Goal: Task Accomplishment & Management: Manage account settings

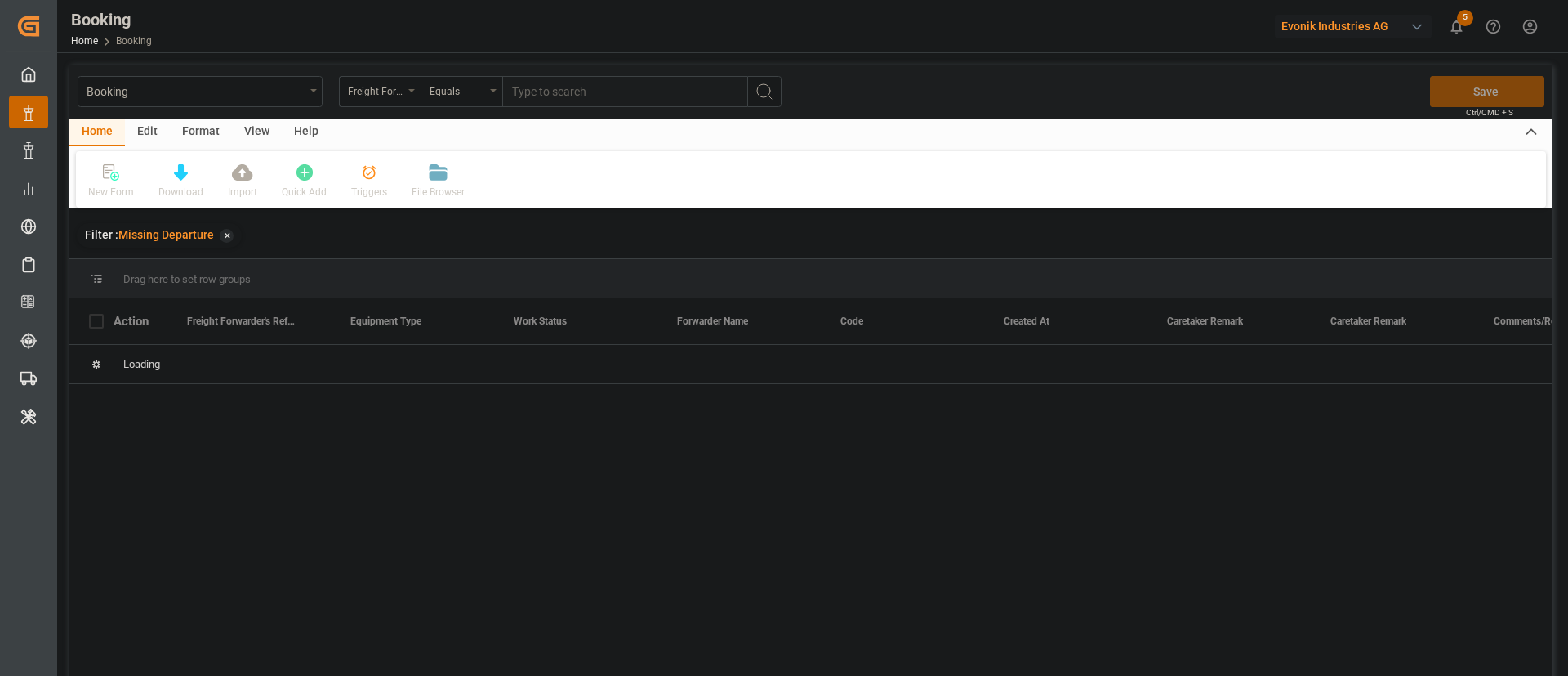
click at [203, 131] on div "Format" at bounding box center [201, 132] width 62 height 28
click at [132, 195] on div "Filter Rows" at bounding box center [112, 192] width 48 height 14
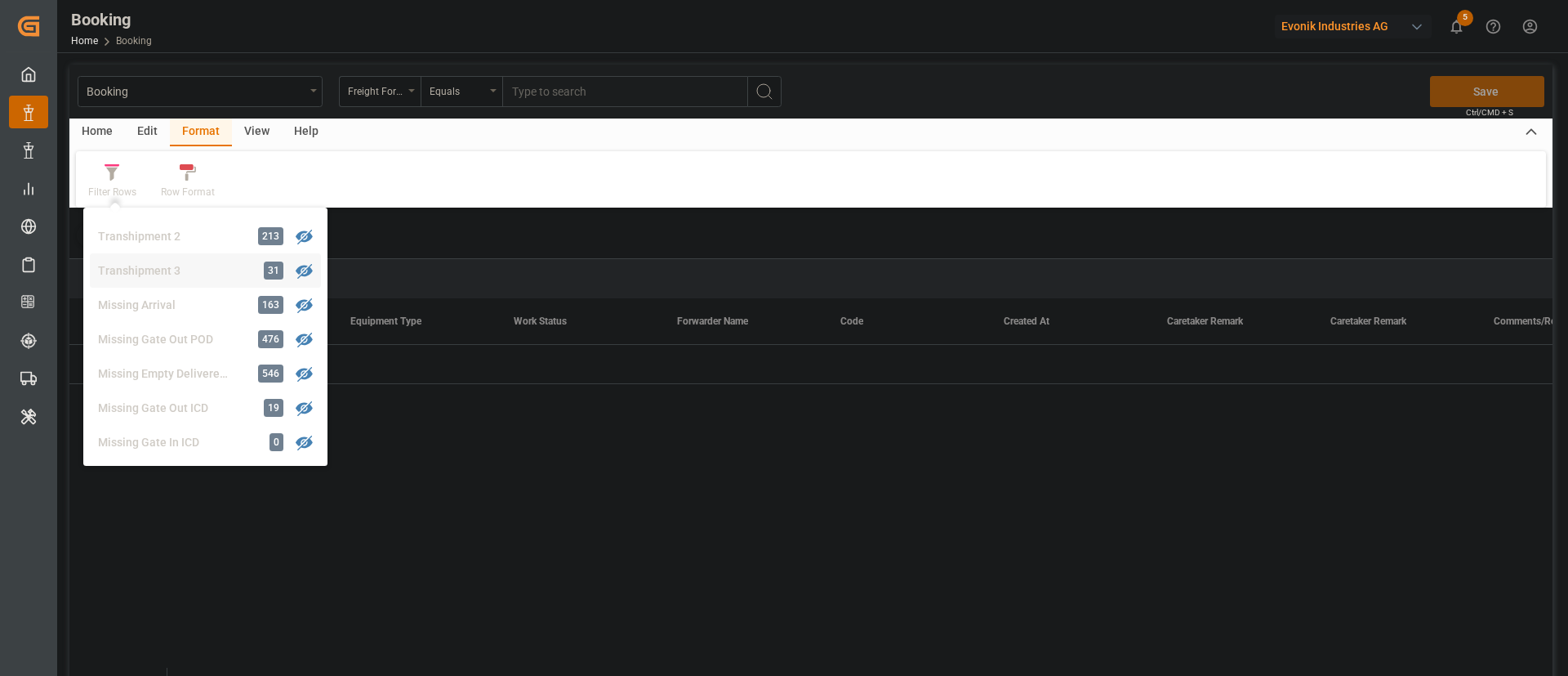
scroll to position [625, 0]
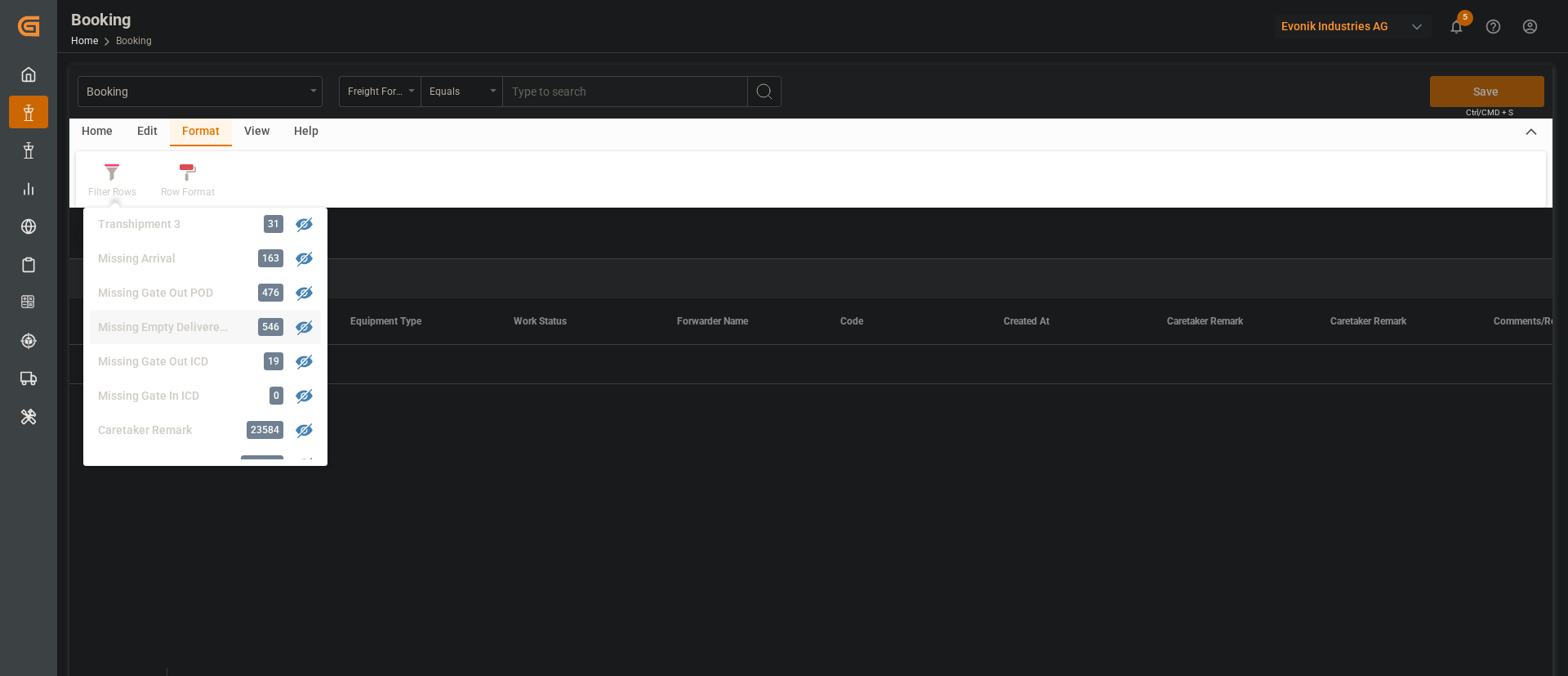
click at [208, 325] on div "Booking Freight Forwarder's Reference No. Equals Save Ctrl/CMD + S Home Edit Fo…" at bounding box center [811, 392] width 1483 height 654
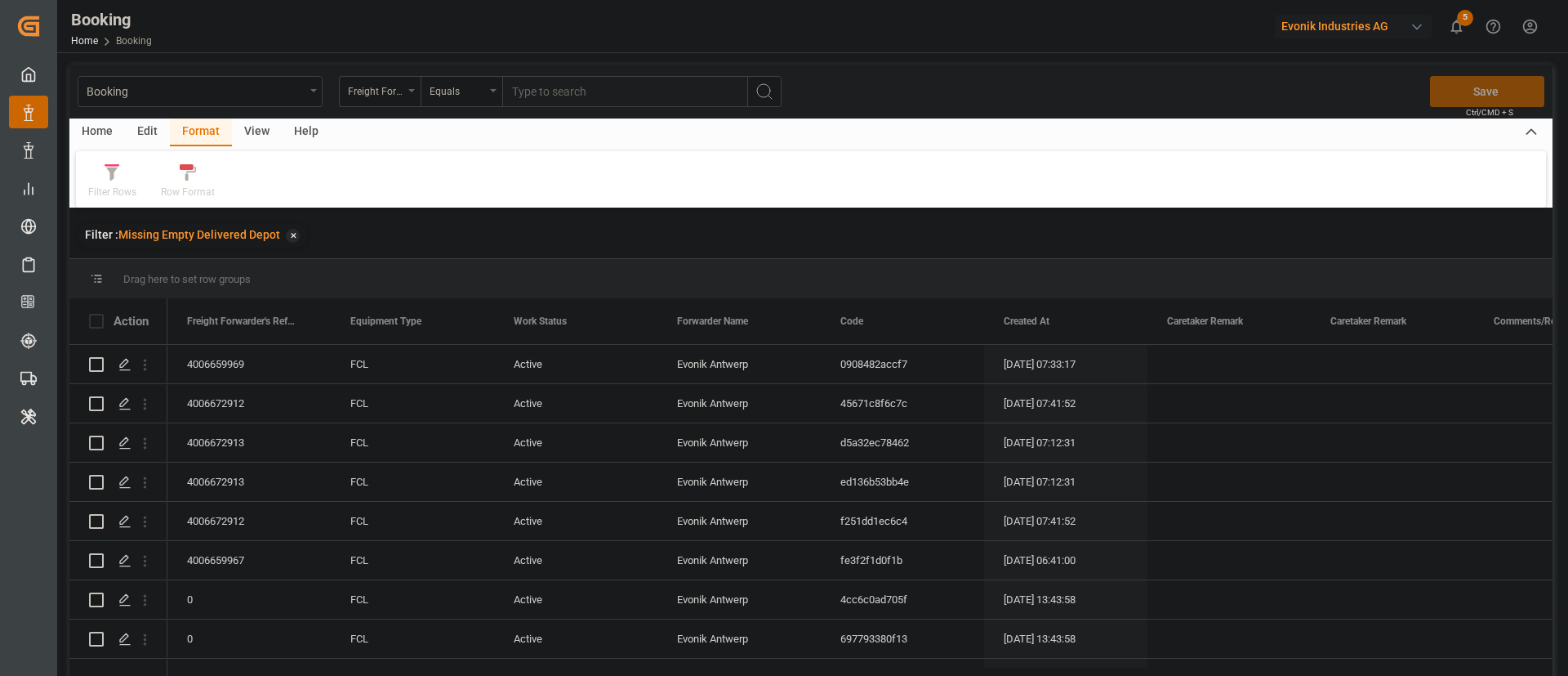
click at [245, 129] on div "View" at bounding box center [256, 132] width 50 height 28
click at [107, 189] on div "Default" at bounding box center [104, 192] width 32 height 14
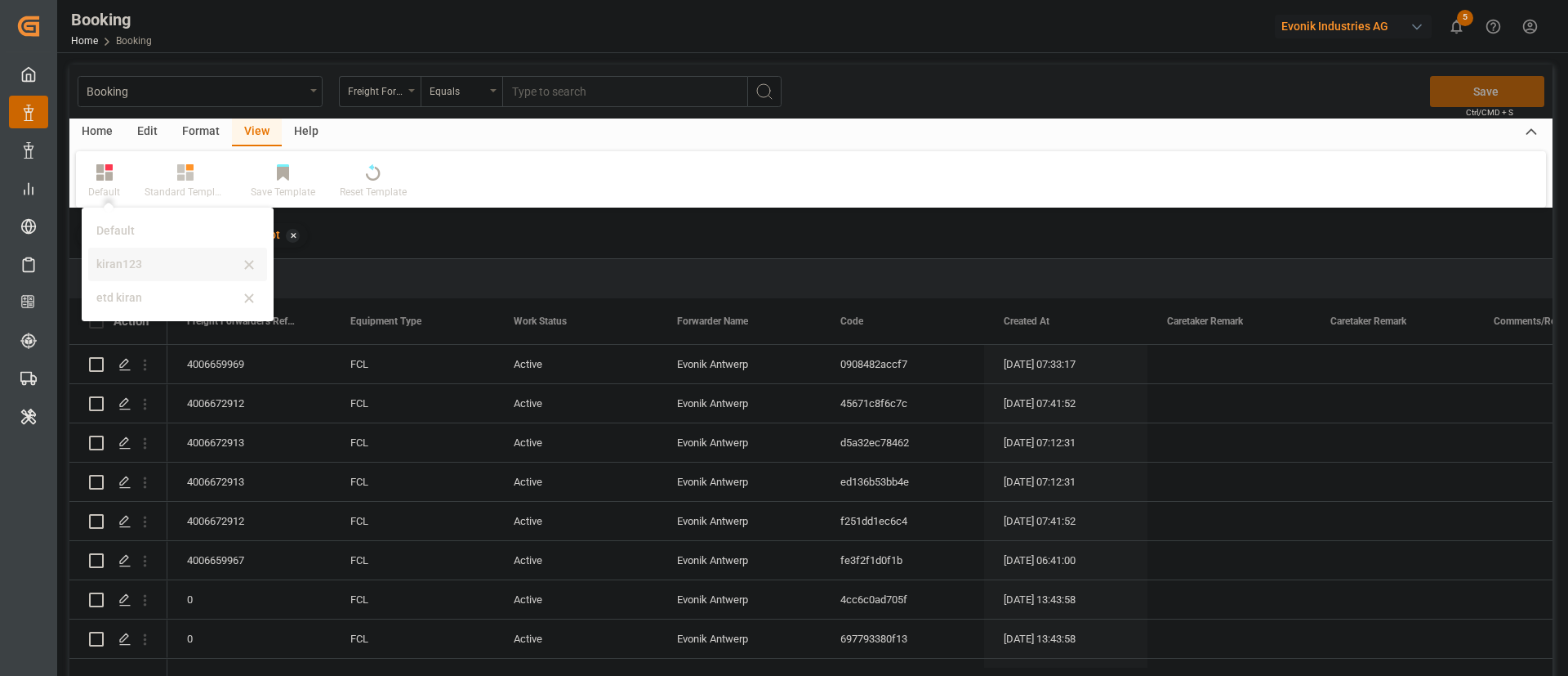
click at [166, 268] on div "kiran123" at bounding box center [168, 264] width 143 height 17
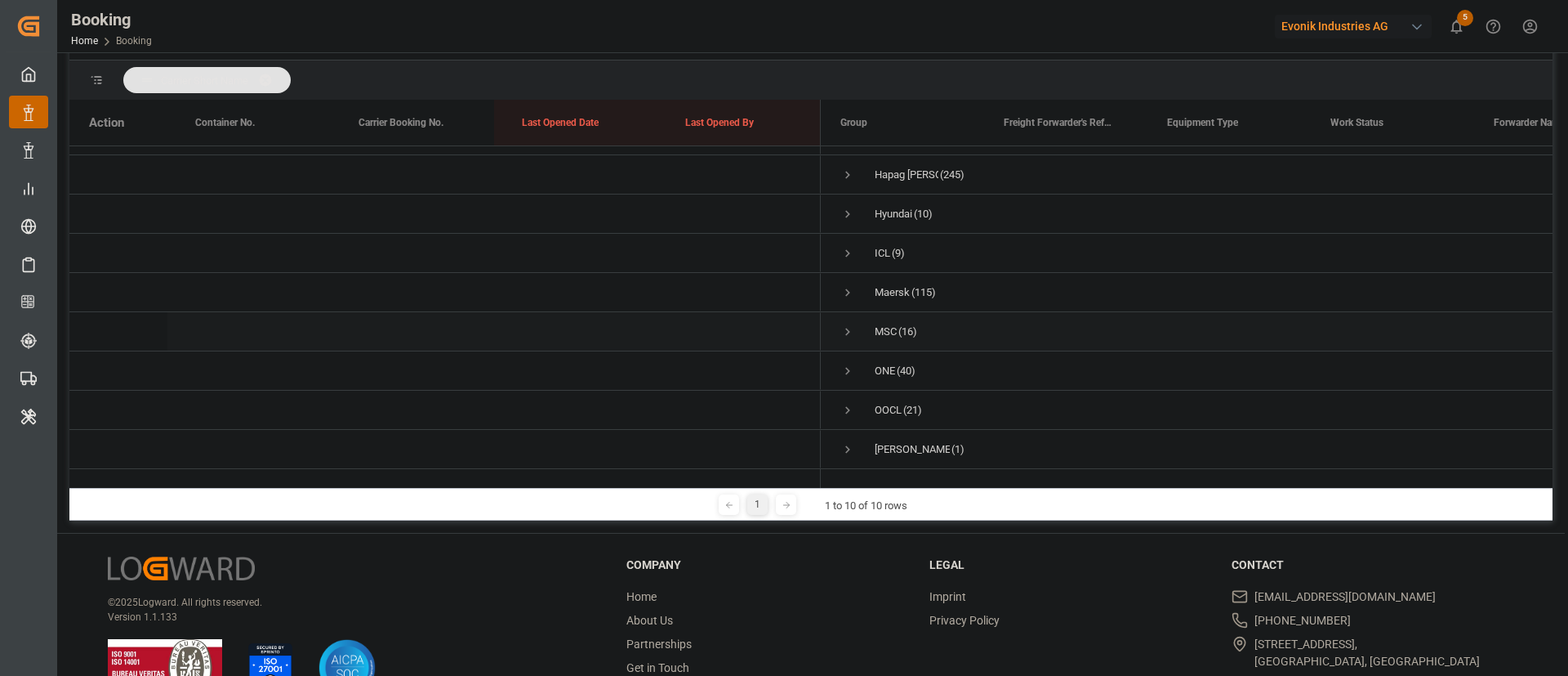
scroll to position [242, 0]
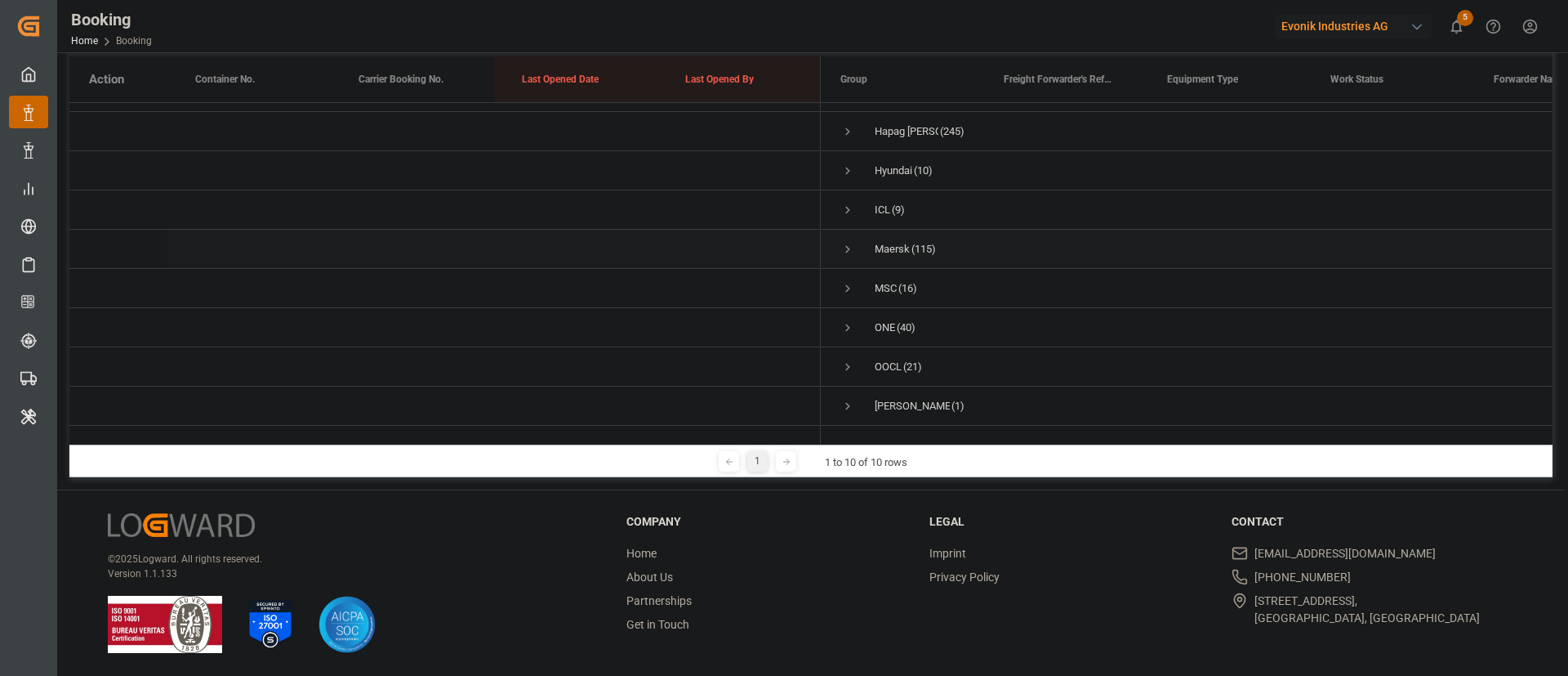
click at [851, 242] on span "Press SPACE to select this row." at bounding box center [847, 249] width 14 height 14
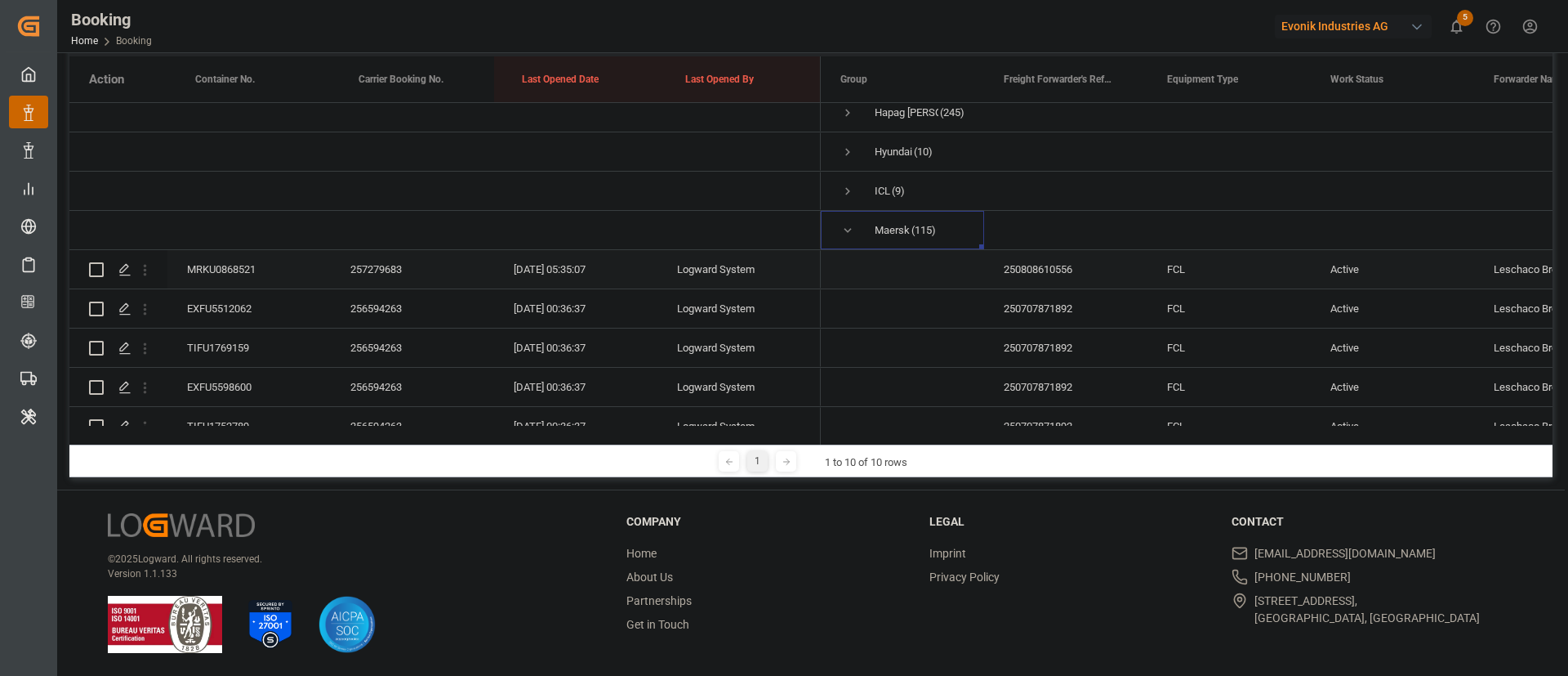
click at [284, 266] on div "MRKU0868521" at bounding box center [249, 269] width 163 height 39
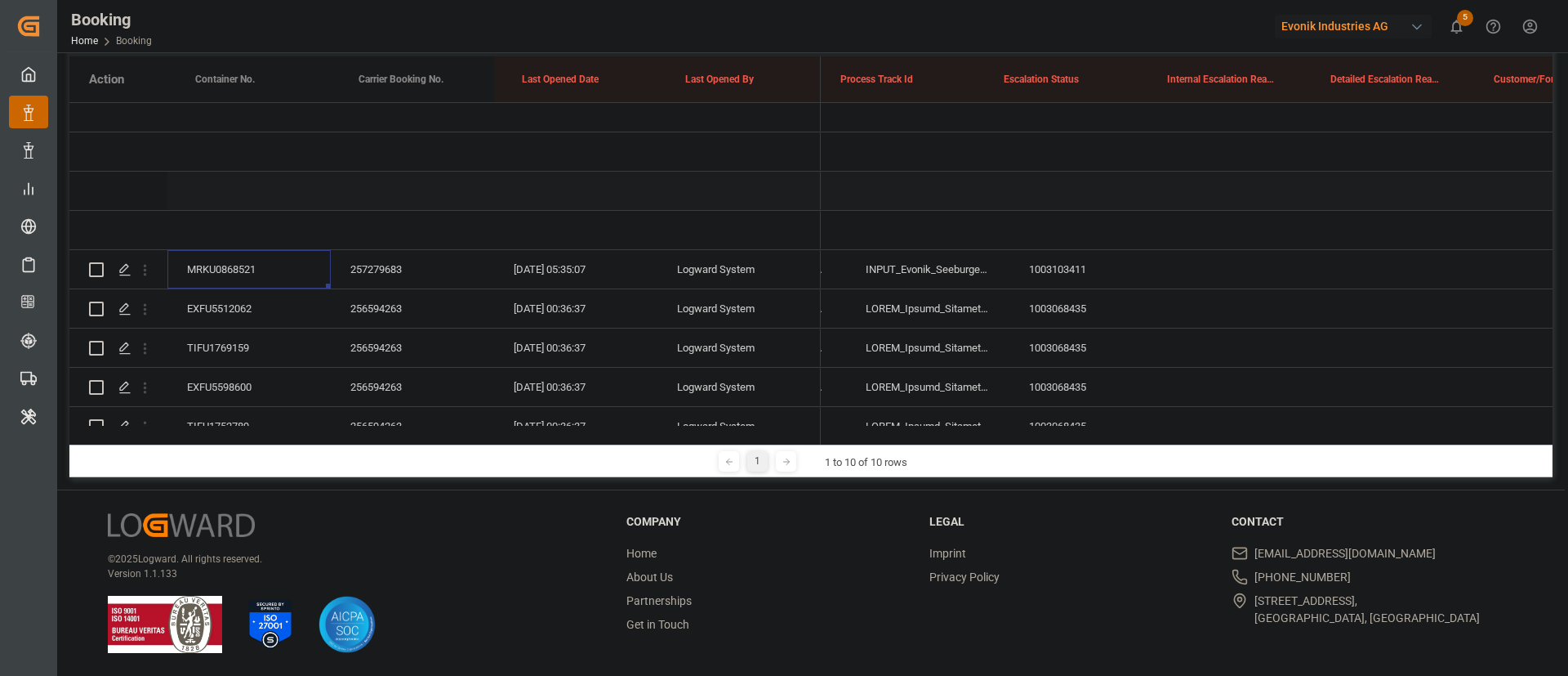
scroll to position [0, 10778]
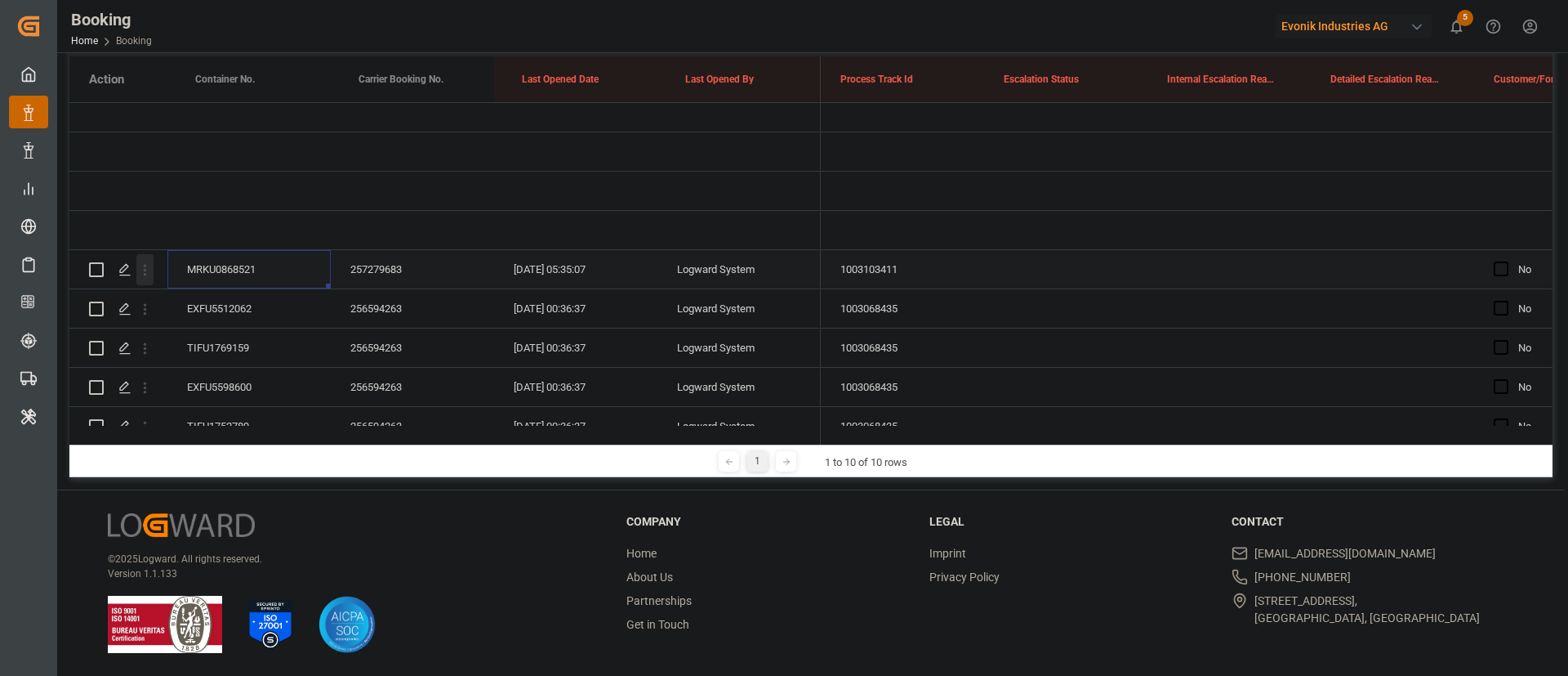
click at [153, 272] on icon "open menu" at bounding box center [145, 270] width 17 height 17
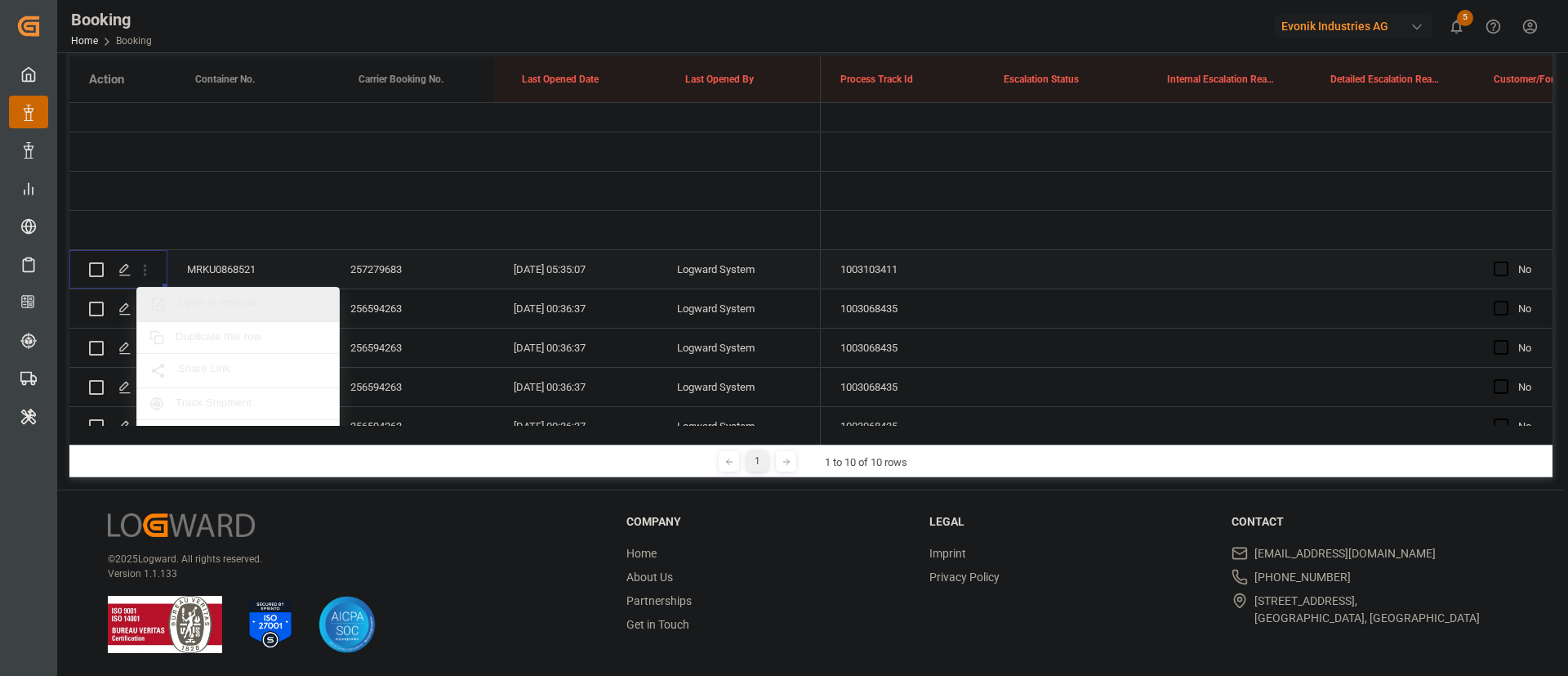
click at [254, 304] on span "Open in new tab" at bounding box center [252, 304] width 149 height 17
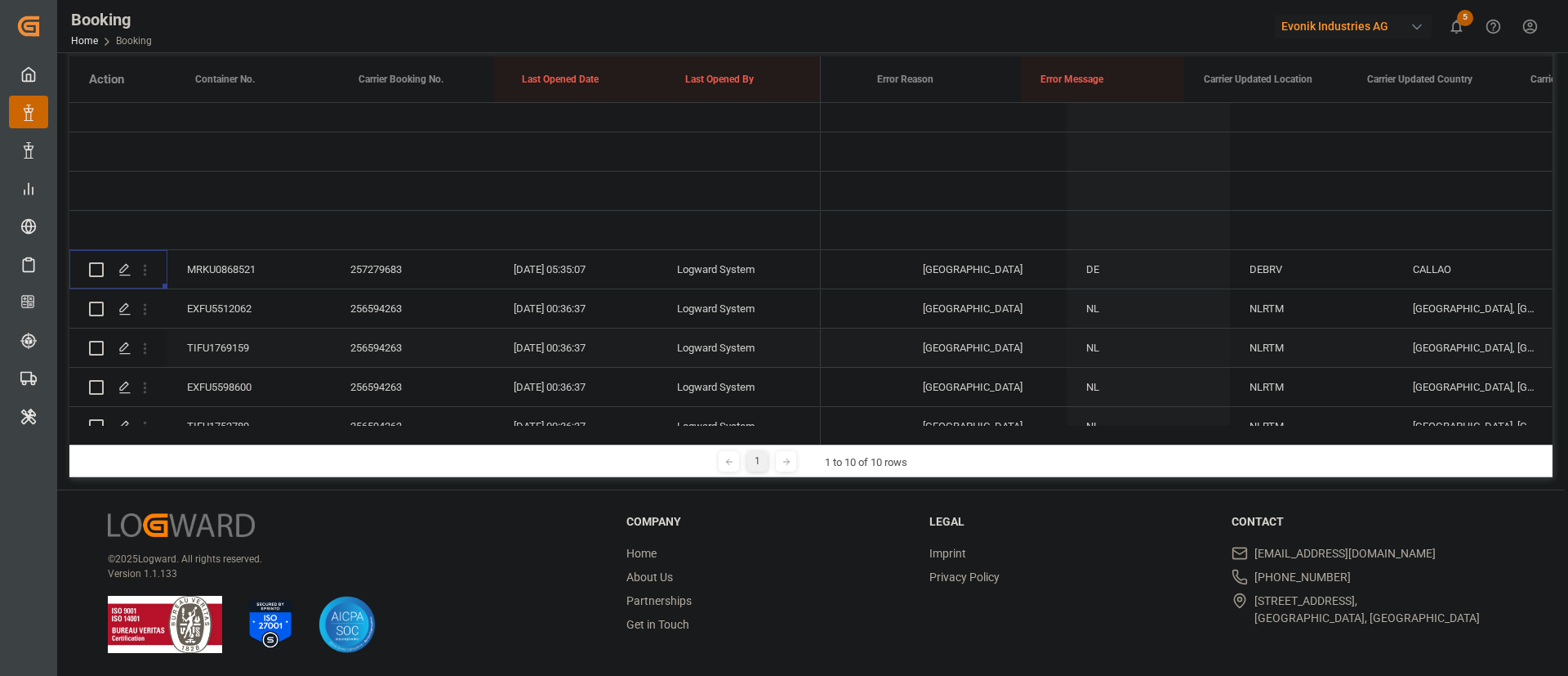
scroll to position [0, 0]
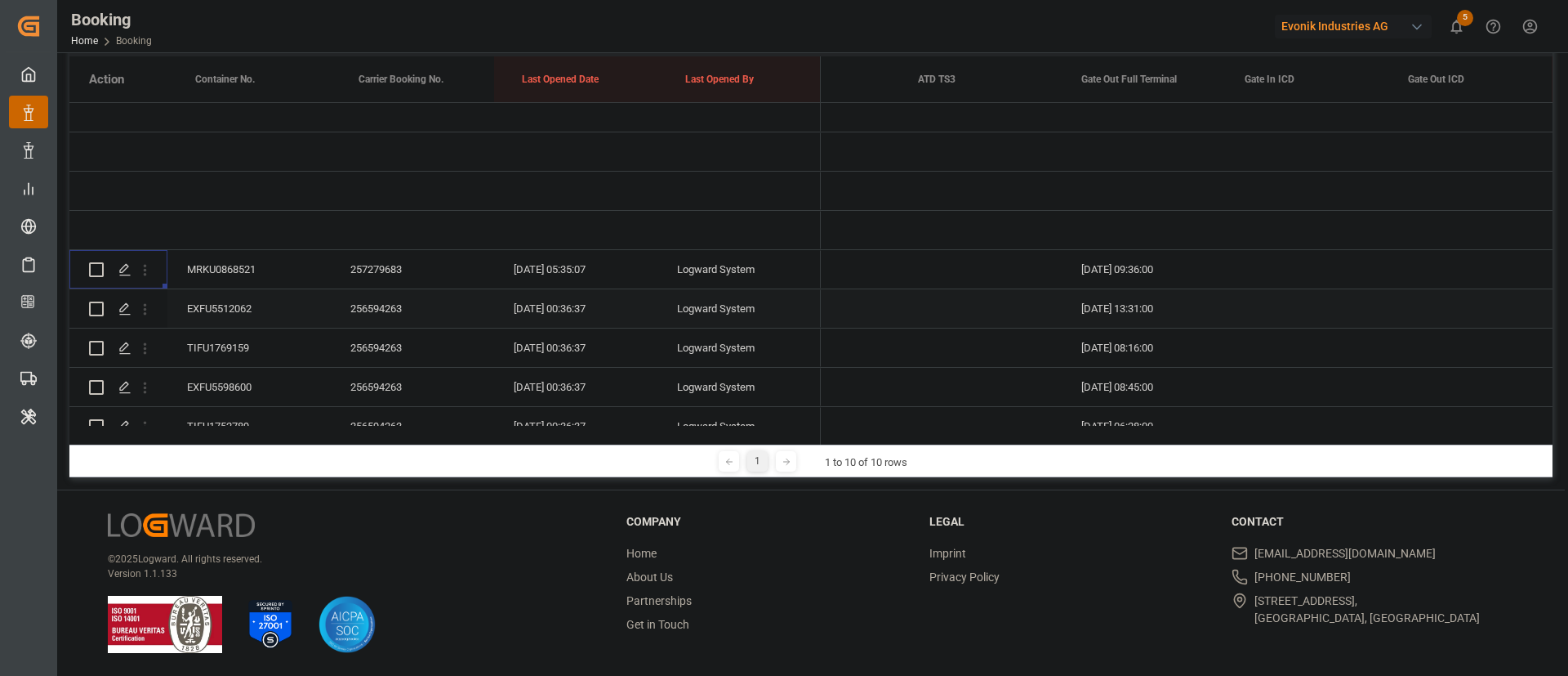
click at [266, 300] on div "EXFU5512062" at bounding box center [249, 309] width 163 height 39
click at [255, 358] on div "TIFU1769159" at bounding box center [249, 348] width 163 height 39
click at [222, 390] on div "EXFU5598600" at bounding box center [249, 387] width 163 height 39
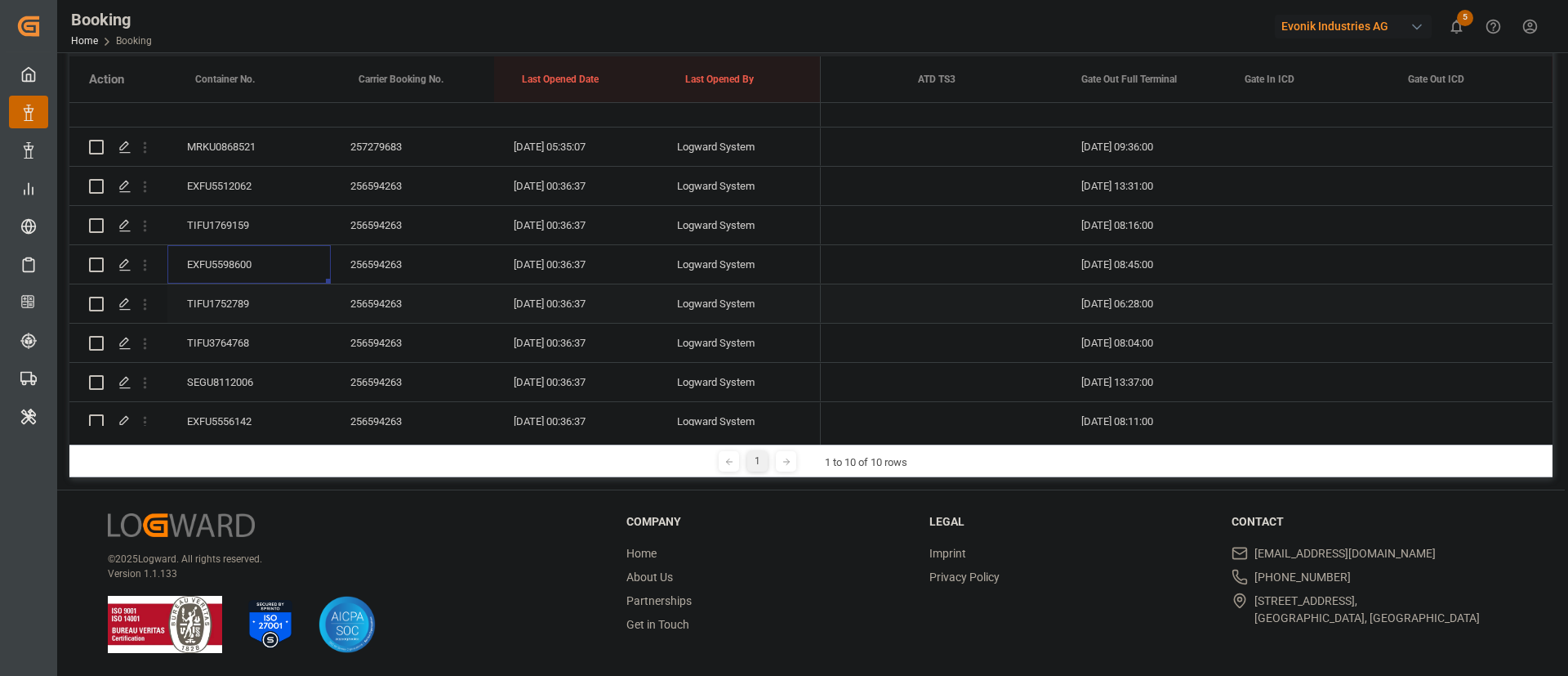
click at [238, 285] on div "TIFU1752789" at bounding box center [249, 304] width 163 height 39
click at [208, 351] on div "TIFU3764768" at bounding box center [249, 343] width 163 height 39
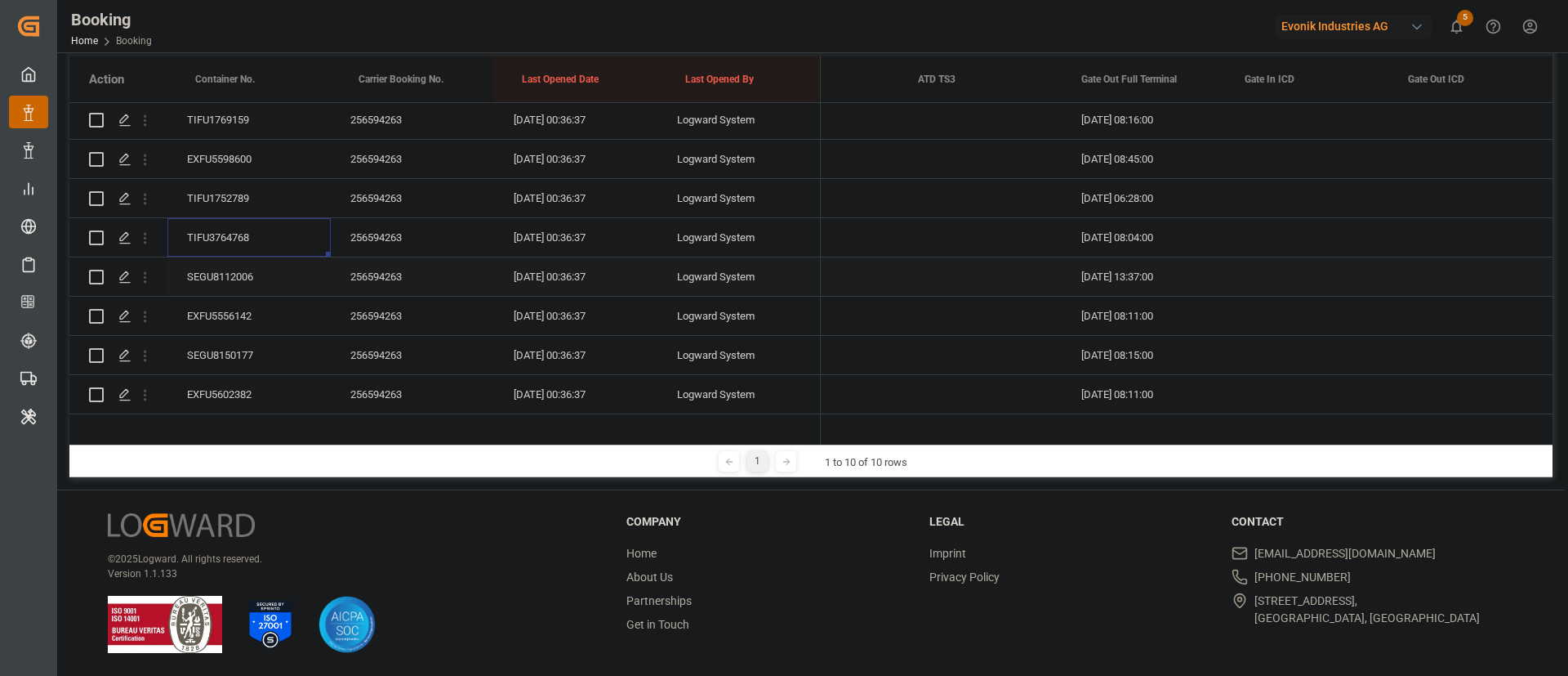
scroll to position [333, 0]
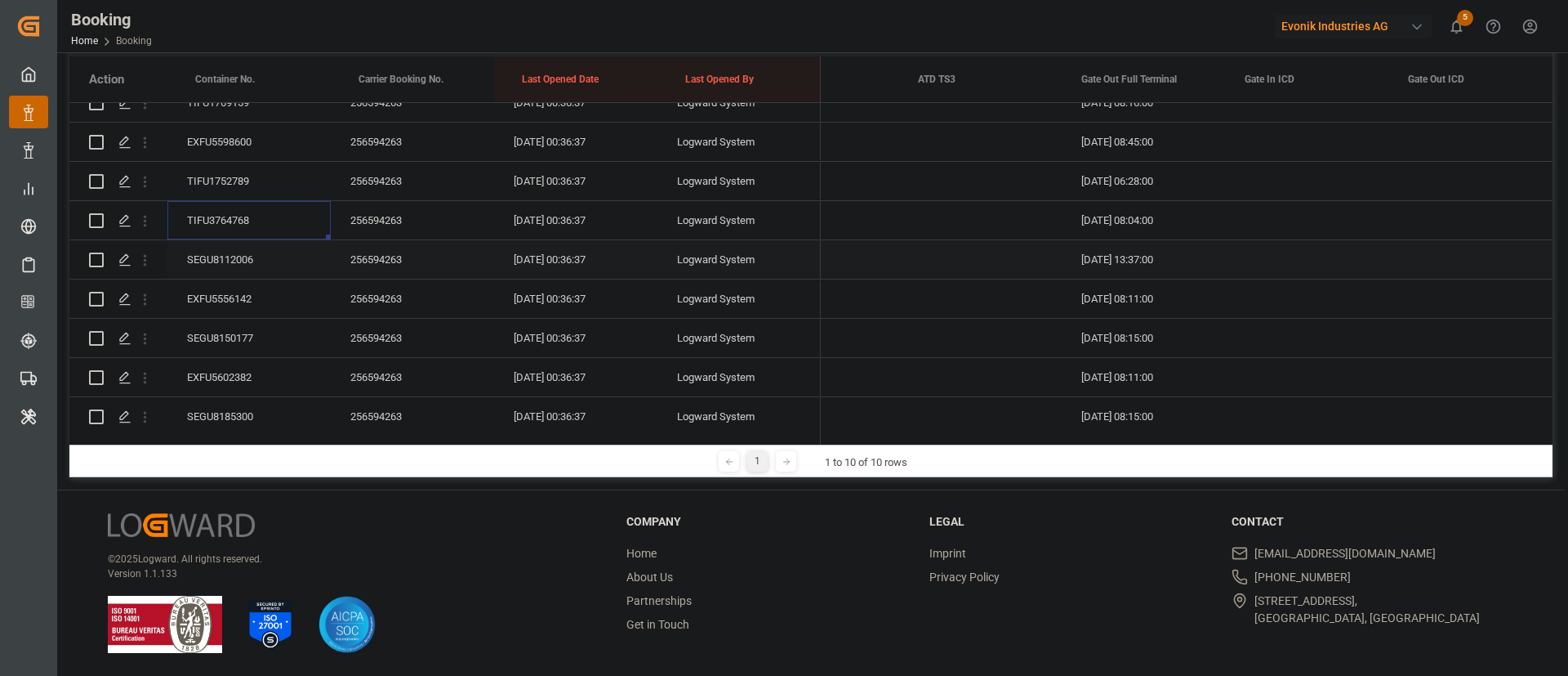
click at [256, 265] on div "SEGU8112006" at bounding box center [249, 260] width 163 height 39
click at [262, 178] on div "EXFU5556142" at bounding box center [249, 177] width 163 height 39
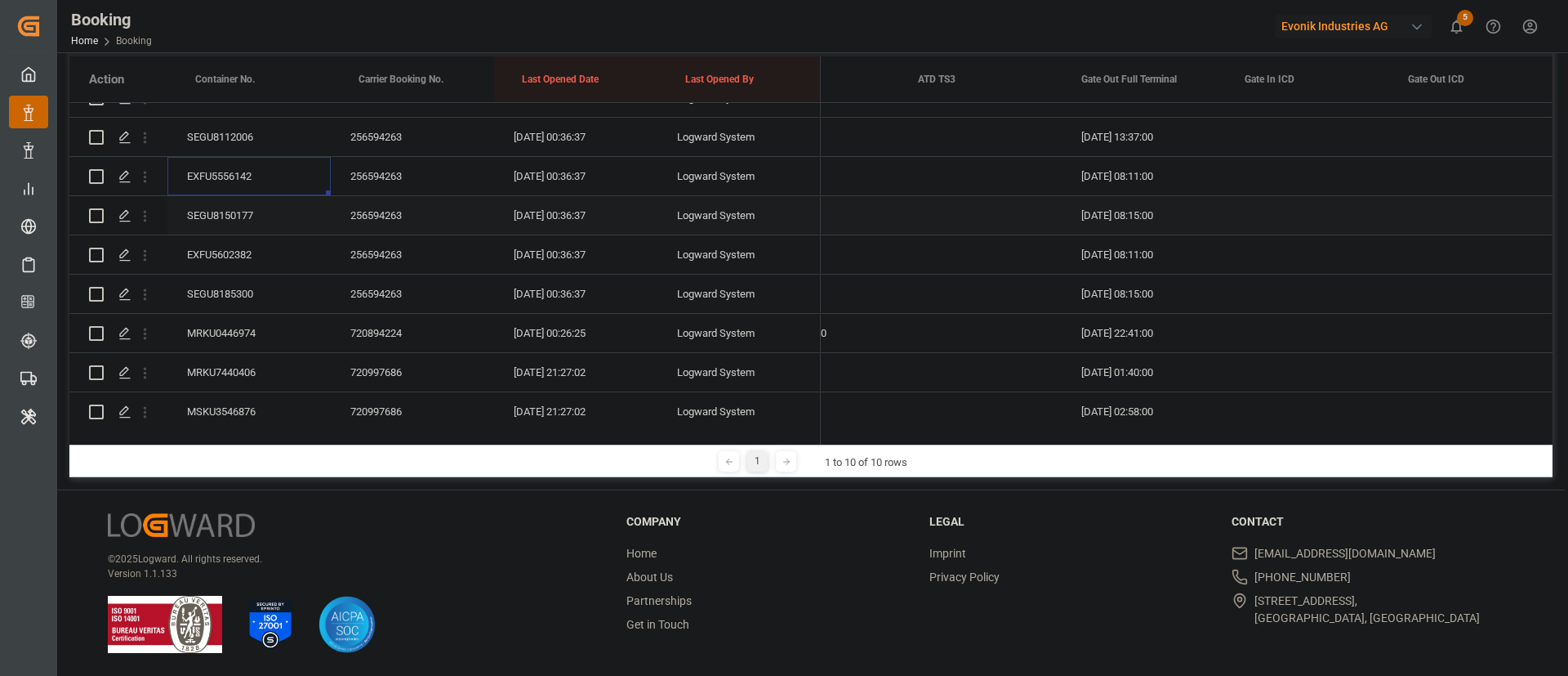
click at [220, 209] on div "SEGU8150177" at bounding box center [249, 215] width 163 height 39
click at [262, 242] on div "EXFU5602382" at bounding box center [249, 255] width 163 height 39
click at [245, 293] on div "SEGU8185300" at bounding box center [249, 293] width 163 height 39
click at [229, 198] on div "MRKU0446974" at bounding box center [249, 210] width 163 height 39
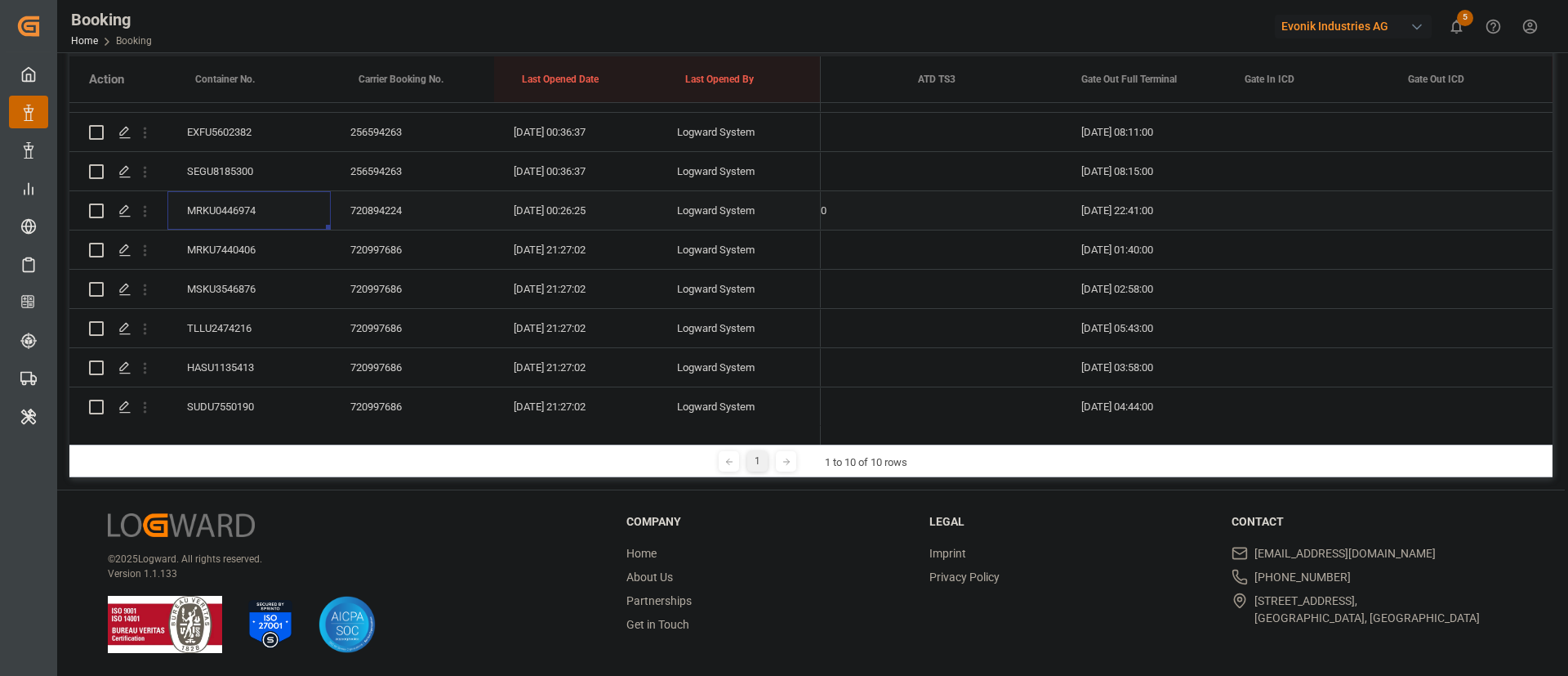
click at [149, 217] on icon "open menu" at bounding box center [145, 211] width 17 height 17
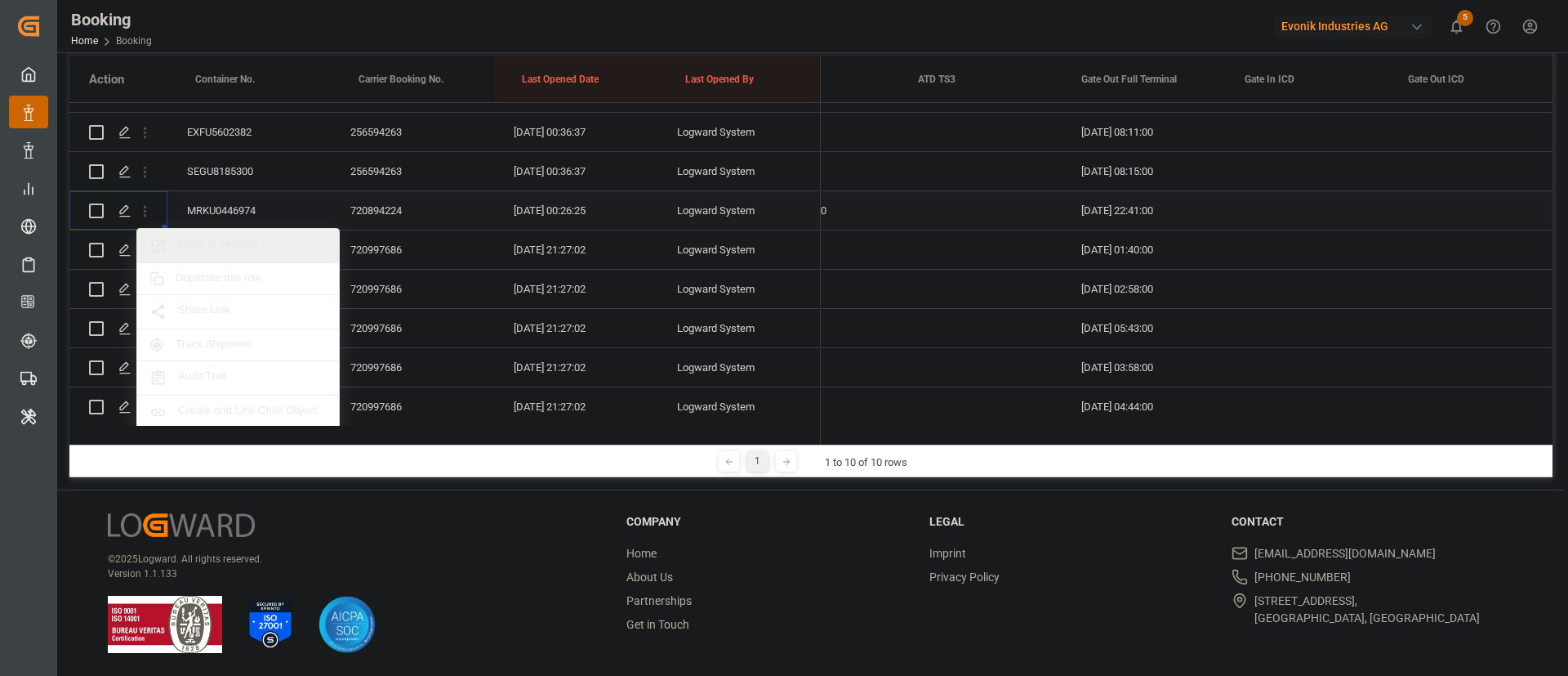
click at [239, 232] on div "Open in new tab" at bounding box center [238, 246] width 202 height 34
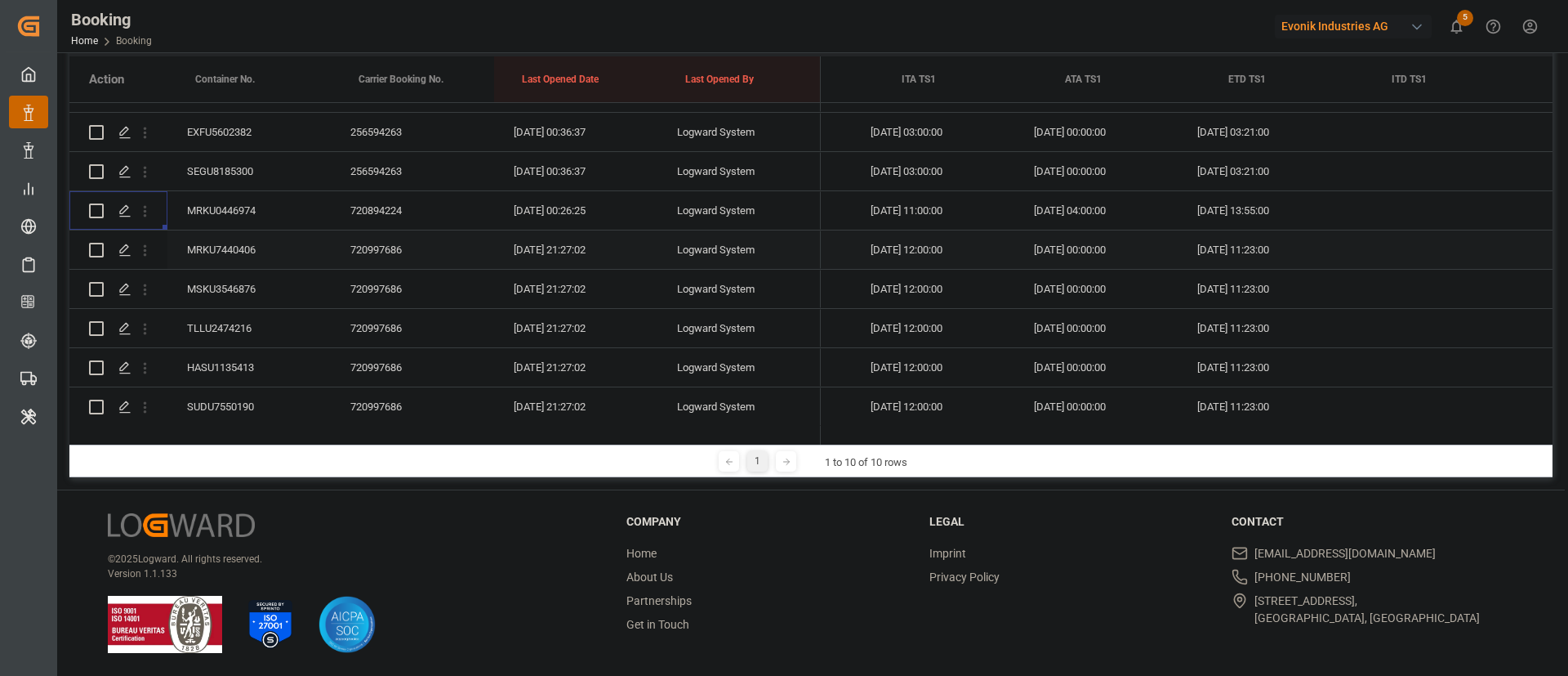
scroll to position [0, 17637]
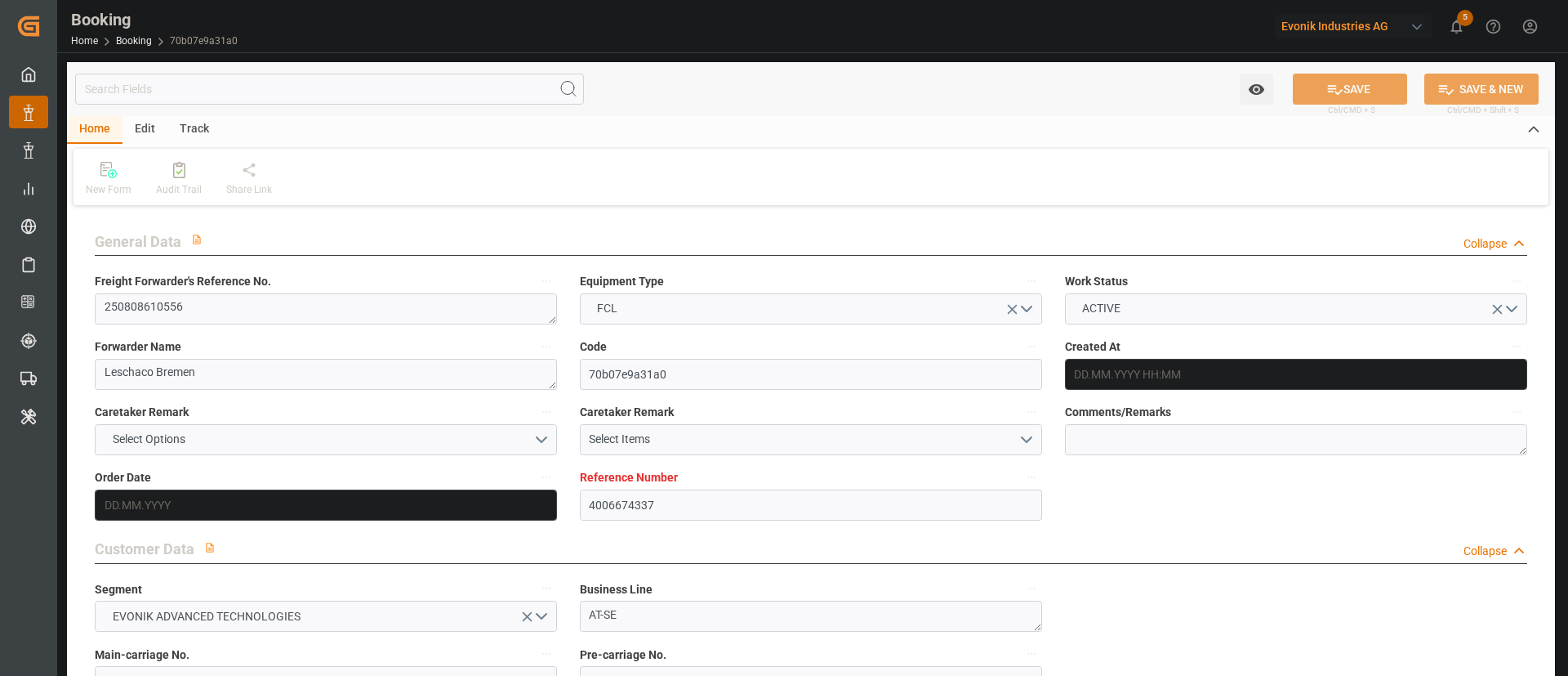
type input "22.07.2025 16:28"
type input "22.07.2025"
type input "30.09.2025"
type input "22.08.2025"
type input "23.07.2025"
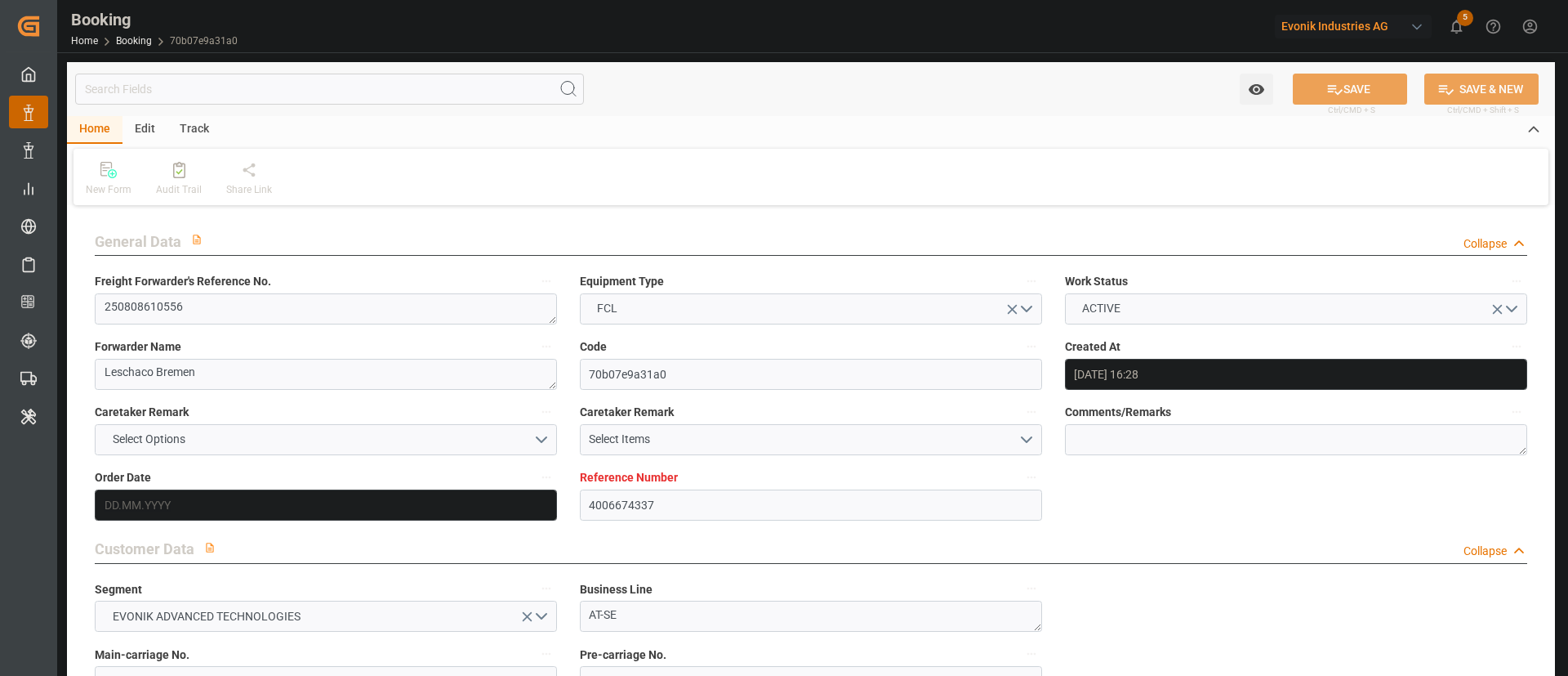
type input "28.08.2025 00:00"
type input "28.08.2025 14:52"
type input "25.08.2025 08:24"
type input "03.10.2025 10:00"
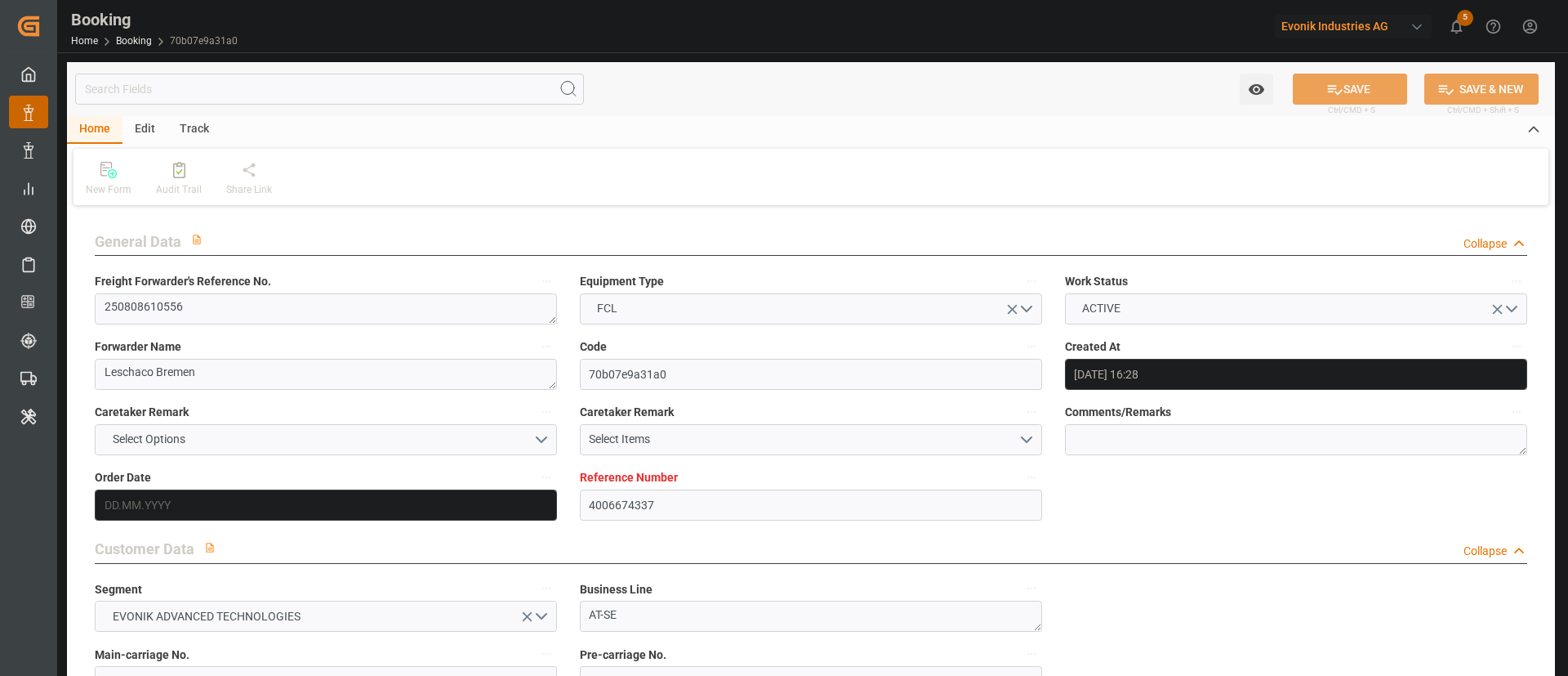
type input "03.10.2025 00:00"
type input "03.10.2025 12:46"
type input "06.09.2025 00:01"
type input "06.09.2025 00:00"
type input "05.09.2025 22:59"
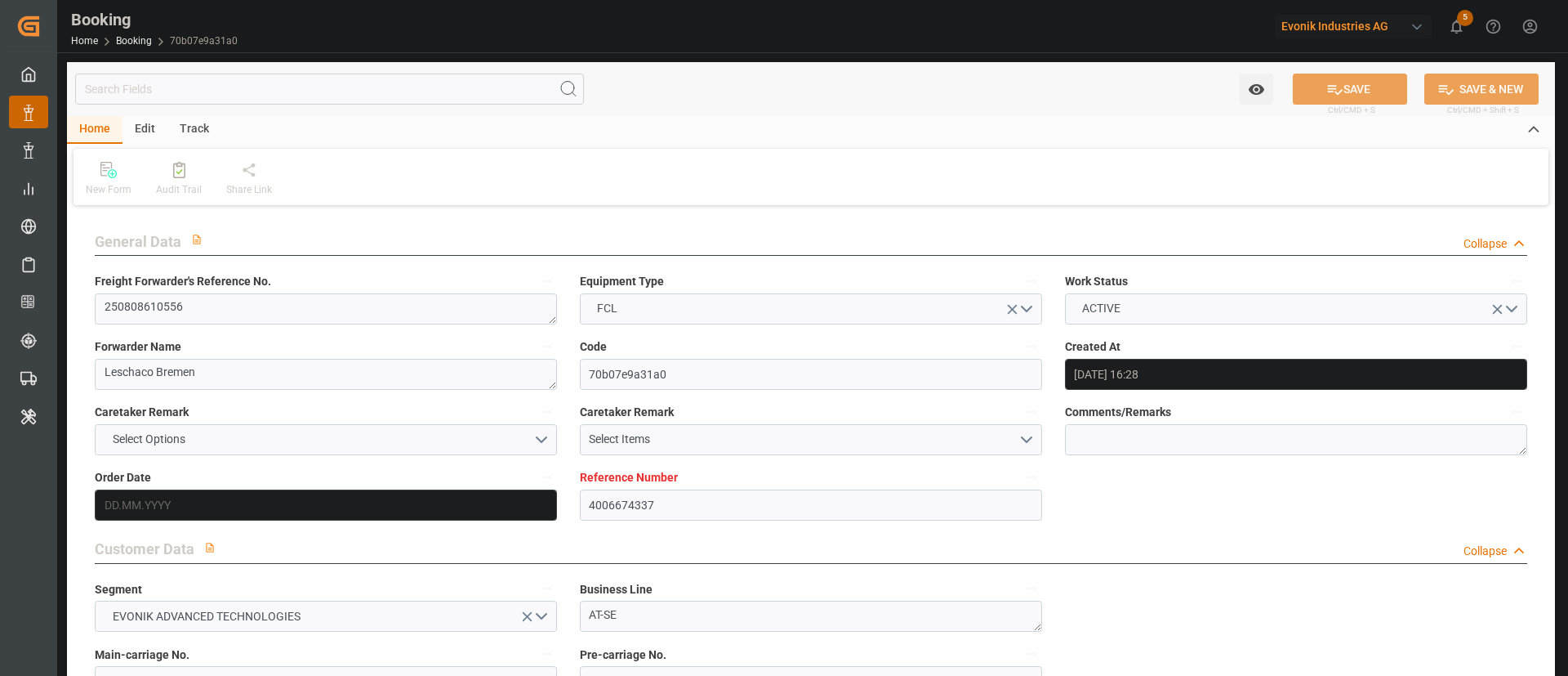
type input "12.09.2025 08:00"
type input "11.09.2025 00:00"
type input "12.09.2025 11:46"
type input "13.10.2025 09:36"
type input "22.08.2025"
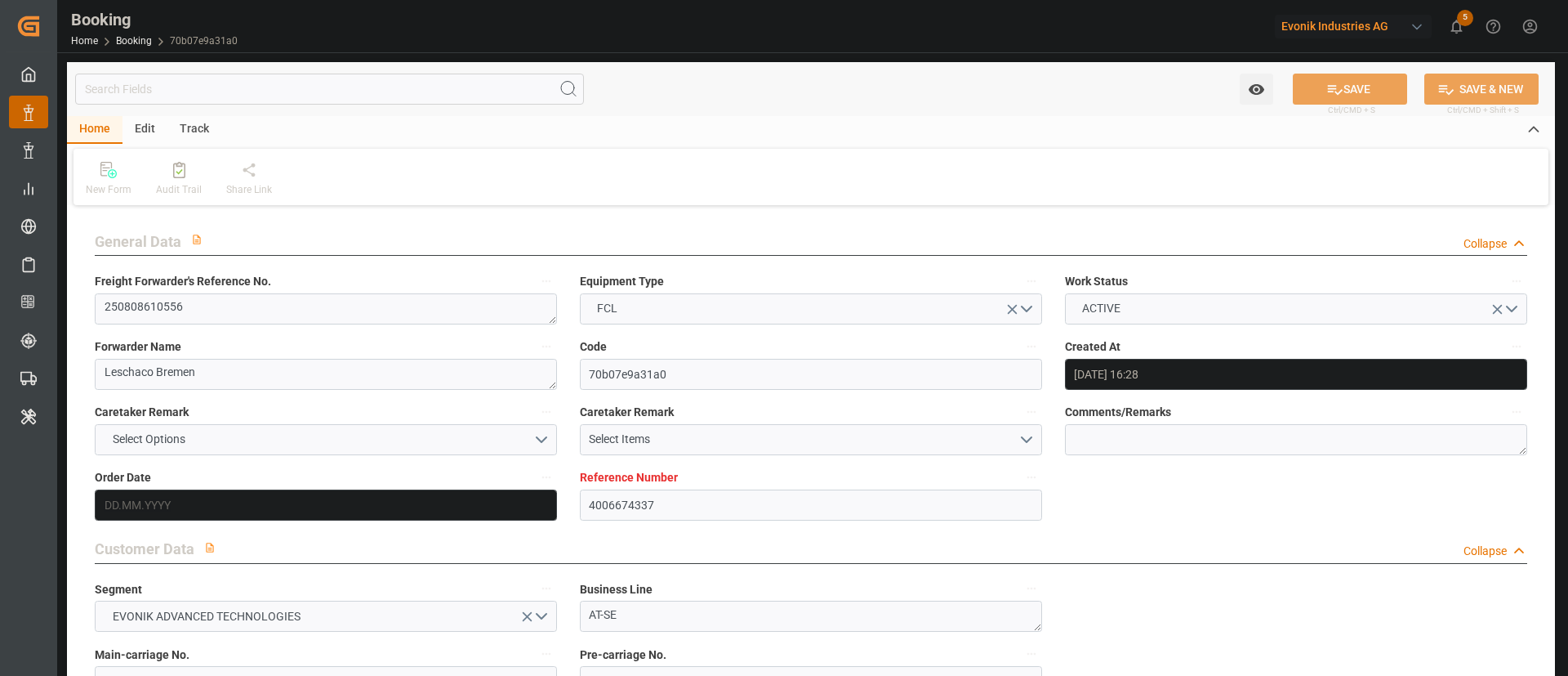
type input "14.10.2025 05:35"
type input "14.10.2025"
type input "28.08.2025 02:15"
type input "28.08.2025 15:06"
type input "06.09.2025 00:01"
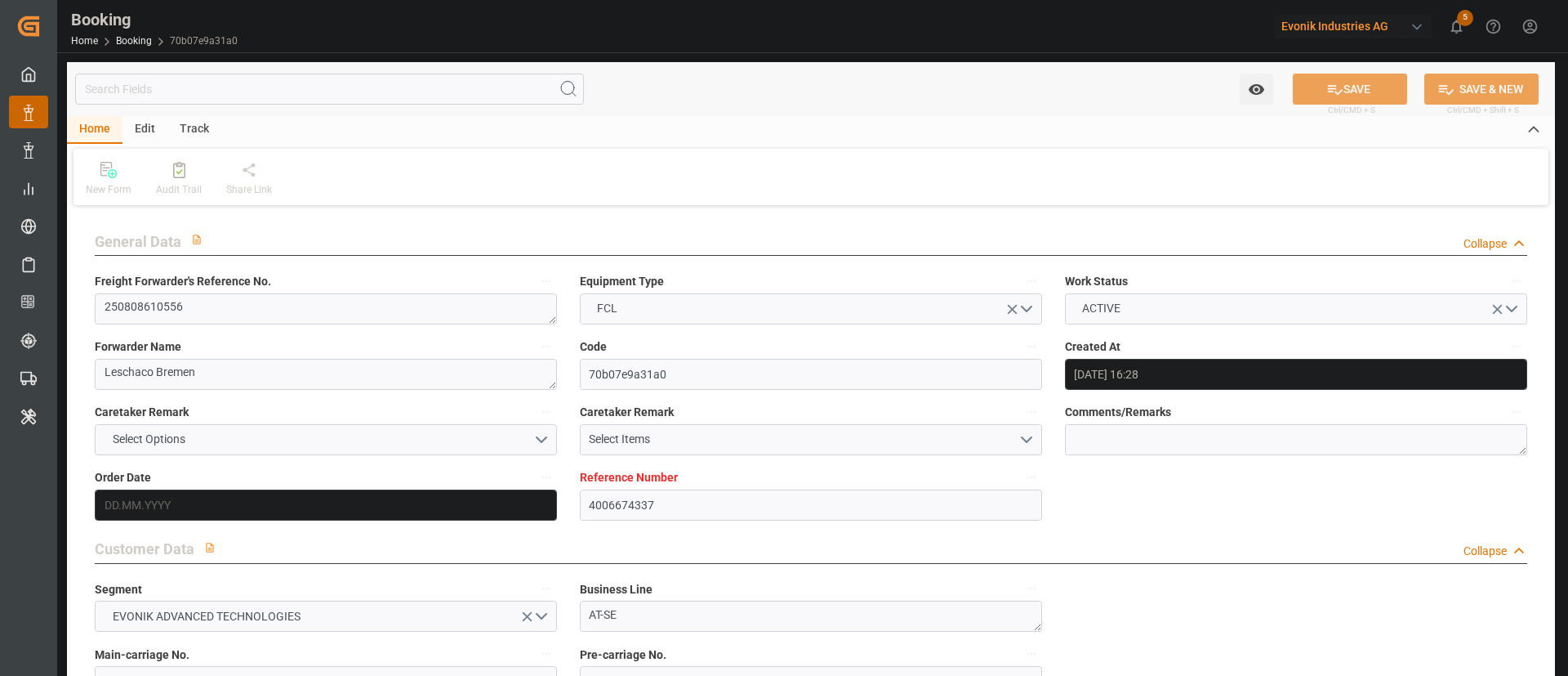
type input "05.09.2025 22:38"
type input "06.09.2025 01:09"
type input "06.09.2025 01:52"
type input "12.09.2025 05:44"
type input "12.09.2025 09:30"
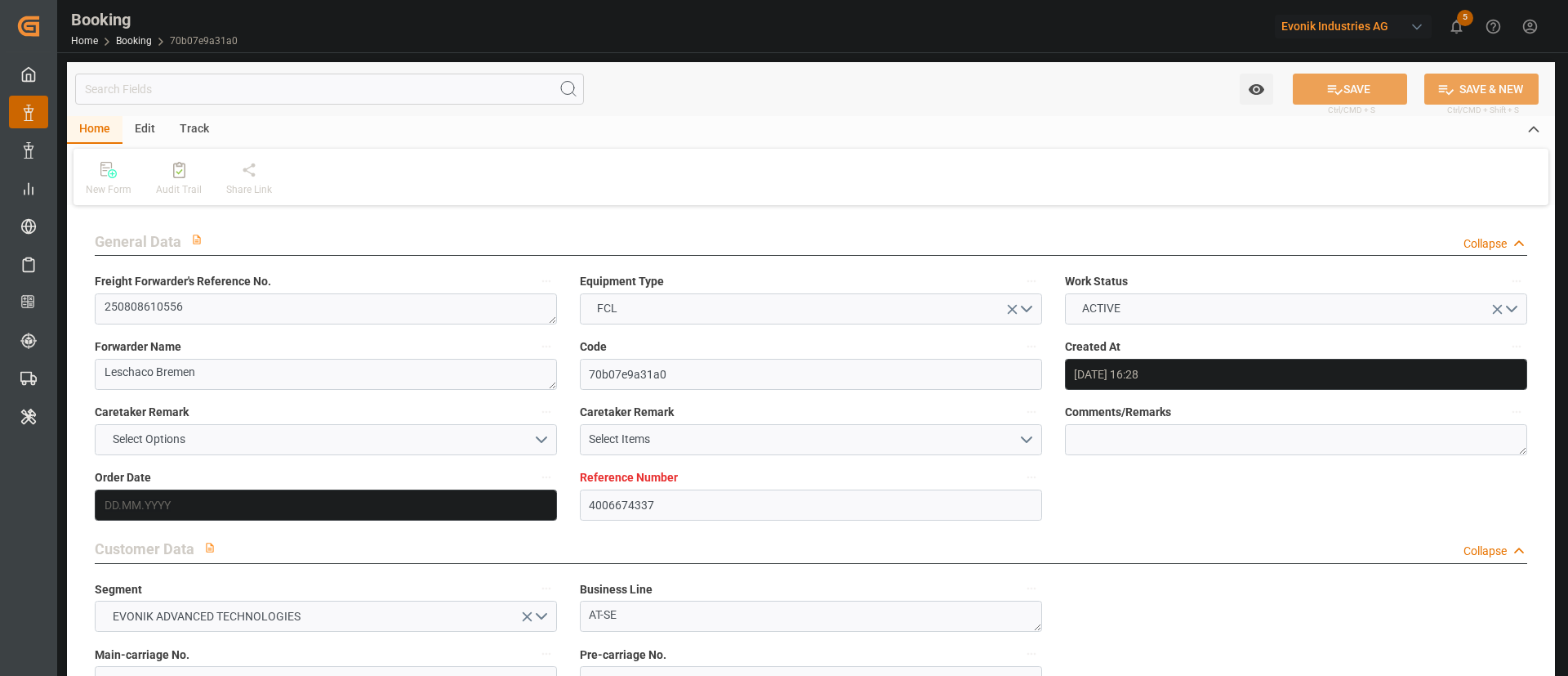
type input "12.09.2025 11:55"
type input "03.10.2025 10:00"
type input "03.10.2025 12:52"
type input "04.10.2025 01:14"
type input "03.10.2025 18:29"
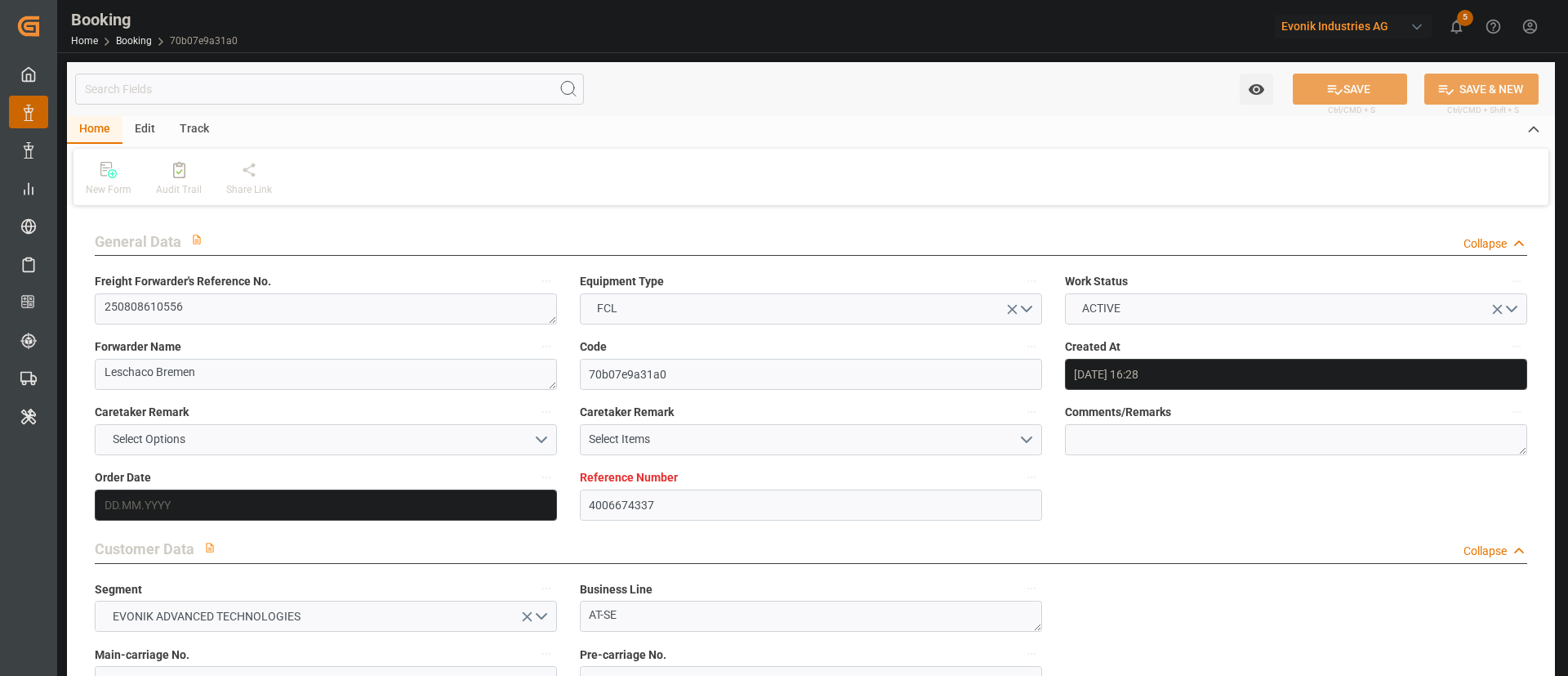
type input "07.10.2025 18:29"
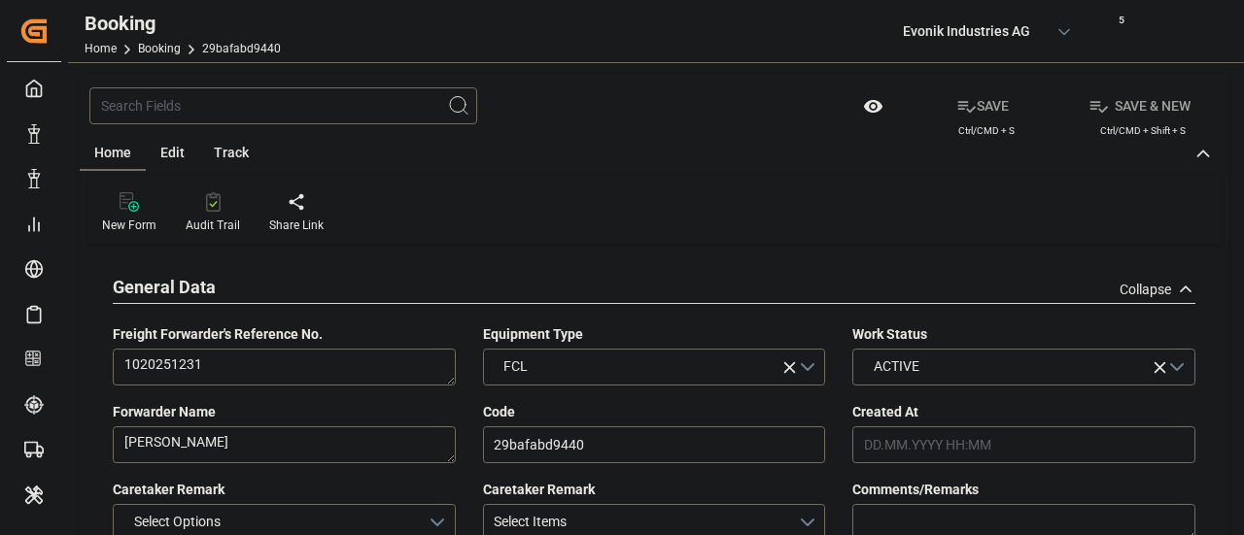
type input "7001186807"
type input "9632117"
type input "Maersk"
type input "Maersk Line AS"
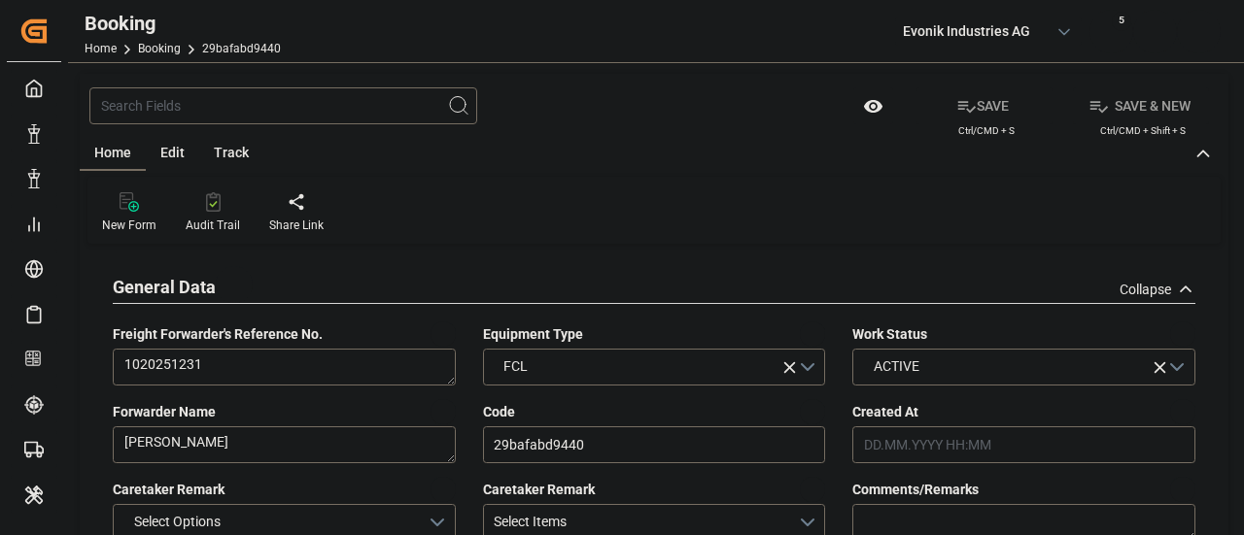
type input "NLRTM"
type input "CNHUA"
type input "91"
type input "MYTPP"
type input "CNNSA"
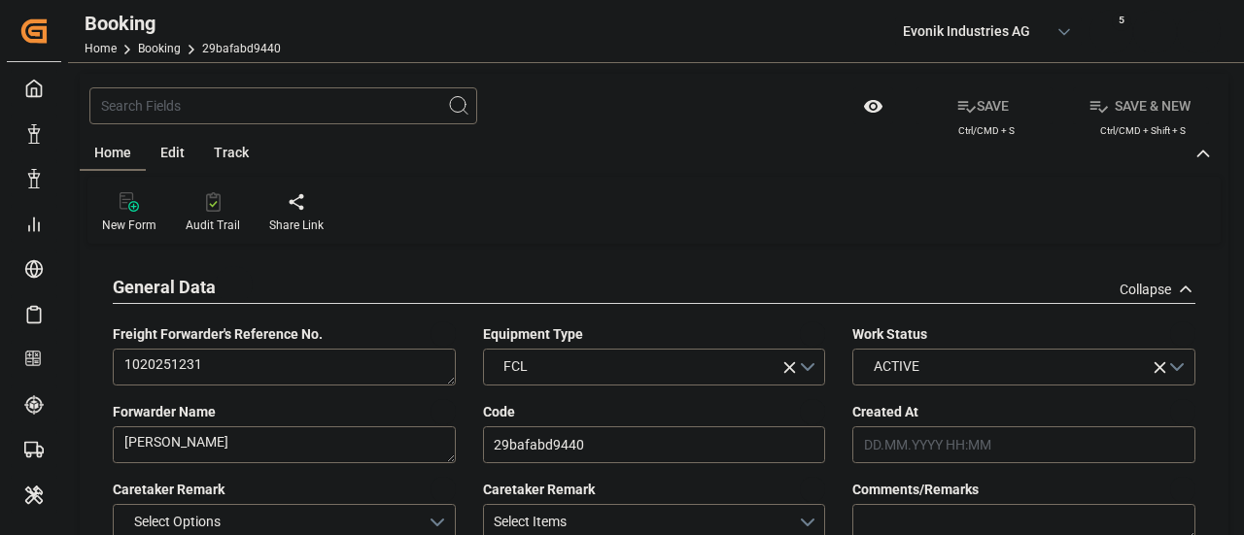
type input "0"
type input "NLRTM"
type input "CNHUA"
type input "9966128"
type input "9193305"
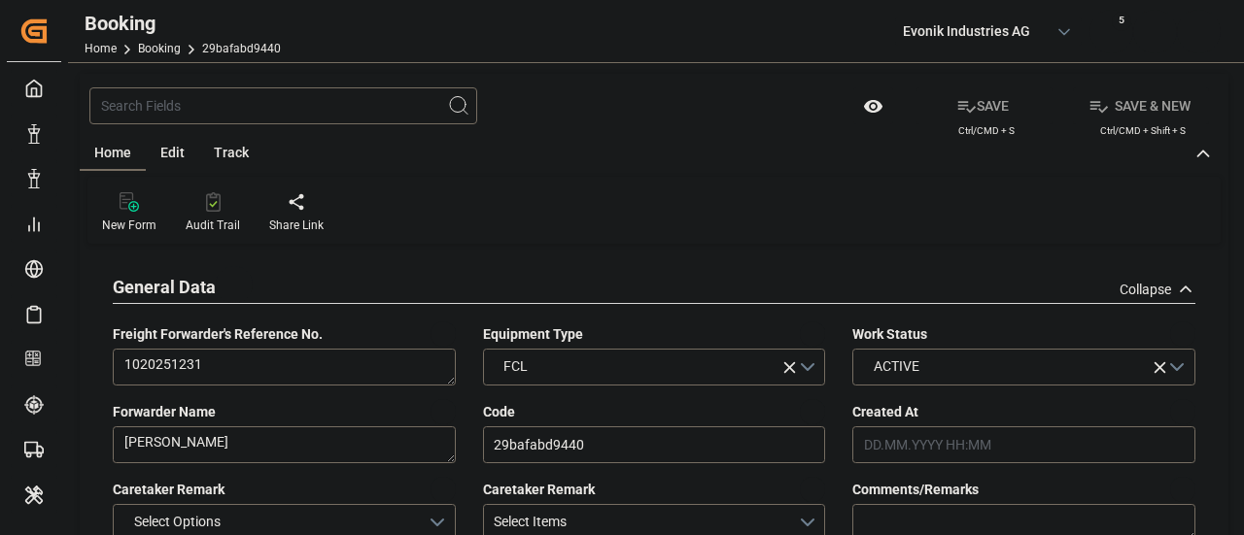
type input "9308637"
type input "04.06.2025 09:30"
type input "04.06.2025"
type input "21.08.2025"
type input "25.06.2025"
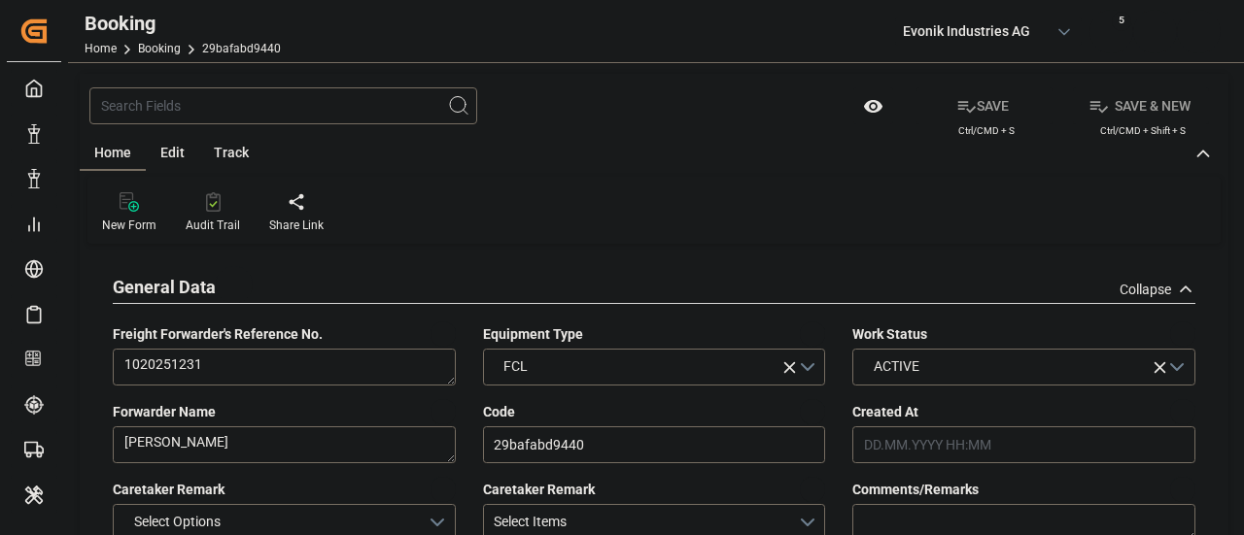
type input "07.07.2025 12:00"
type input "30.06.2025 00:00"
type input "07.07.2025 15:33"
type input "04.07.2025 05:06"
type input "06.10.2025 01:00"
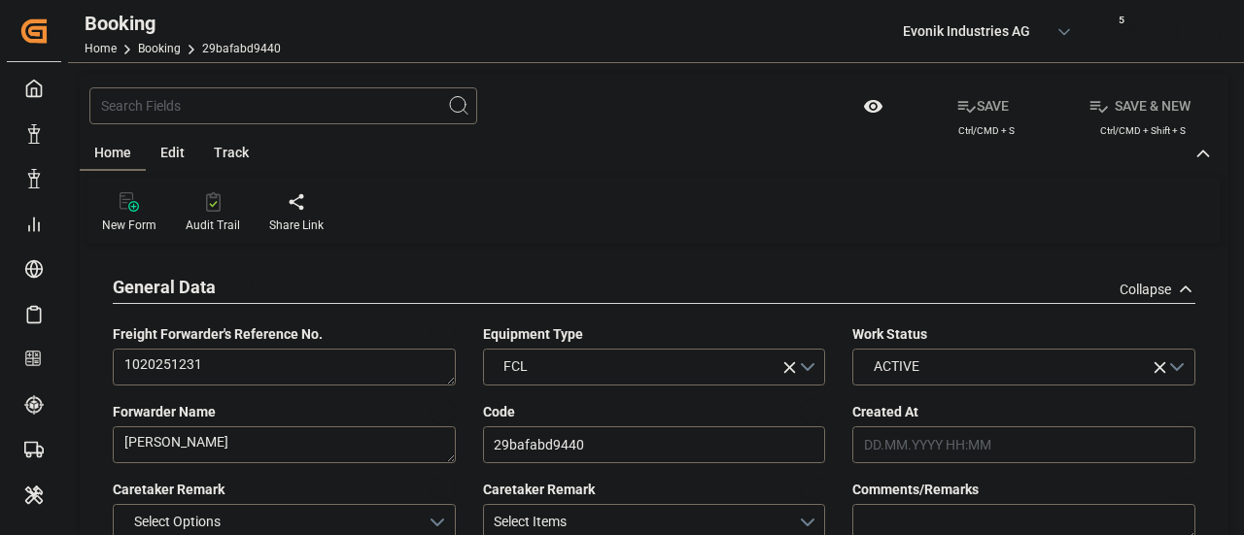
type input "20.08.2025 11:00"
type input "06.10.2025 10:02"
type input "08.08.2025 23:30"
type input "02.08.2025 08:00"
type input "09.08.2025 00:07"
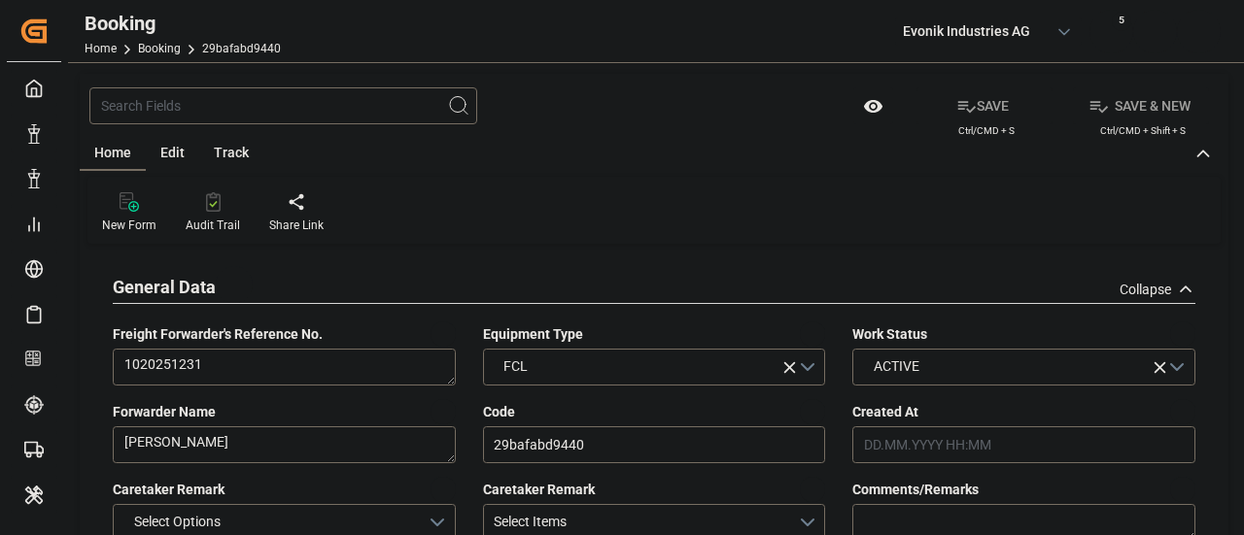
type input "21.09.2025 11:00"
type input "05.08.2025 04:00"
type input "21.09.2025 13:55"
type input "24.09.2025 17:00"
type input "05.08.2025 14:00"
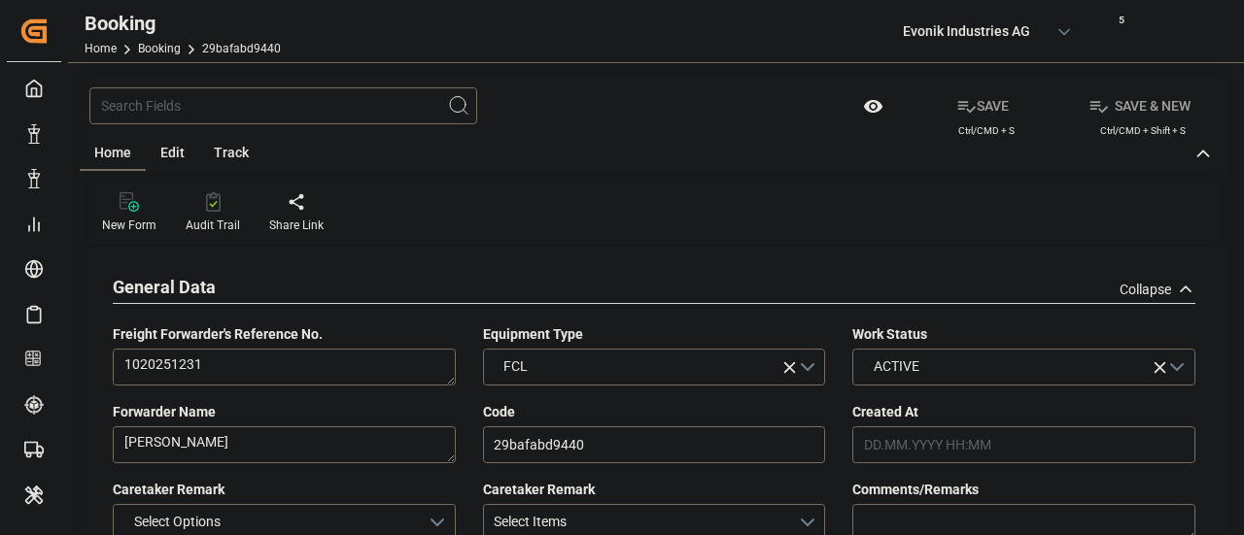
type input "30.09.2025 10:02"
type input "01.10.2025 06:00"
type input "10.08.2025 21:30"
type input "02.10.2025 00:00"
type input "14.08.2025 23:00"
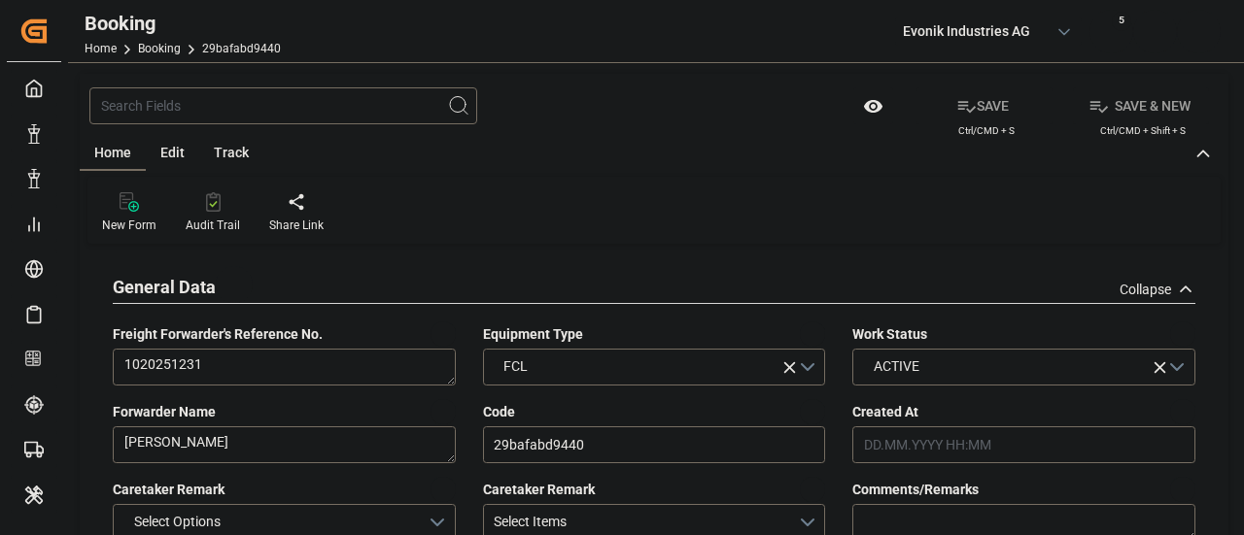
type input "18.08.2025 17:00"
type input "10.10.2025 22:41"
type input "[DATE]"
type input "14.10.2025 00:26"
type input "[DATE]"
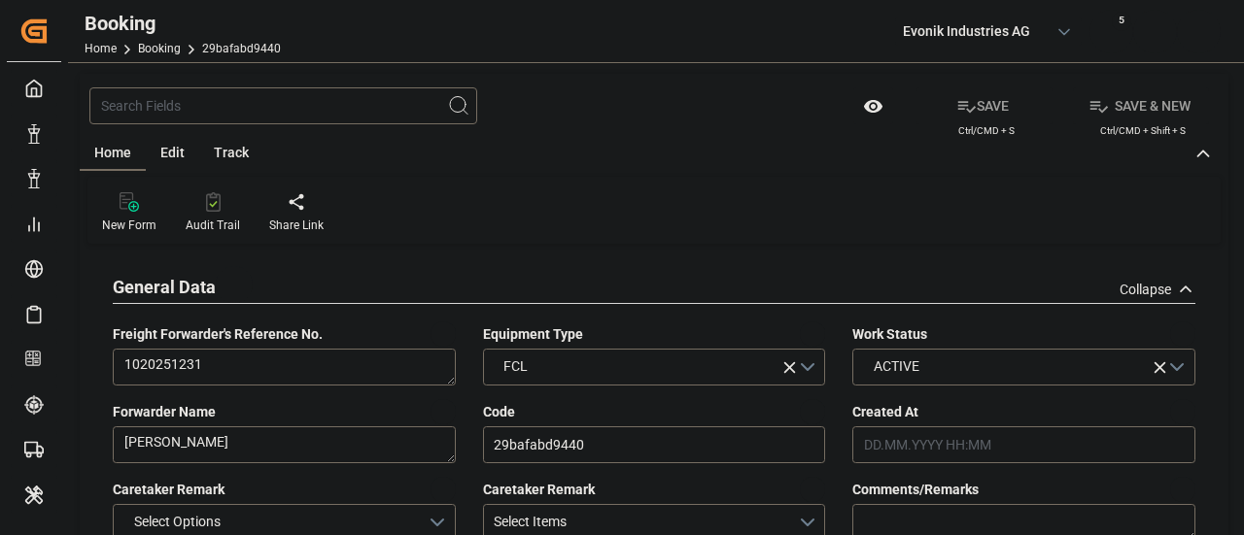
type input "20.06.2025 06:14"
type input "06.07.2025 21:02"
type input "07.07.2025 12:00"
type input "07.07.2025 17:18"
type input "08.08.2025 23:30"
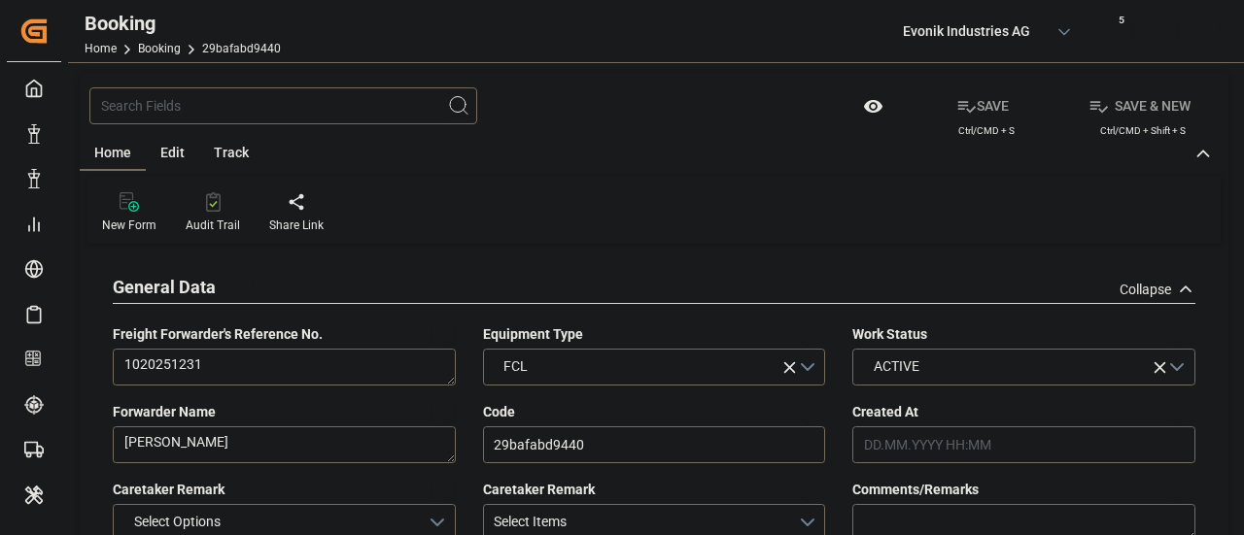
type input "08.08.2025 22:49"
type input "09.08.2025 14:27"
type input "09.08.2025 14:25"
type input "20.09.2025 23:43"
type input "21.09.2025 11:00"
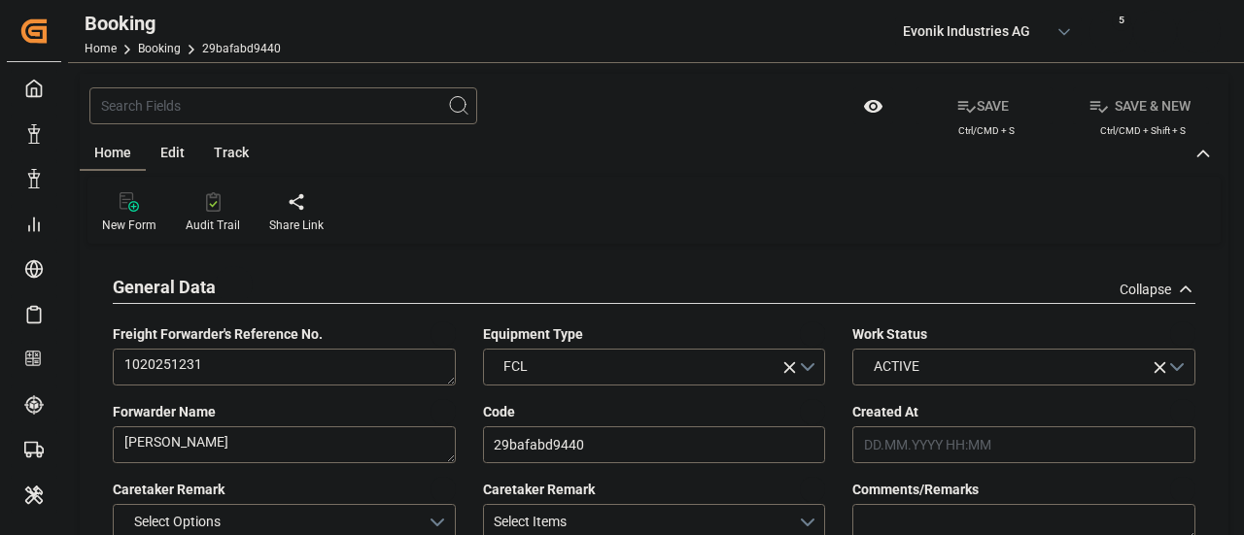
type input "21.09.2025 13:50"
type input "24.09.2025 17:00"
type input "30.09.2025 09:35"
type input "24.09.2025 22:20"
type input "30.09.2025 15:35"
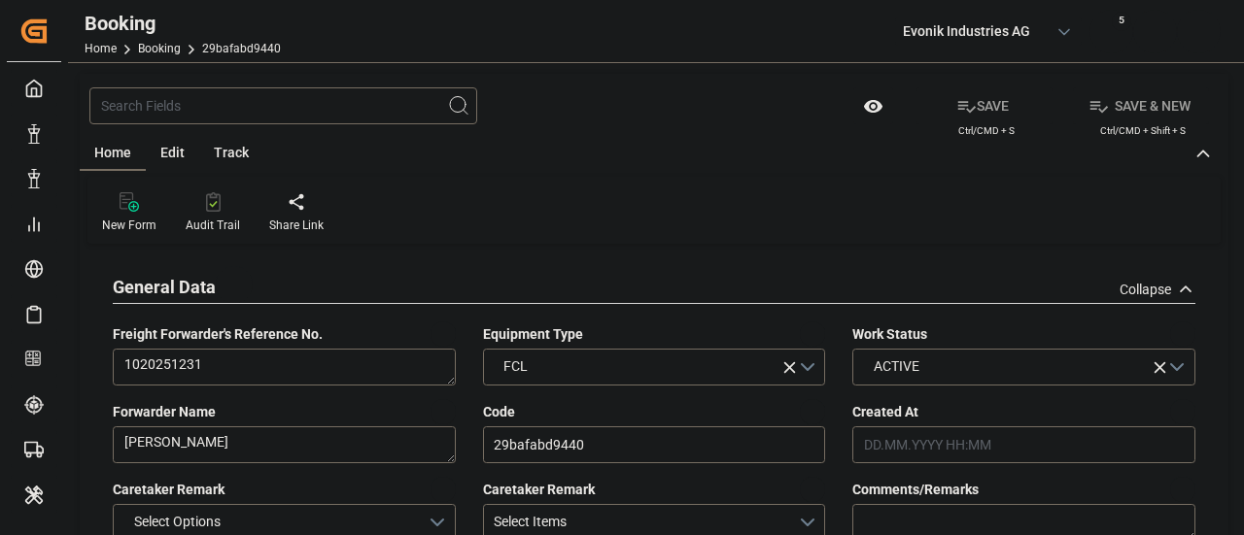
type input "02.10.2025 10:00"
type input "02.09.2025 06:00"
type input "14.09.2025 01:00"
type input "02.09.2025 09:26"
type input "07.09.2025 06:22"
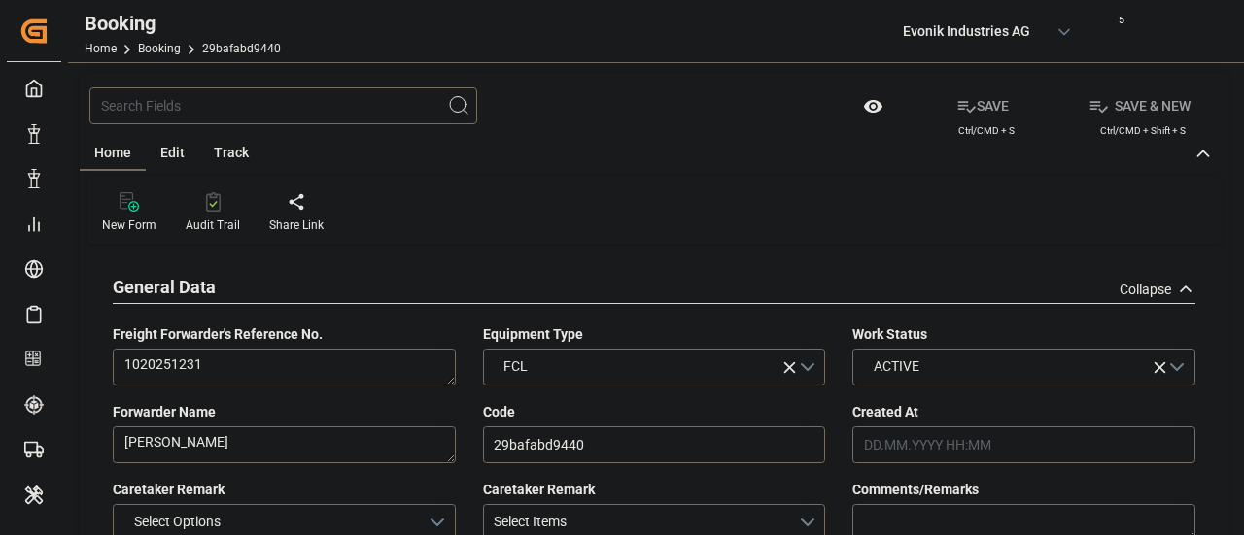
type input "25.09.2025 01:00"
type input "30.09.2025 09:35"
type input "30.09.2025 16:46"
type input "06.10.2025 14:03"
type input "02.10.2025 10:00"
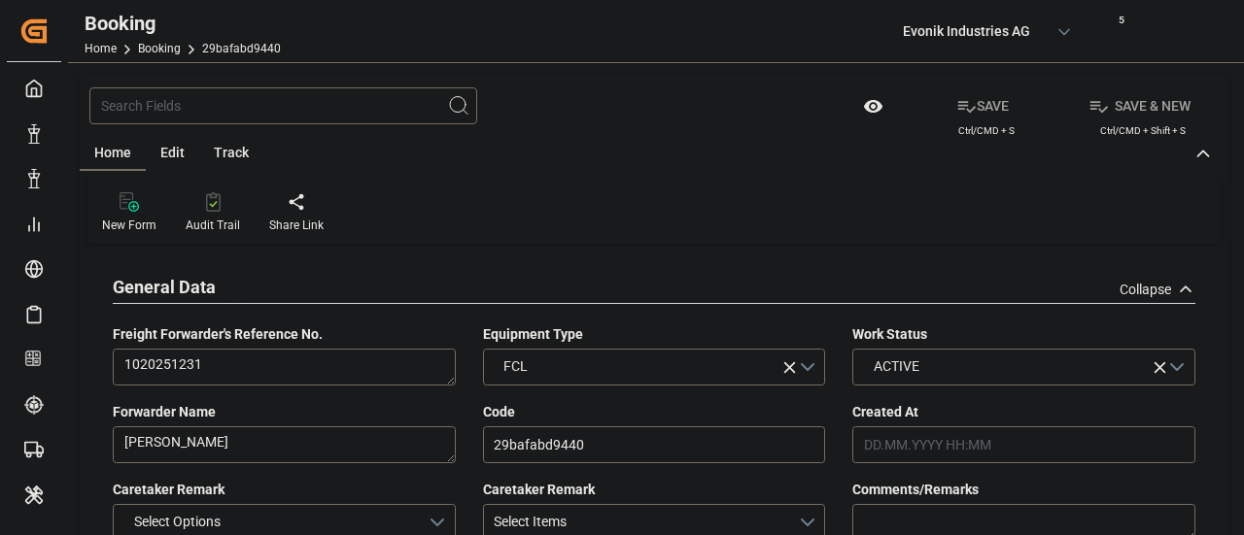
type input "10.10.2025 14:03"
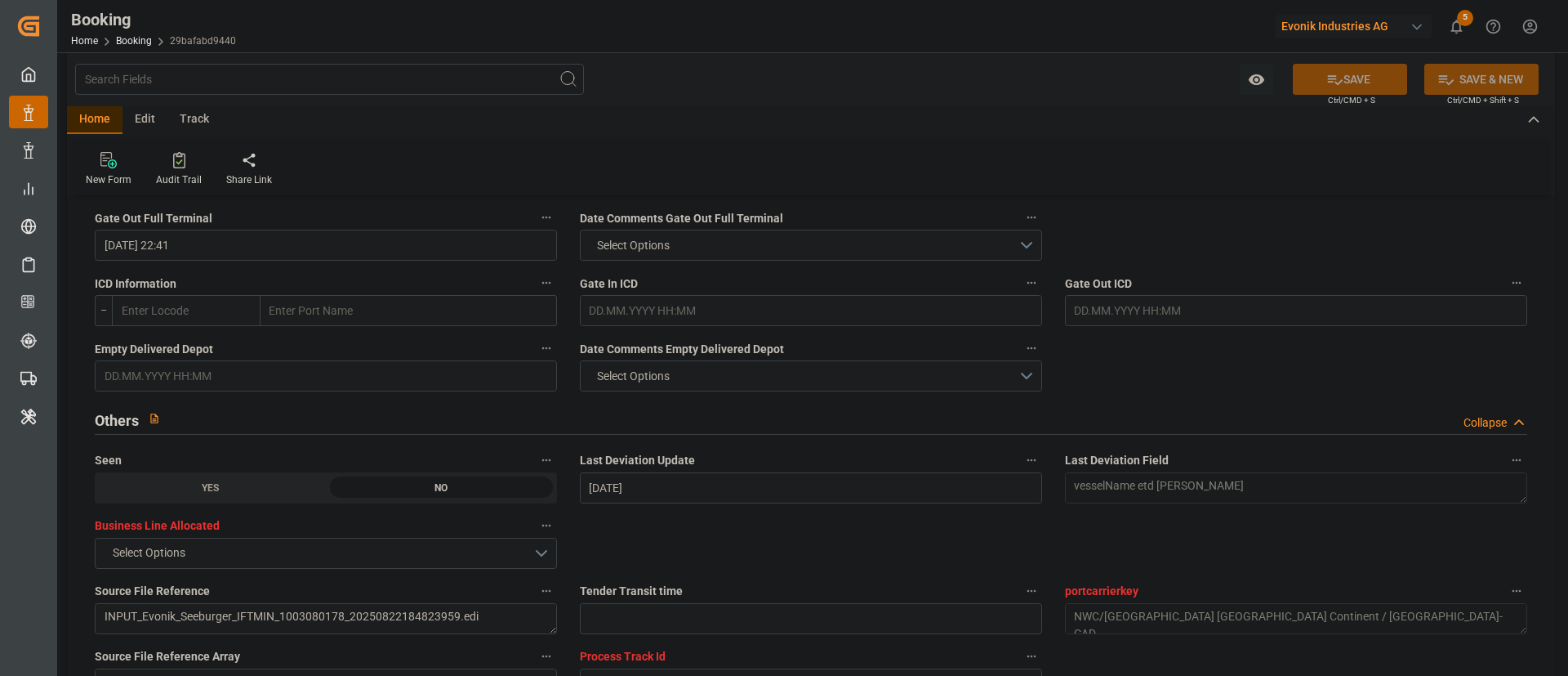
scroll to position [2328, 0]
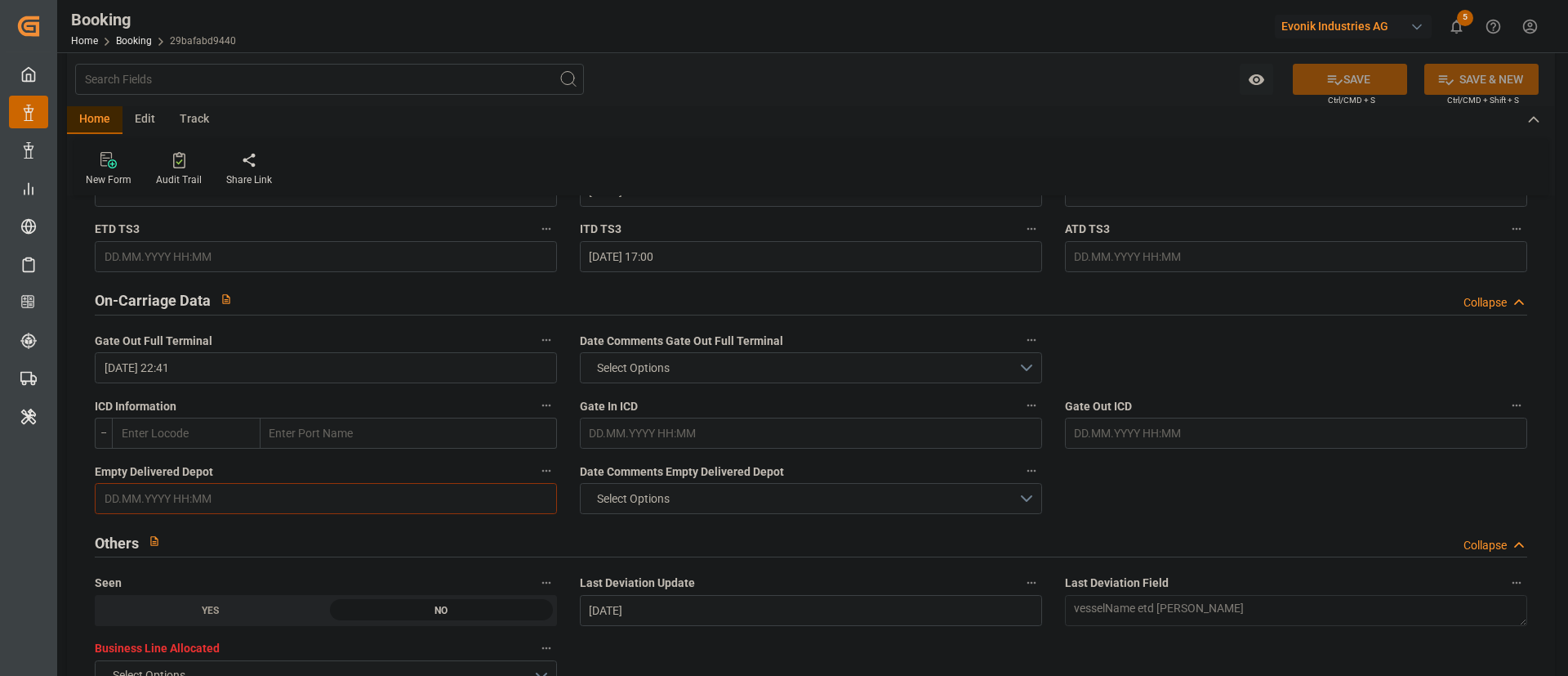
click at [221, 449] on input "text" at bounding box center [326, 498] width 462 height 31
click at [144, 382] on span "14" at bounding box center [147, 384] width 11 height 12
type input "14.10.2025 00:00"
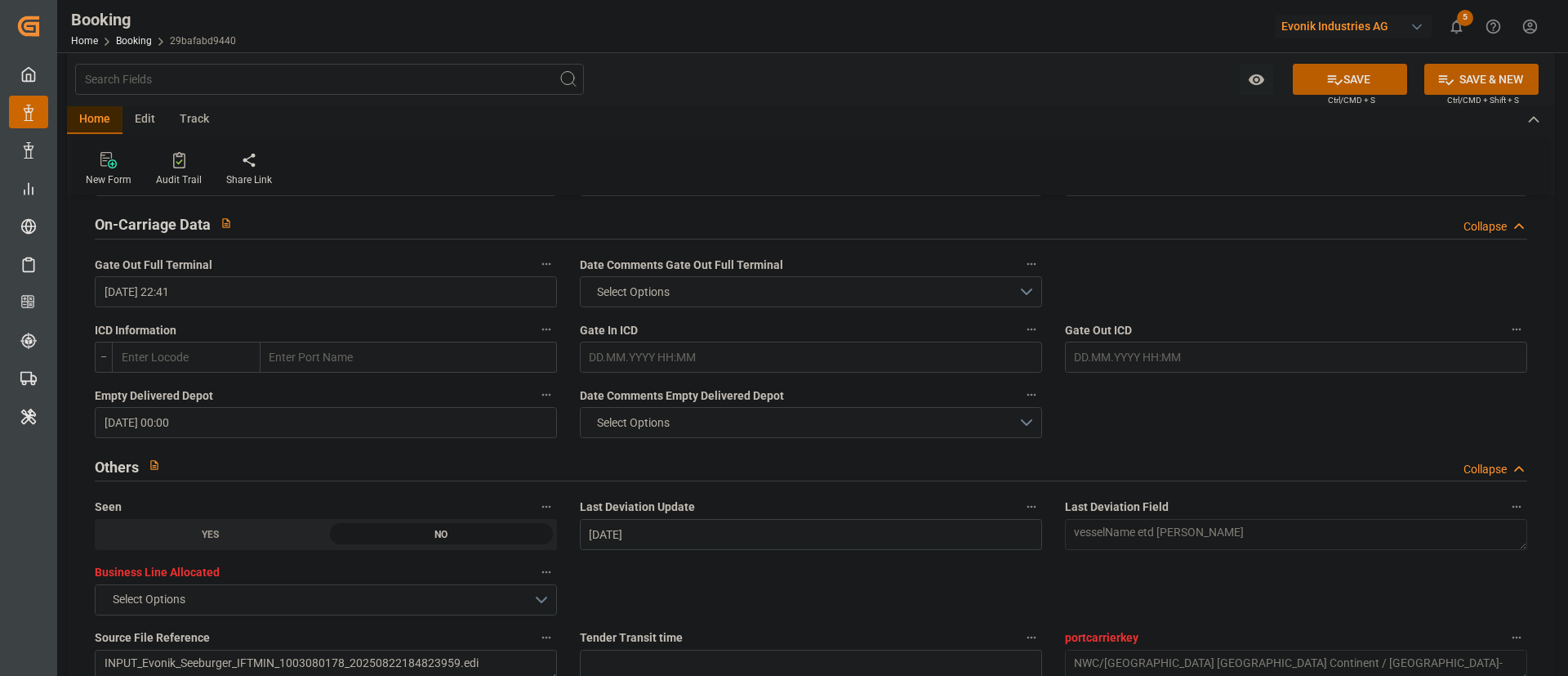
scroll to position [2451, 0]
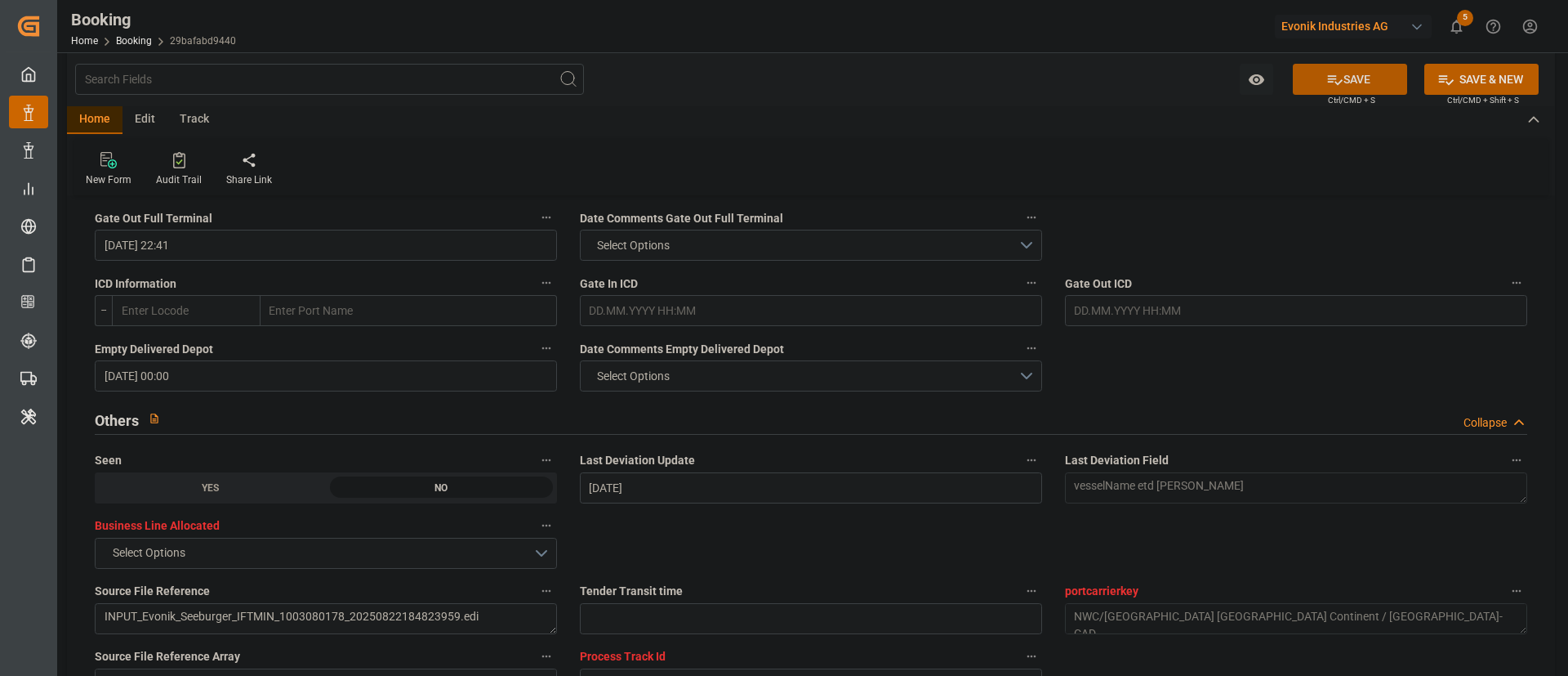
click at [1044, 80] on button "SAVE" at bounding box center [1350, 79] width 114 height 31
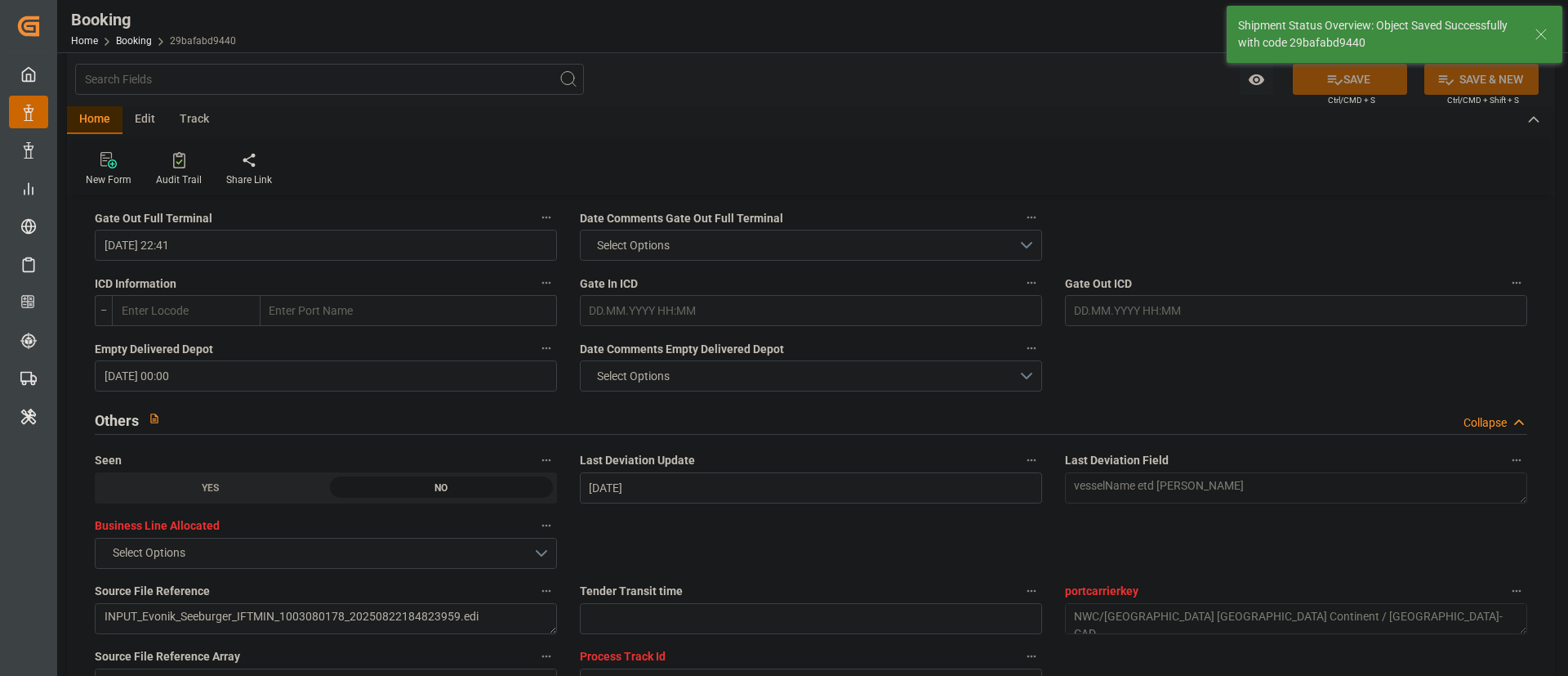
type textarea "[PERSON_NAME]"
type input "14.10.2025 10:13"
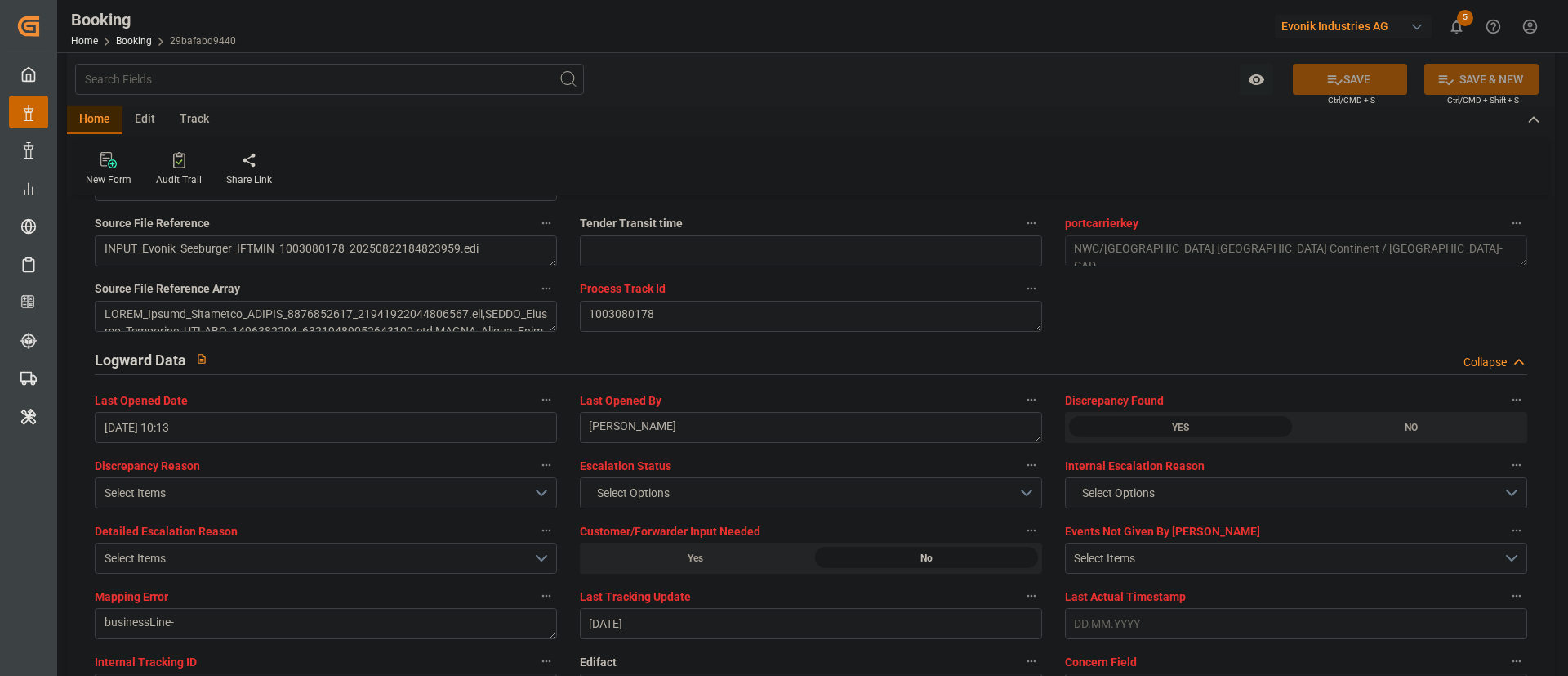
scroll to position [2941, 0]
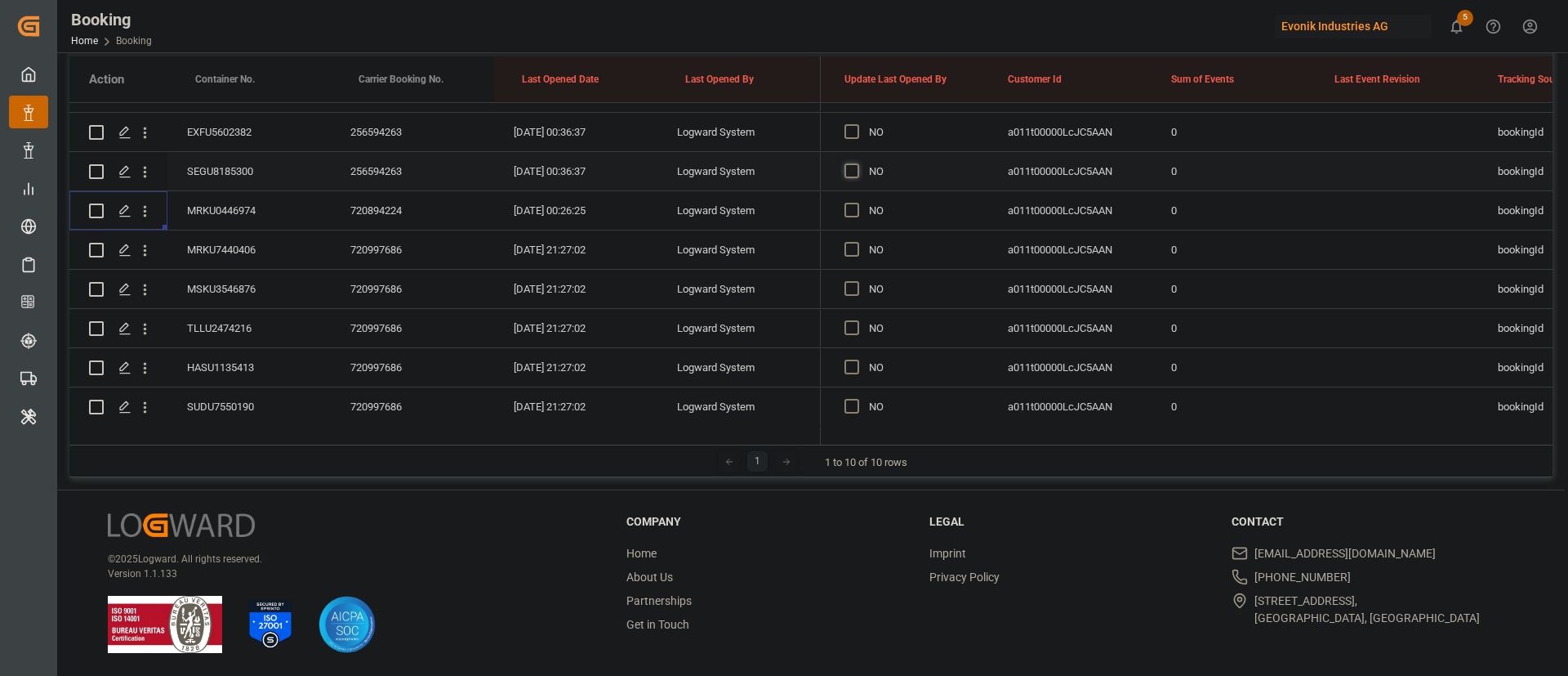
click at [850, 172] on span "Press SPACE to select this row." at bounding box center [851, 170] width 14 height 14
click at [856, 163] on input "Press SPACE to select this row." at bounding box center [856, 163] width 0 height 0
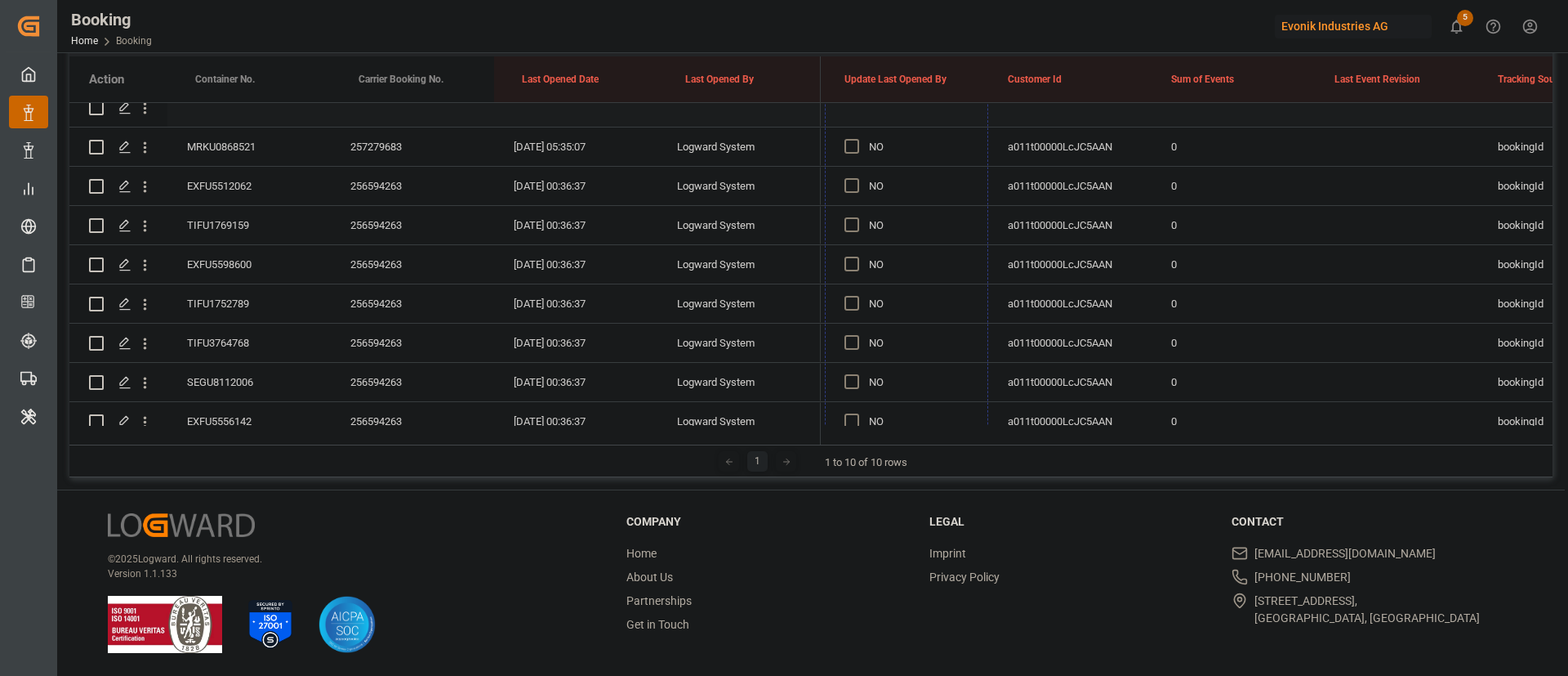
drag, startPoint x: 986, startPoint y: 309, endPoint x: 954, endPoint y: 126, distance: 185.8
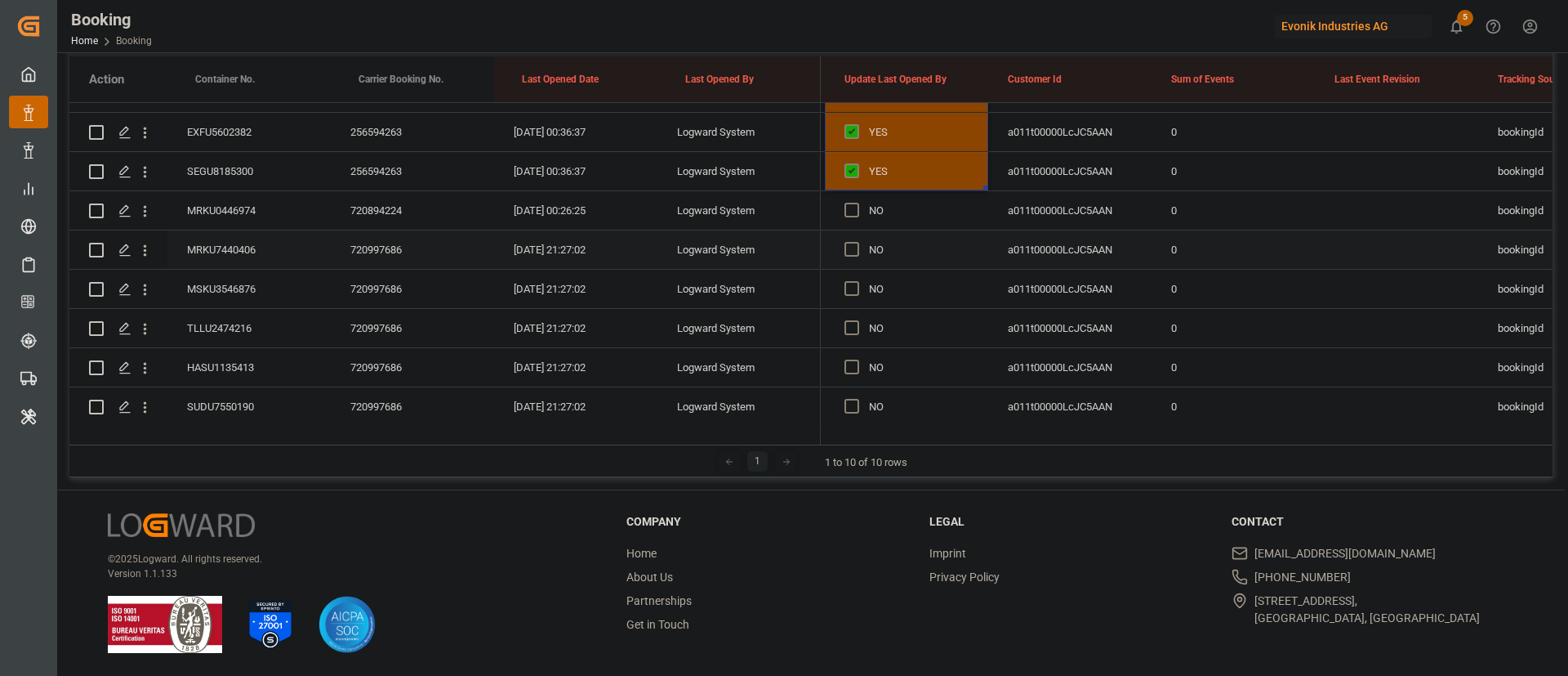
click at [196, 257] on div "MRKU7440406" at bounding box center [249, 250] width 163 height 39
click at [850, 251] on span "Press SPACE to select this row." at bounding box center [851, 249] width 14 height 14
click at [856, 242] on input "Press SPACE to select this row." at bounding box center [856, 242] width 0 height 0
click at [245, 282] on div "MSKU3546876" at bounding box center [249, 289] width 163 height 39
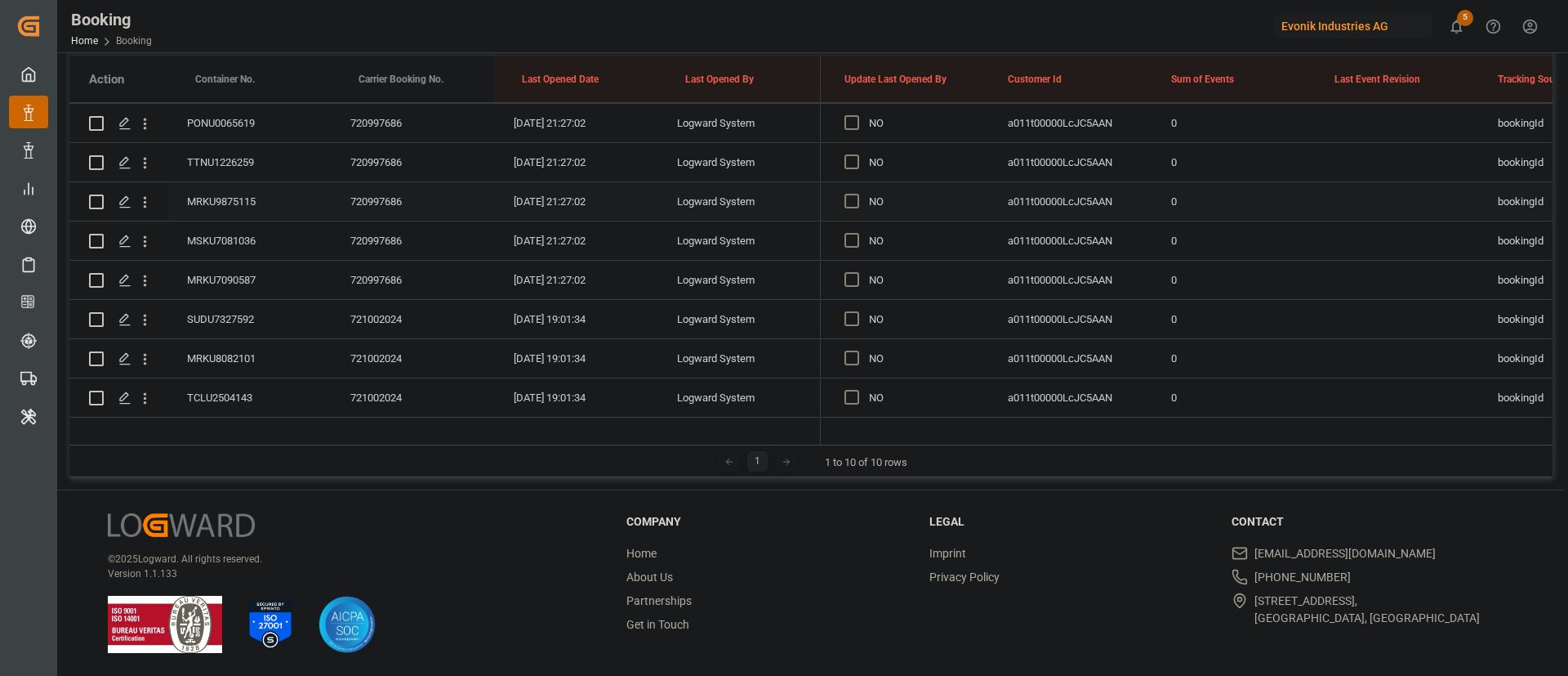
scroll to position [946, 0]
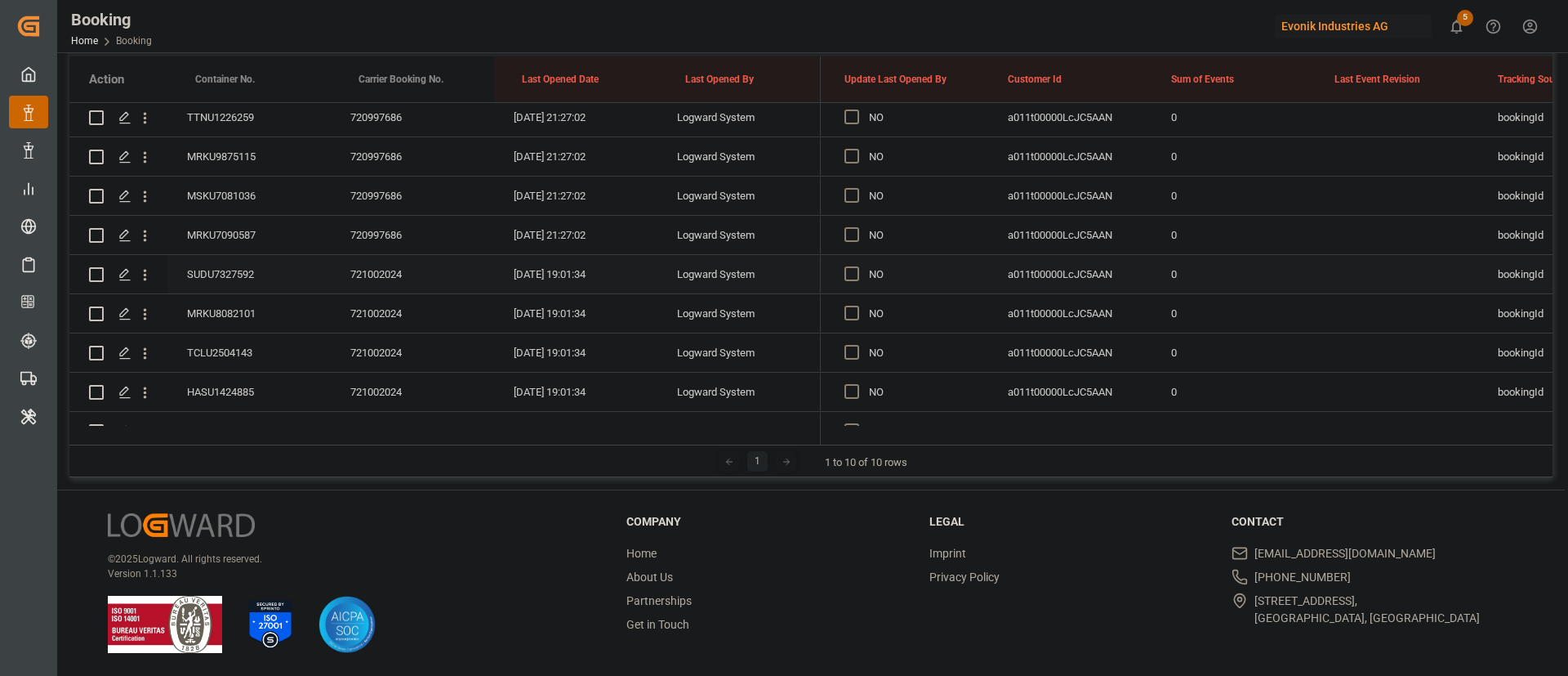
click at [225, 277] on div "SUDU7327592" at bounding box center [249, 274] width 163 height 39
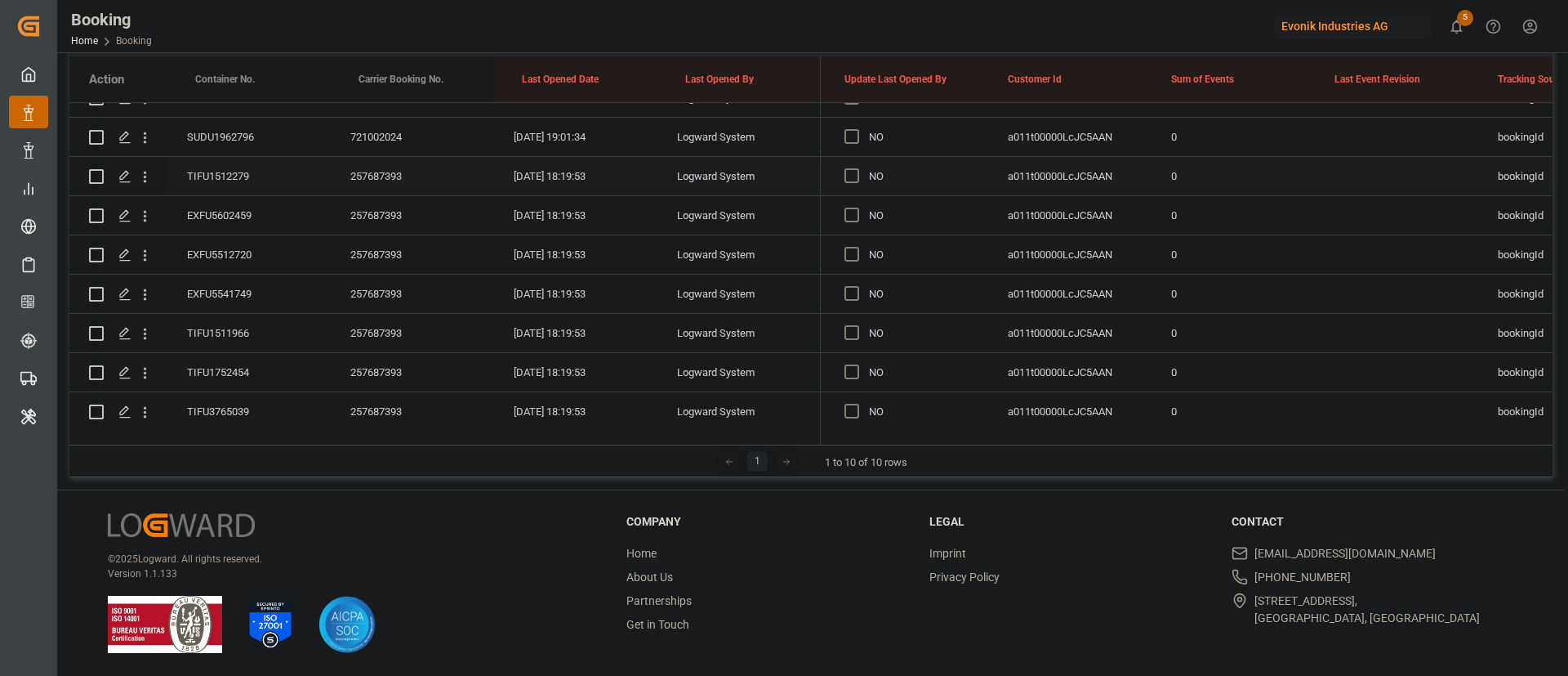
click at [279, 169] on div "TIFU1512279" at bounding box center [249, 177] width 163 height 39
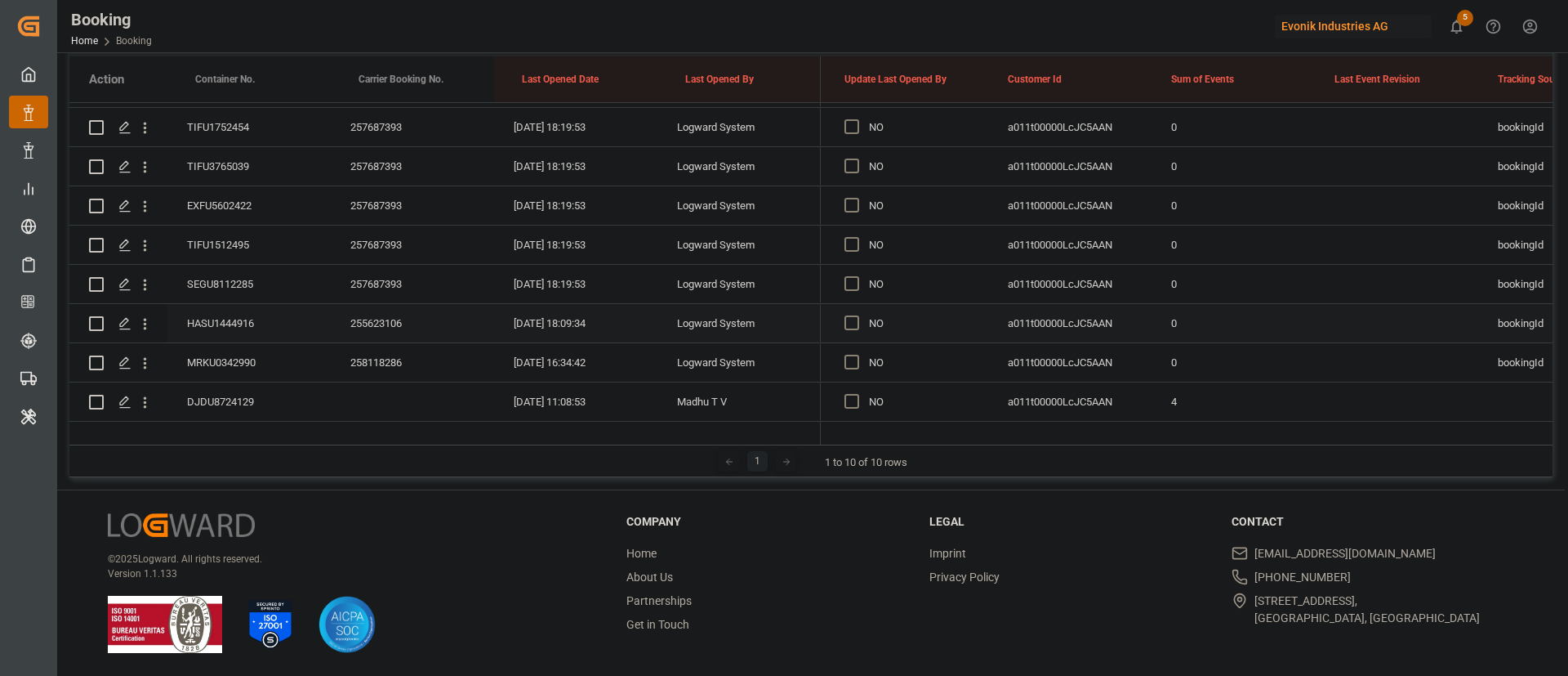
click at [258, 328] on div "HASU1444916" at bounding box center [249, 323] width 163 height 39
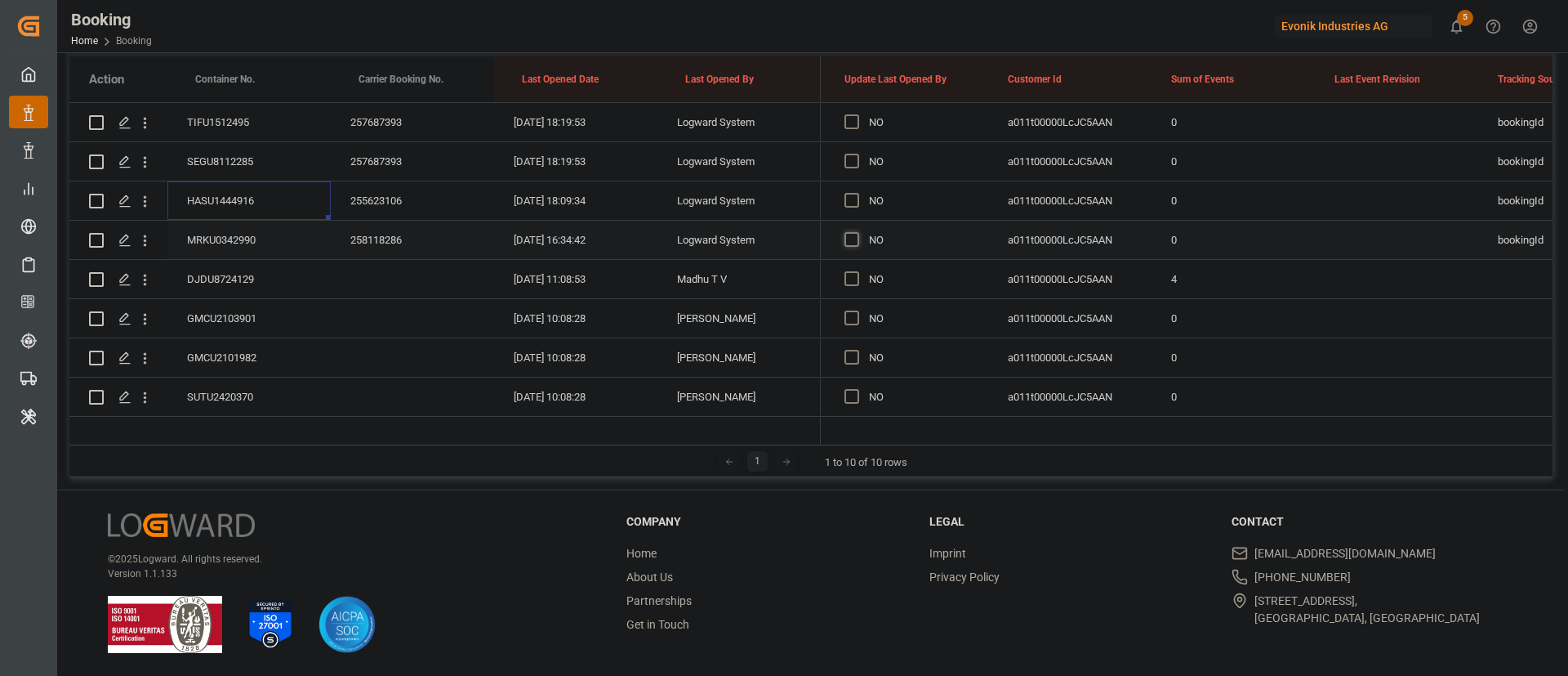
click at [851, 240] on span "Press SPACE to select this row." at bounding box center [851, 239] width 14 height 14
click at [856, 232] on input "Press SPACE to select this row." at bounding box center [856, 232] width 0 height 0
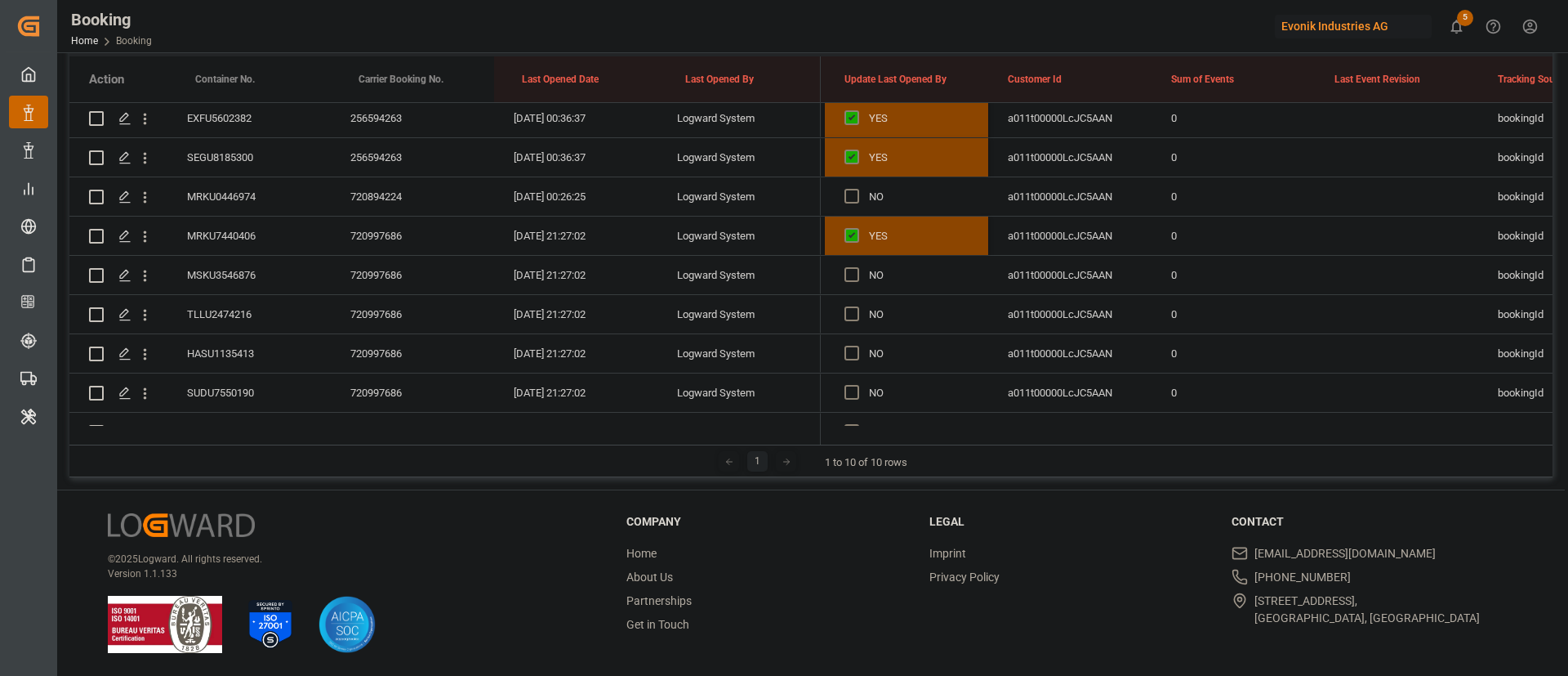
scroll to position [578, 0]
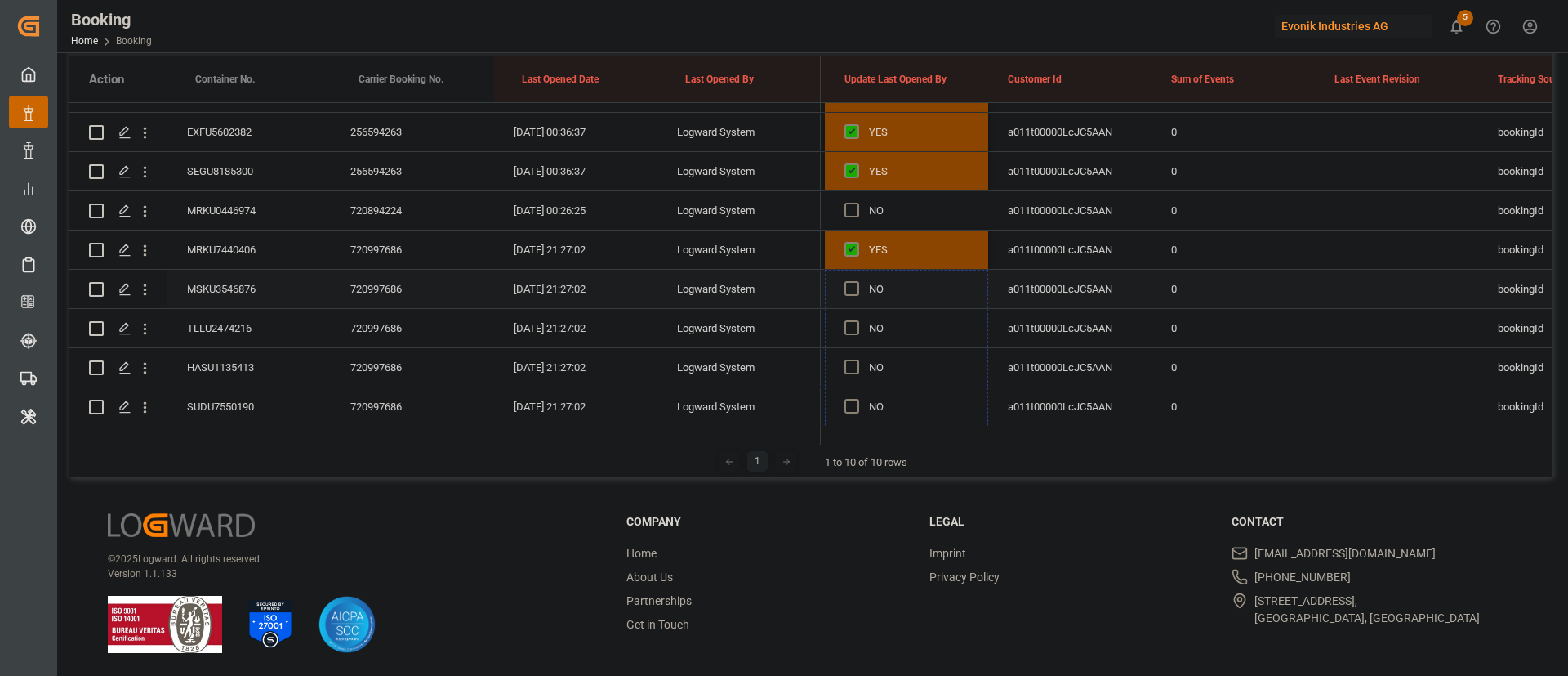
drag, startPoint x: 985, startPoint y: 256, endPoint x: 962, endPoint y: 280, distance: 33.2
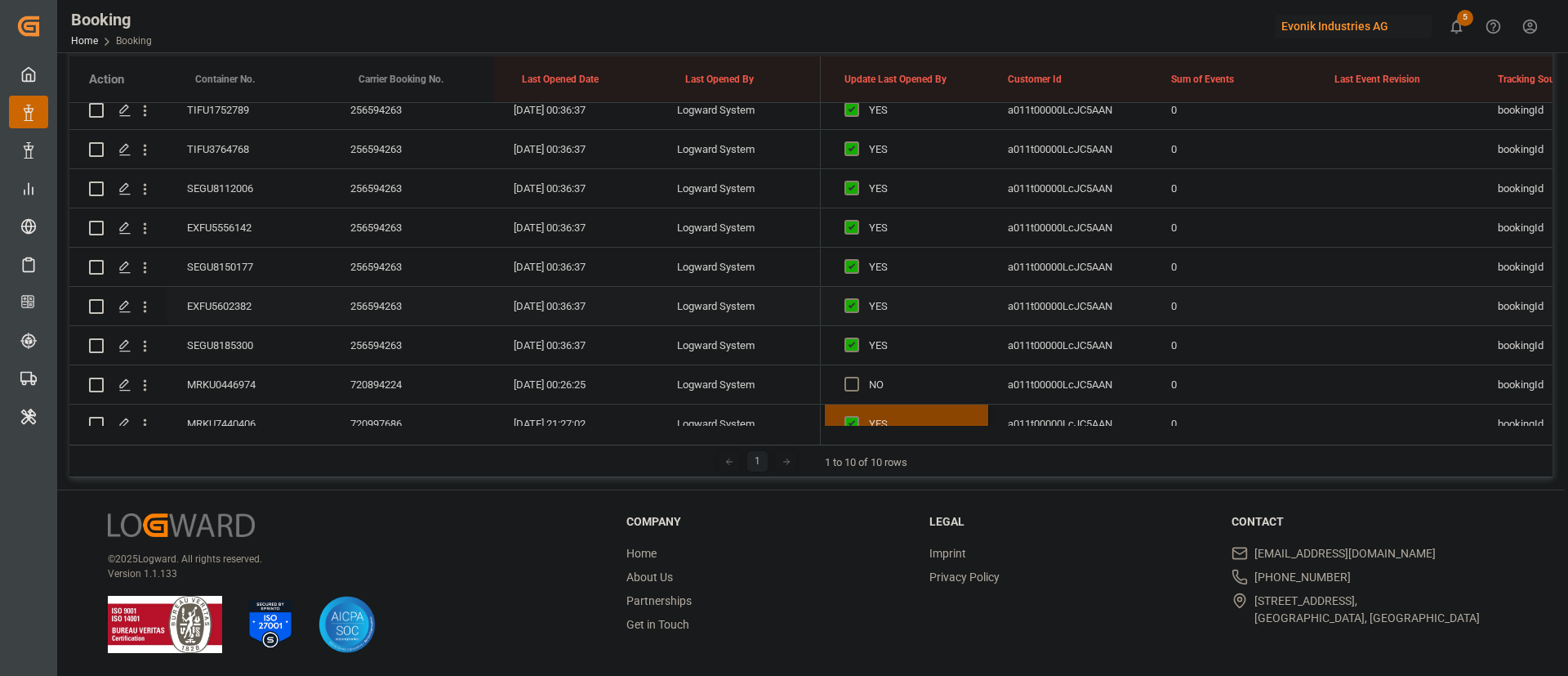
scroll to position [431, 0]
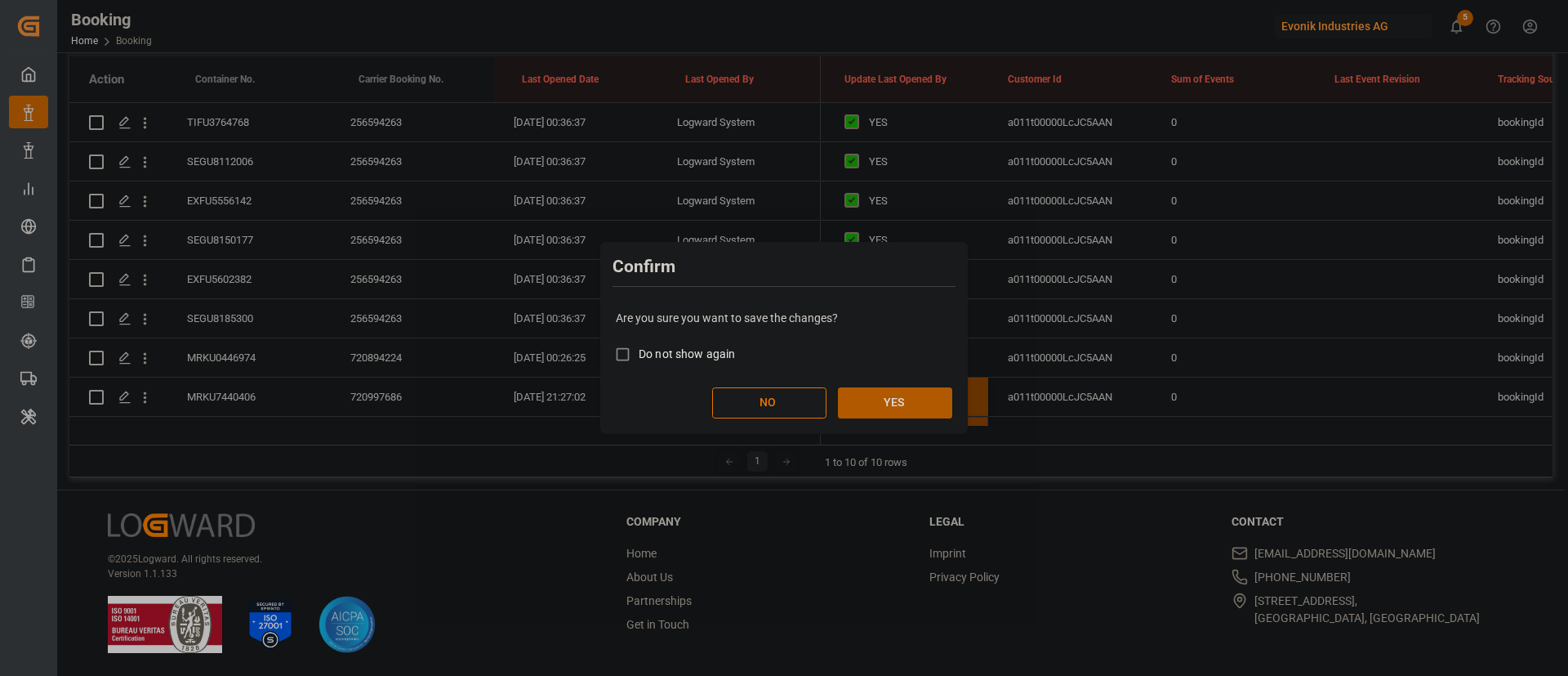
click at [893, 412] on button "YES" at bounding box center [895, 403] width 114 height 31
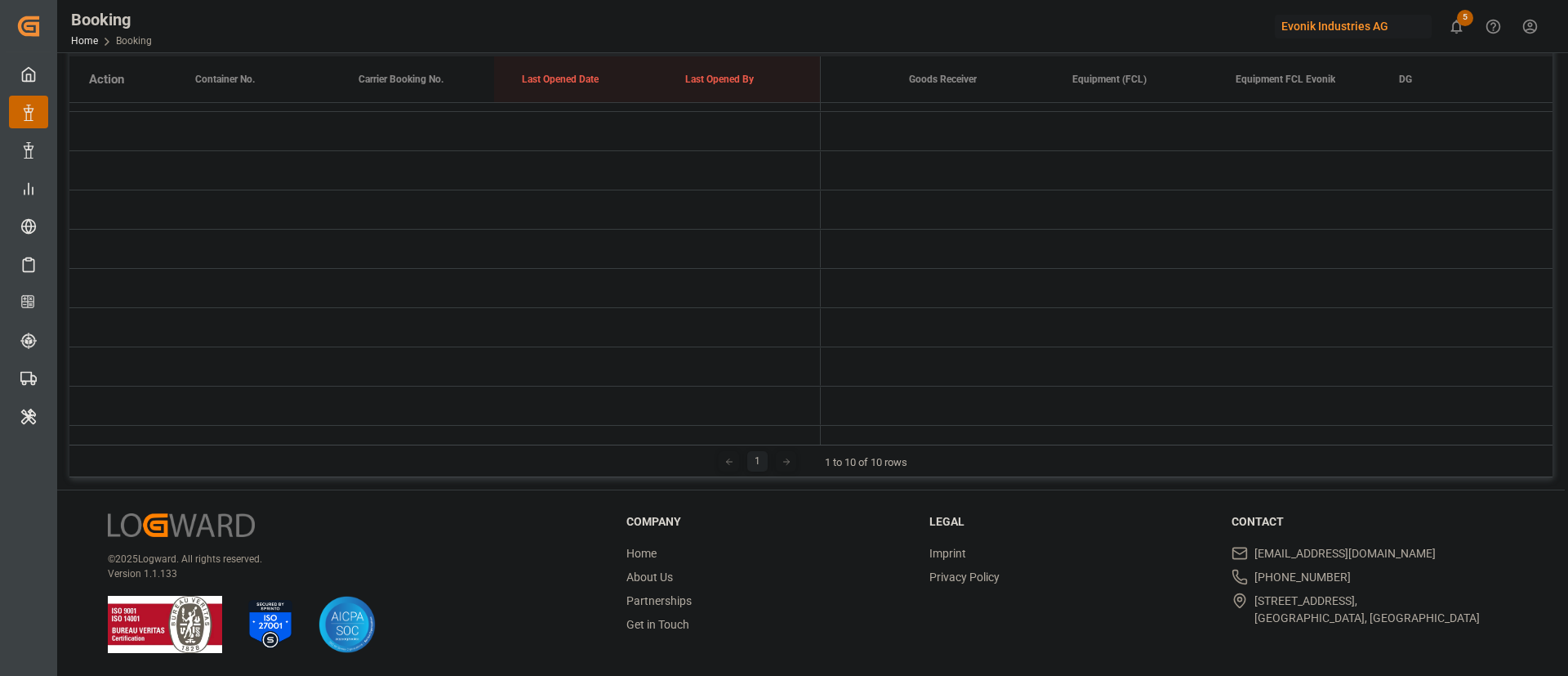
scroll to position [0, 0]
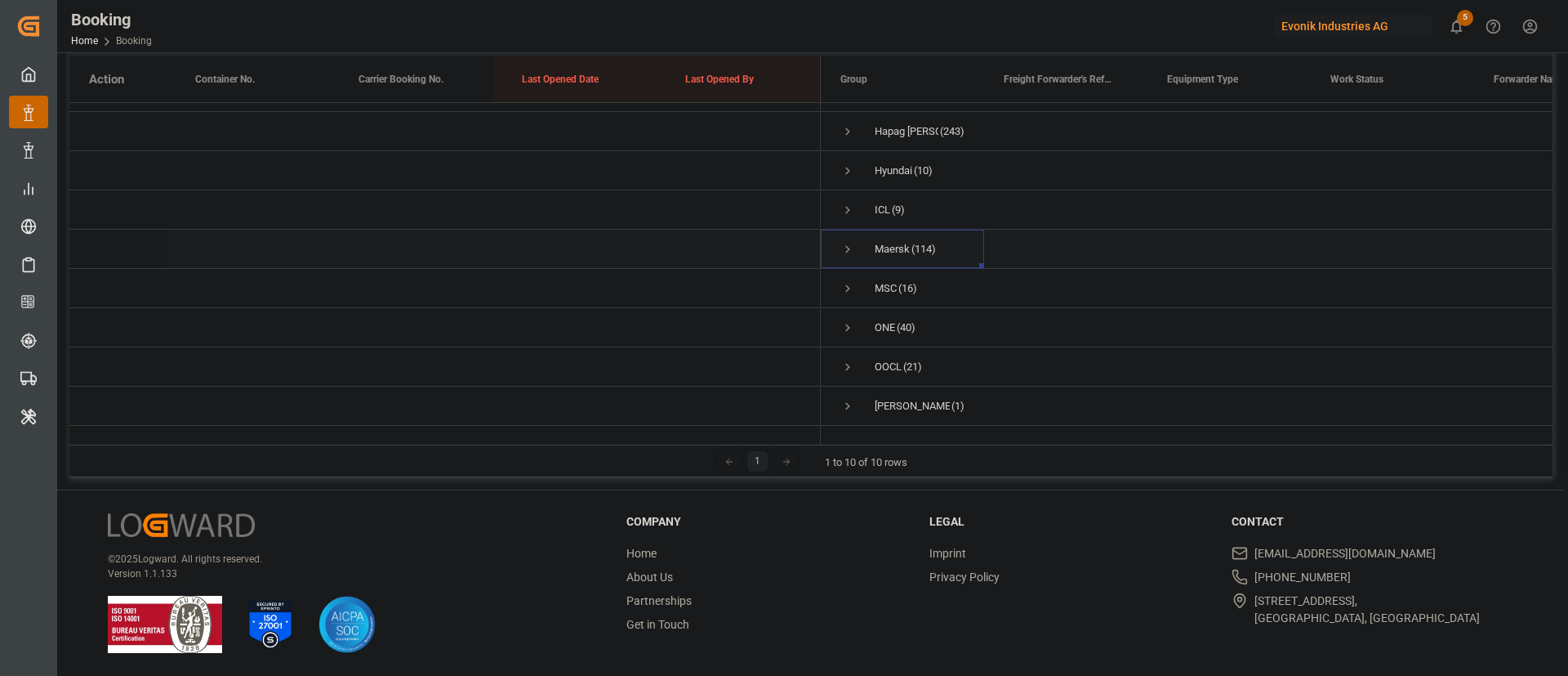
click at [858, 230] on span "Maersk (114)" at bounding box center [902, 249] width 124 height 37
click at [850, 242] on span "Press SPACE to select this row." at bounding box center [847, 249] width 14 height 14
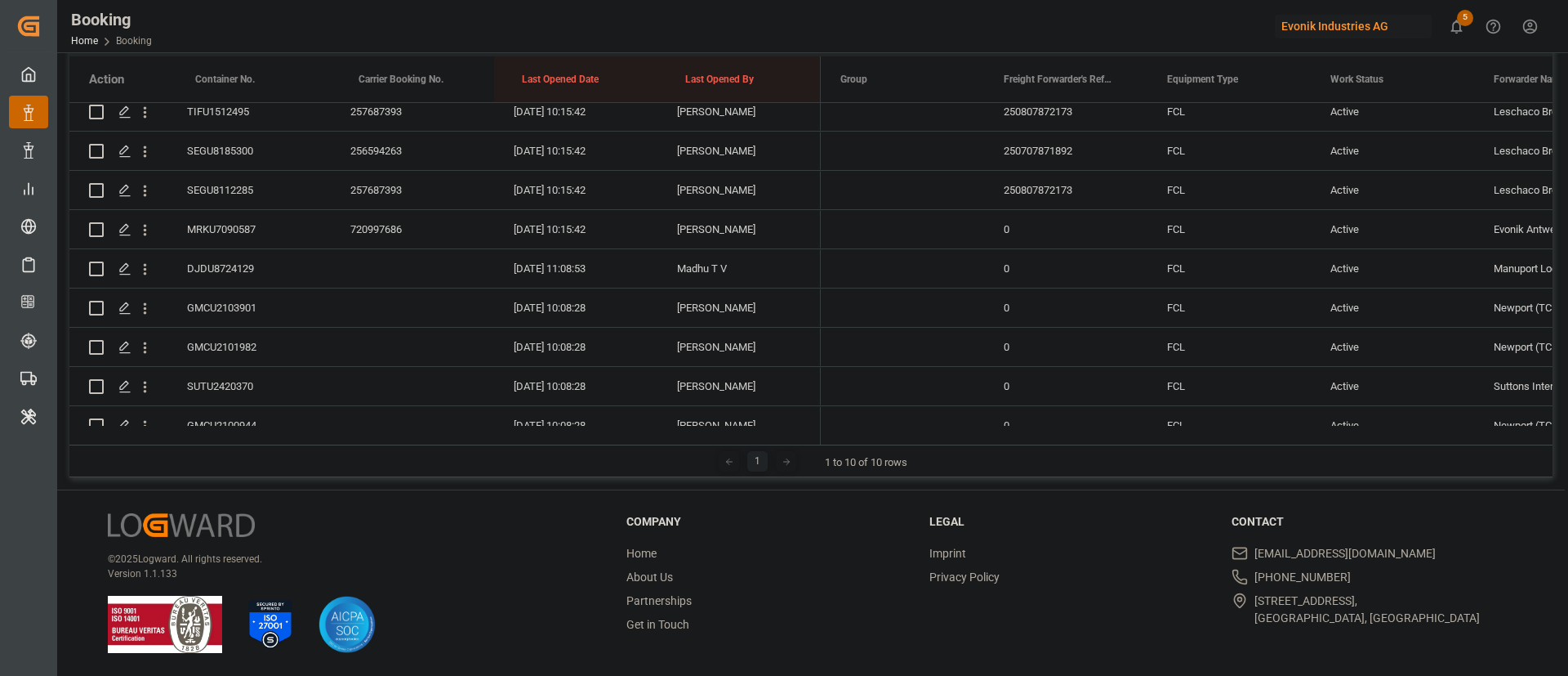
scroll to position [1804, 0]
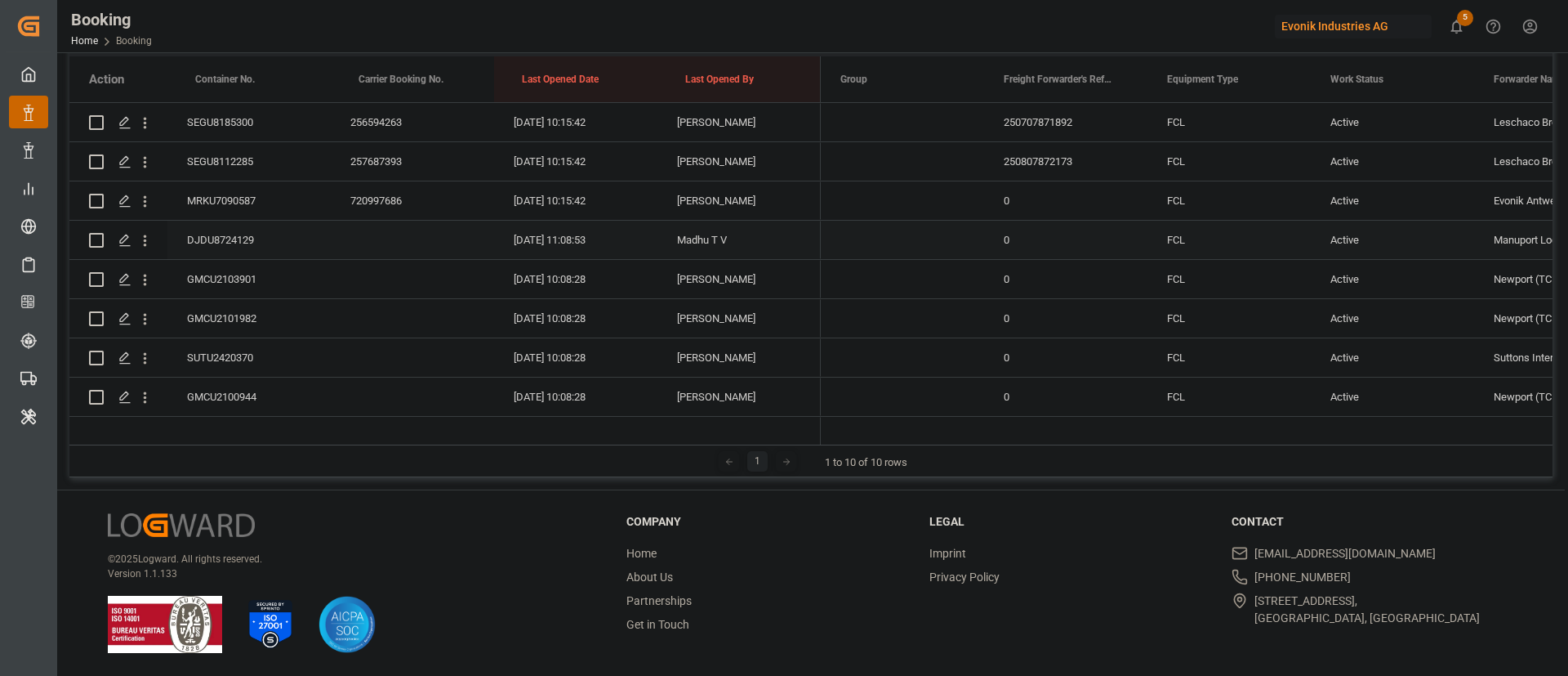
click at [248, 234] on div "DJDU8724129" at bounding box center [249, 240] width 163 height 39
click at [250, 267] on div "GMCU2103901" at bounding box center [249, 279] width 163 height 39
click at [265, 316] on div "GMCU2101982" at bounding box center [249, 319] width 163 height 39
click at [245, 347] on div "SUTU2420370" at bounding box center [249, 357] width 163 height 39
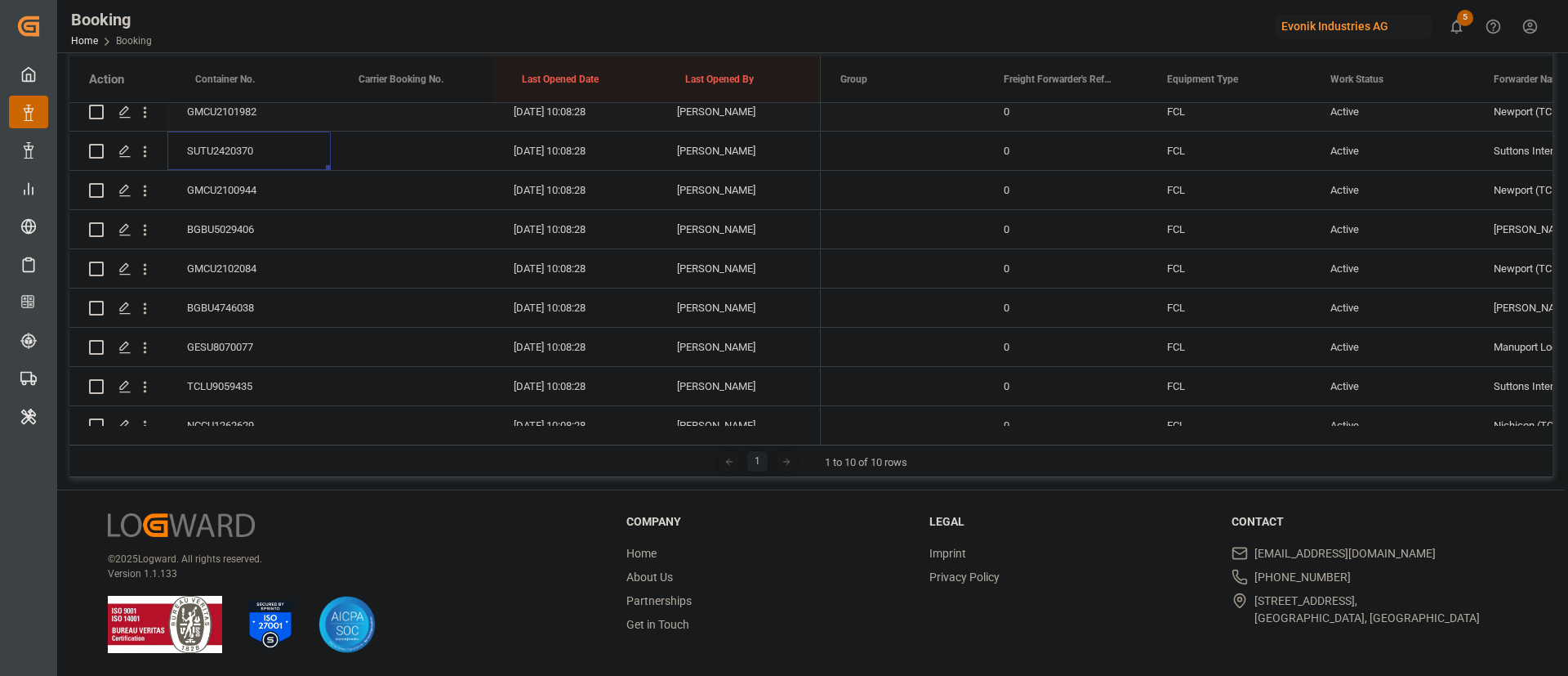
scroll to position [2049, 0]
click at [248, 157] on div "GMCU2100944" at bounding box center [249, 151] width 163 height 39
click at [240, 185] on div "BGBU5029406" at bounding box center [249, 191] width 163 height 39
click at [260, 224] on div "GMCU2102084" at bounding box center [249, 230] width 163 height 39
click at [275, 277] on div "BGBU4746038" at bounding box center [249, 269] width 163 height 39
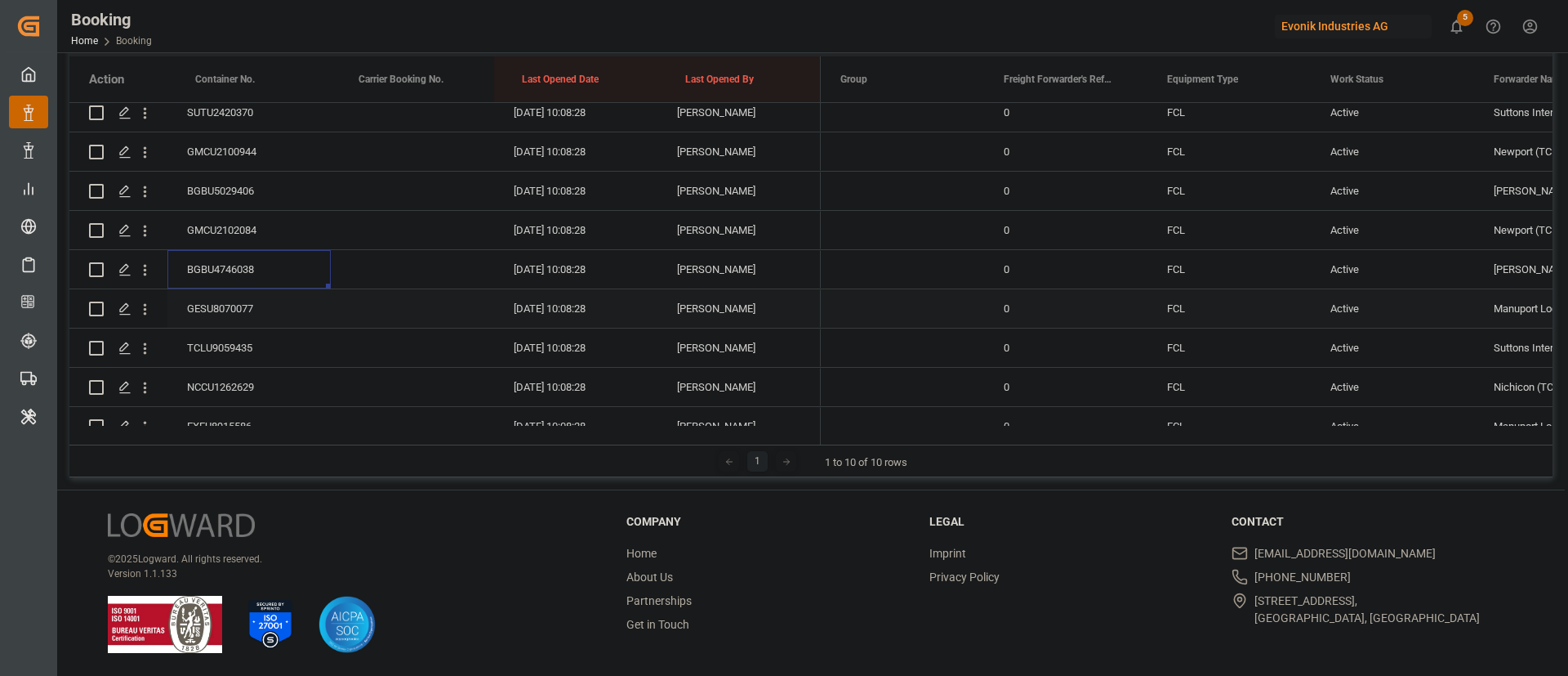
click at [256, 320] on div "GESU8070077" at bounding box center [249, 309] width 163 height 39
click at [235, 360] on div "TCLU9059435" at bounding box center [249, 348] width 163 height 39
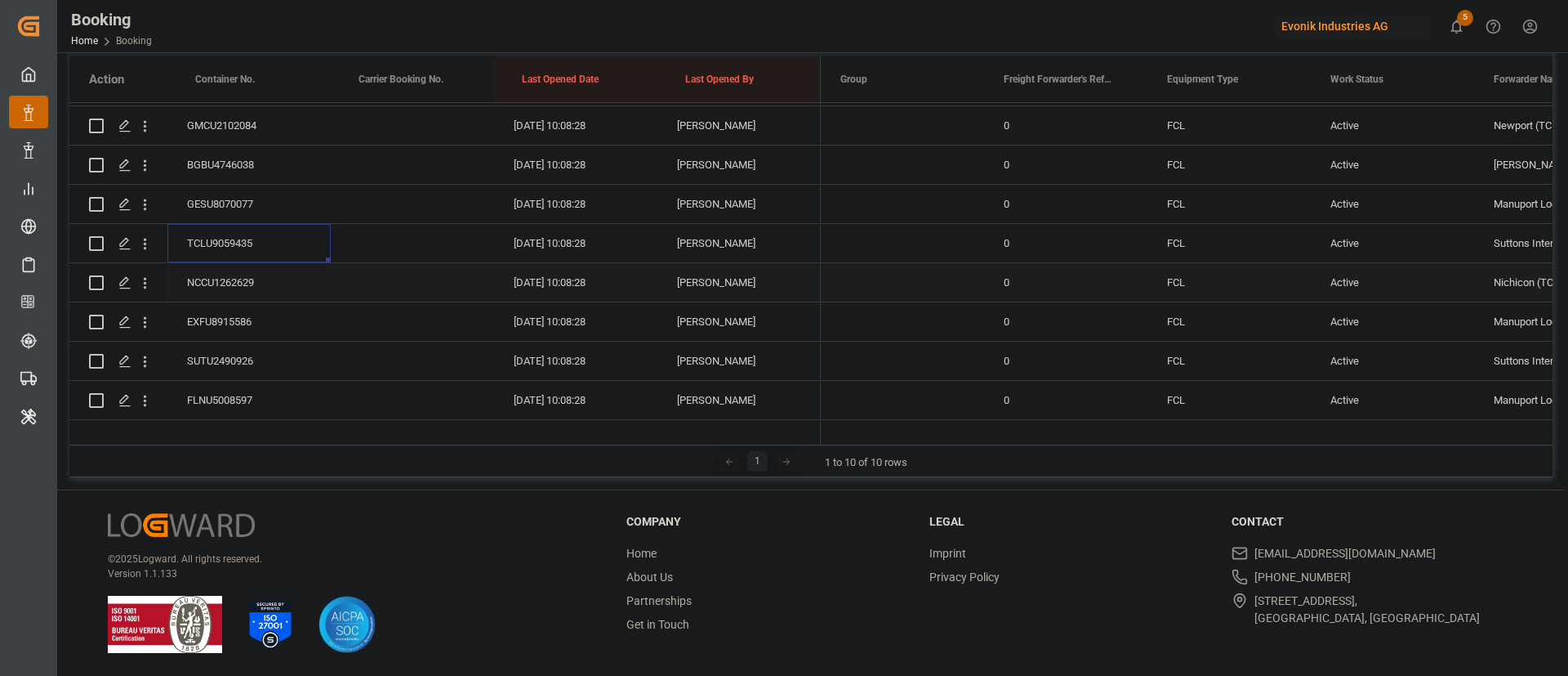
scroll to position [2172, 0]
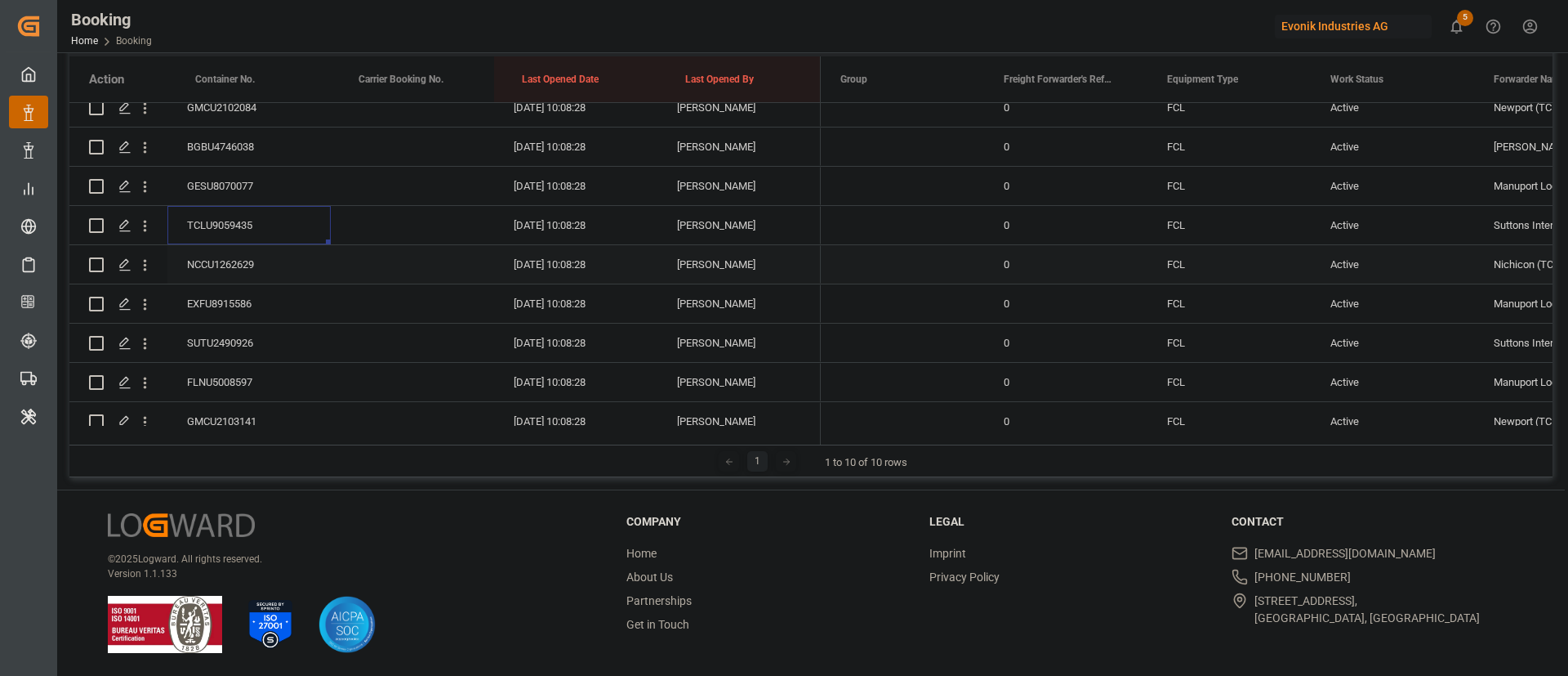
click at [247, 250] on div "NCCU1262629" at bounding box center [249, 265] width 163 height 39
click at [256, 304] on div "EXFU8915586" at bounding box center [249, 304] width 163 height 39
click at [230, 216] on div "SUTU2490926" at bounding box center [249, 220] width 163 height 39
click at [274, 261] on div "FLNU5008597" at bounding box center [249, 260] width 163 height 39
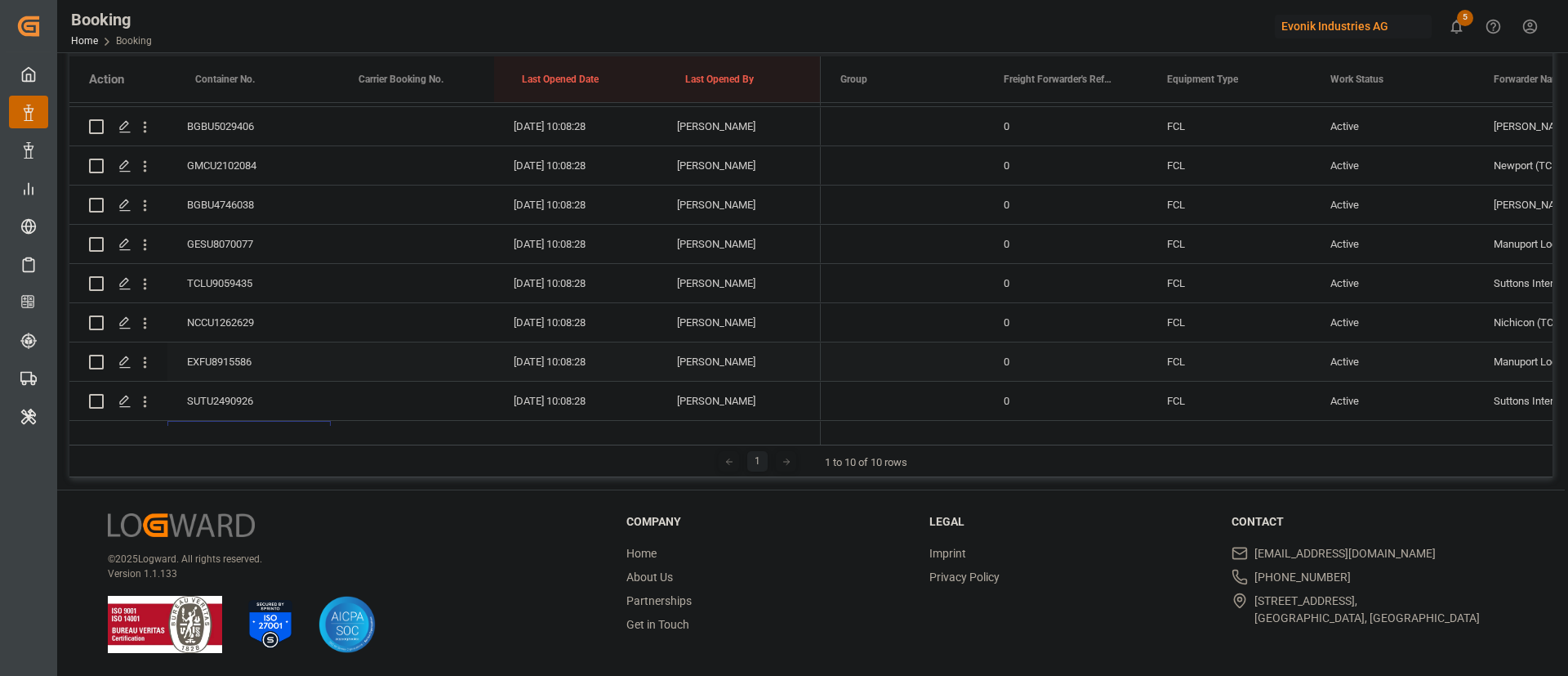
scroll to position [2353, 0]
click at [254, 246] on div "GMCU2103141" at bounding box center [249, 240] width 163 height 39
click at [262, 281] on div "SEGU8183099" at bounding box center [249, 279] width 163 height 39
click at [244, 325] on div "GMCU2108971" at bounding box center [249, 319] width 163 height 39
click at [269, 355] on div "BGBU4752196" at bounding box center [249, 357] width 163 height 39
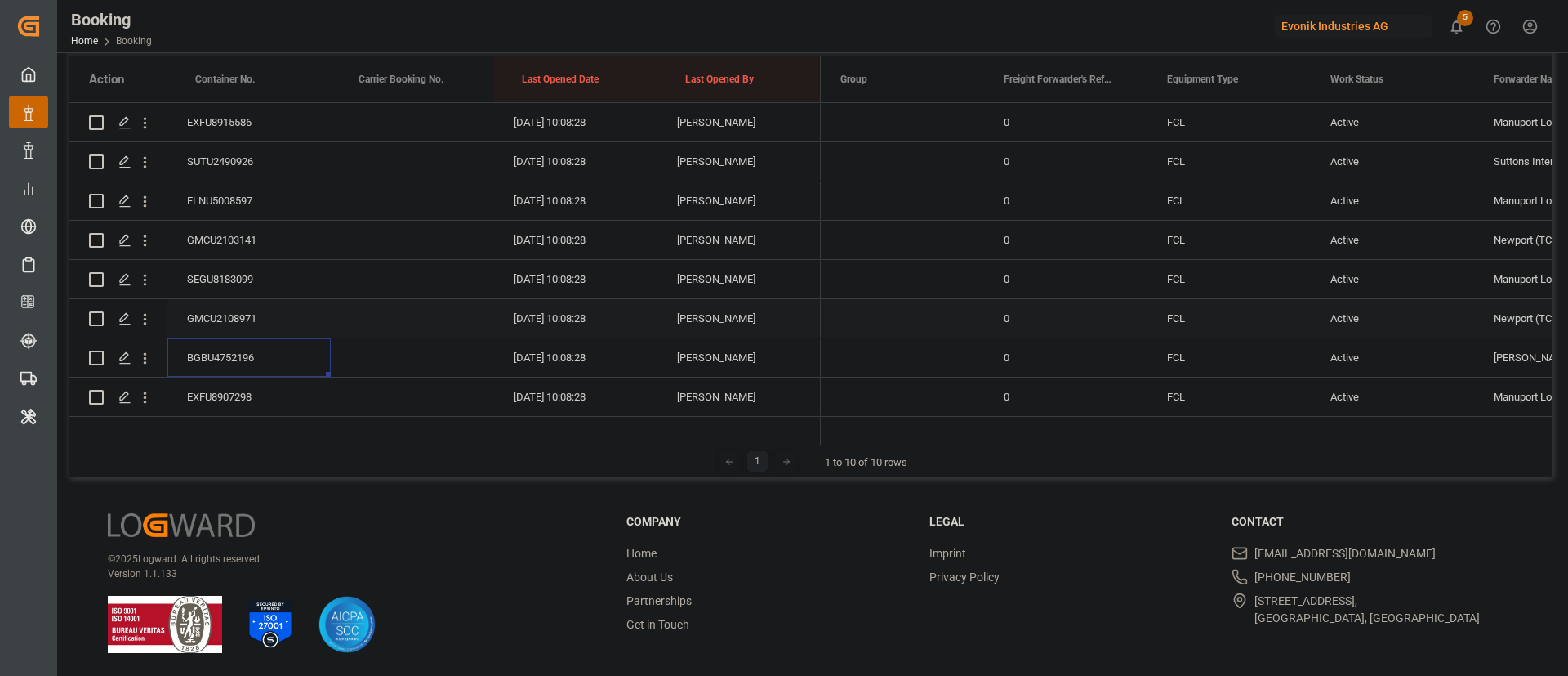
click at [252, 309] on div "GMCU2108971" at bounding box center [249, 319] width 163 height 39
click at [242, 268] on div "EXFU8907298" at bounding box center [249, 274] width 163 height 39
click at [267, 300] on div "BGBU5038882" at bounding box center [249, 314] width 163 height 39
click at [252, 347] on div "BGBU5006036" at bounding box center [249, 352] width 163 height 39
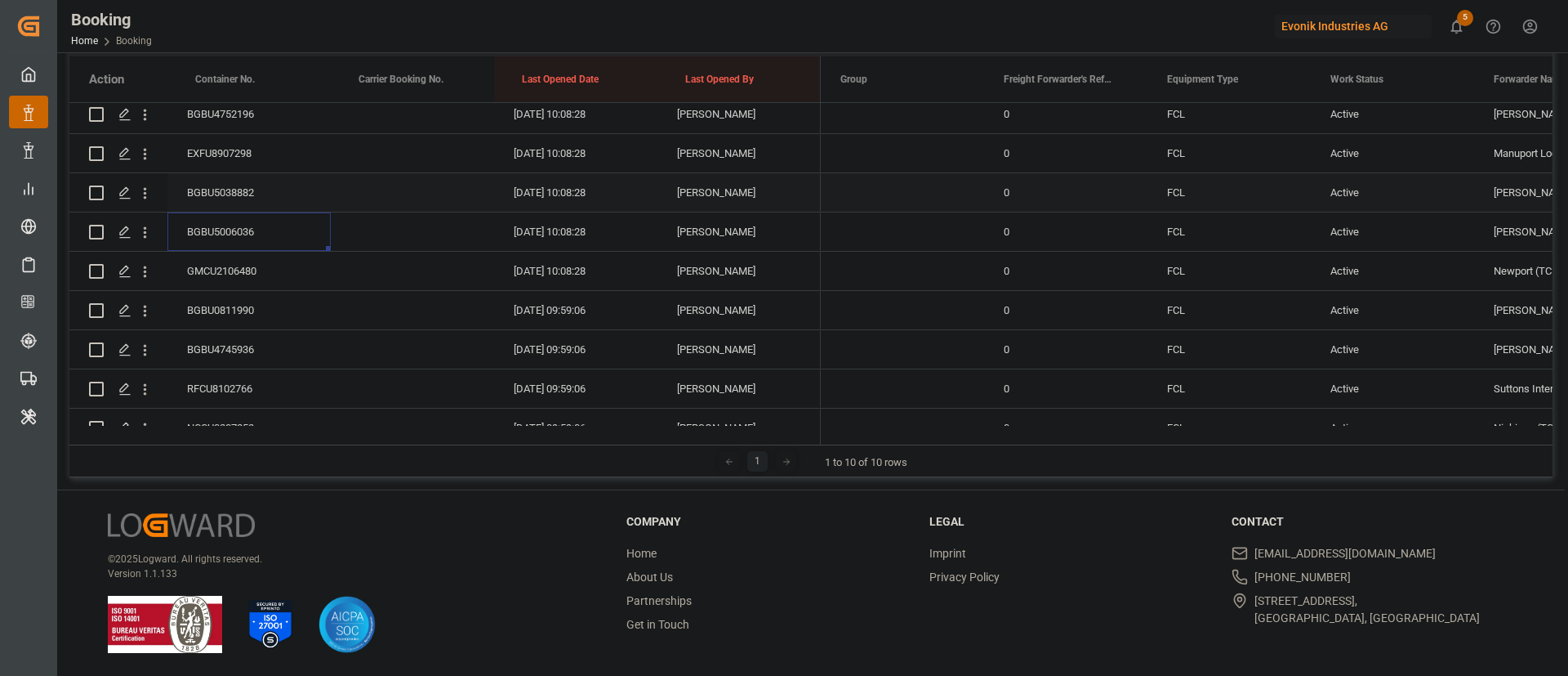
scroll to position [2598, 0]
click at [245, 259] on div "GMCU2106480" at bounding box center [249, 269] width 163 height 39
click at [233, 295] on div "BGBU0811990" at bounding box center [249, 309] width 163 height 39
click at [245, 354] on div "BGBU4745936" at bounding box center [249, 348] width 163 height 39
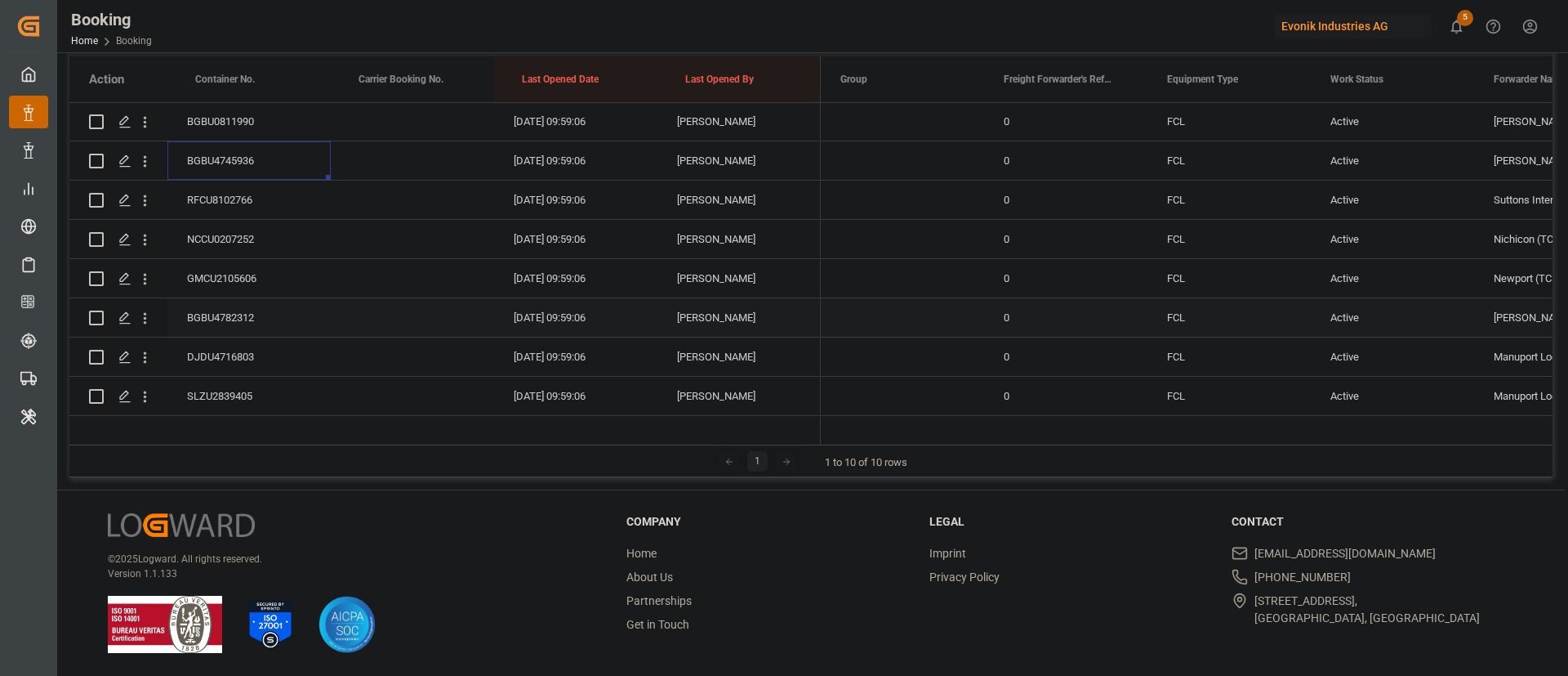
scroll to position [2844, 0]
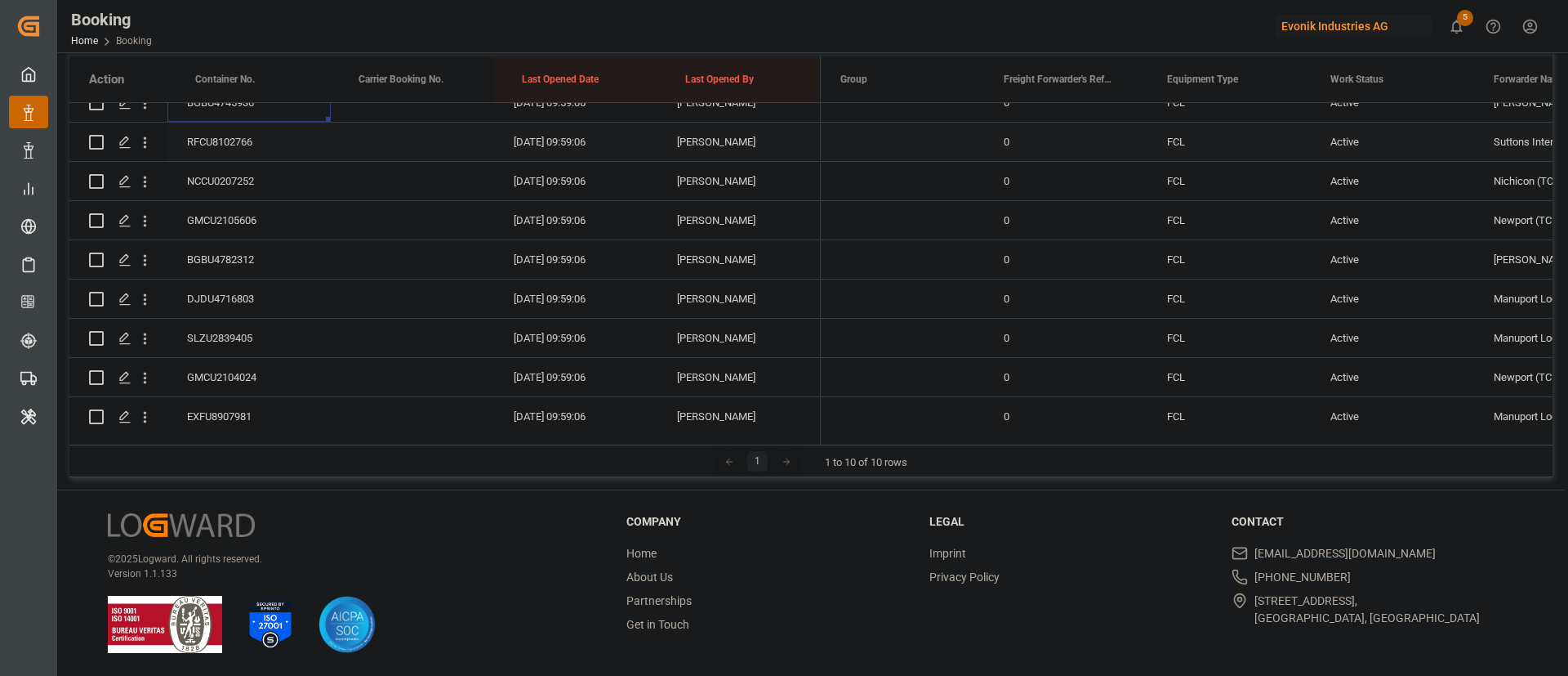
click at [261, 151] on div "RFCU8102766" at bounding box center [249, 142] width 163 height 39
click at [274, 187] on div "NCCU0207252" at bounding box center [249, 181] width 163 height 39
click at [259, 208] on div "GMCU2105606" at bounding box center [249, 220] width 163 height 39
click at [248, 272] on div "BGBU4782312" at bounding box center [249, 260] width 163 height 39
click at [258, 304] on div "DJDU4716803" at bounding box center [249, 298] width 163 height 39
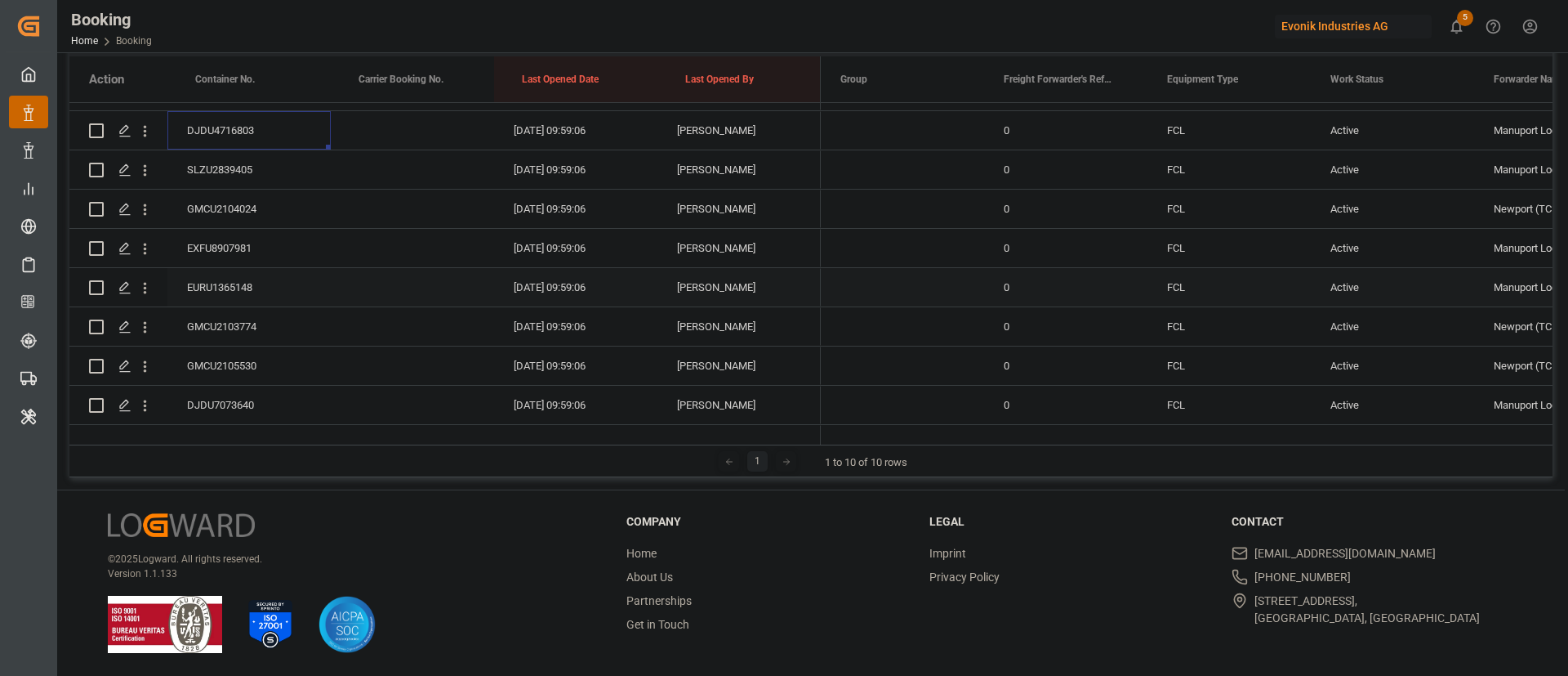
scroll to position [2965, 0]
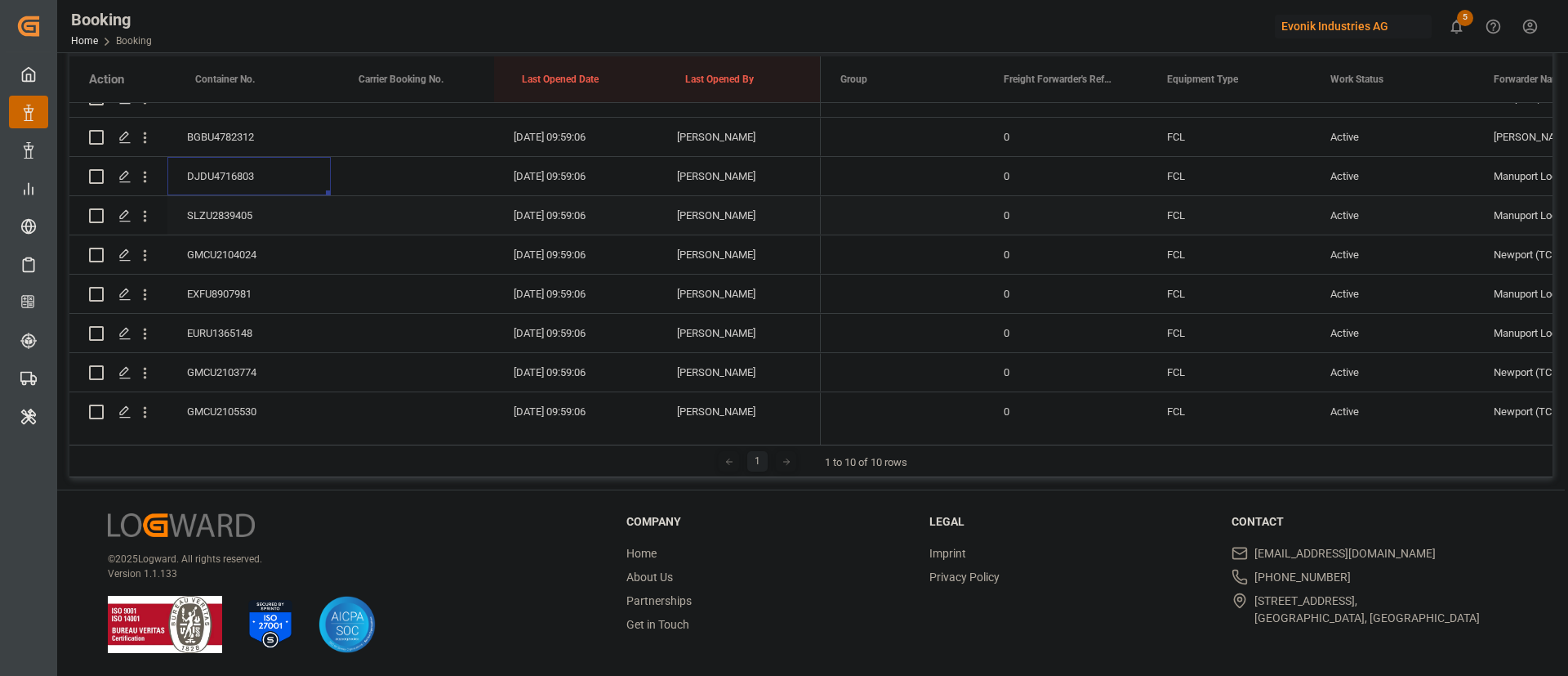
click at [253, 213] on div "SLZU2839405" at bounding box center [249, 215] width 163 height 39
click at [228, 265] on div "GMCU2104024" at bounding box center [249, 255] width 163 height 39
click at [234, 174] on div "EXFU8907981" at bounding box center [249, 172] width 163 height 39
click at [239, 203] on div "EURU1365148" at bounding box center [249, 210] width 163 height 39
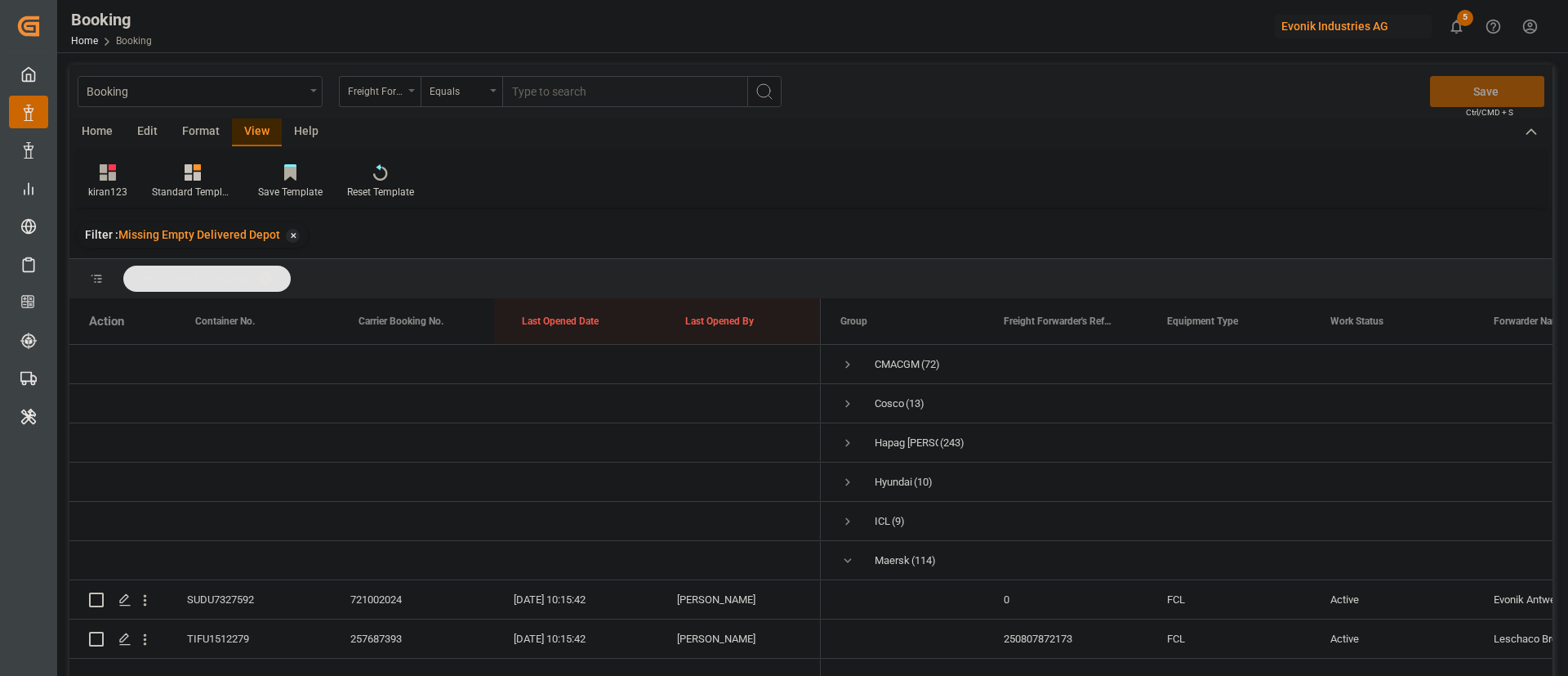
scroll to position [3088, 0]
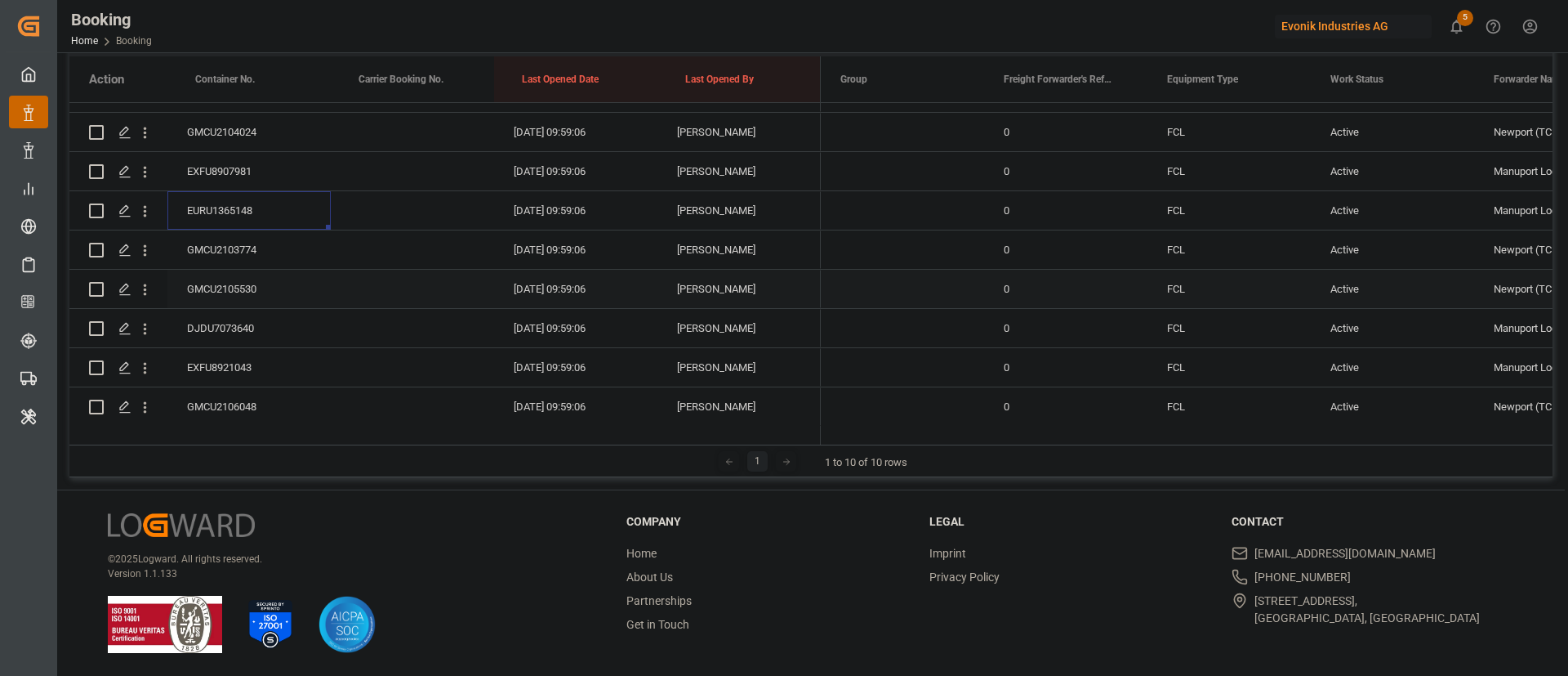
click at [228, 237] on div "GMCU2103774" at bounding box center [249, 250] width 163 height 39
click at [263, 298] on div "GMCU2105530" at bounding box center [249, 289] width 163 height 39
click at [244, 319] on div "DJDU7073640" at bounding box center [249, 328] width 163 height 39
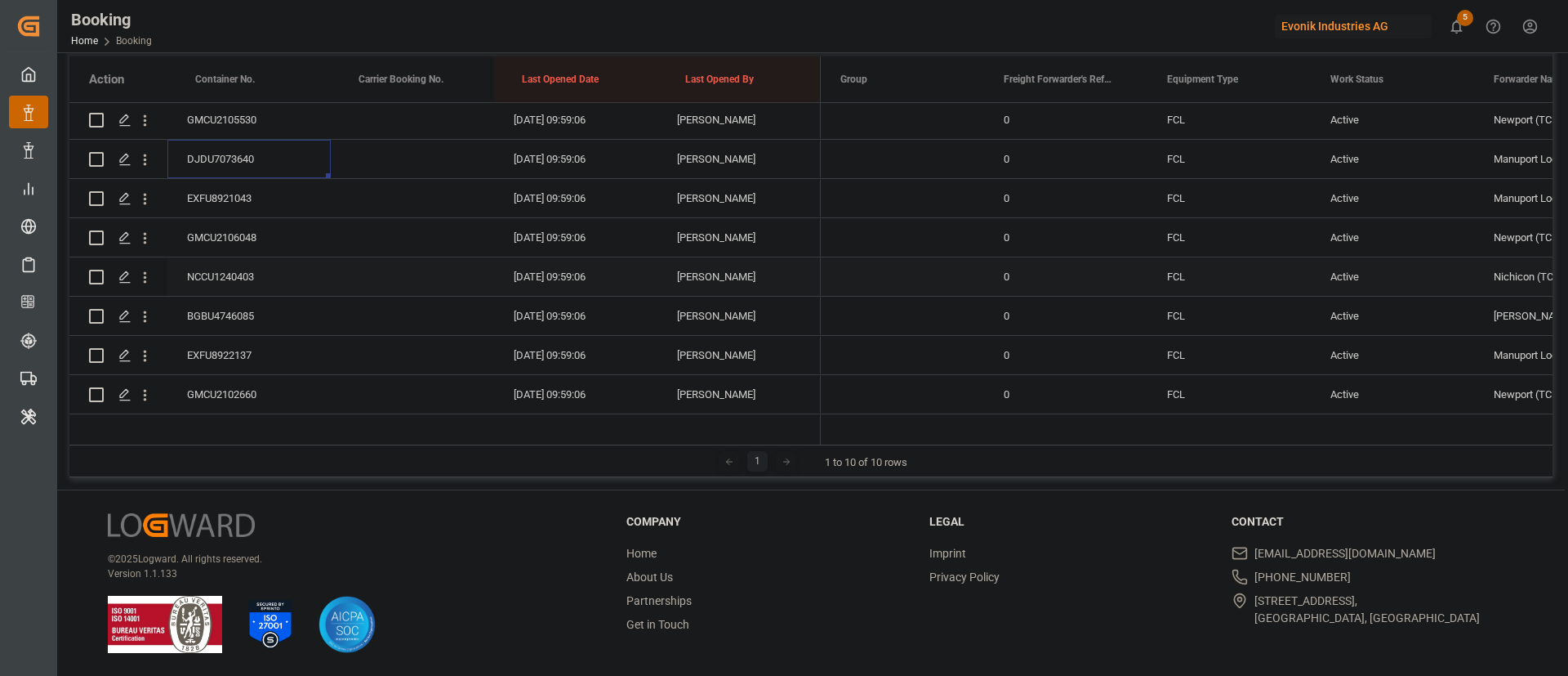
scroll to position [3211, 0]
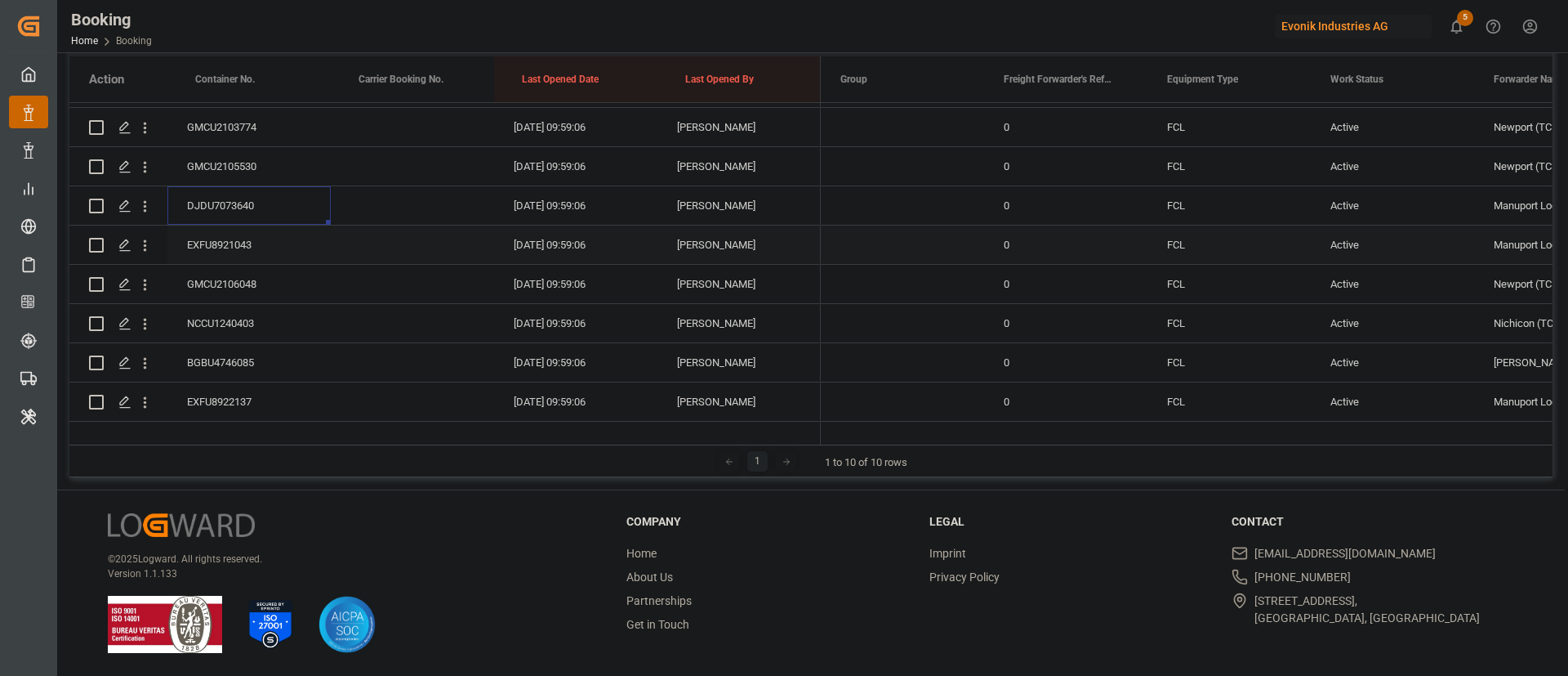
click at [248, 250] on div "EXFU8921043" at bounding box center [249, 245] width 163 height 39
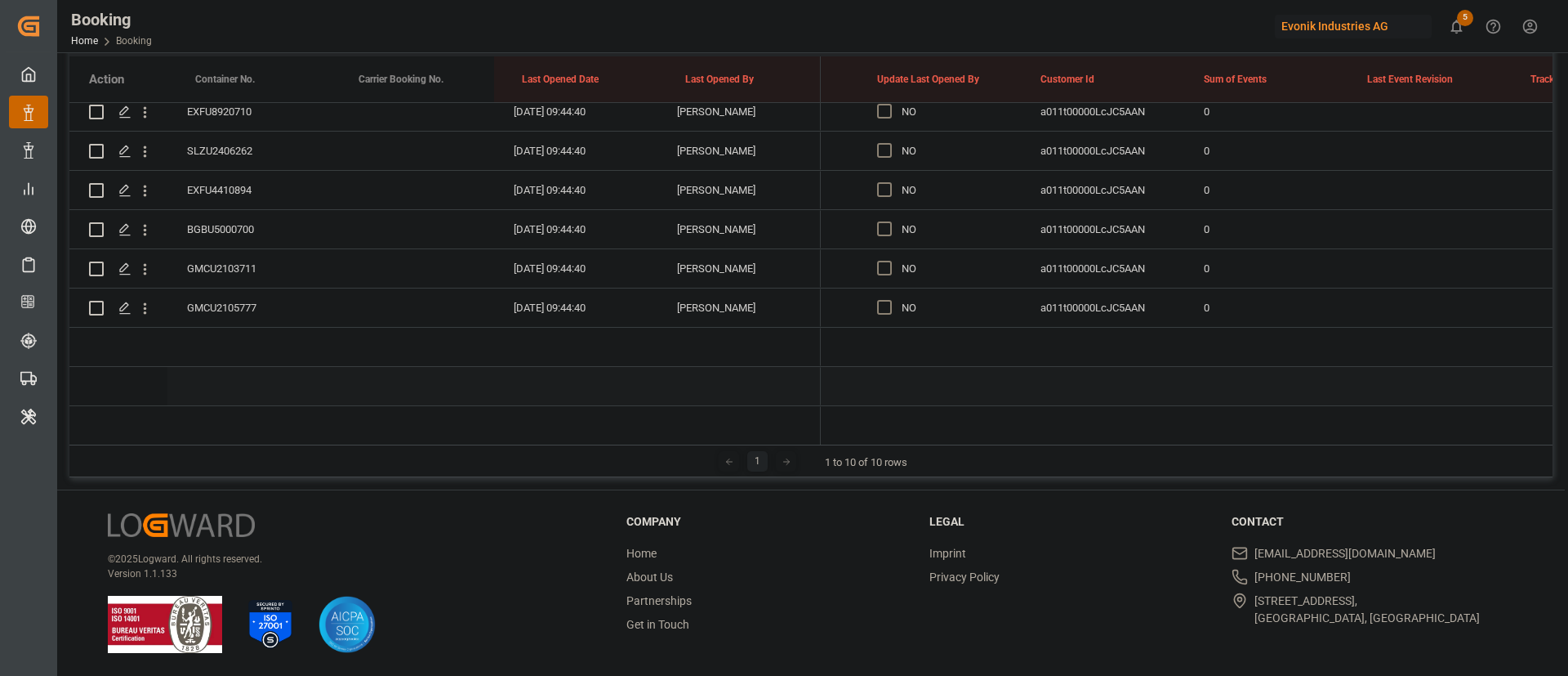
scroll to position [4559, 0]
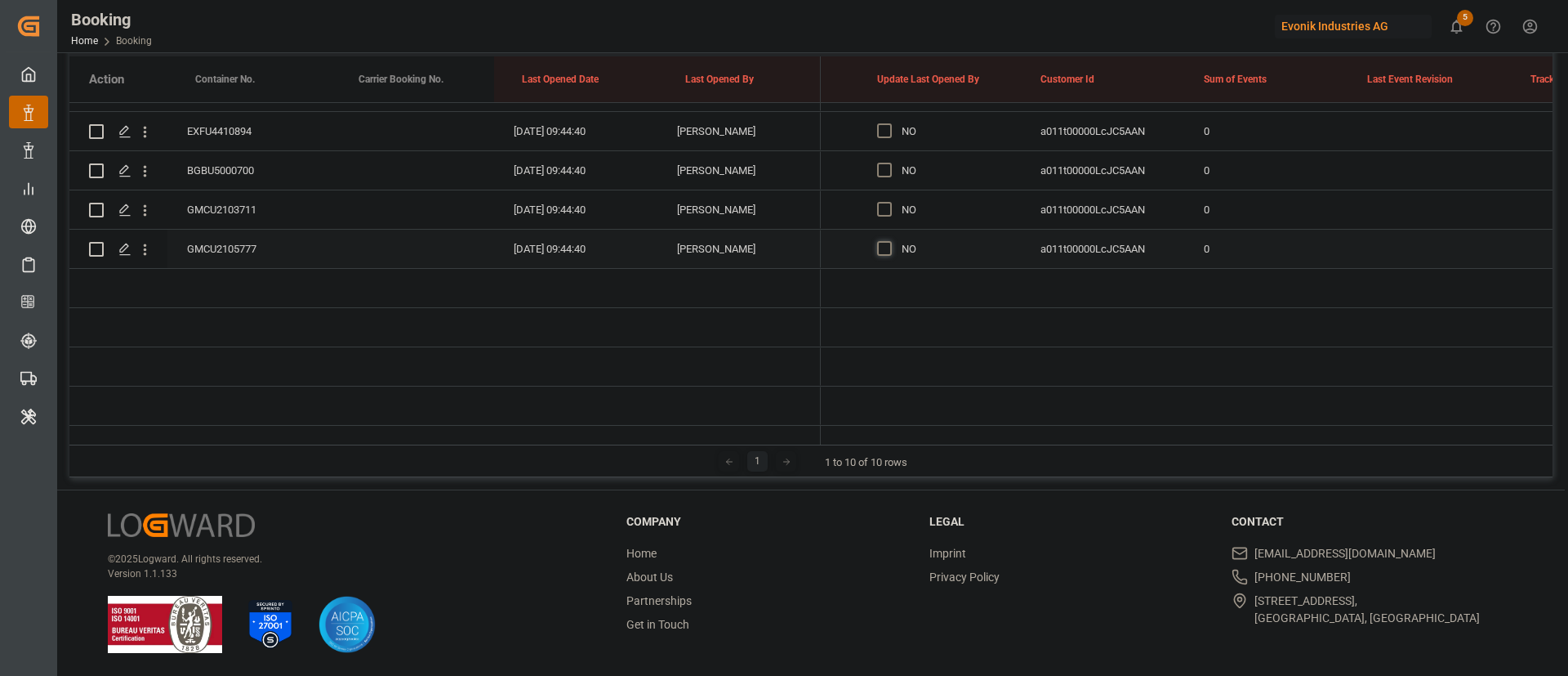
click at [887, 241] on span "Press SPACE to select this row." at bounding box center [884, 248] width 14 height 14
click at [889, 241] on input "Press SPACE to select this row." at bounding box center [889, 241] width 0 height 0
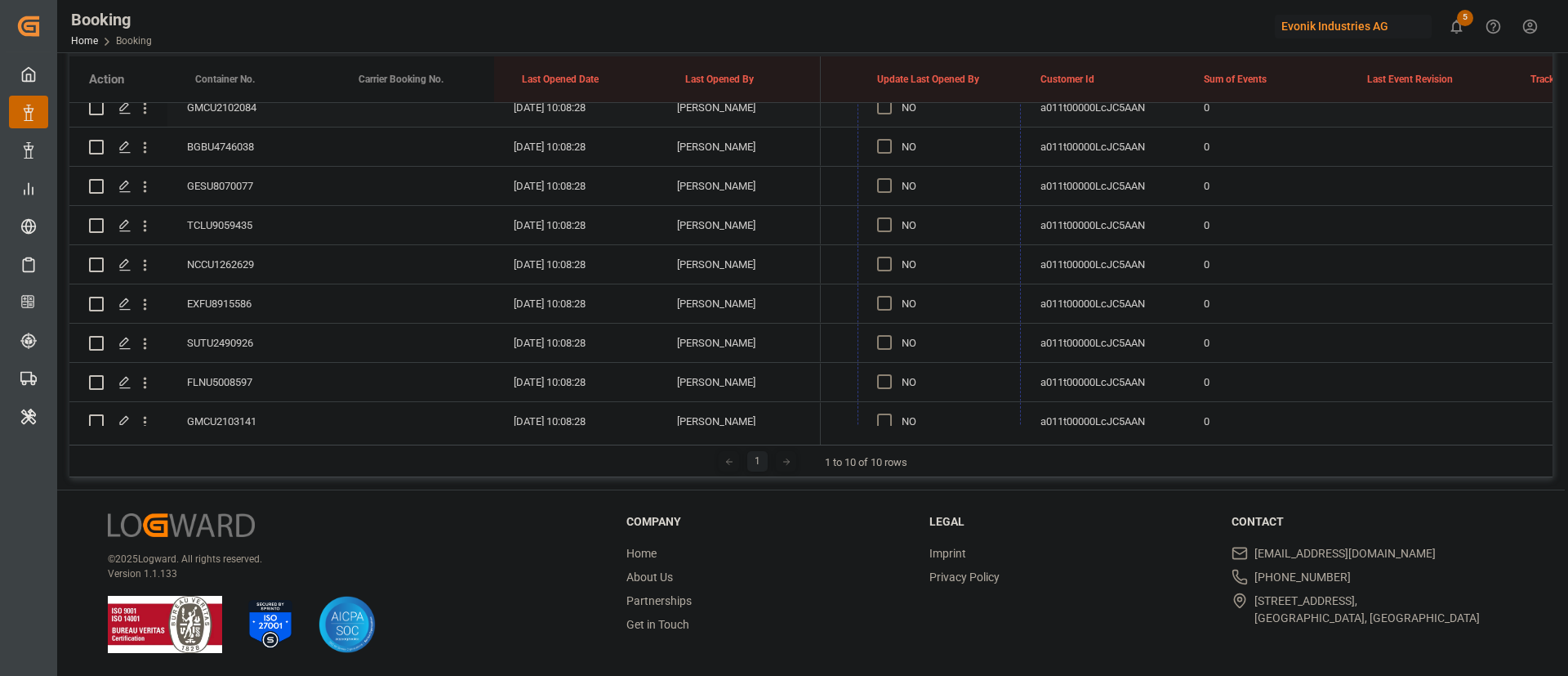
scroll to position [0, 0]
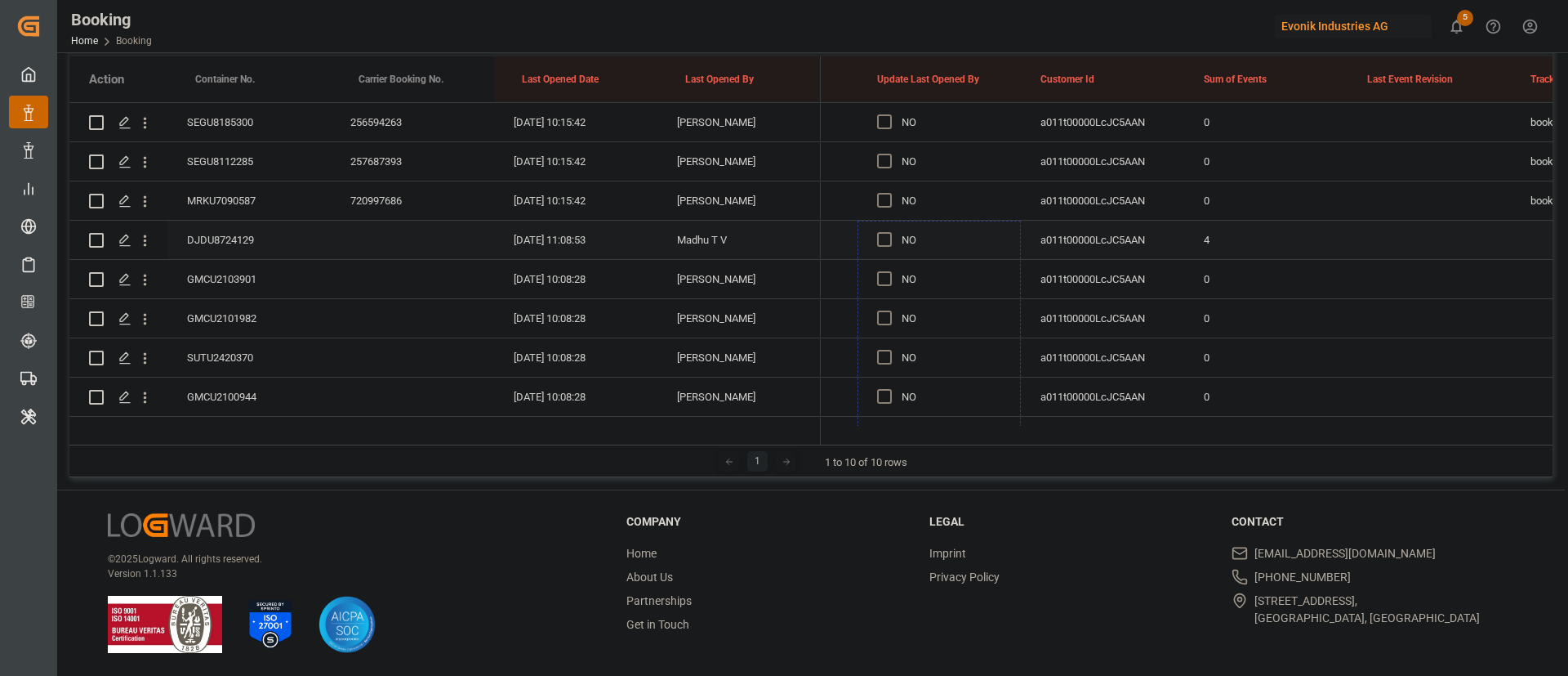
drag, startPoint x: 975, startPoint y: 124, endPoint x: 937, endPoint y: 245, distance: 126.8
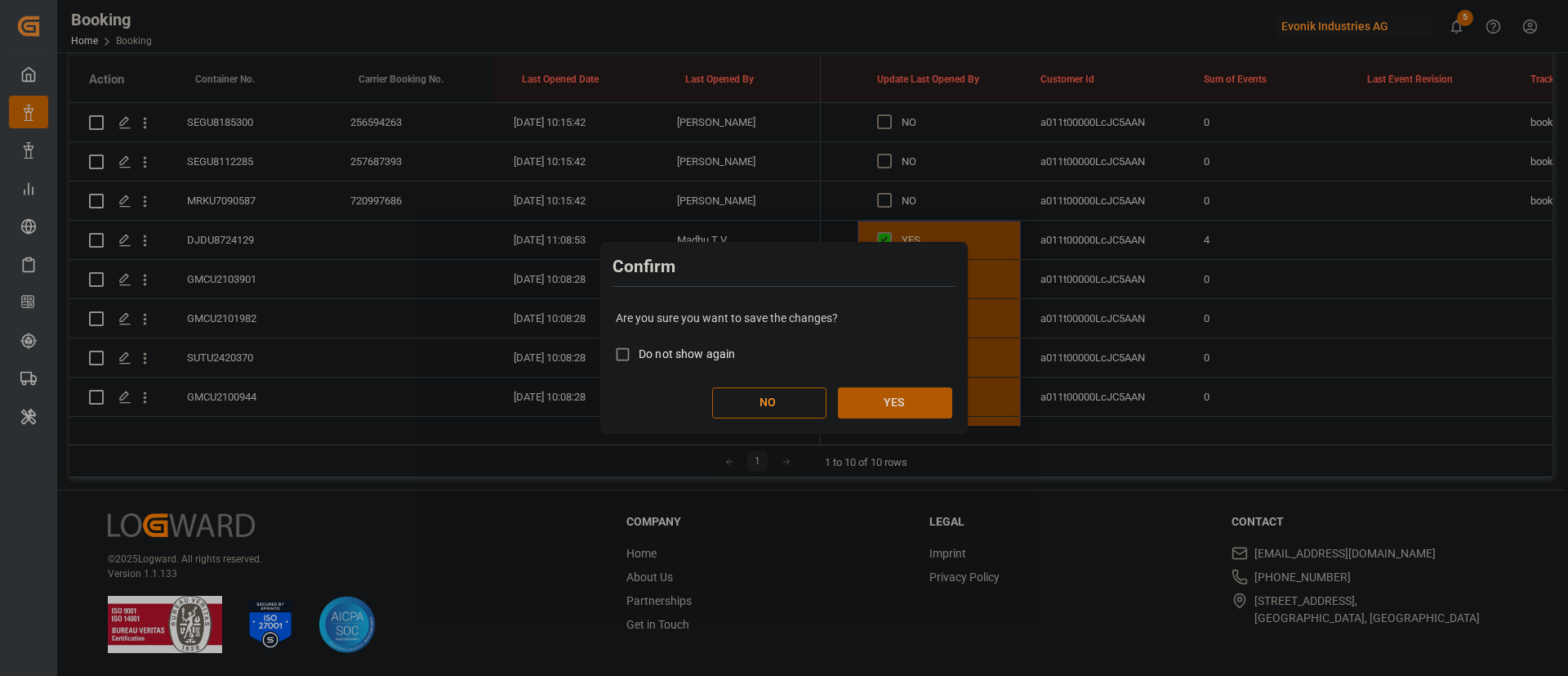
click at [917, 399] on button "YES" at bounding box center [895, 403] width 114 height 31
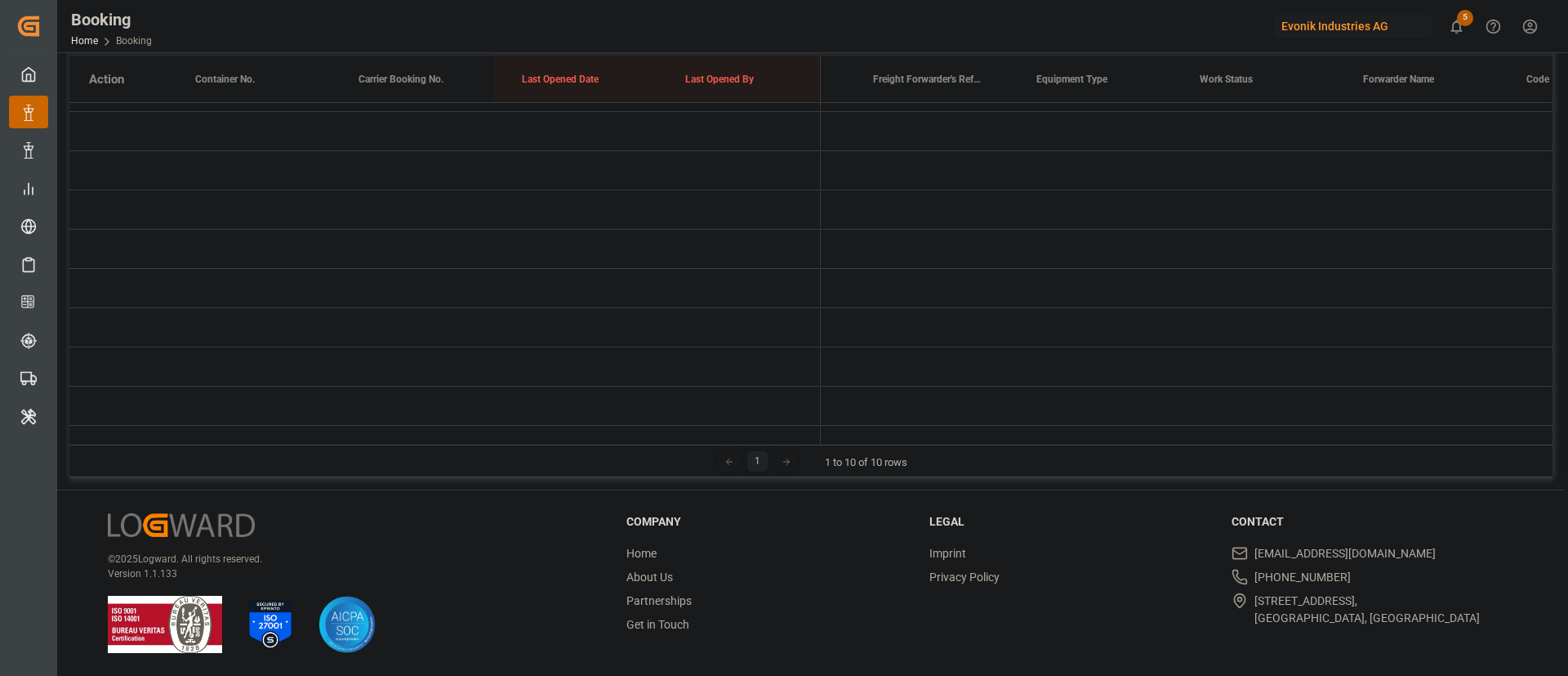
scroll to position [0, 1]
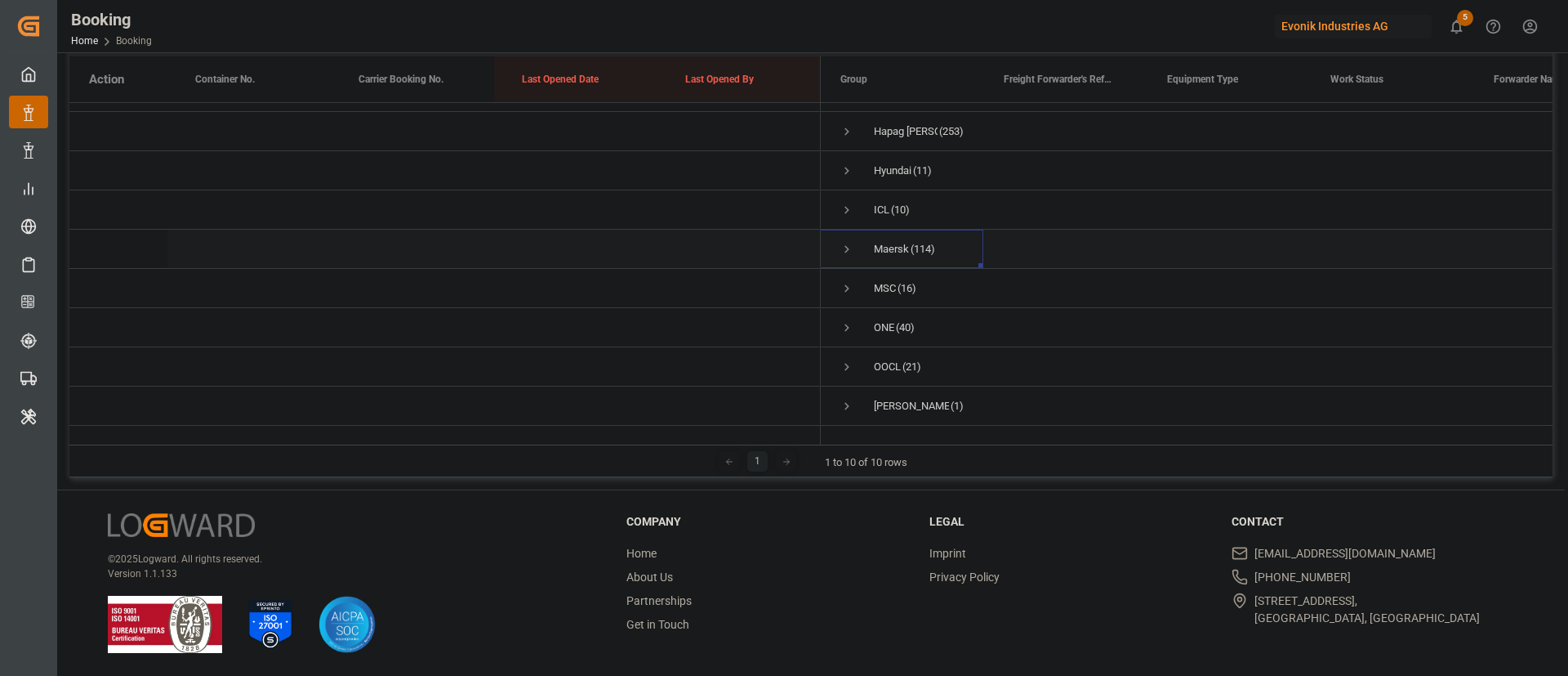
click at [851, 242] on span "Press SPACE to select this row." at bounding box center [846, 249] width 14 height 14
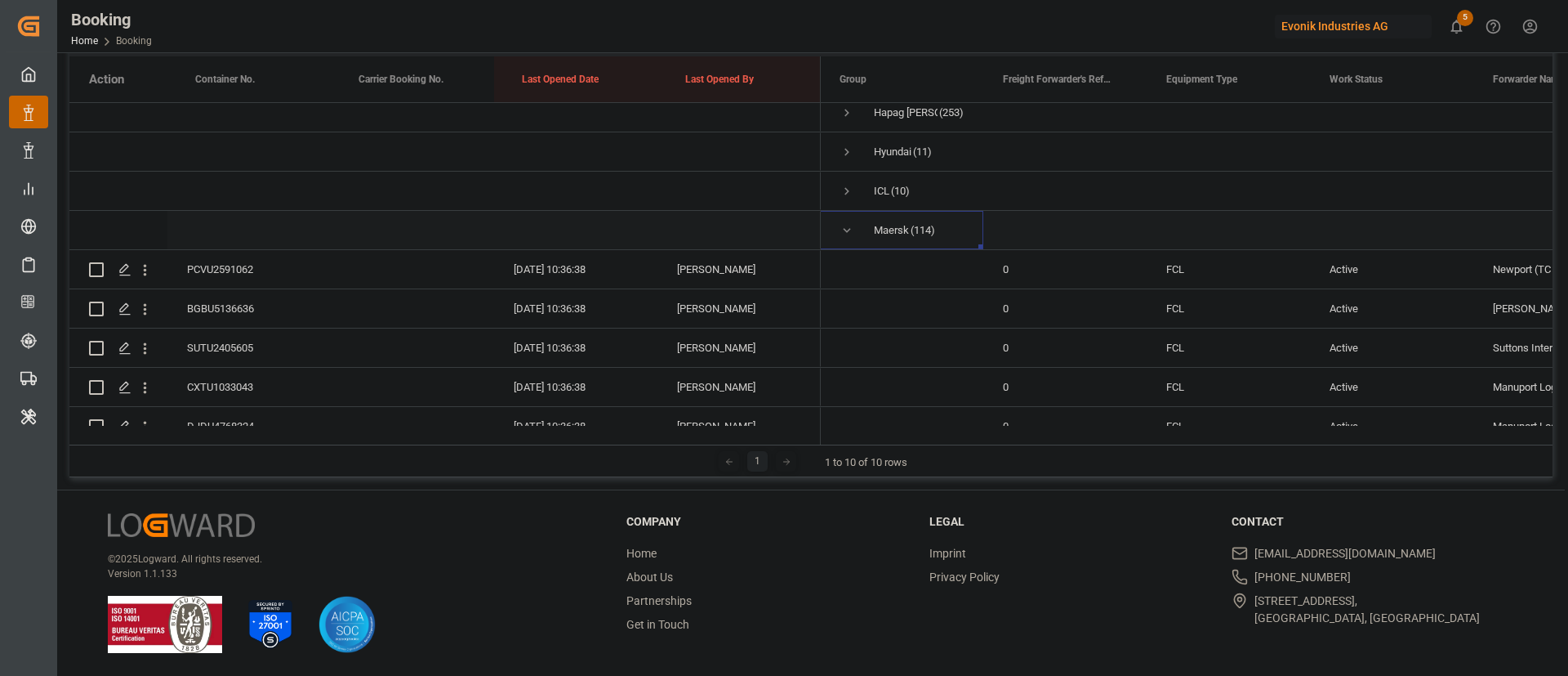
click at [851, 234] on span "Press SPACE to select this row." at bounding box center [846, 230] width 14 height 14
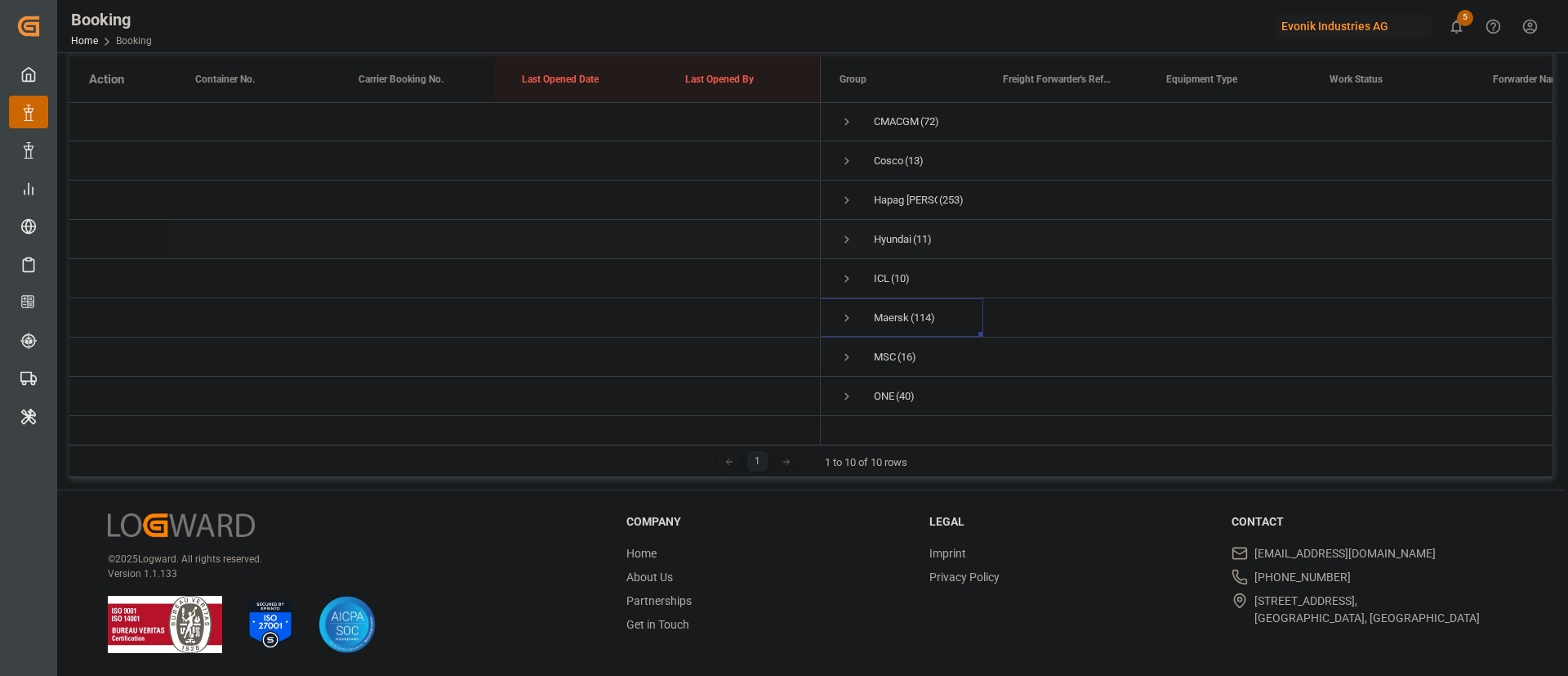
scroll to position [0, 0]
click at [850, 124] on span "Press SPACE to select this row." at bounding box center [846, 122] width 14 height 14
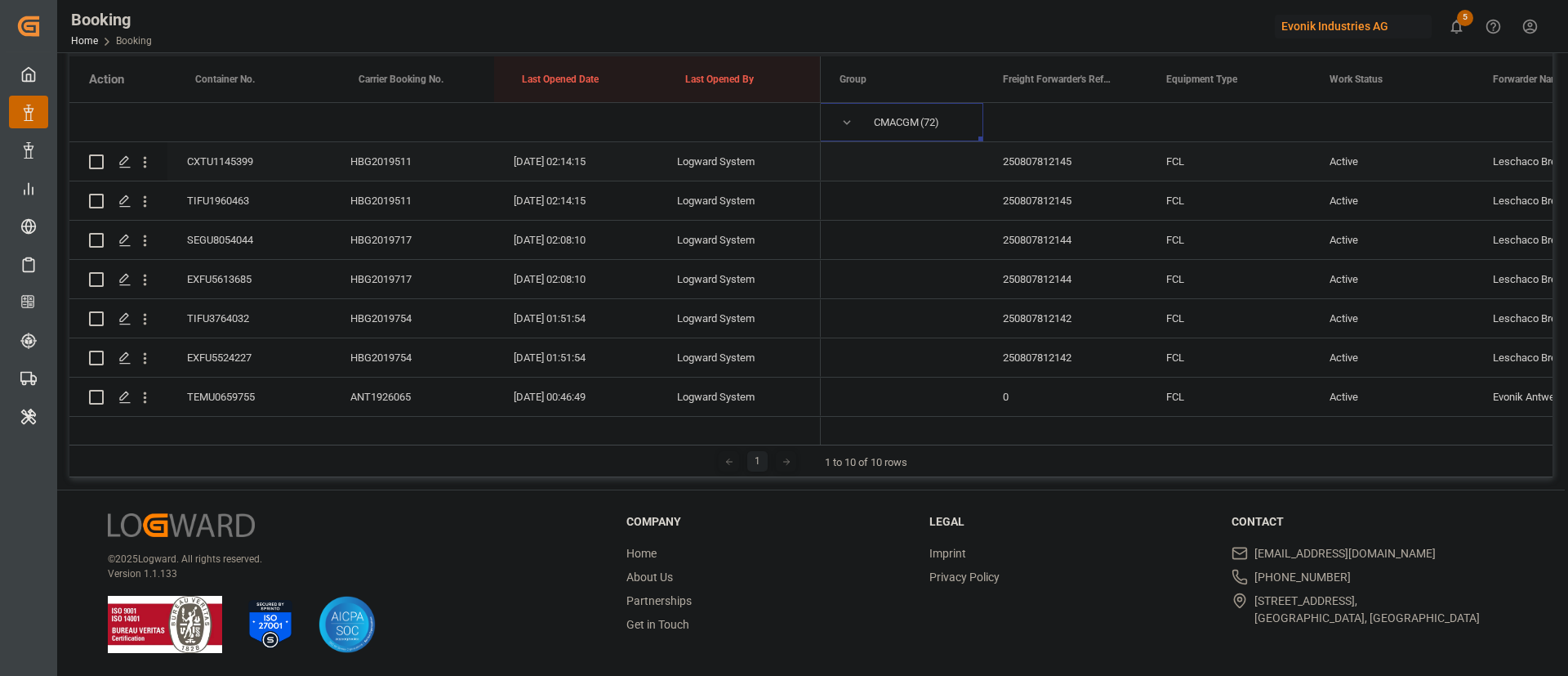
click at [251, 158] on div "CXTU1145399" at bounding box center [249, 161] width 163 height 39
click at [251, 203] on div "TIFU1960463" at bounding box center [249, 201] width 163 height 39
click at [264, 222] on div "SEGU8054044" at bounding box center [249, 240] width 163 height 39
click at [198, 324] on div "TIFU3764032" at bounding box center [249, 319] width 163 height 39
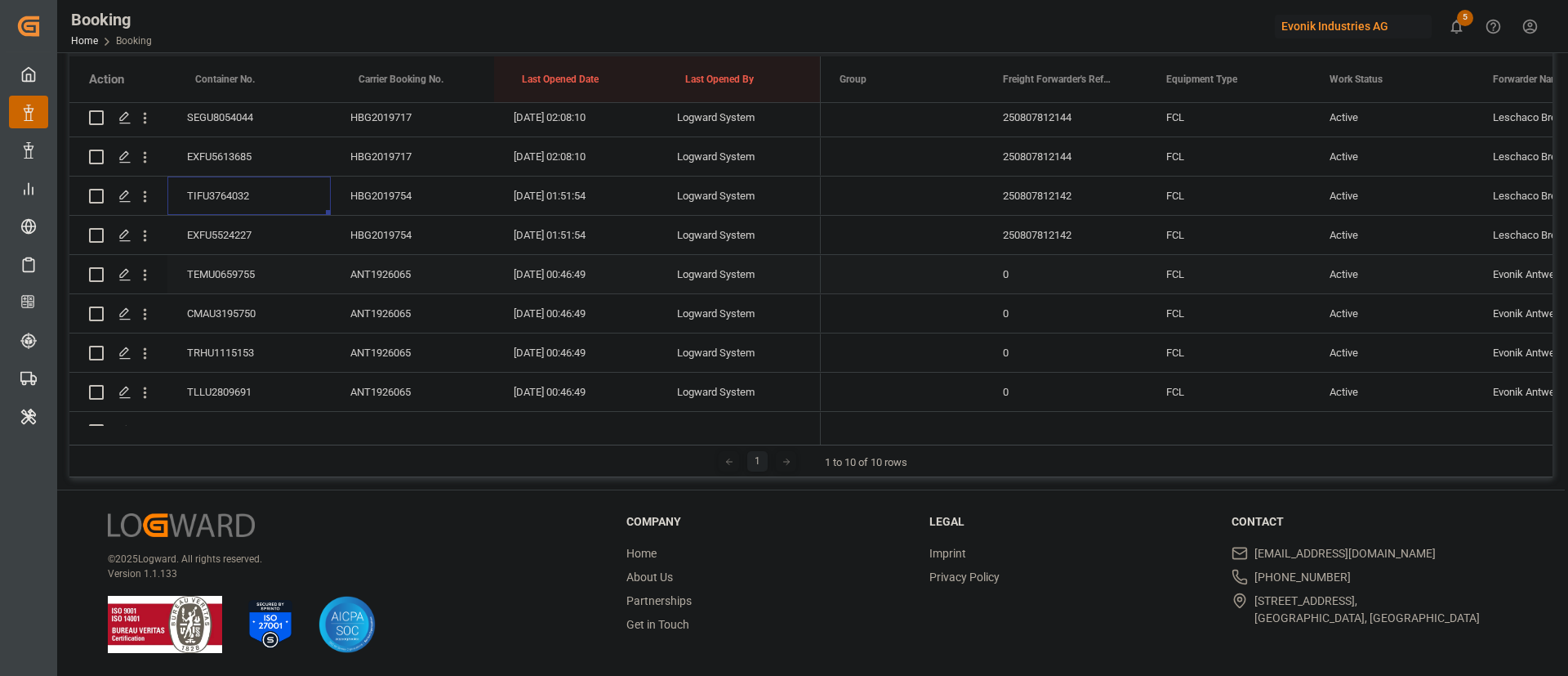
click at [237, 277] on div "TEMU0659755" at bounding box center [249, 274] width 163 height 39
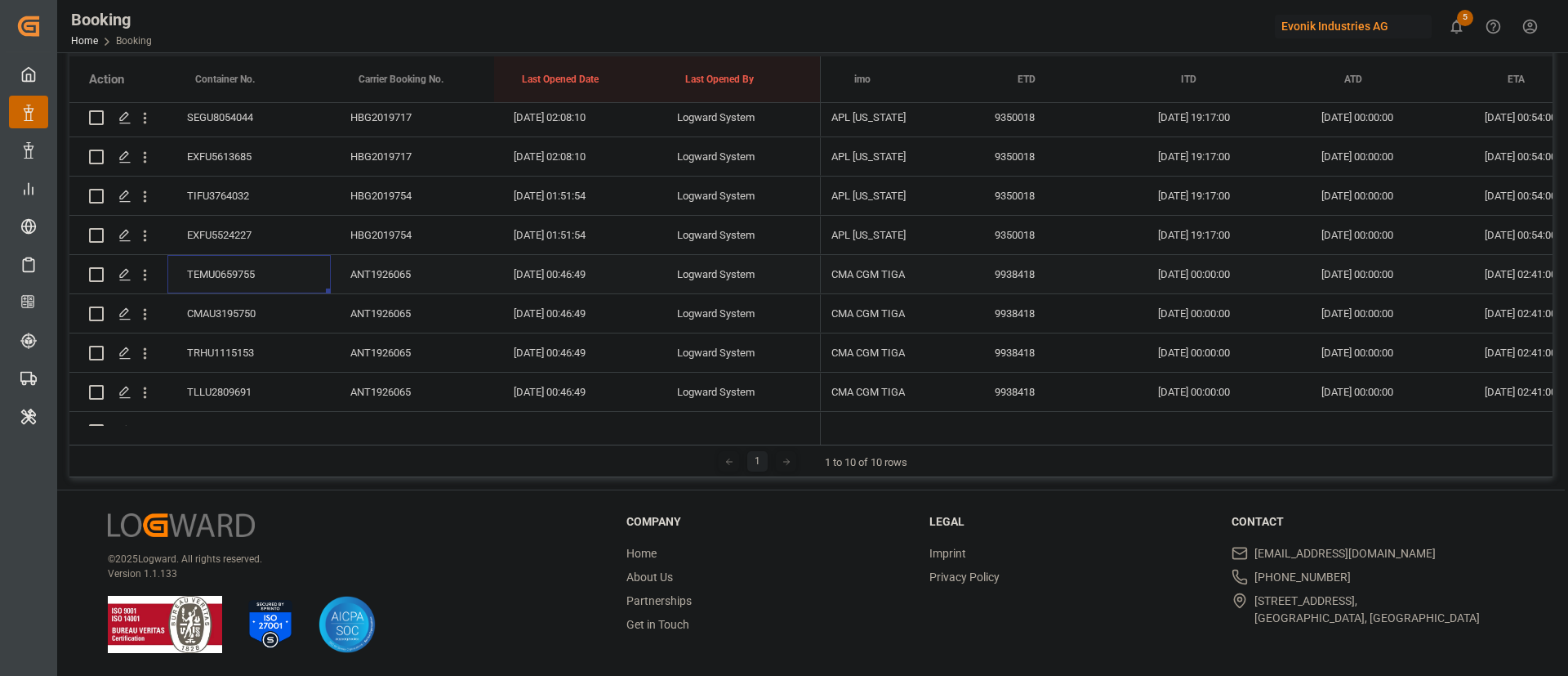
scroll to position [0, 16295]
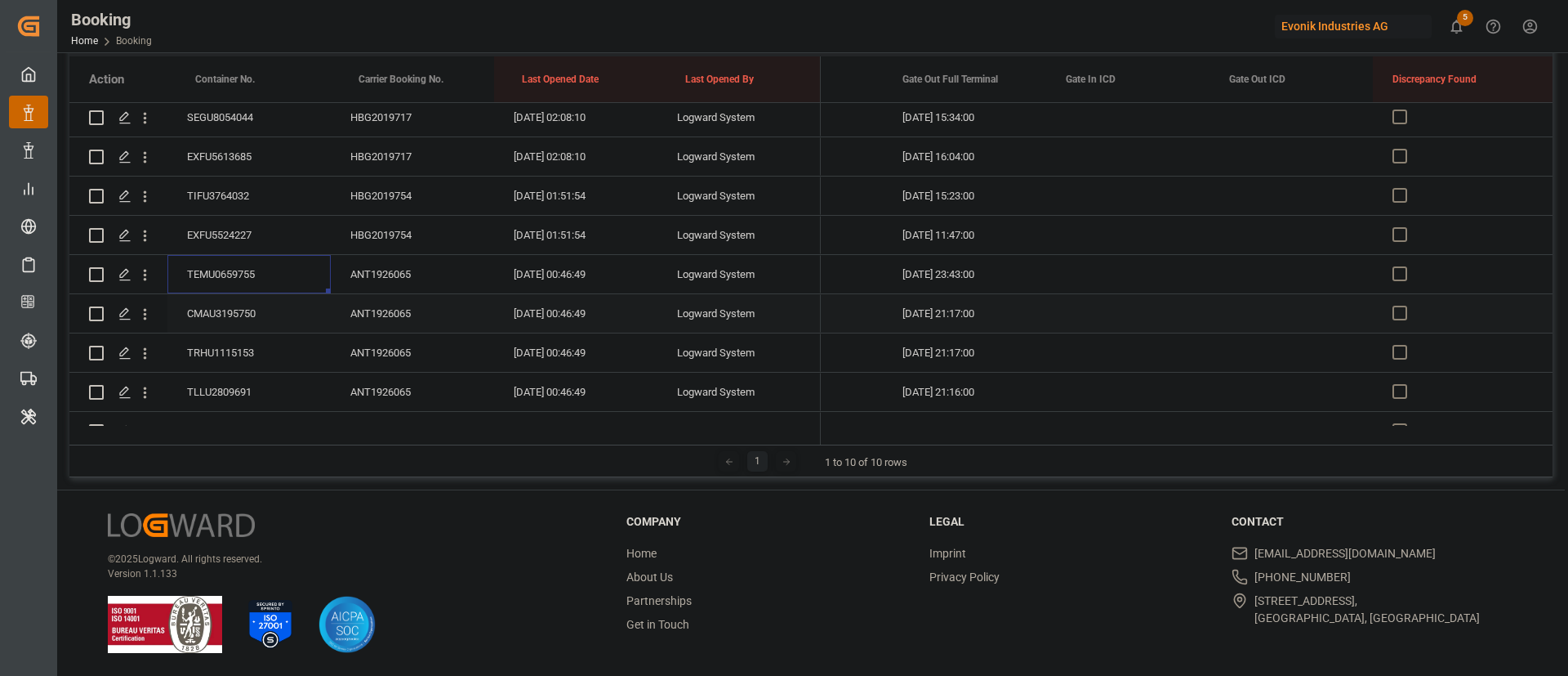
click at [256, 323] on div "CMAU3195750" at bounding box center [249, 314] width 163 height 39
click at [261, 341] on div "TRHU1115153" at bounding box center [249, 352] width 163 height 39
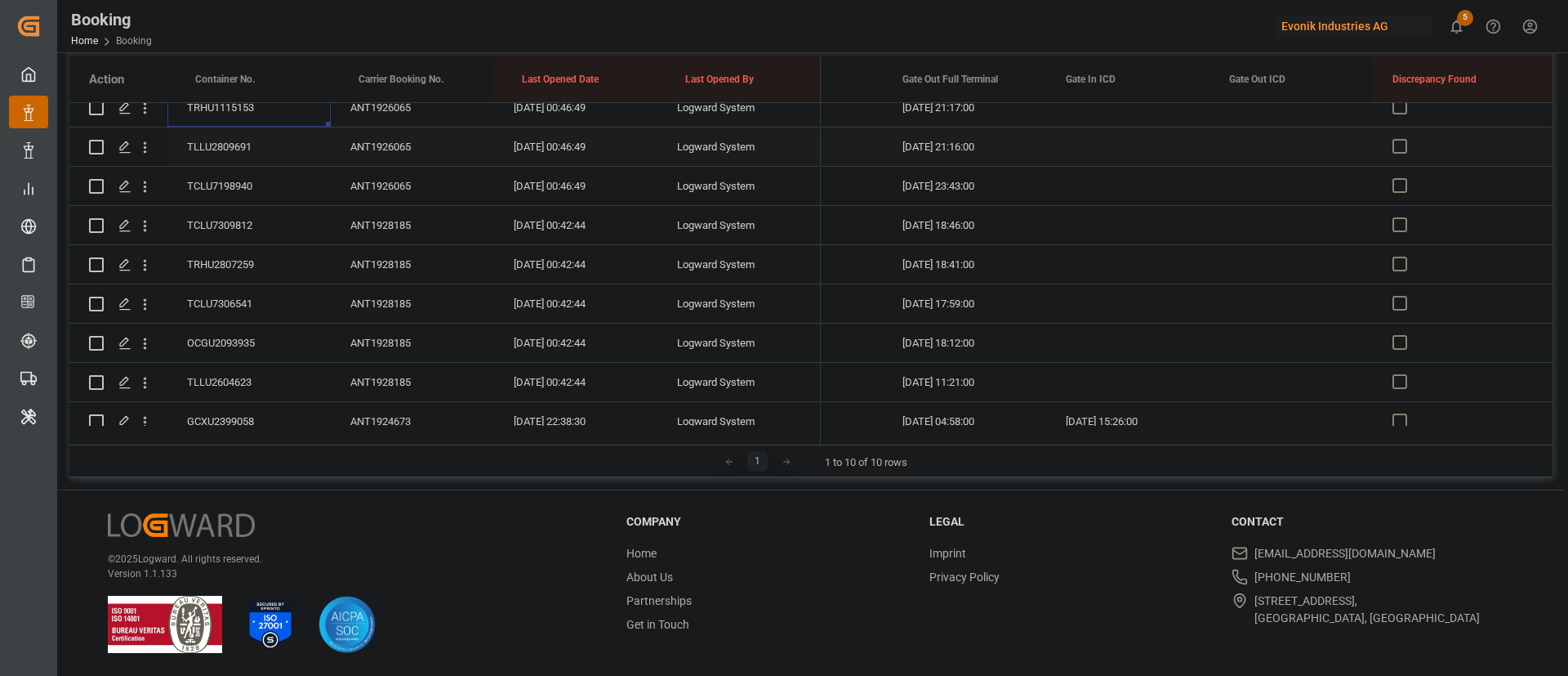
click at [247, 159] on div "TLLU2809691" at bounding box center [249, 147] width 163 height 39
click at [223, 193] on div "TCLU7198940" at bounding box center [249, 186] width 163 height 39
click at [263, 227] on div "TCLU7309812" at bounding box center [249, 225] width 163 height 39
click at [225, 252] on div "TRHU2807259" at bounding box center [249, 265] width 163 height 39
click at [233, 295] on div "TCLU7306541" at bounding box center [249, 304] width 163 height 39
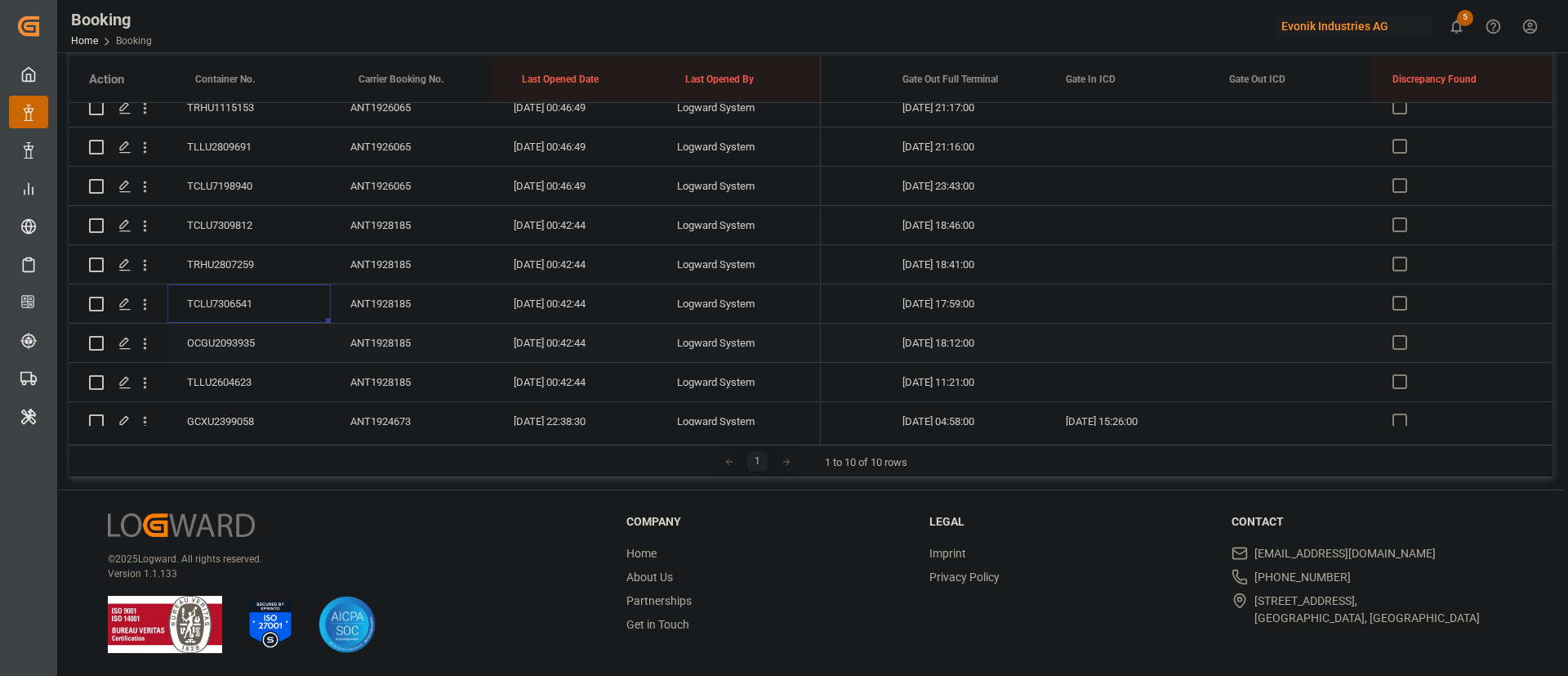
click at [228, 337] on div "OCGU2093935" at bounding box center [249, 343] width 163 height 39
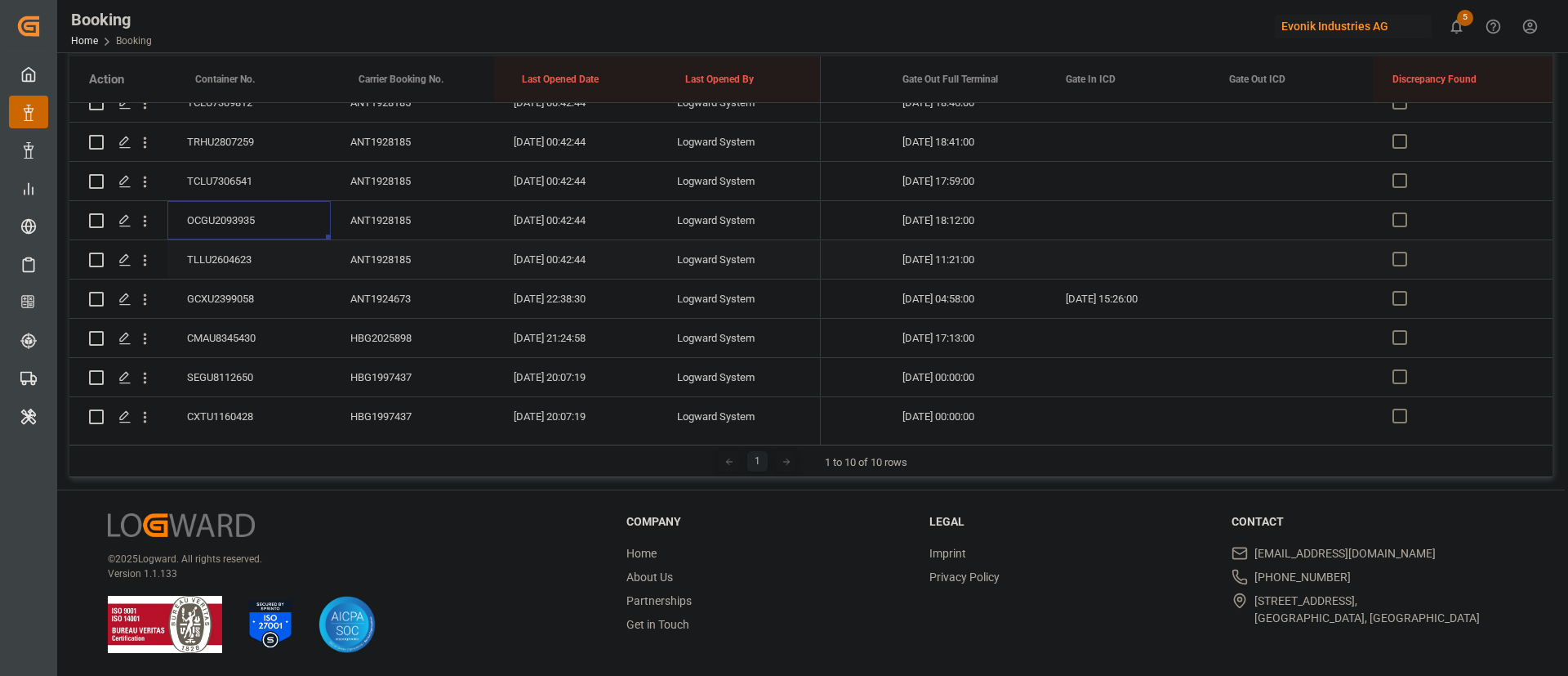
click at [268, 249] on div "TLLU2604623" at bounding box center [249, 260] width 163 height 39
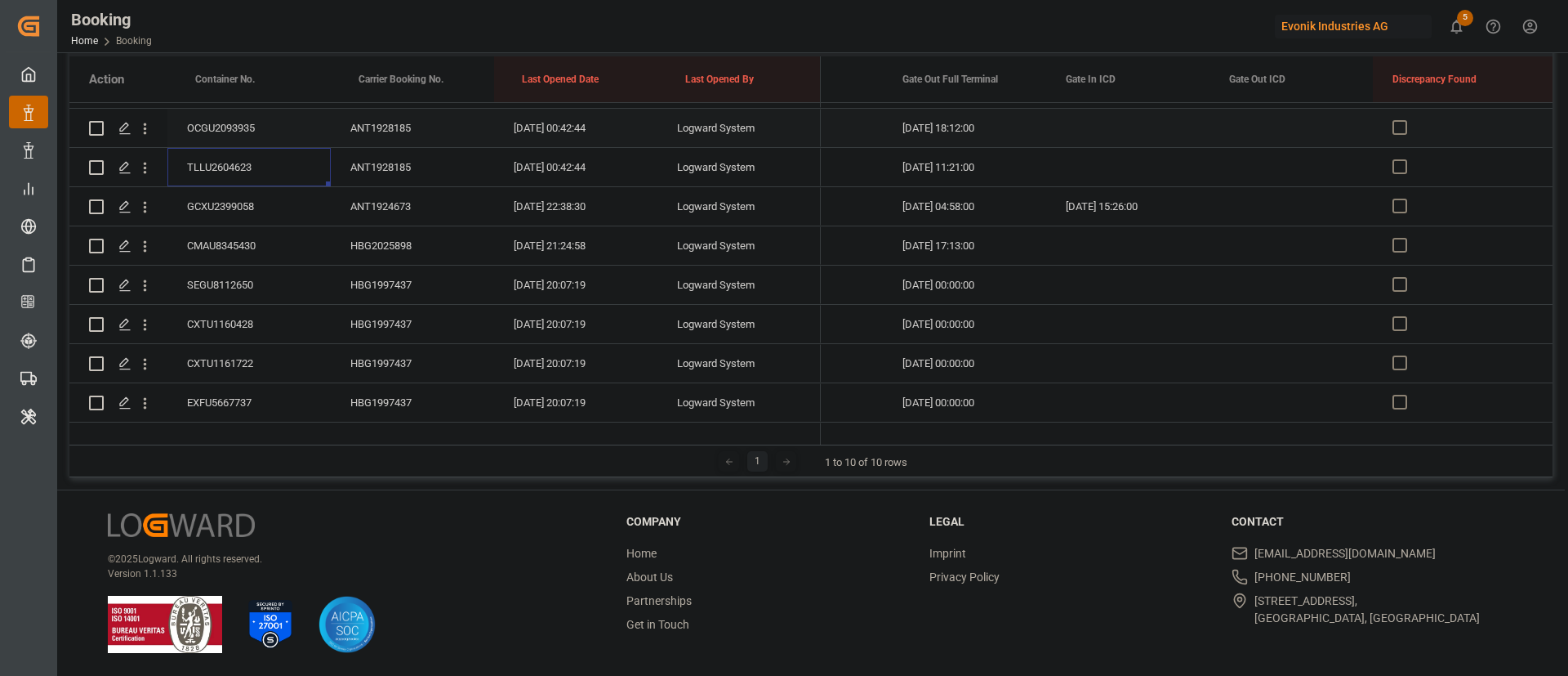
scroll to position [613, 0]
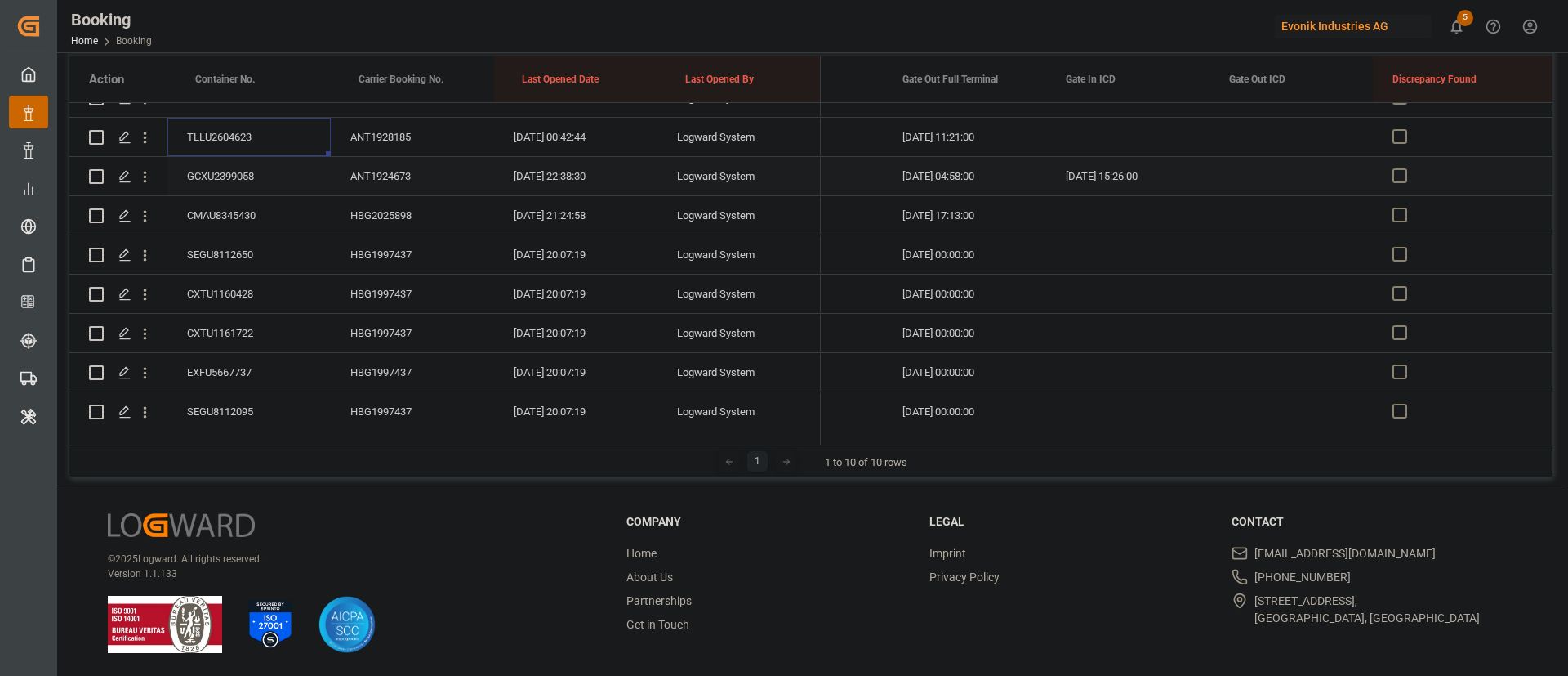
click at [257, 190] on div "GCXU2399058" at bounding box center [249, 177] width 163 height 39
click at [150, 187] on button "open menu" at bounding box center [145, 176] width 17 height 31
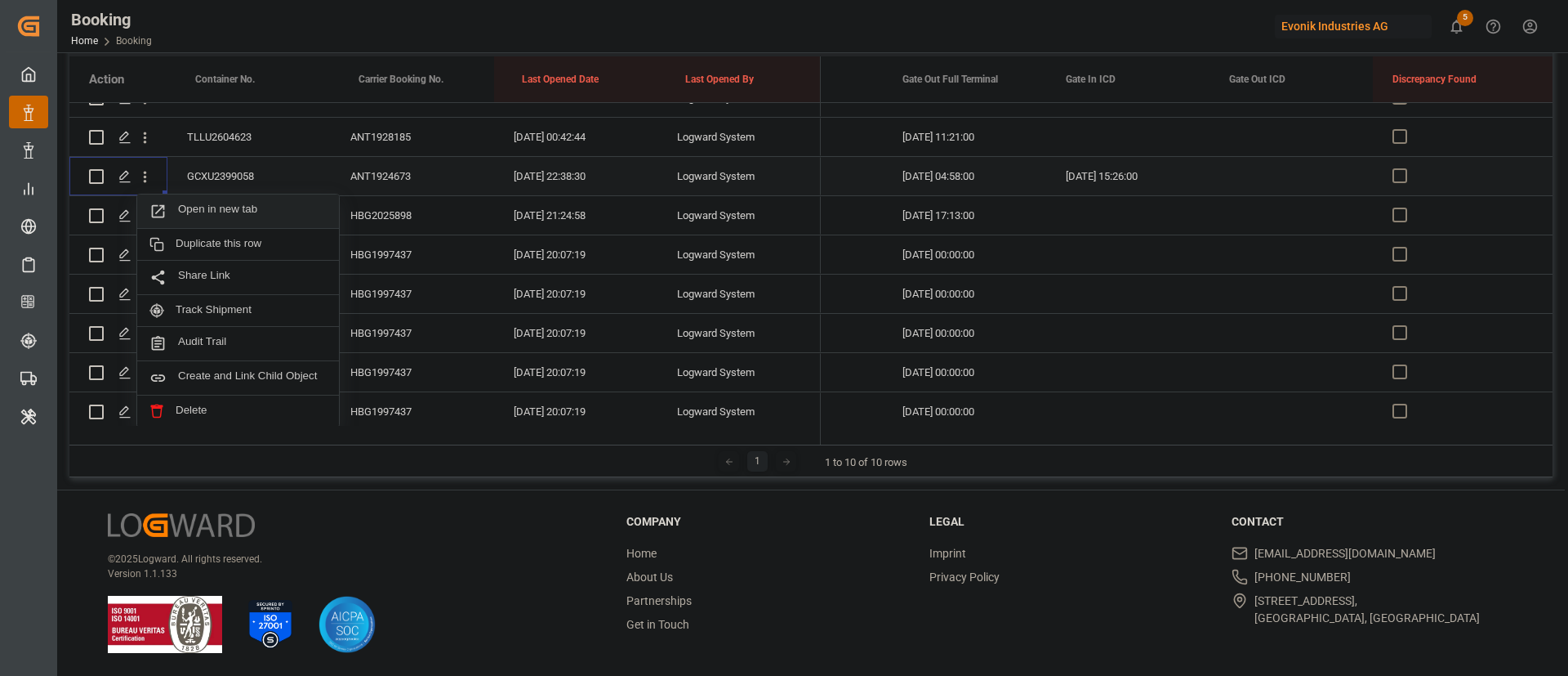
click at [243, 207] on span "Open in new tab" at bounding box center [252, 211] width 149 height 17
click at [191, 215] on div "CMAU8345430" at bounding box center [249, 215] width 163 height 39
click at [266, 235] on div "SEGU8112650" at bounding box center [249, 255] width 163 height 39
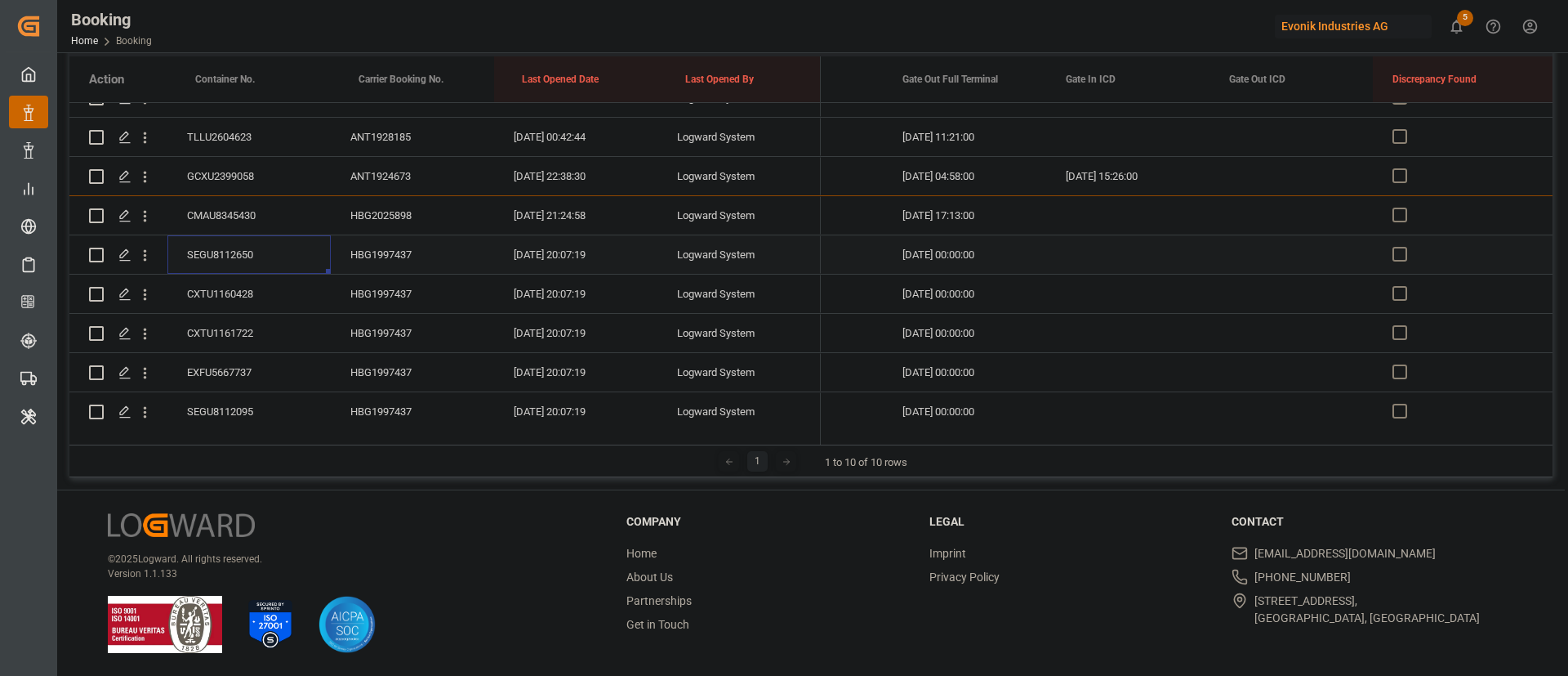
click at [251, 256] on div "SEGU8112650" at bounding box center [249, 255] width 163 height 39
click at [228, 293] on div "CXTU1160428" at bounding box center [249, 293] width 163 height 39
click at [251, 325] on div "CXTU1161722" at bounding box center [249, 333] width 163 height 39
click at [246, 364] on div "EXFU5667737" at bounding box center [249, 372] width 163 height 39
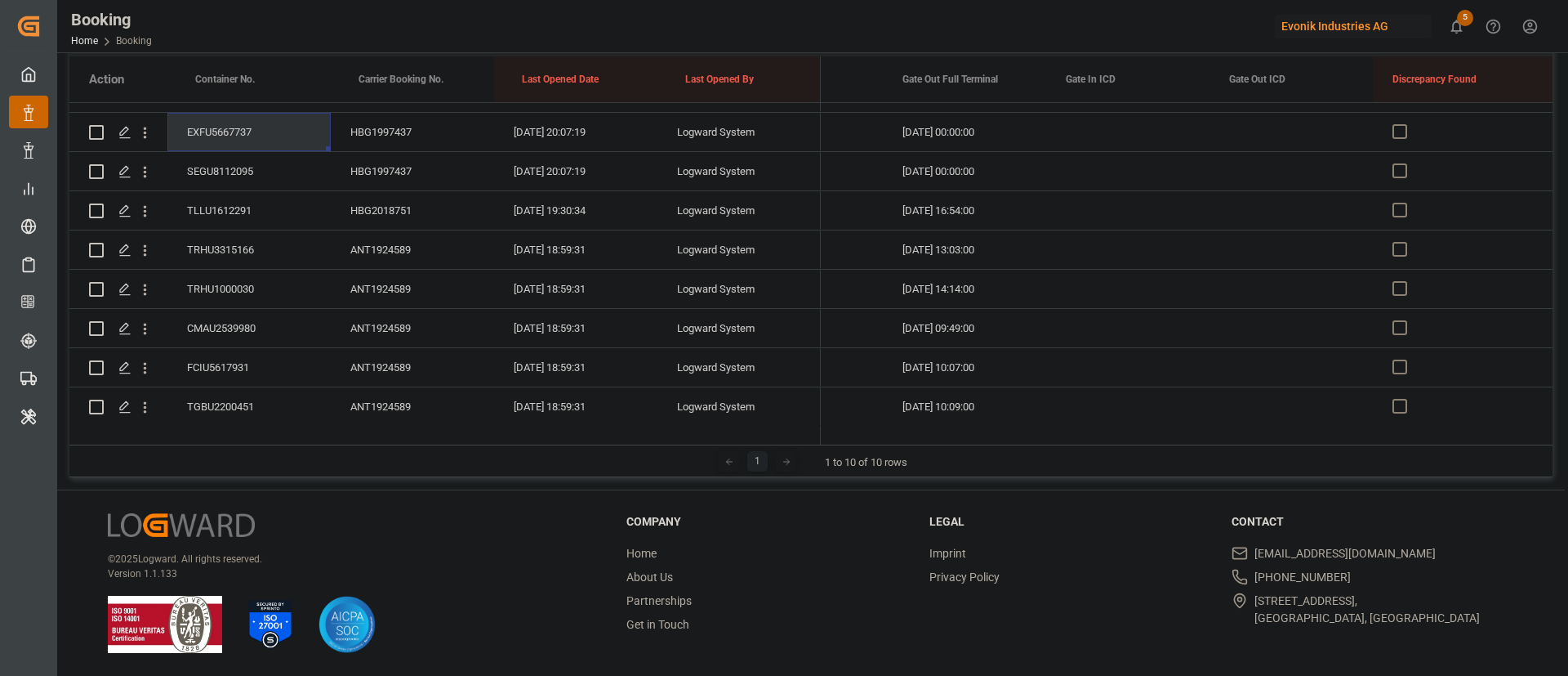
scroll to position [858, 0]
click at [260, 160] on div "SEGU8112095" at bounding box center [249, 166] width 163 height 39
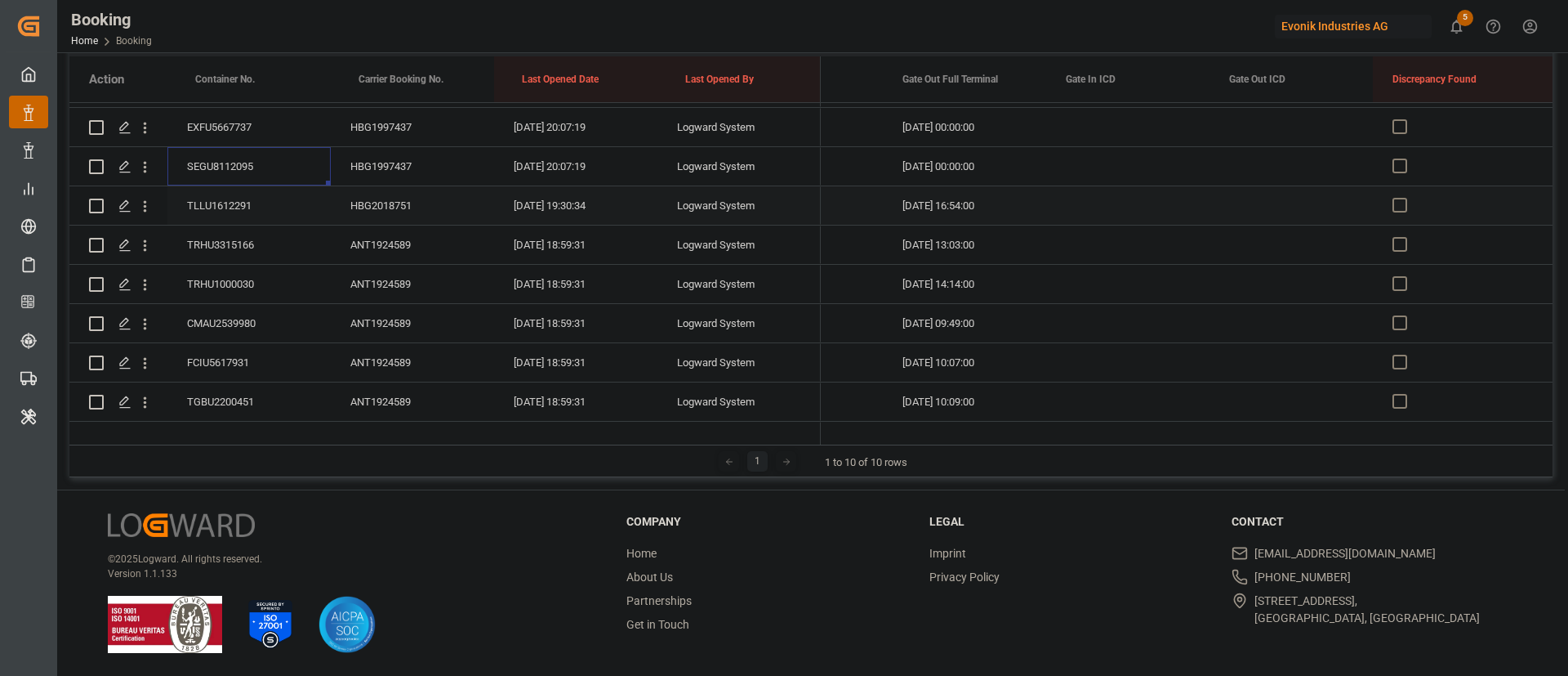
click at [245, 203] on div "TLLU1612291" at bounding box center [249, 206] width 163 height 39
click at [235, 245] on div "TRHU3315166" at bounding box center [249, 245] width 163 height 39
click at [227, 273] on div "TRHU1000030" at bounding box center [249, 284] width 163 height 39
click at [253, 321] on div "CMAU2539980" at bounding box center [249, 323] width 163 height 39
click at [242, 348] on div "FCIU5617931" at bounding box center [249, 362] width 163 height 39
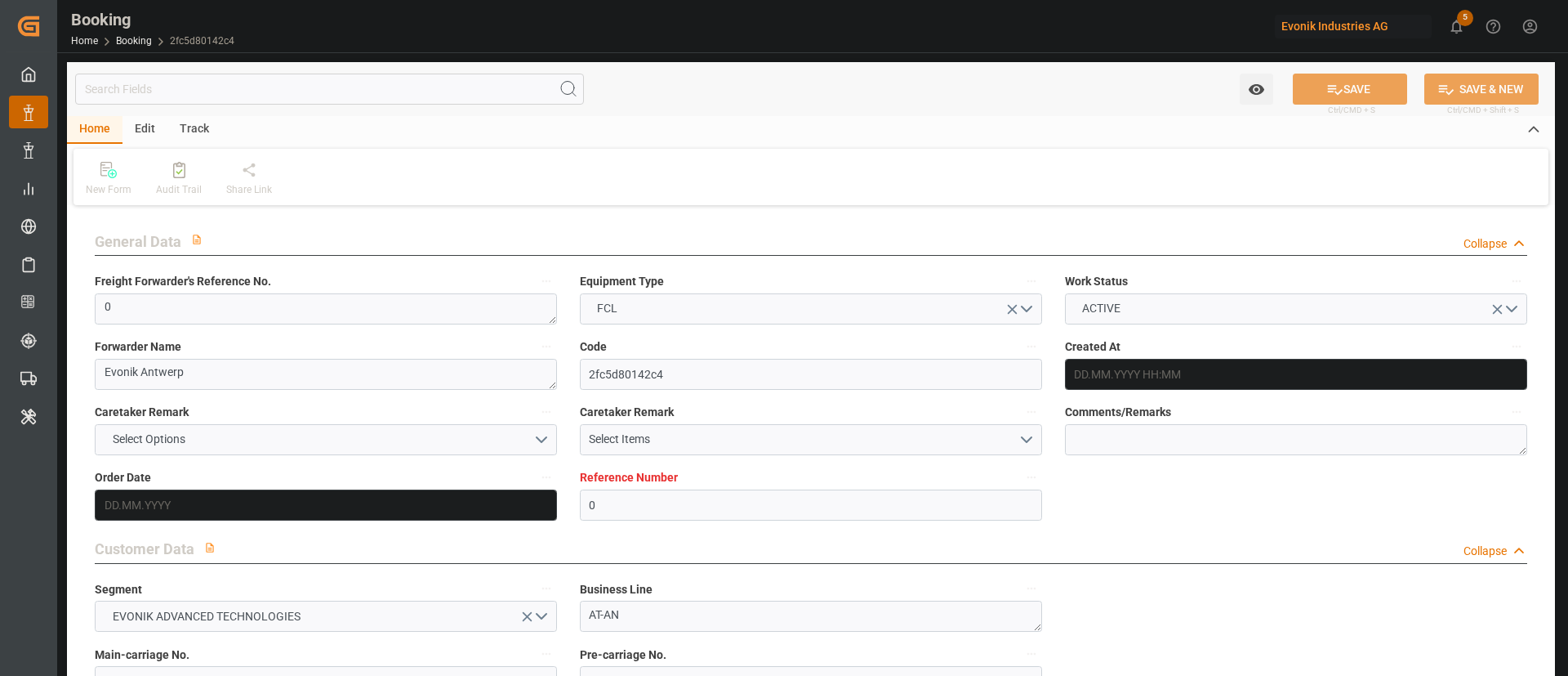
type input "0"
type input "9295971"
type input "CMACGM"
type input "CMA CGM Group"
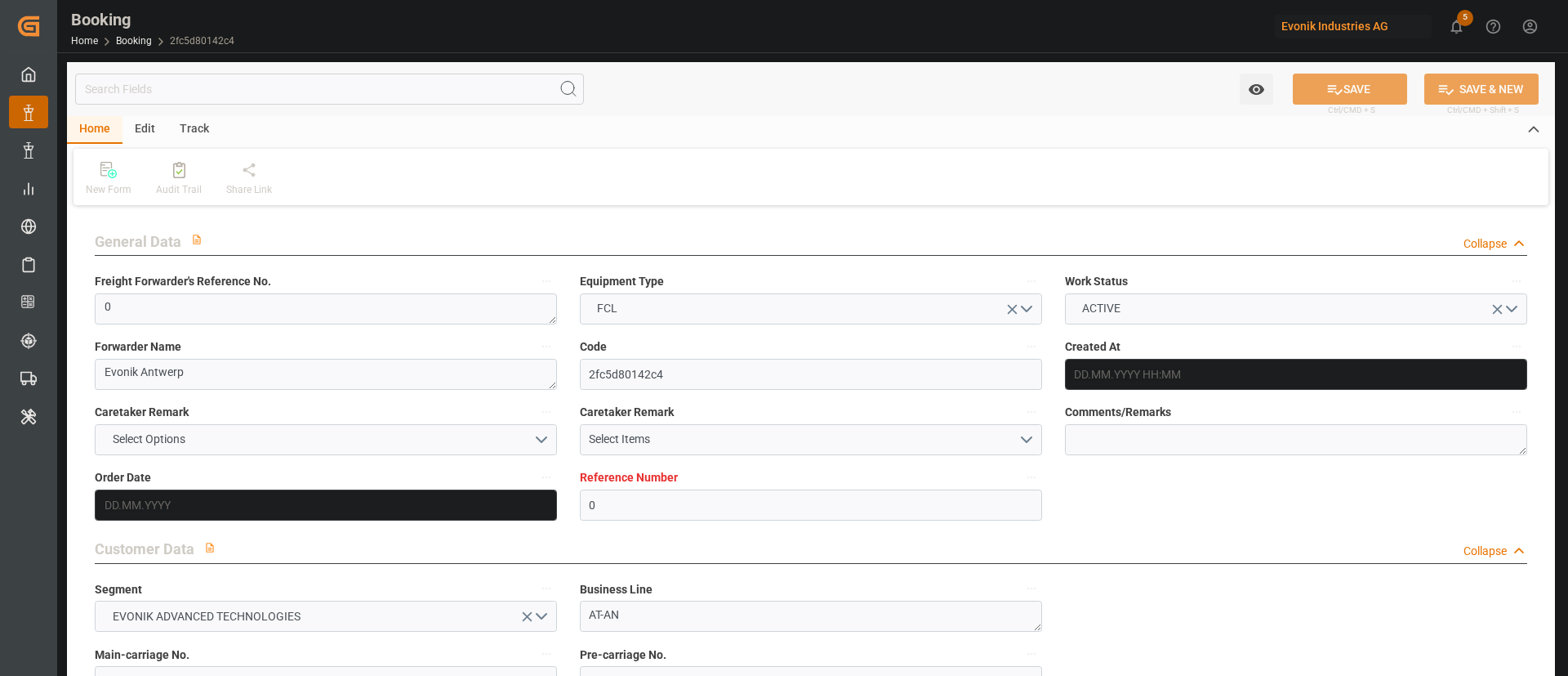
type input "BEANR"
type input "CRMOB"
type input "22"
type input "0"
type input "BEANR"
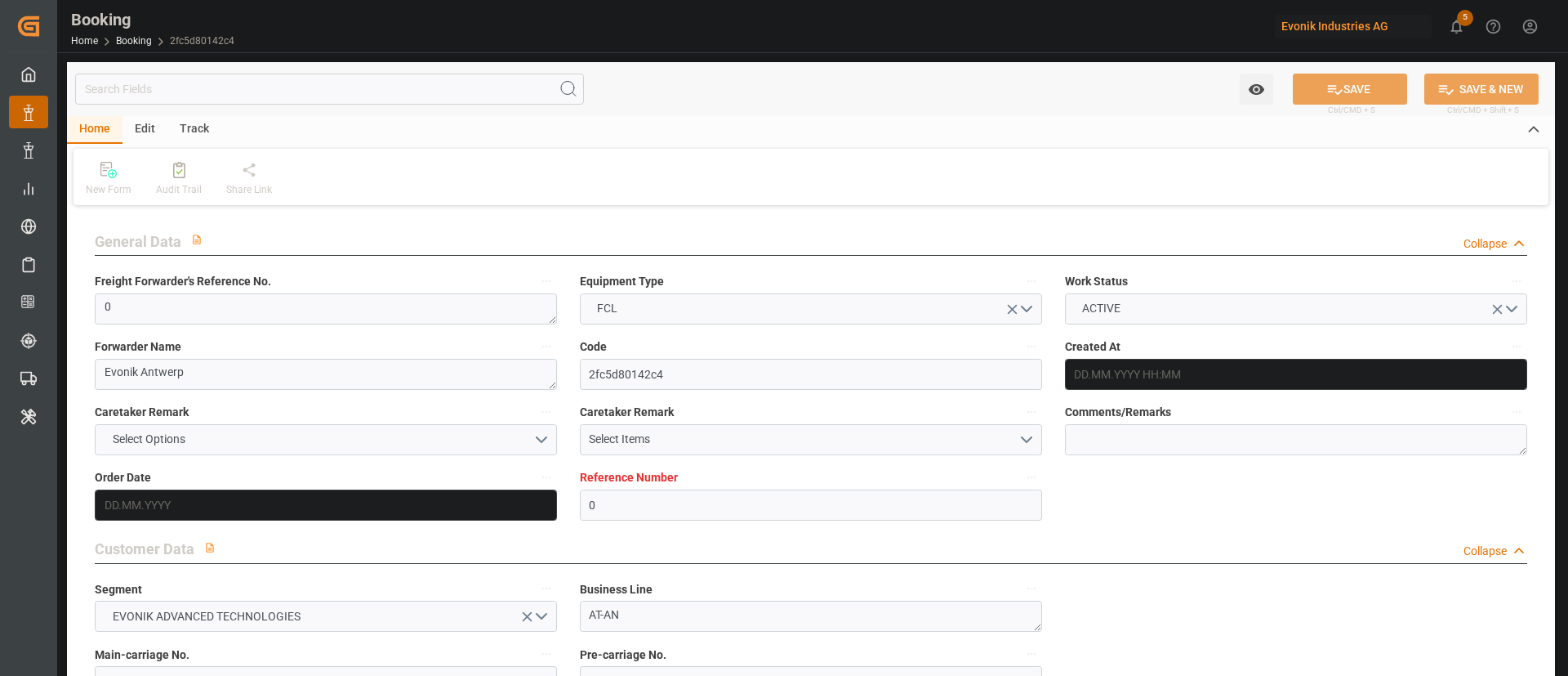
type input "CRMOB"
type input "[DATE] 12:29"
type input "05.08.2025"
type input "[DATE]"
type input "25.08.2025"
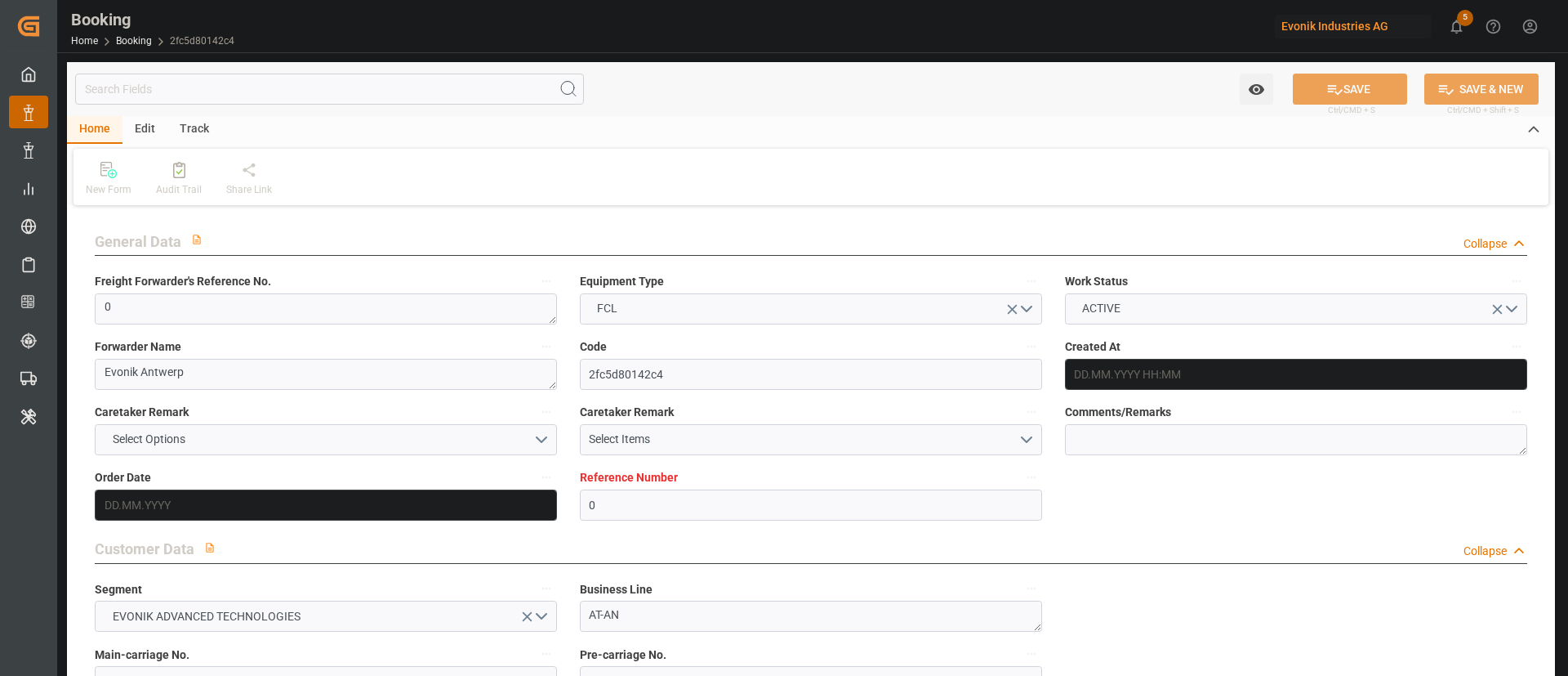
type input "05.09.2025 00:00"
type input "05.09.2025 06:18"
type input "29.08.2025 06:54"
type input "27.09.2025 02:00"
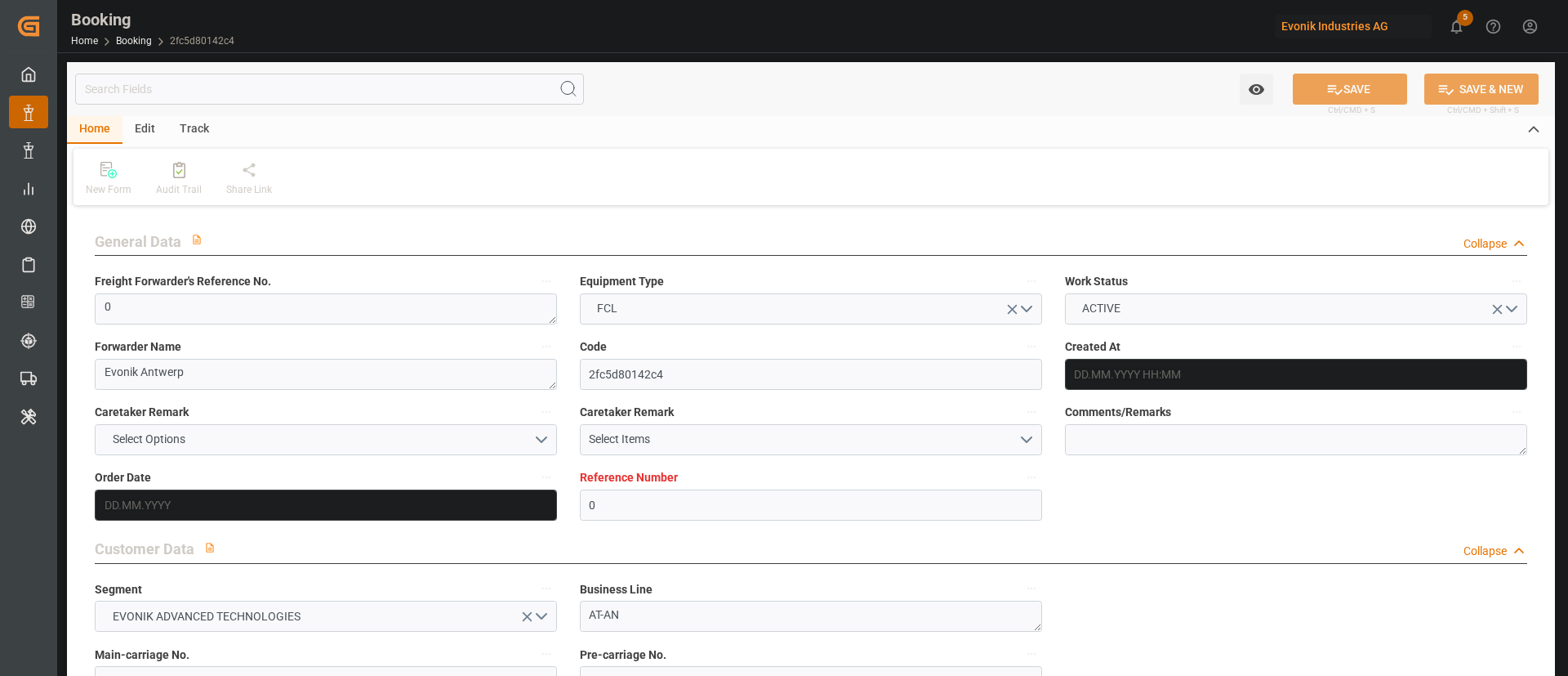
type input "27.09.2025 00:00"
type input "27.09.2025 06:12"
type input "08.10.2025 04:58"
type input "13.10.2025 15:26"
type input "13.10.2025 22:38"
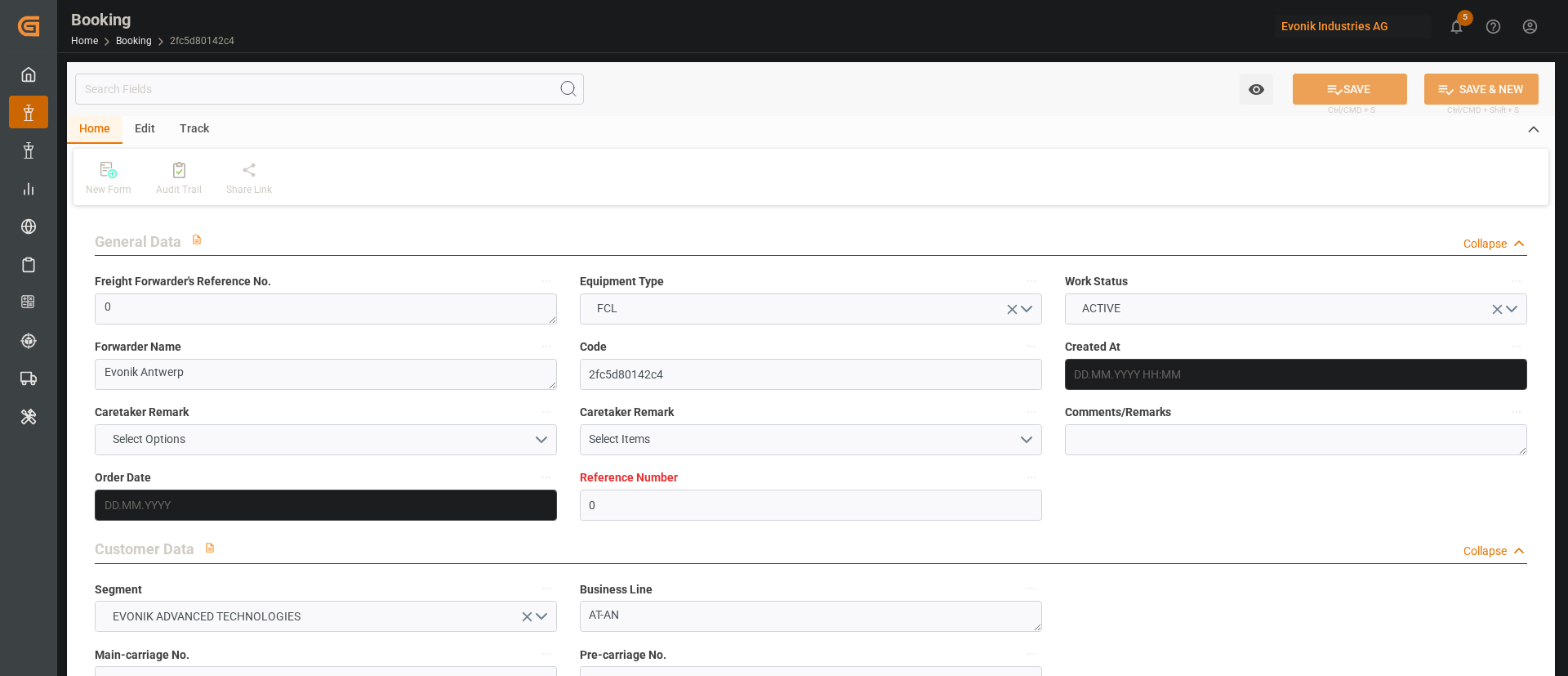
type input "[DATE]"
type input "04.09.2025 19:29"
type input "05.09.2025 04:57"
type input "27.09.2025 02:00"
type input "27.09.2025 05:42"
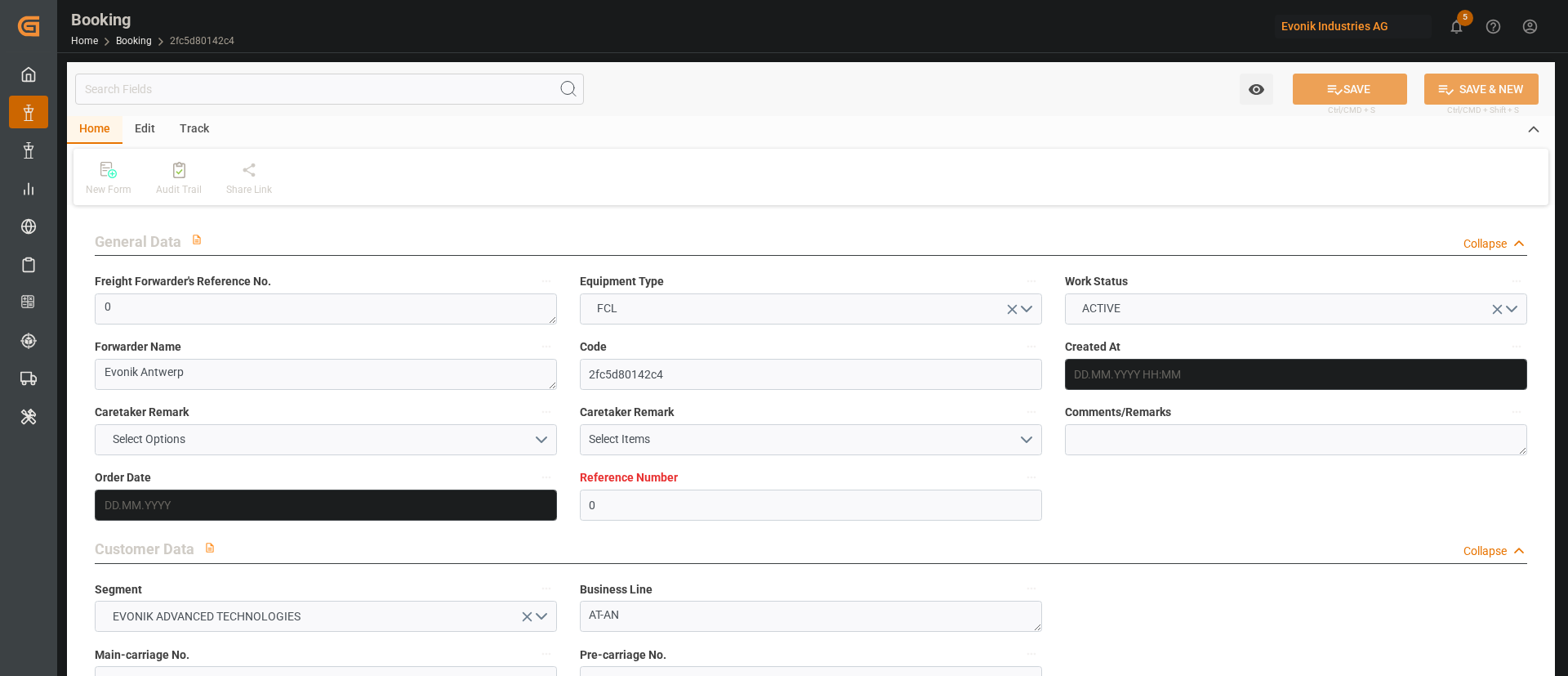
type input "27.09.2025 09:38"
type input "27.09.2025 15:37"
type input "01.10.2025 15:37"
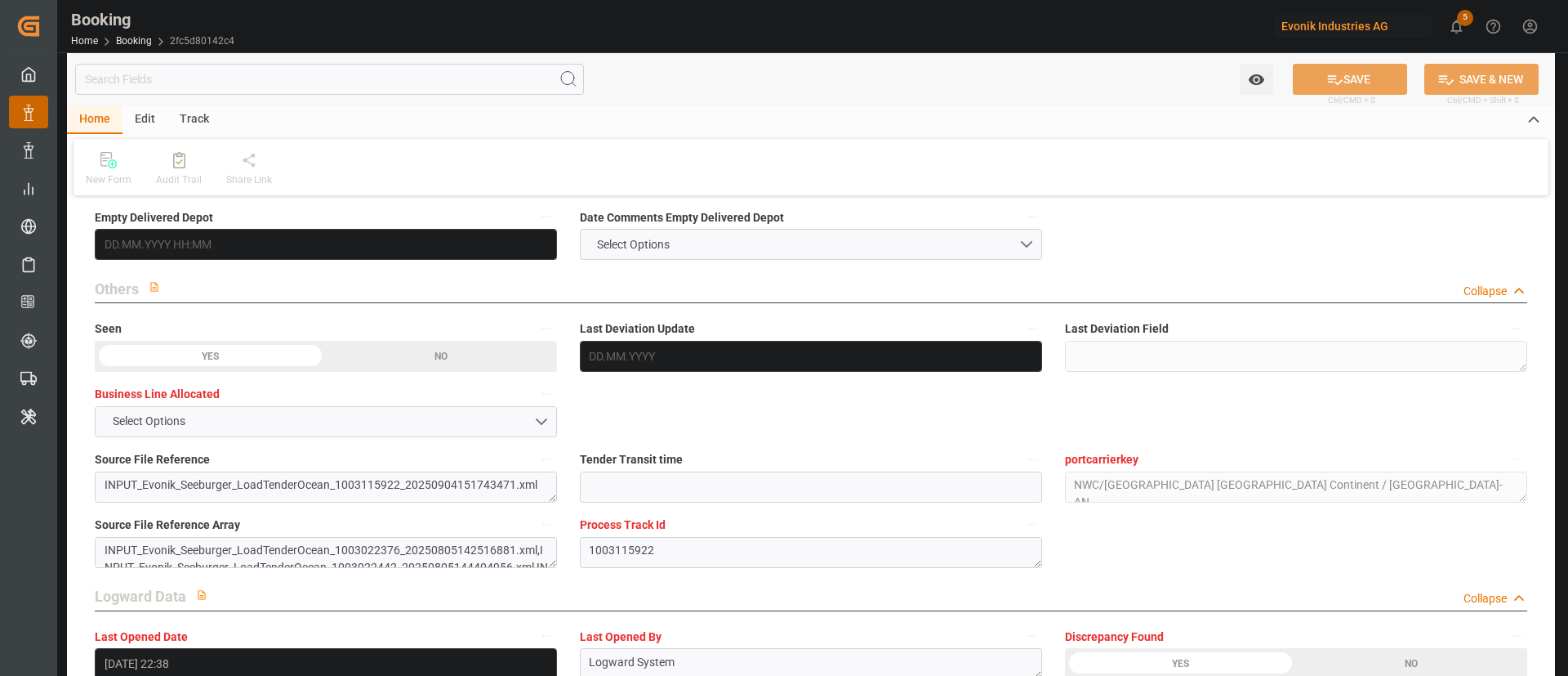
scroll to position [2451, 0]
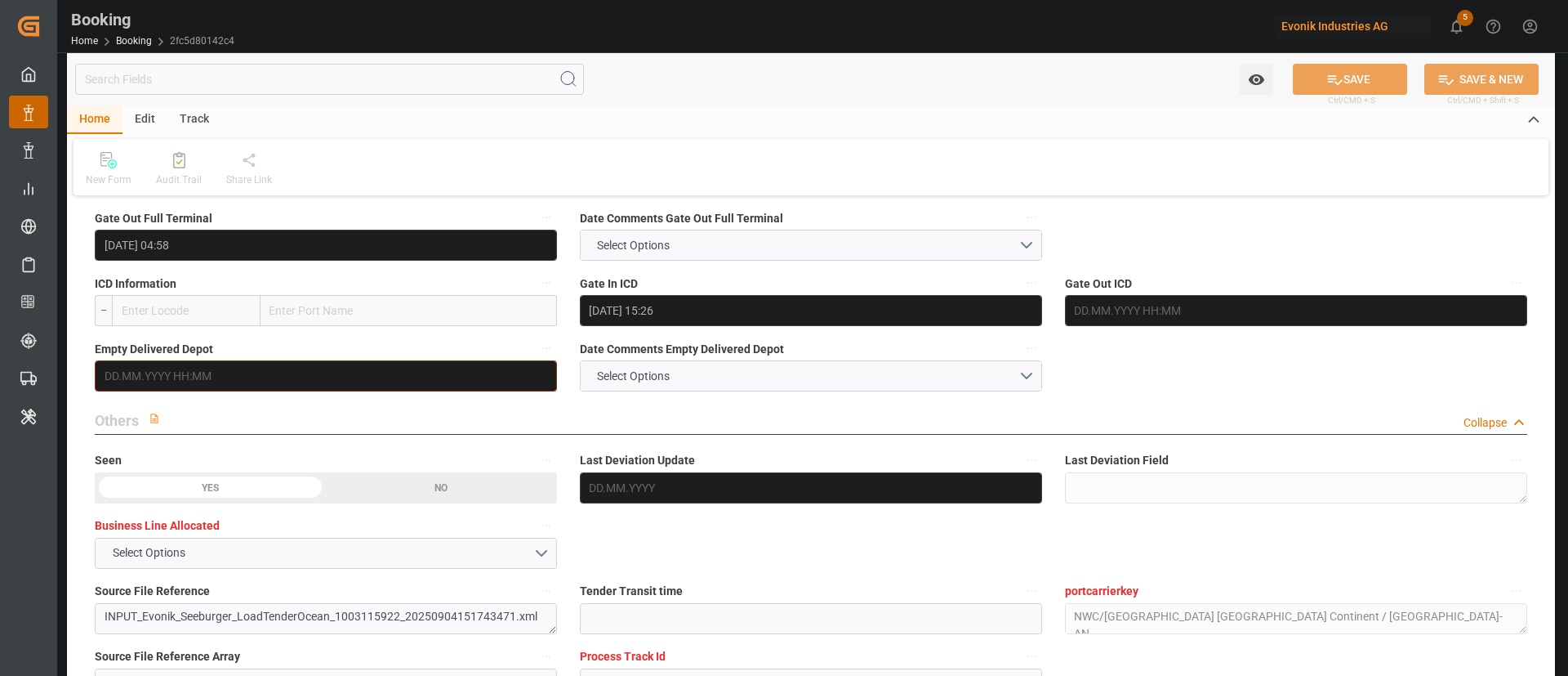
click at [206, 386] on input "text" at bounding box center [326, 376] width 462 height 31
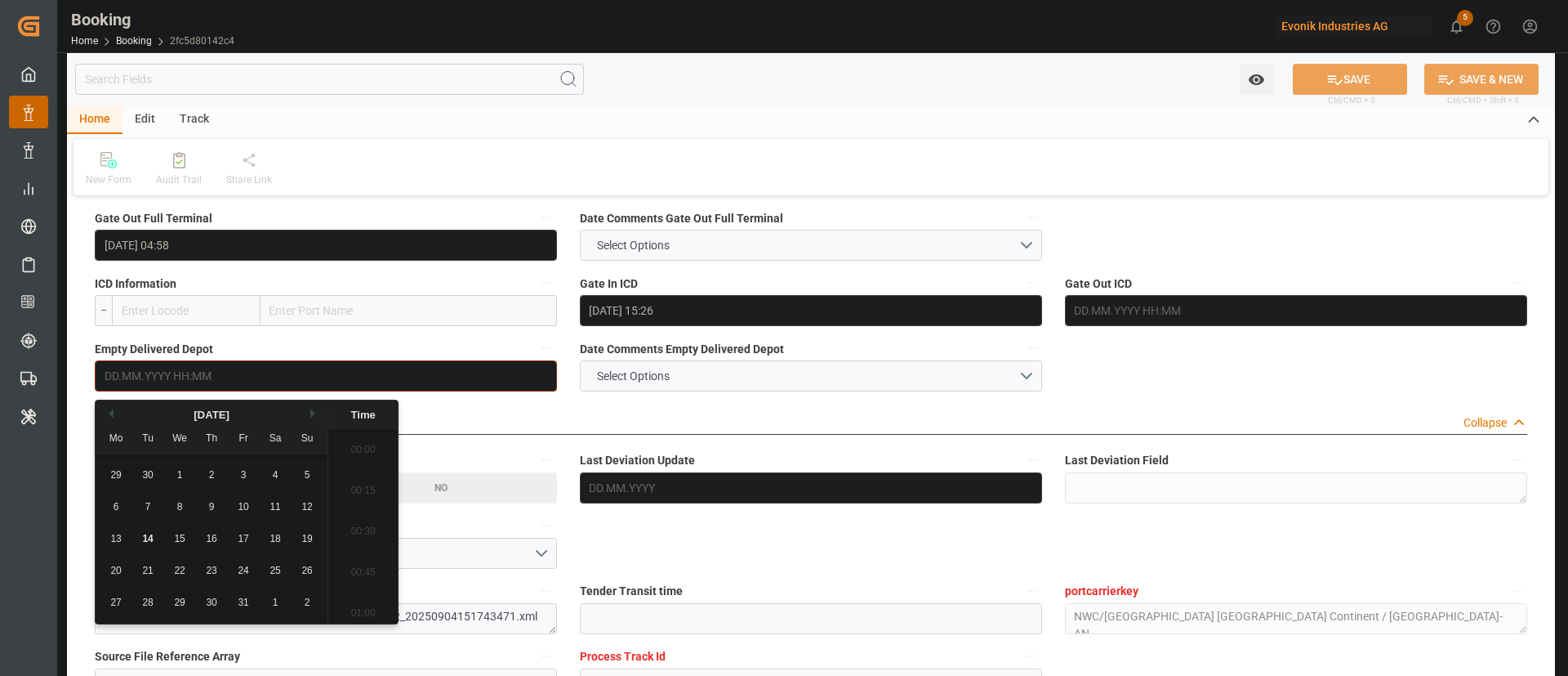
scroll to position [2580, 0]
click at [116, 536] on span "13" at bounding box center [115, 539] width 11 height 12
type input "13.10.2025 00:00"
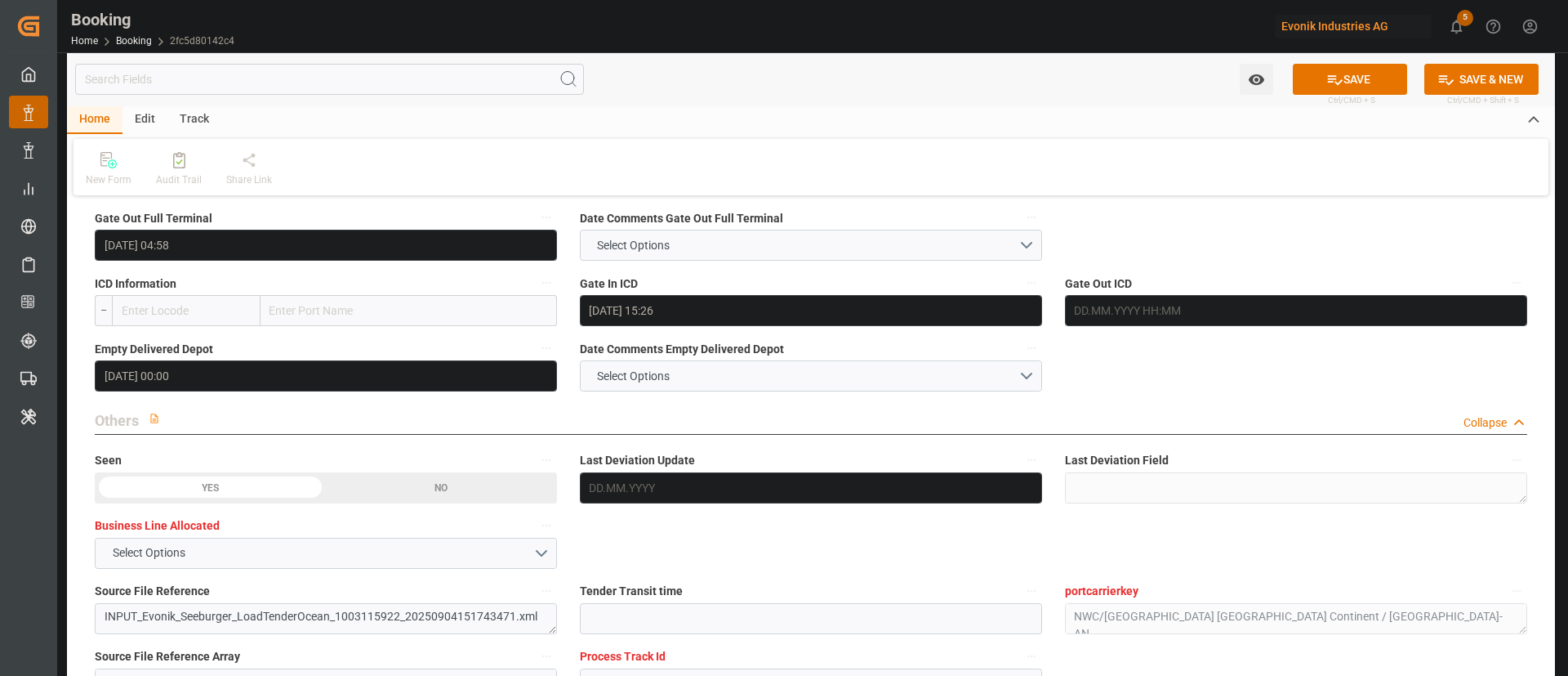
click at [1347, 87] on button "SAVE" at bounding box center [1350, 79] width 114 height 31
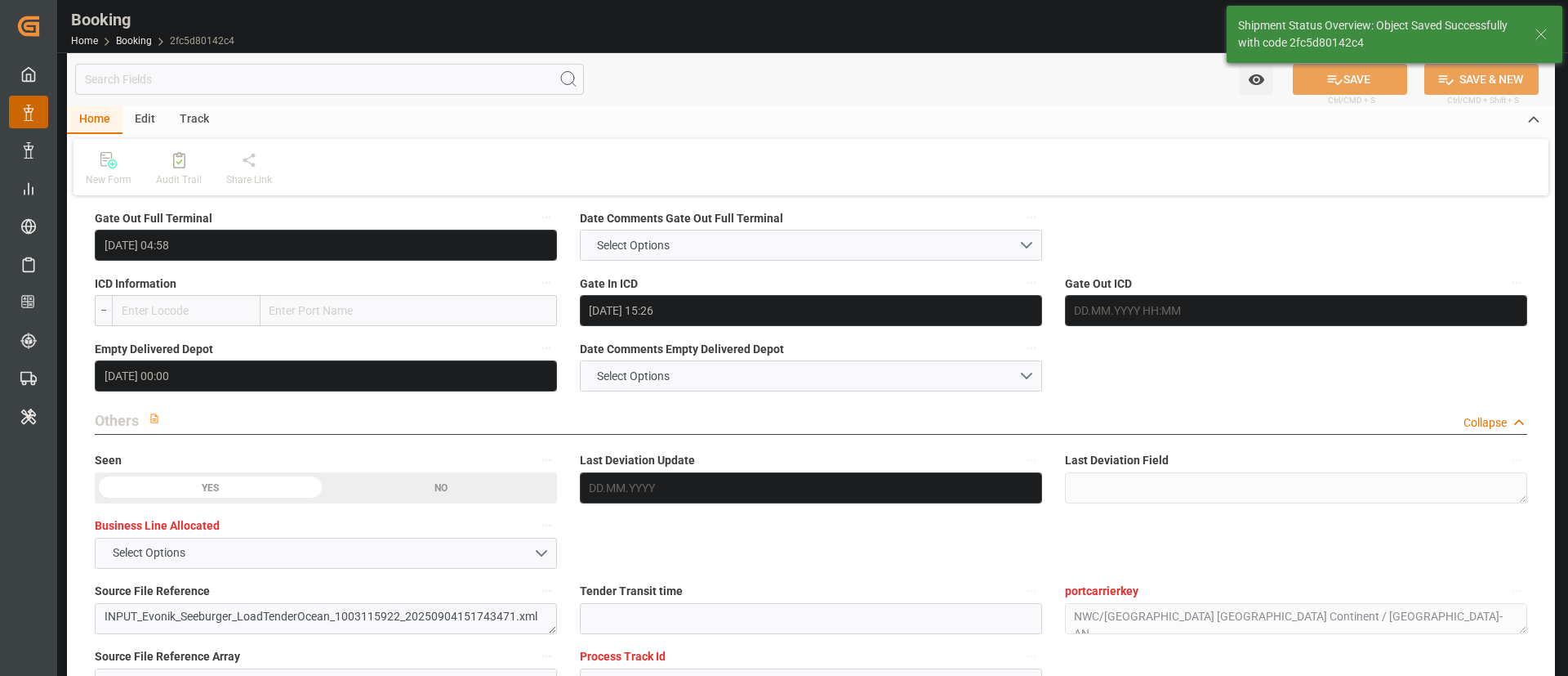
type textarea "Kiran Hari"
type input "14.10.2025 10:45"
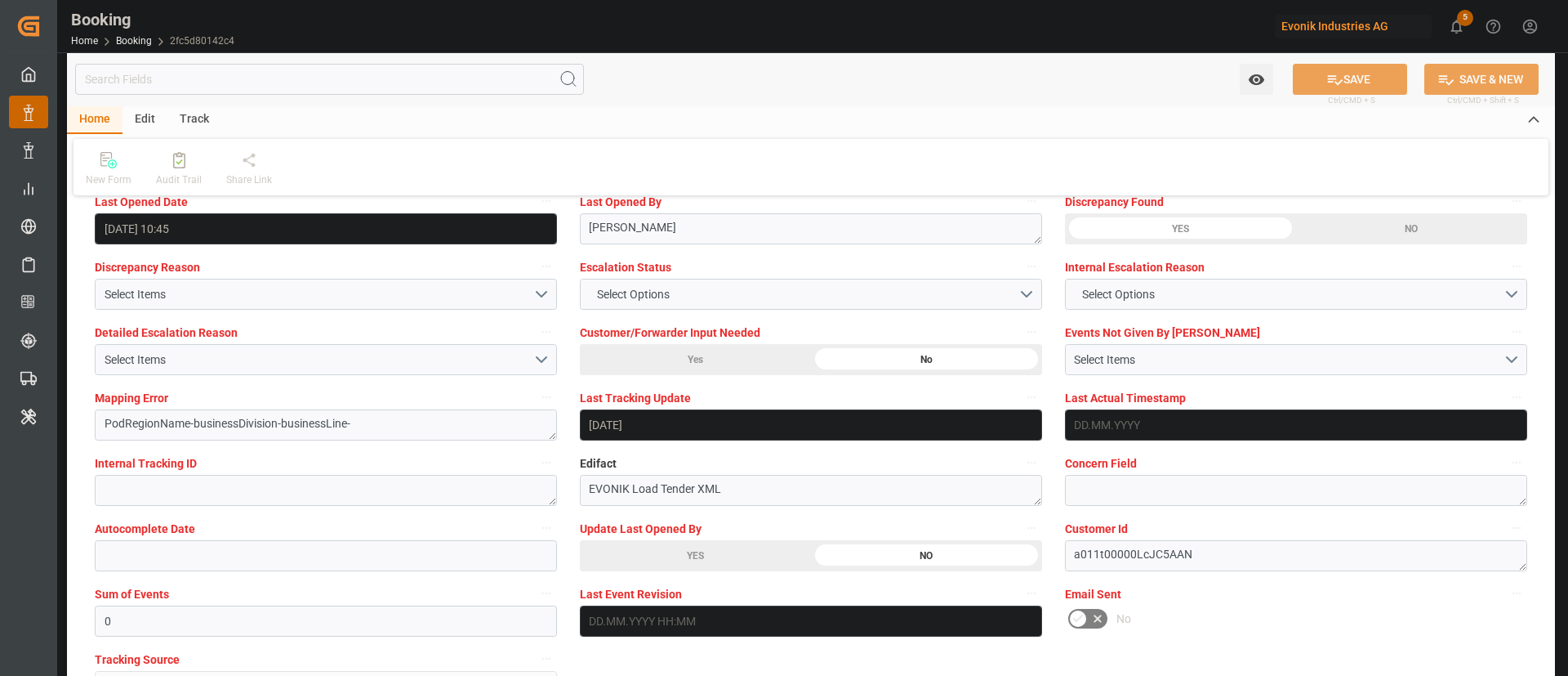
scroll to position [3064, 0]
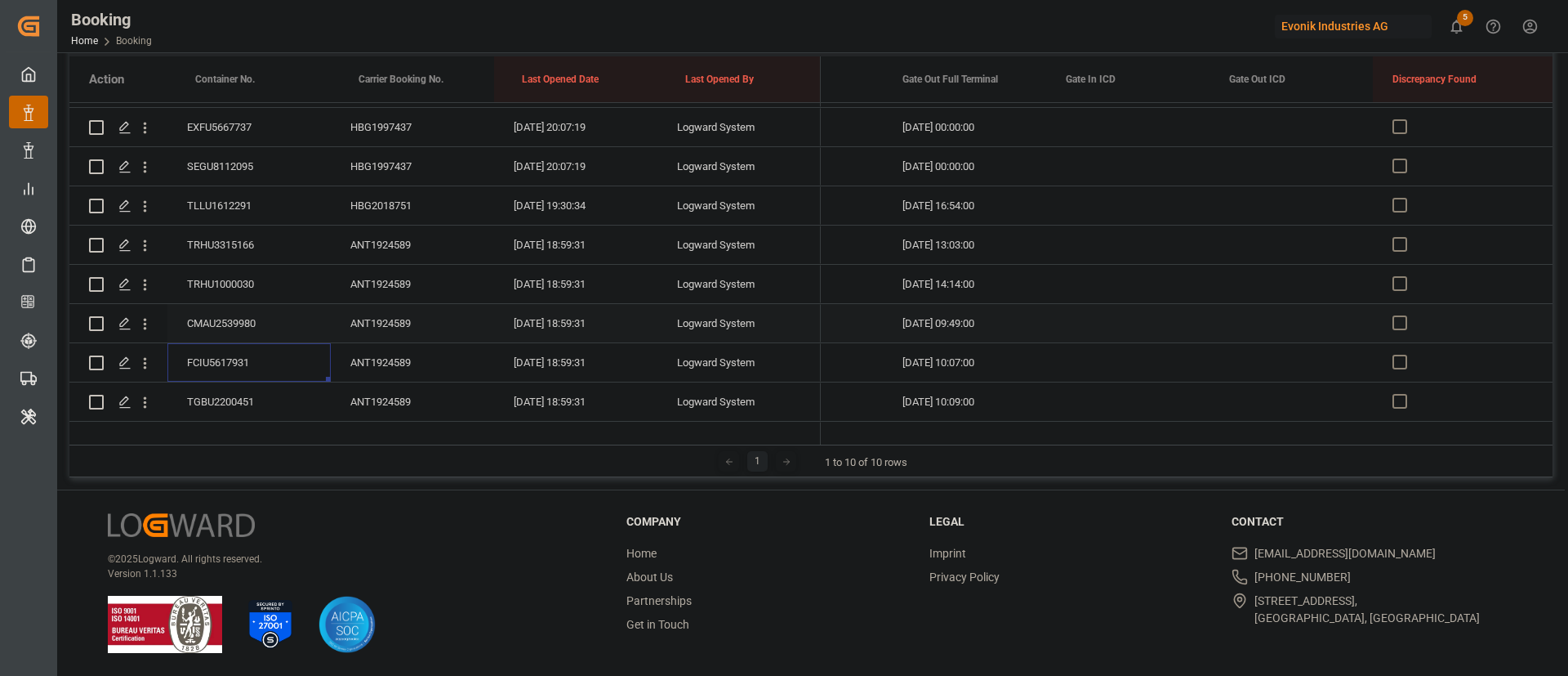
scroll to position [980, 0]
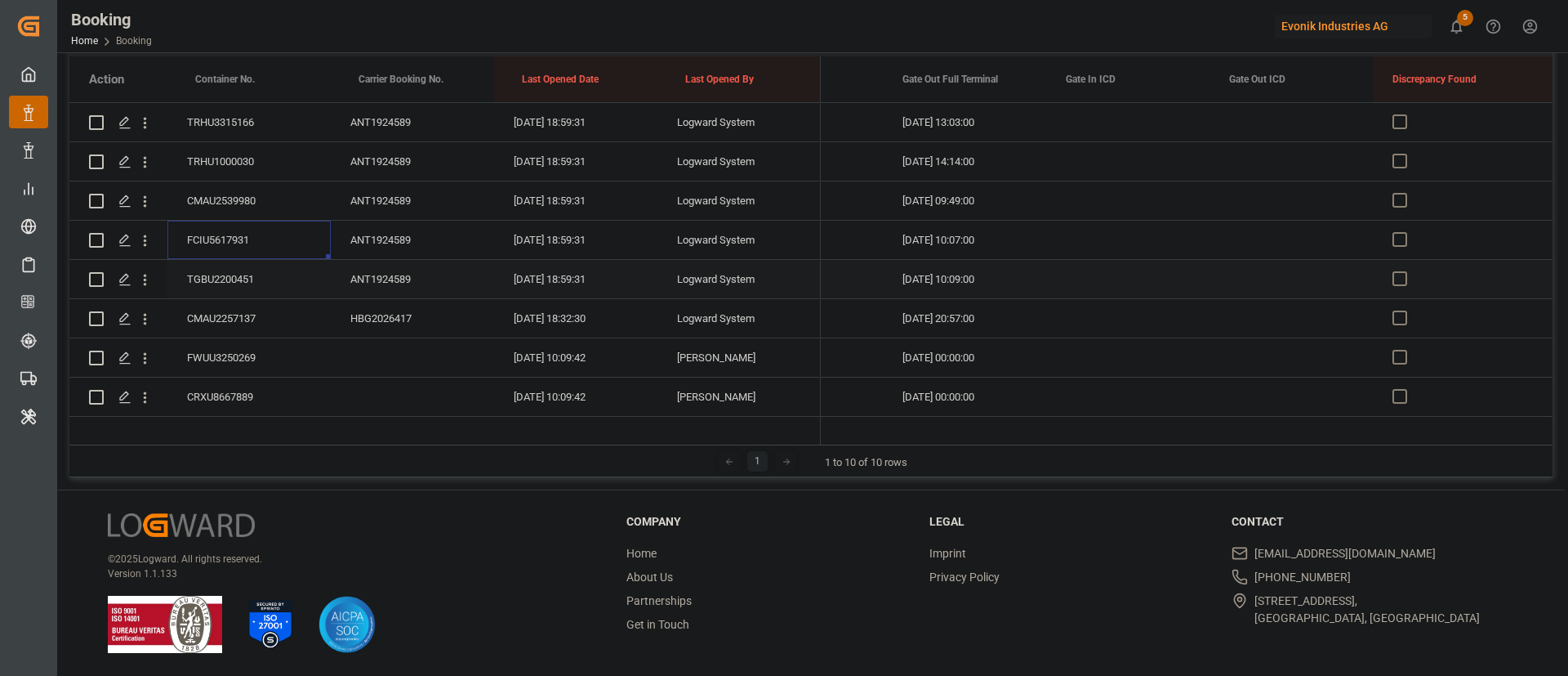
click at [253, 272] on div "TGBU2200451" at bounding box center [249, 279] width 163 height 39
click at [242, 304] on div "CMAU2257137" at bounding box center [249, 319] width 163 height 39
click at [244, 349] on div "FWUU3250269" at bounding box center [249, 357] width 163 height 39
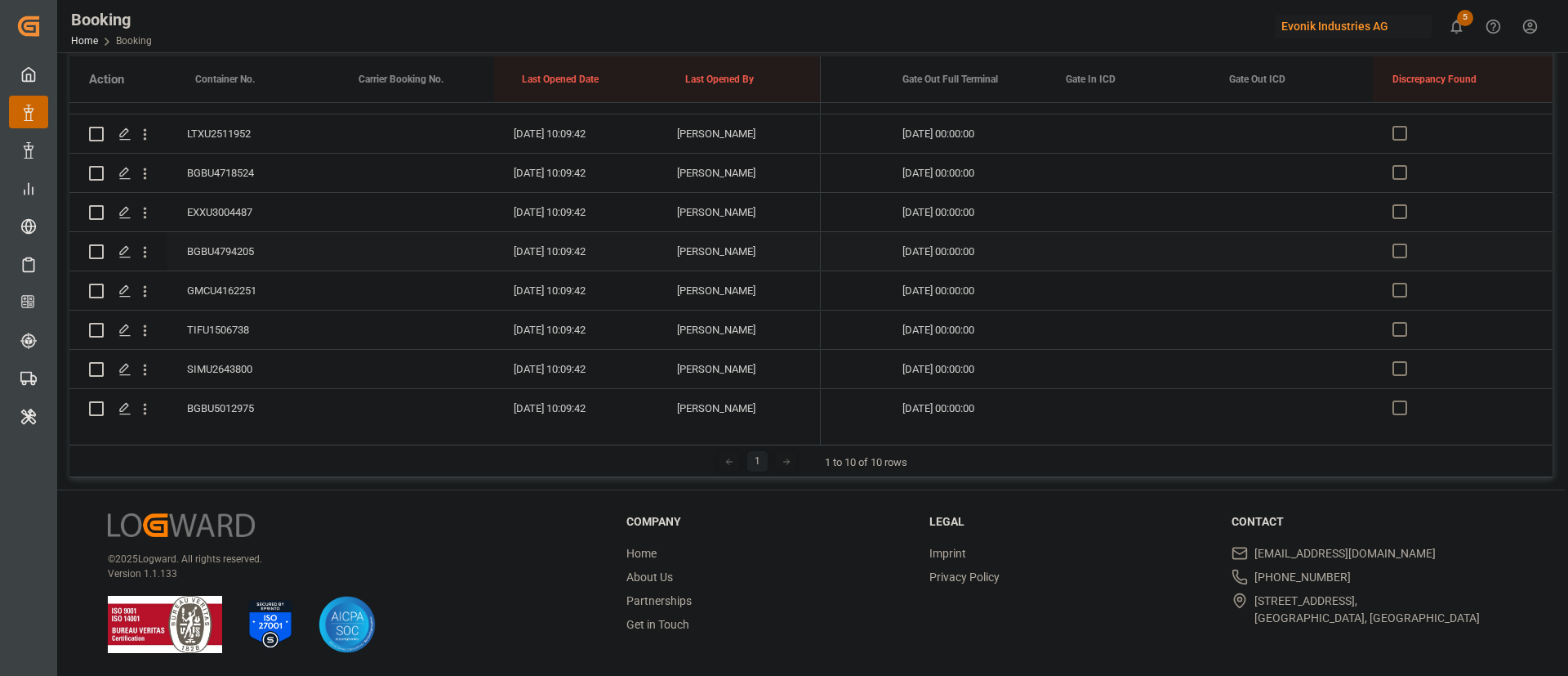
scroll to position [1226, 0]
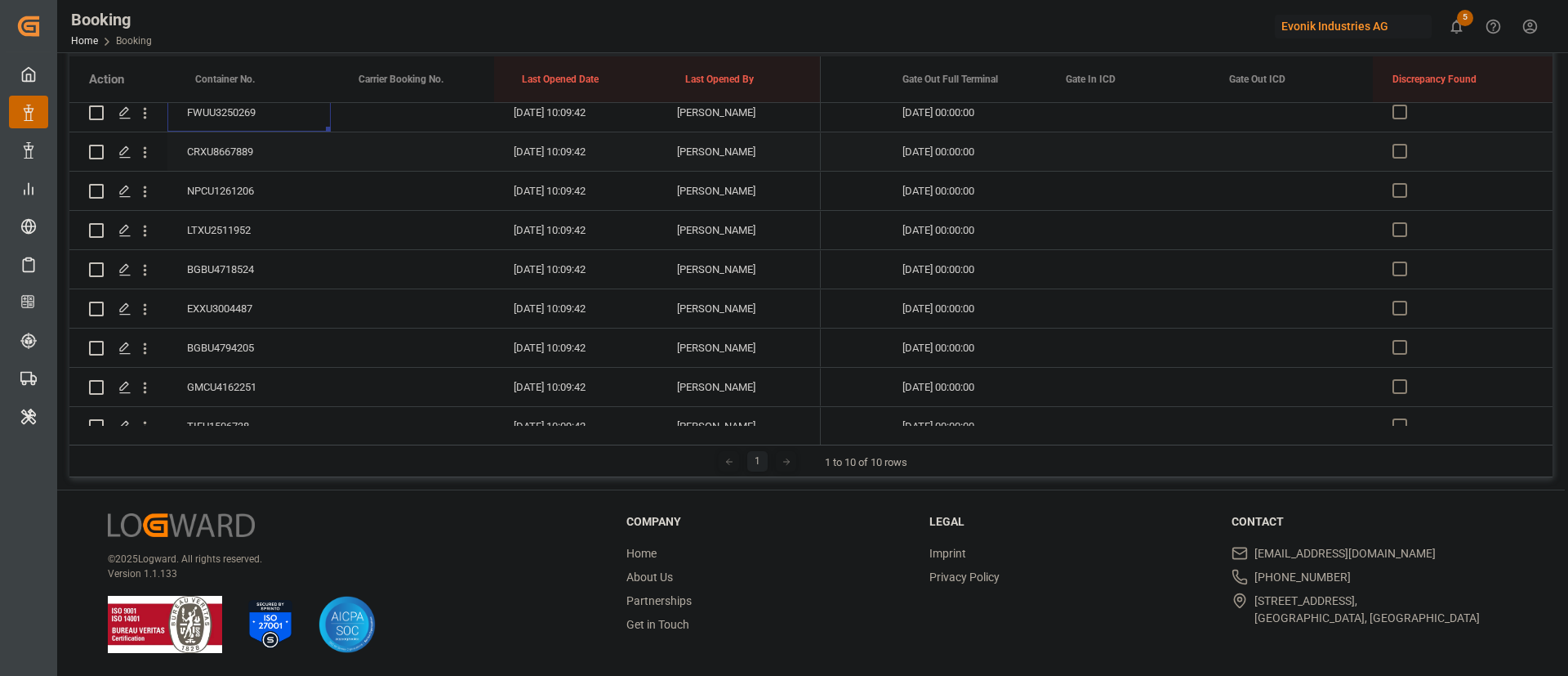
click at [245, 153] on div "CRXU8667889" at bounding box center [249, 151] width 163 height 39
click at [249, 197] on div "NPCU1261206" at bounding box center [249, 191] width 163 height 39
click at [237, 225] on div "LTXU2511952" at bounding box center [249, 230] width 163 height 39
click at [218, 283] on div "BGBU4718524" at bounding box center [249, 269] width 163 height 39
click at [265, 313] on div "EXXU3004487" at bounding box center [249, 309] width 163 height 39
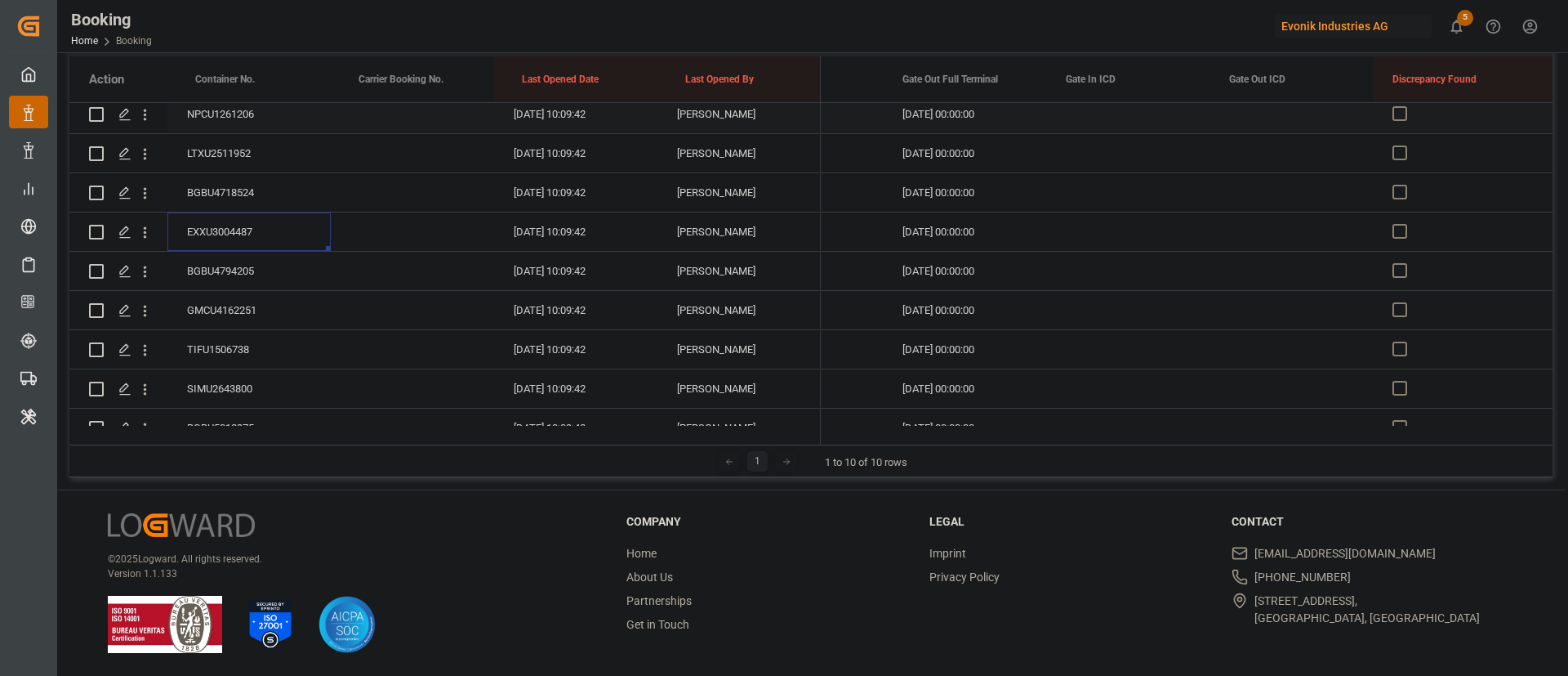
scroll to position [1348, 0]
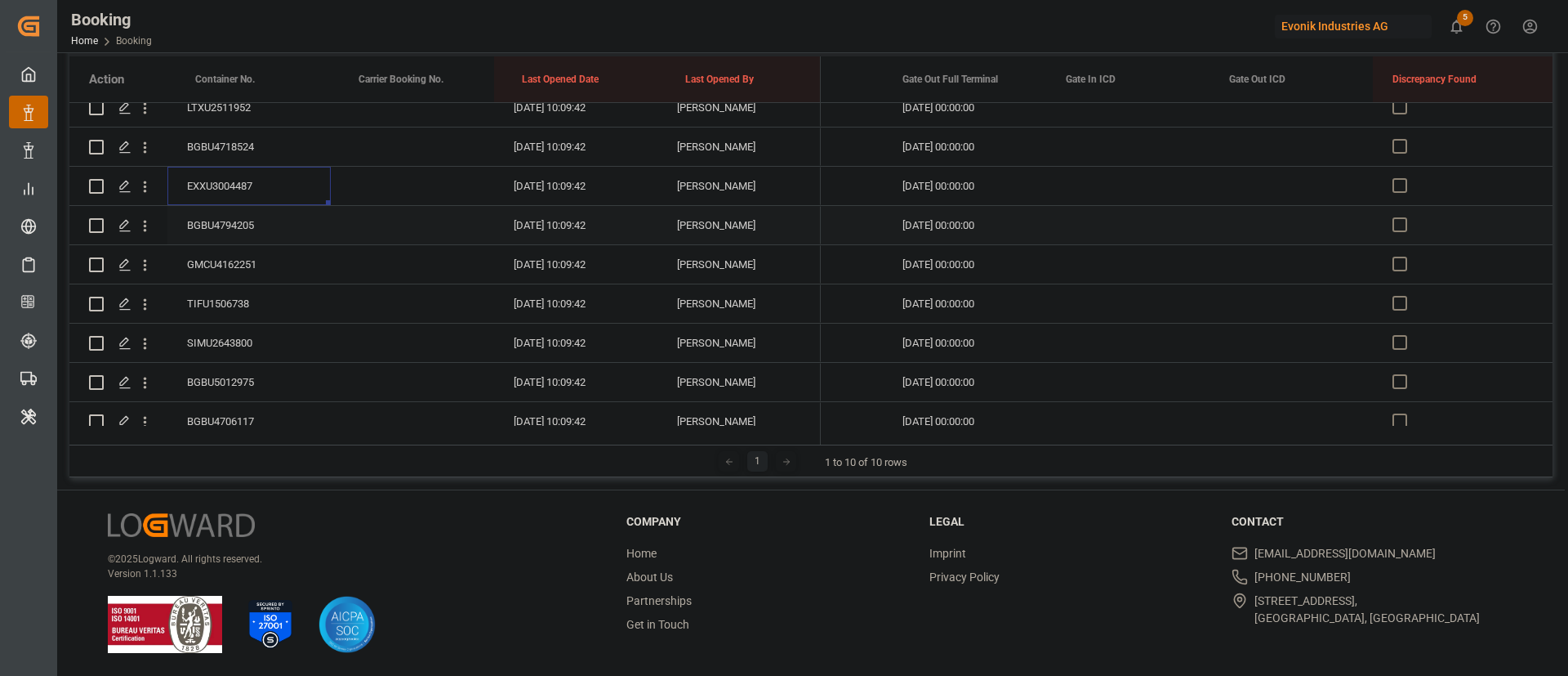
click at [232, 219] on div "BGBU4794205" at bounding box center [249, 225] width 163 height 39
click at [250, 255] on div "GMCU4162251" at bounding box center [249, 265] width 163 height 39
click at [239, 317] on div "TIFU1506738" at bounding box center [249, 304] width 163 height 39
click at [247, 209] on div "SIMU2643800" at bounding box center [249, 220] width 163 height 39
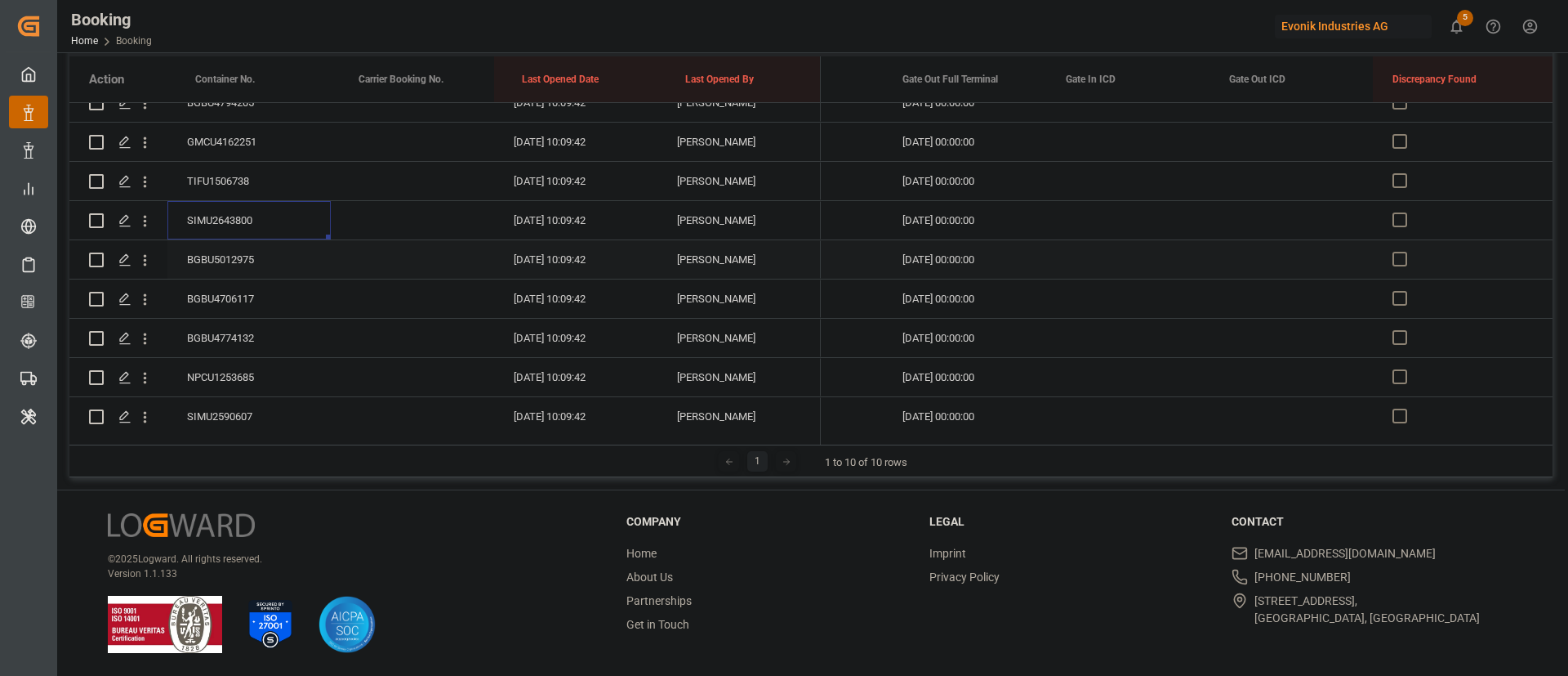
click at [259, 267] on div "BGBU5012975" at bounding box center [249, 260] width 163 height 39
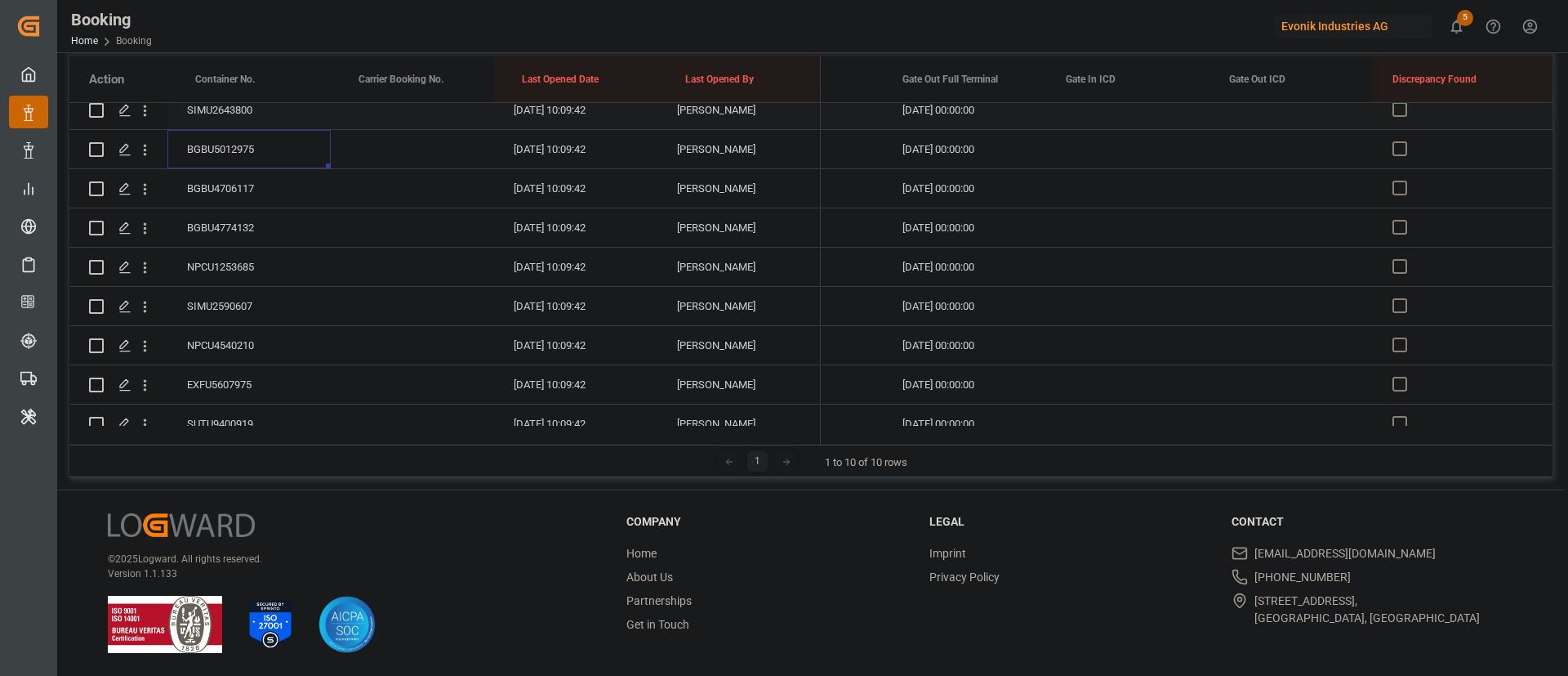
scroll to position [1593, 0]
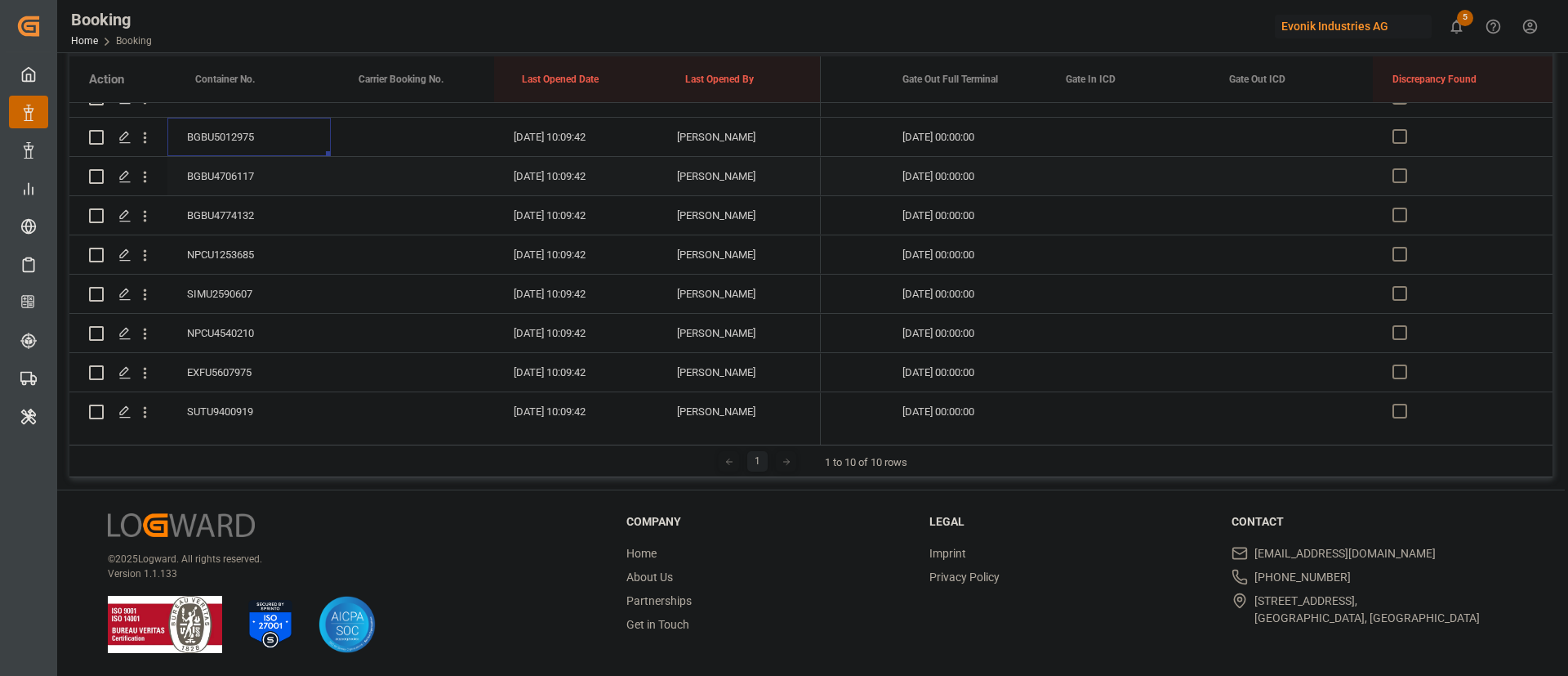
click at [247, 182] on div "BGBU4706117" at bounding box center [249, 177] width 163 height 39
click at [234, 209] on div "BGBU4774132" at bounding box center [249, 215] width 163 height 39
click at [234, 244] on div "NPCU1253685" at bounding box center [249, 255] width 163 height 39
click at [242, 161] on div "SIMU2590607" at bounding box center [249, 172] width 163 height 39
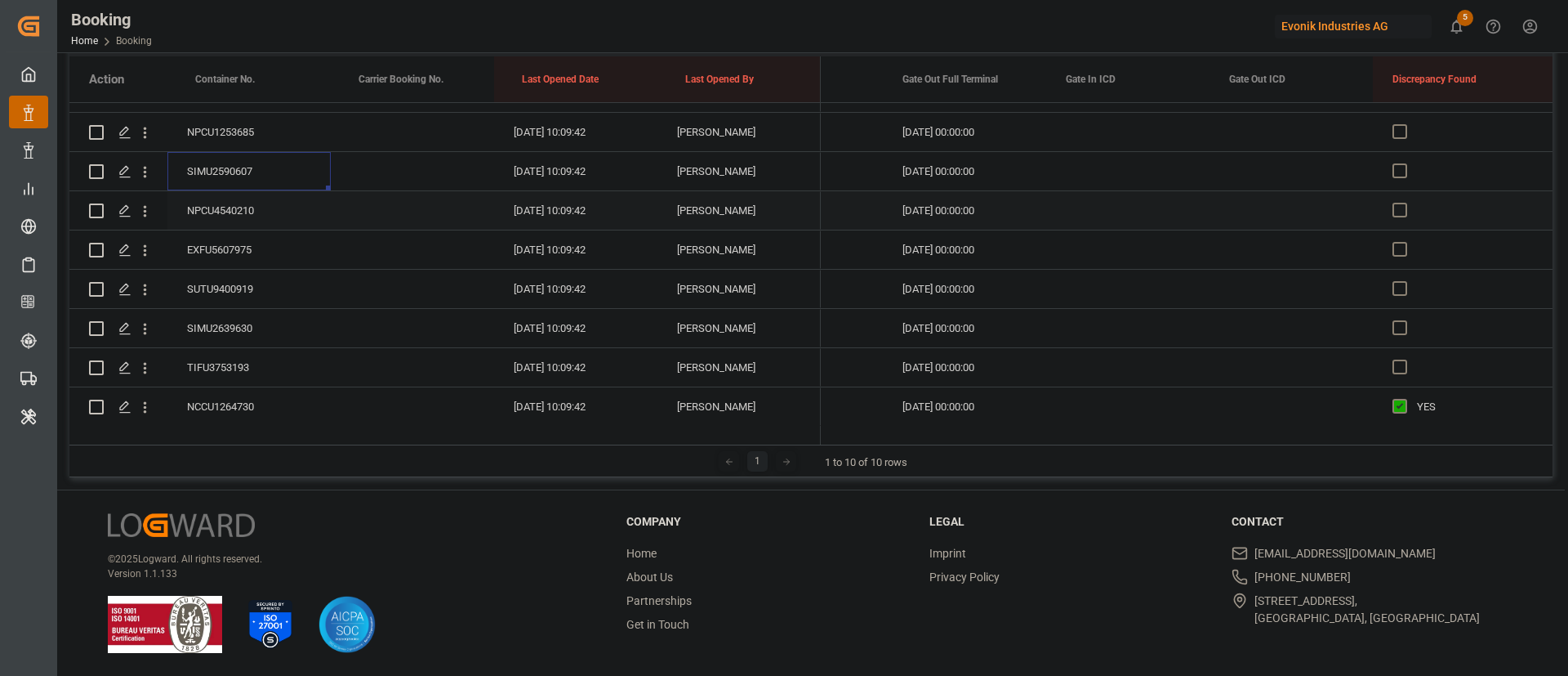
click at [234, 211] on div "NPCU4540210" at bounding box center [249, 210] width 163 height 39
click at [250, 268] on div "EXFU5607975" at bounding box center [249, 250] width 163 height 39
click at [255, 167] on div "SUTU9400919" at bounding box center [249, 166] width 163 height 39
click at [266, 197] on div "SIMU2639630" at bounding box center [249, 206] width 163 height 39
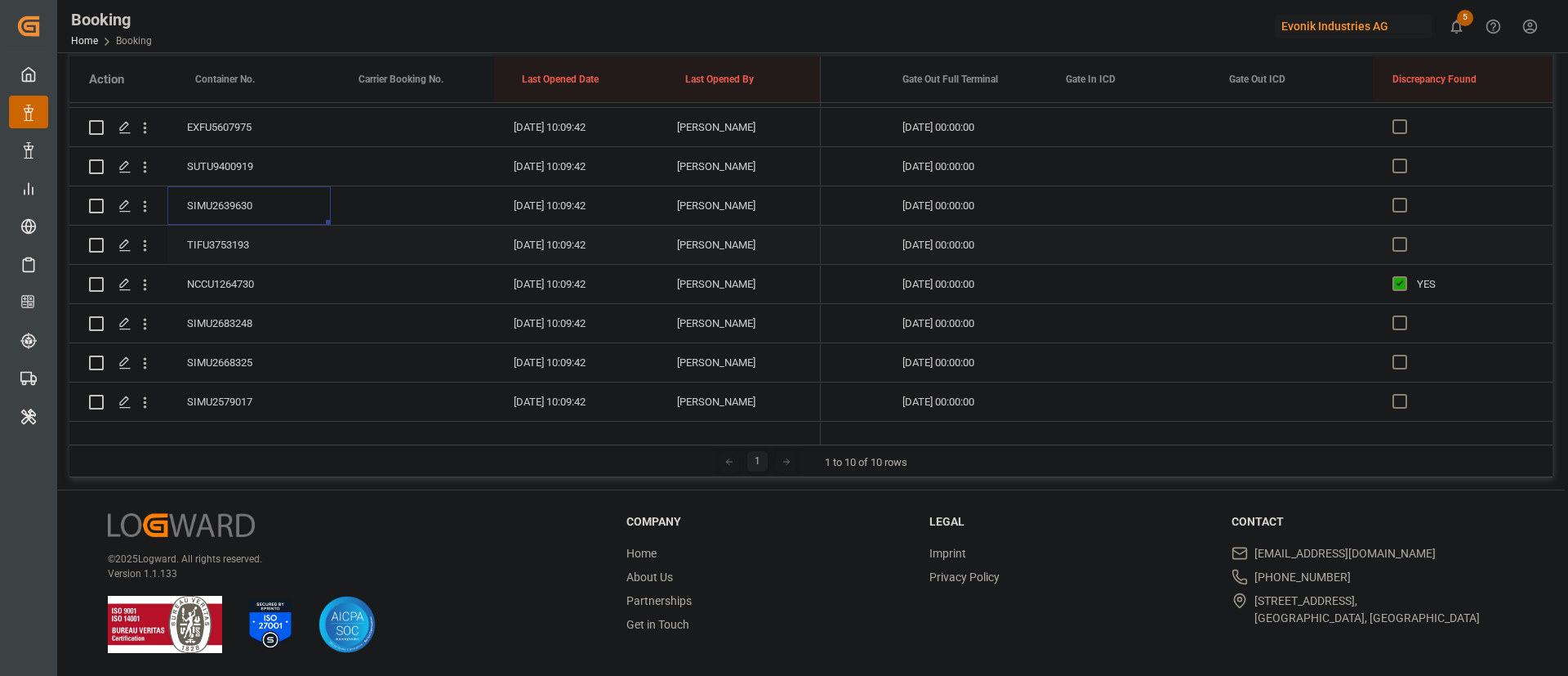
click at [229, 239] on div "TIFU3753193" at bounding box center [249, 245] width 163 height 39
click at [235, 274] on div "NCCU1264730" at bounding box center [249, 284] width 163 height 39
click at [239, 314] on div "SIMU2683248" at bounding box center [249, 323] width 163 height 39
click at [232, 351] on div "SIMU2668325" at bounding box center [249, 362] width 163 height 39
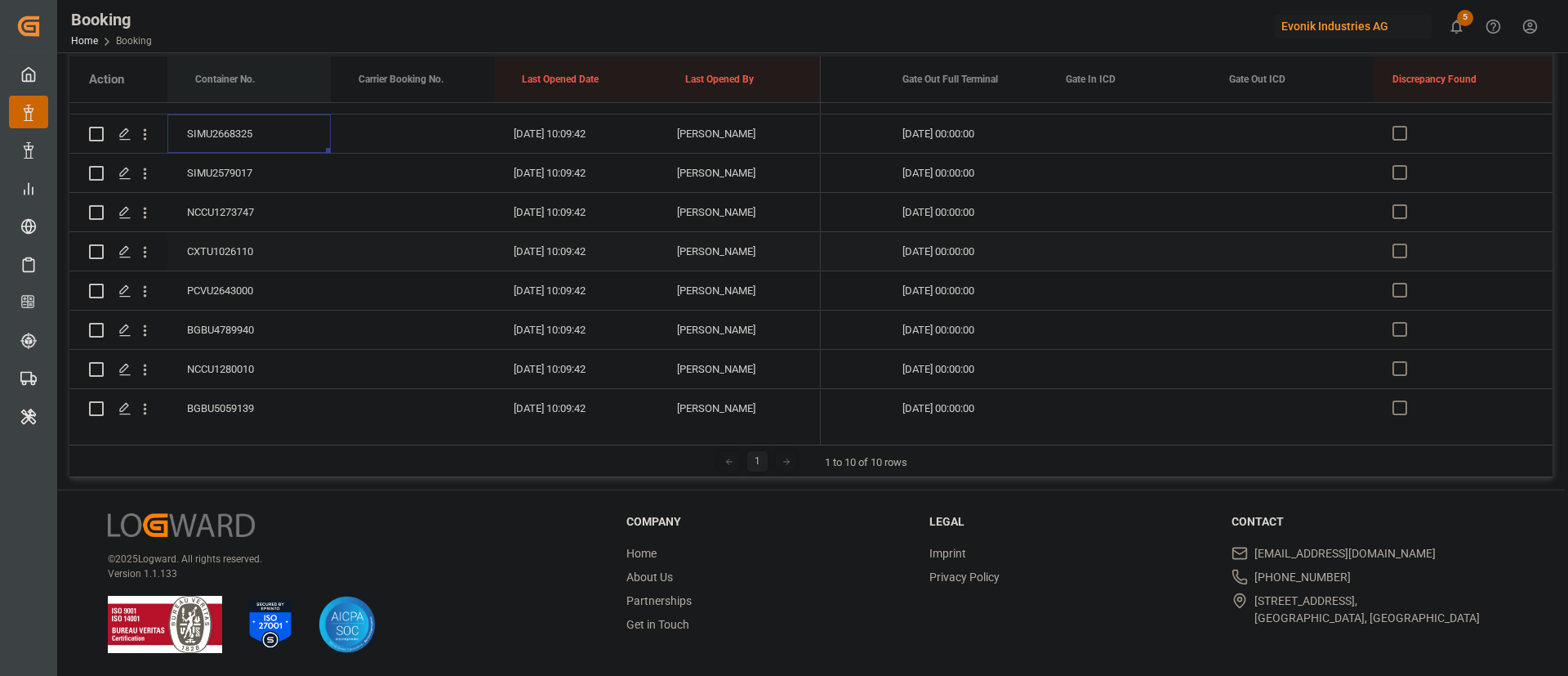
scroll to position [2083, 0]
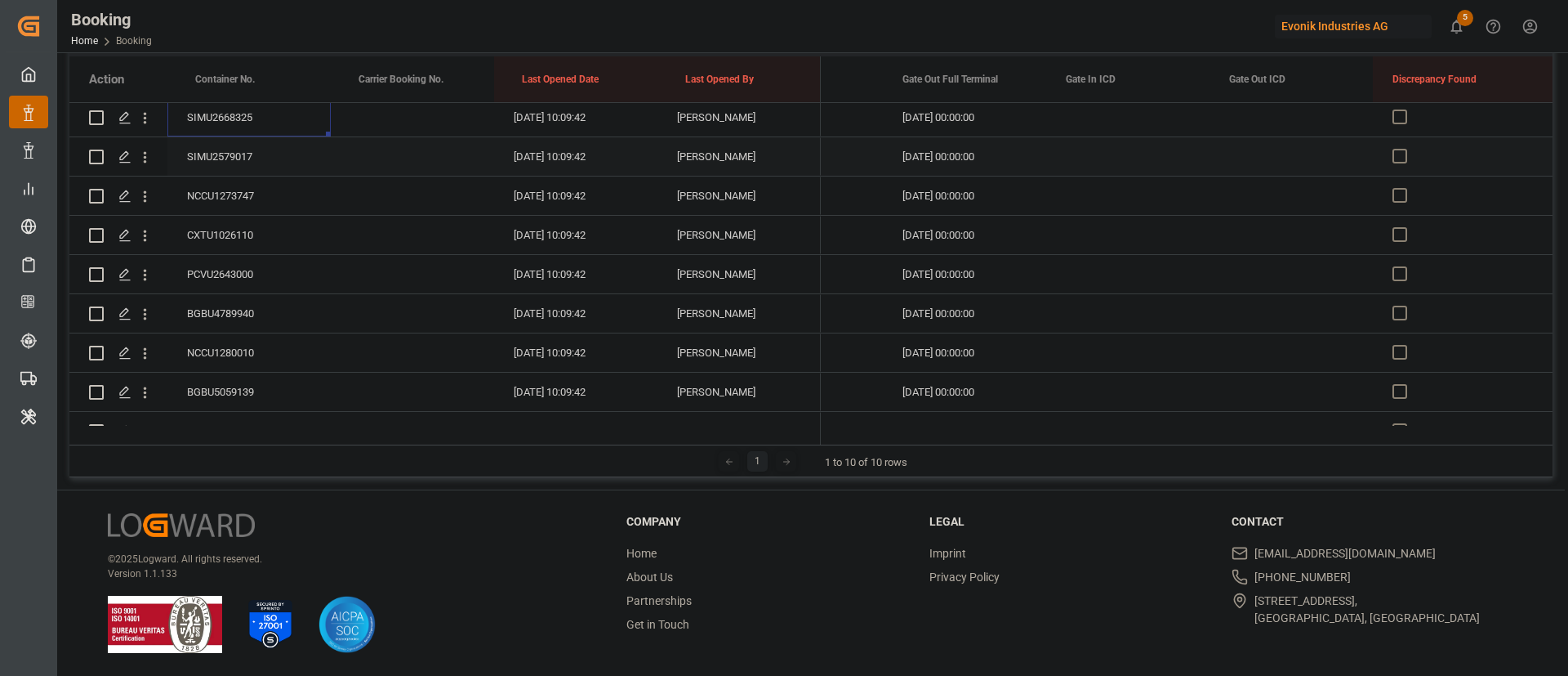
click at [270, 144] on div "SIMU2579017" at bounding box center [249, 156] width 163 height 39
click at [255, 182] on div "NCCU1273747" at bounding box center [249, 196] width 163 height 39
click at [225, 235] on div "CXTU1026110" at bounding box center [249, 235] width 163 height 39
click at [237, 268] on div "PCVU2643000" at bounding box center [249, 274] width 163 height 39
click at [230, 304] on div "BGBU4789940" at bounding box center [249, 314] width 163 height 39
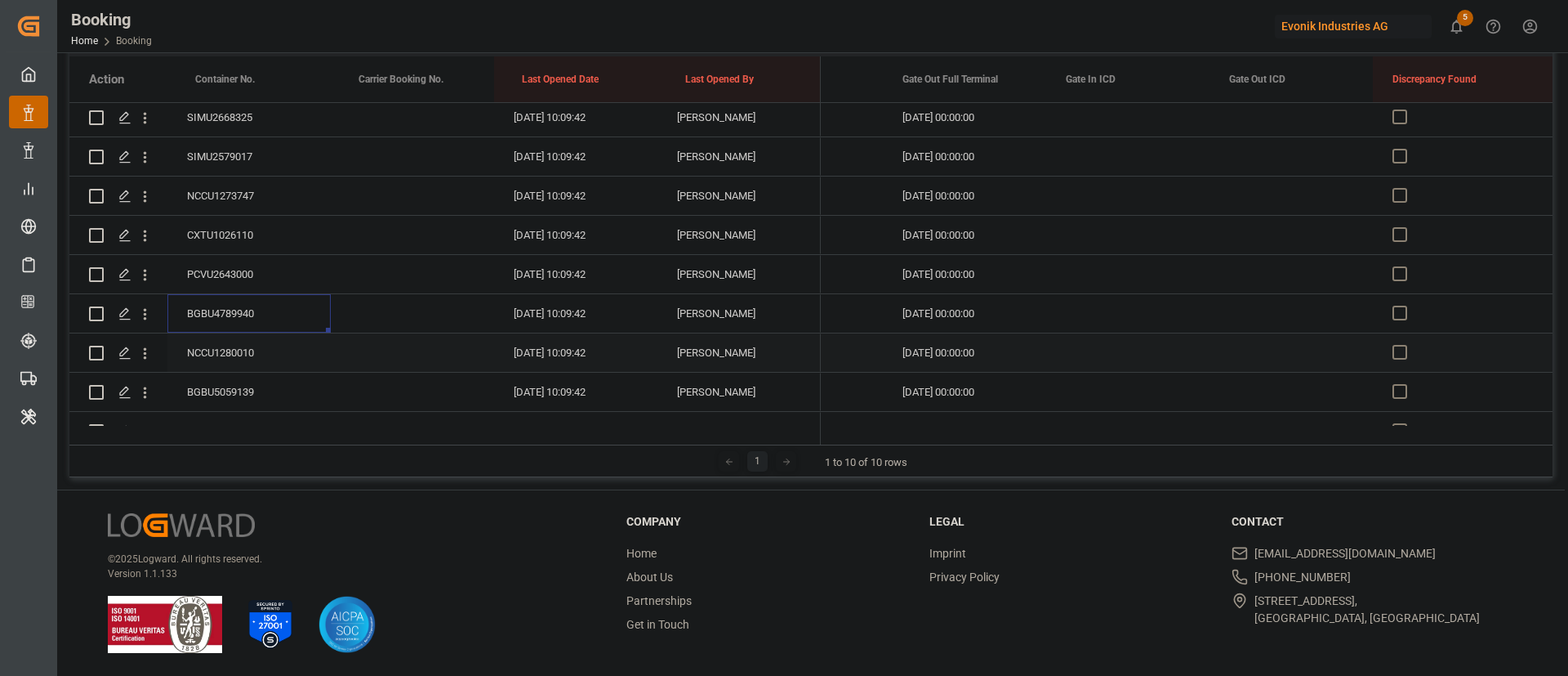
click at [245, 340] on div "NCCU1280010" at bounding box center [249, 352] width 163 height 39
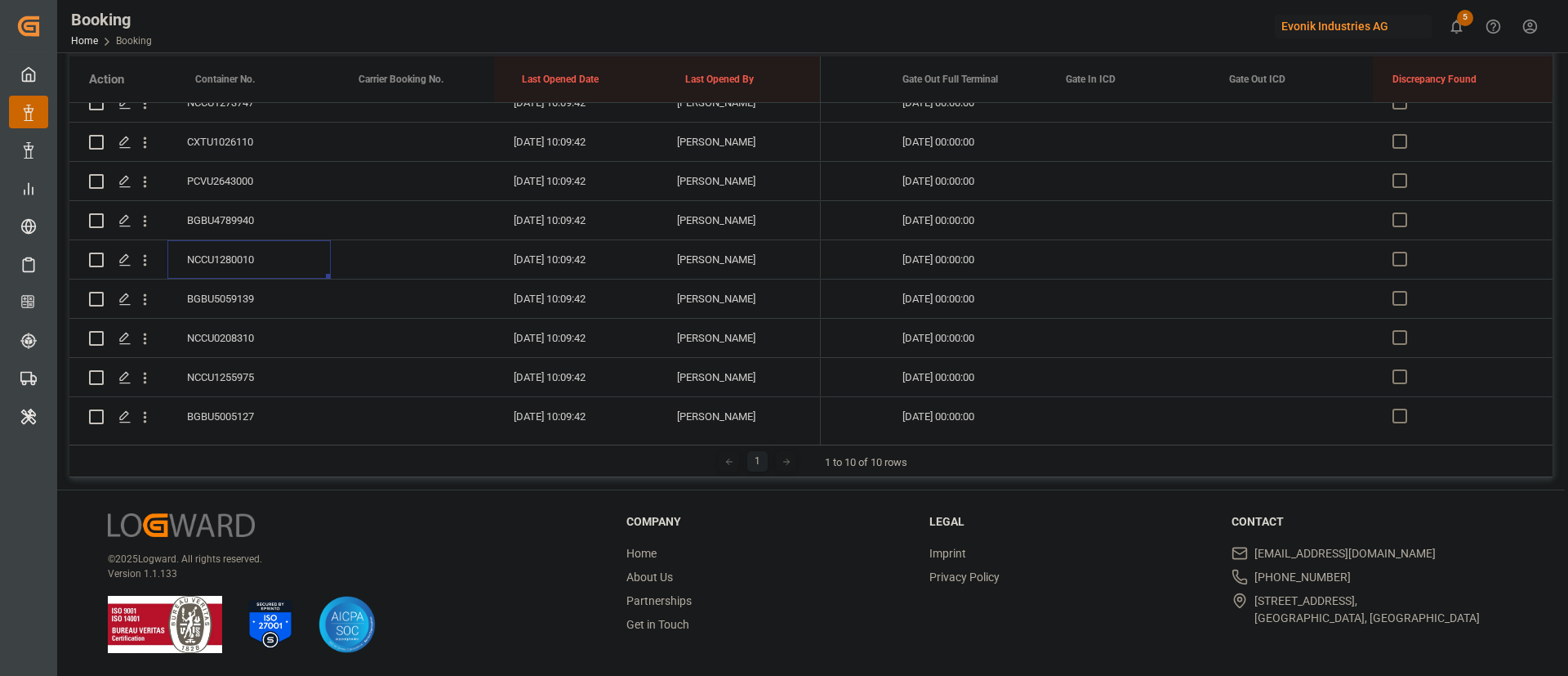
scroll to position [2328, 0]
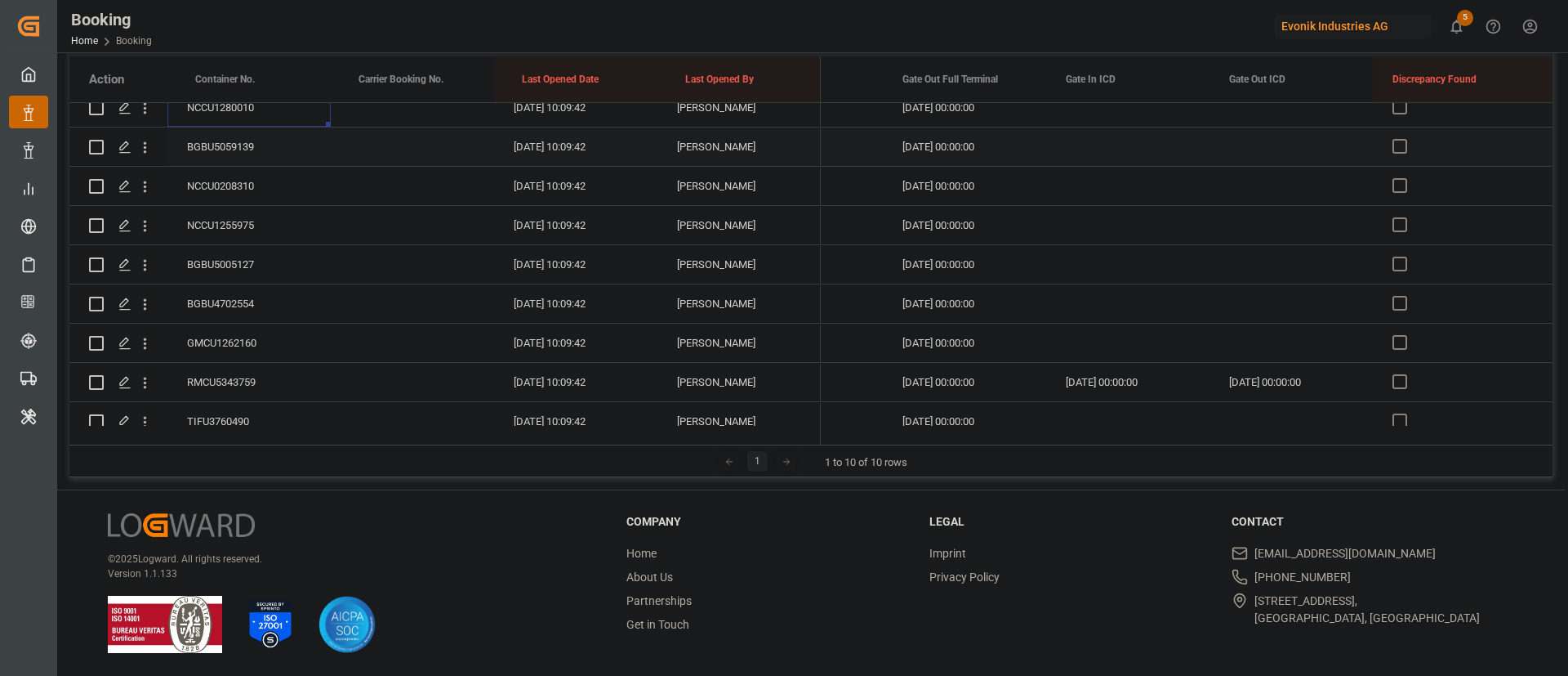
click at [241, 156] on div "BGBU5059139" at bounding box center [249, 147] width 163 height 39
click at [258, 197] on div "NCCU0208310" at bounding box center [249, 186] width 163 height 39
click at [229, 217] on div "NCCU1255975" at bounding box center [249, 225] width 163 height 39
click at [247, 272] on div "BGBU5005127" at bounding box center [249, 265] width 163 height 39
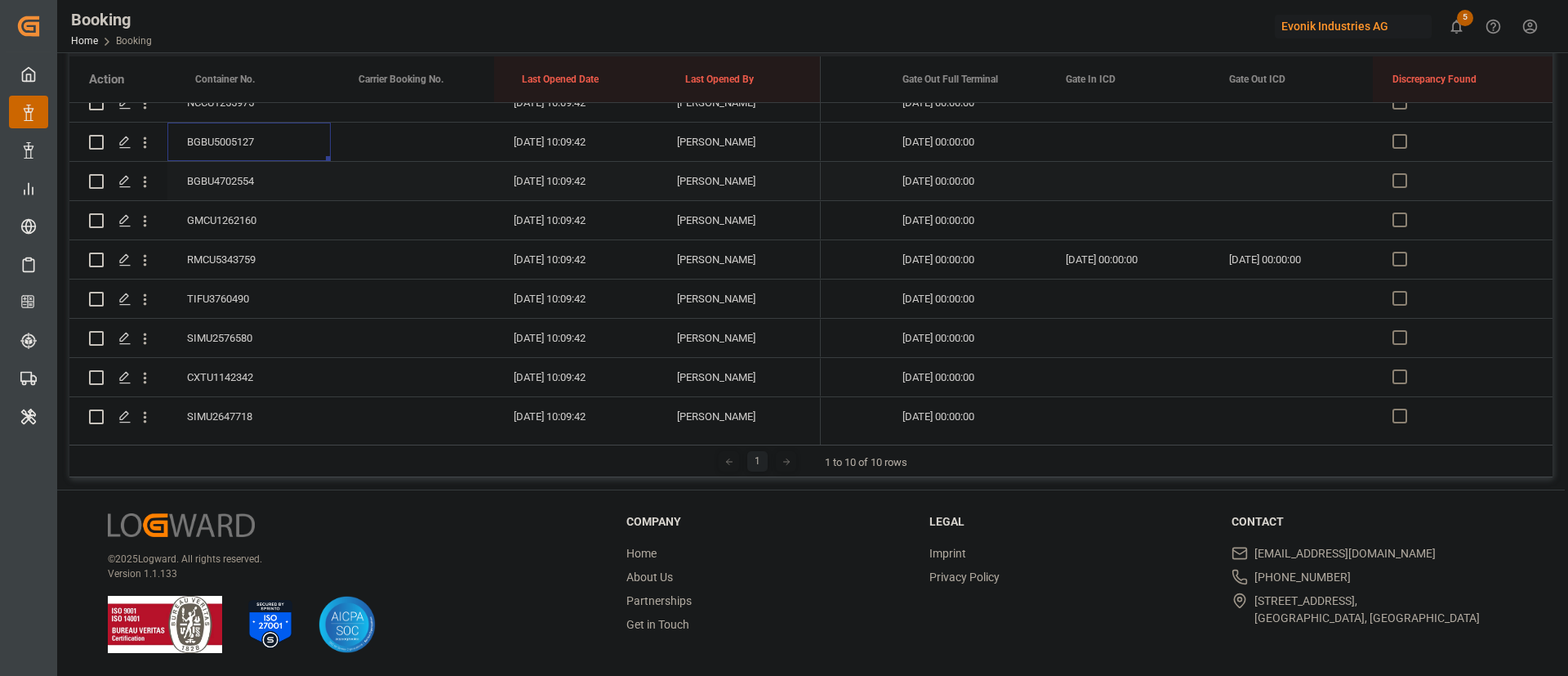
click at [290, 166] on div "BGBU4702554" at bounding box center [249, 181] width 163 height 39
click at [242, 209] on div "GMCU1262160" at bounding box center [249, 220] width 163 height 39
click at [258, 264] on div "RMCU5343759" at bounding box center [249, 260] width 163 height 39
click at [279, 298] on div "TIFU3760490" at bounding box center [249, 298] width 163 height 39
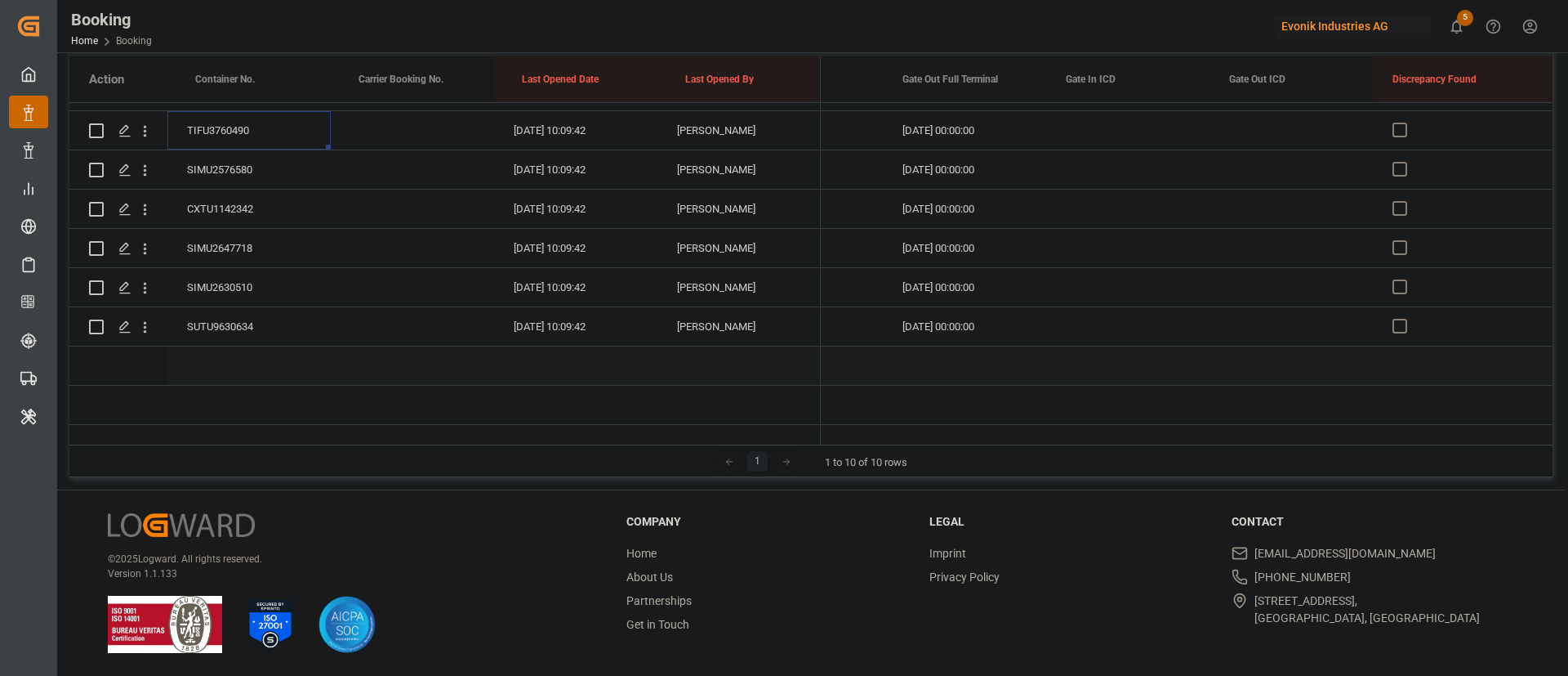
scroll to position [2574, 0]
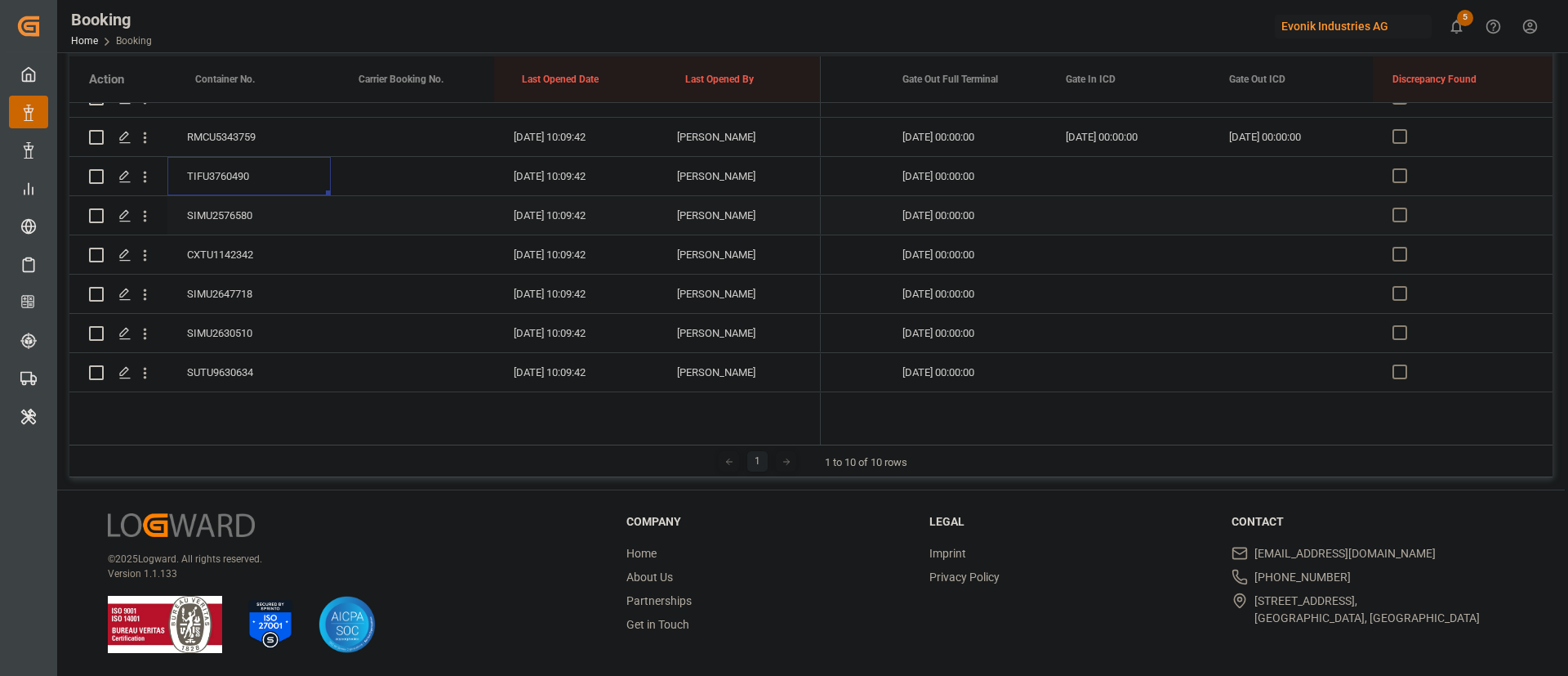
click at [247, 221] on div "SIMU2576580" at bounding box center [249, 215] width 163 height 39
click at [217, 272] on div "CXTU1142342" at bounding box center [249, 255] width 163 height 39
click at [230, 290] on div "SIMU2647718" at bounding box center [249, 293] width 163 height 39
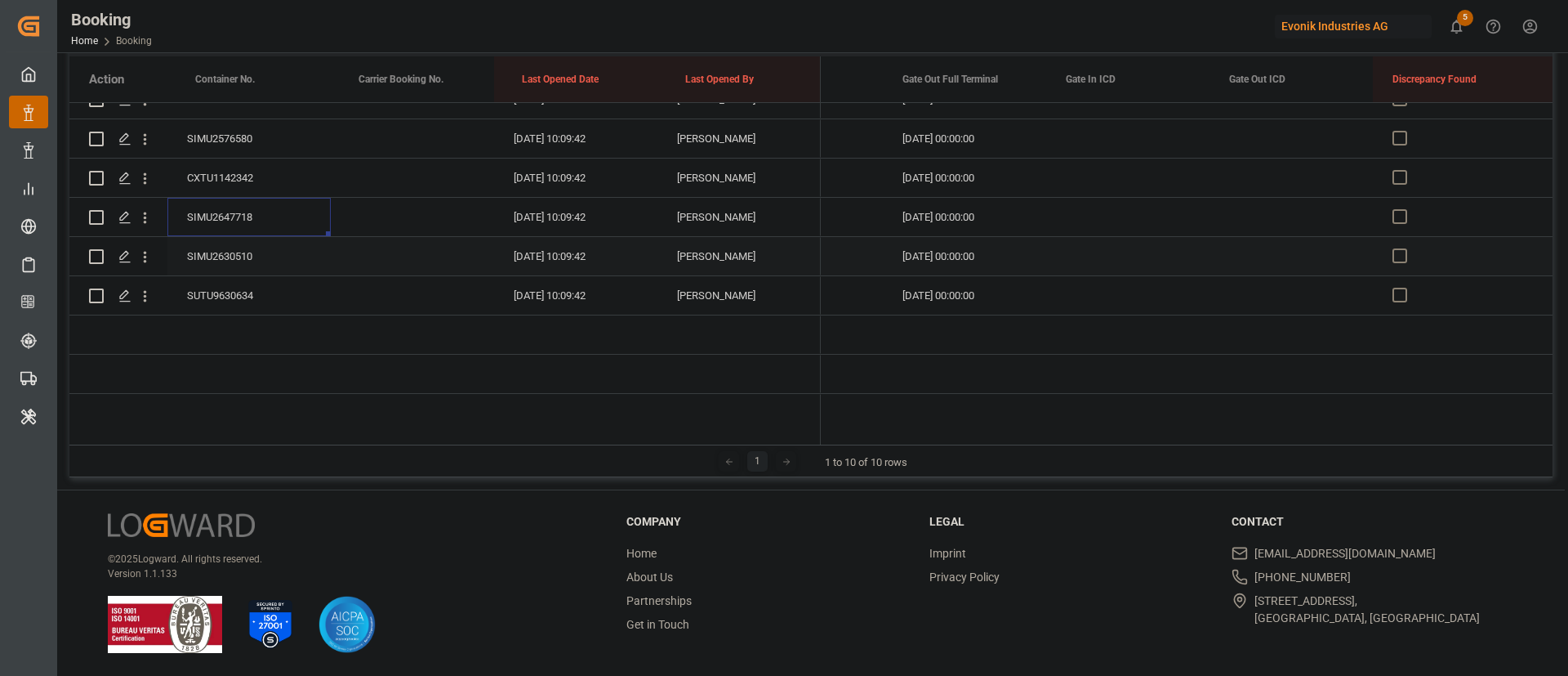
scroll to position [2696, 0]
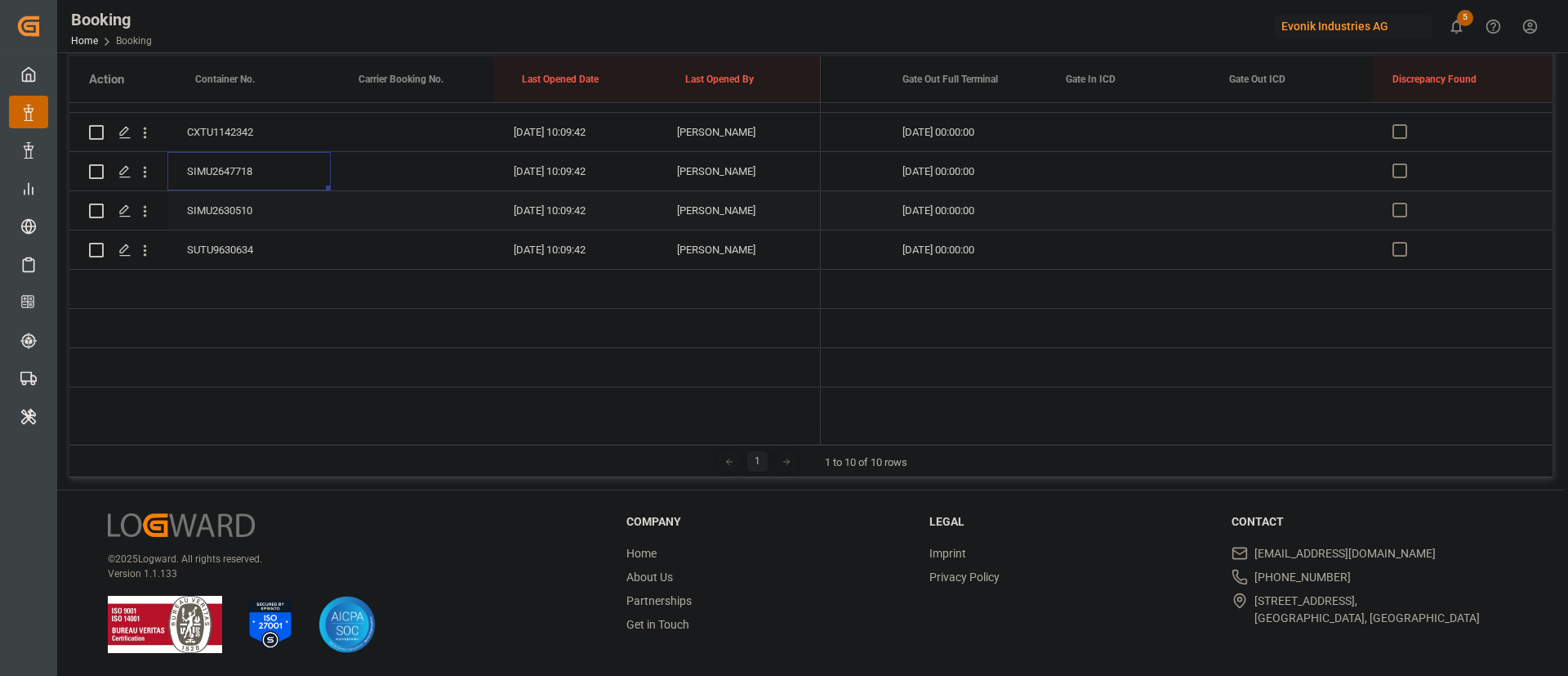
click at [261, 203] on div "SIMU2630510" at bounding box center [249, 210] width 163 height 39
click at [262, 264] on div "SUTU9630634" at bounding box center [249, 250] width 163 height 39
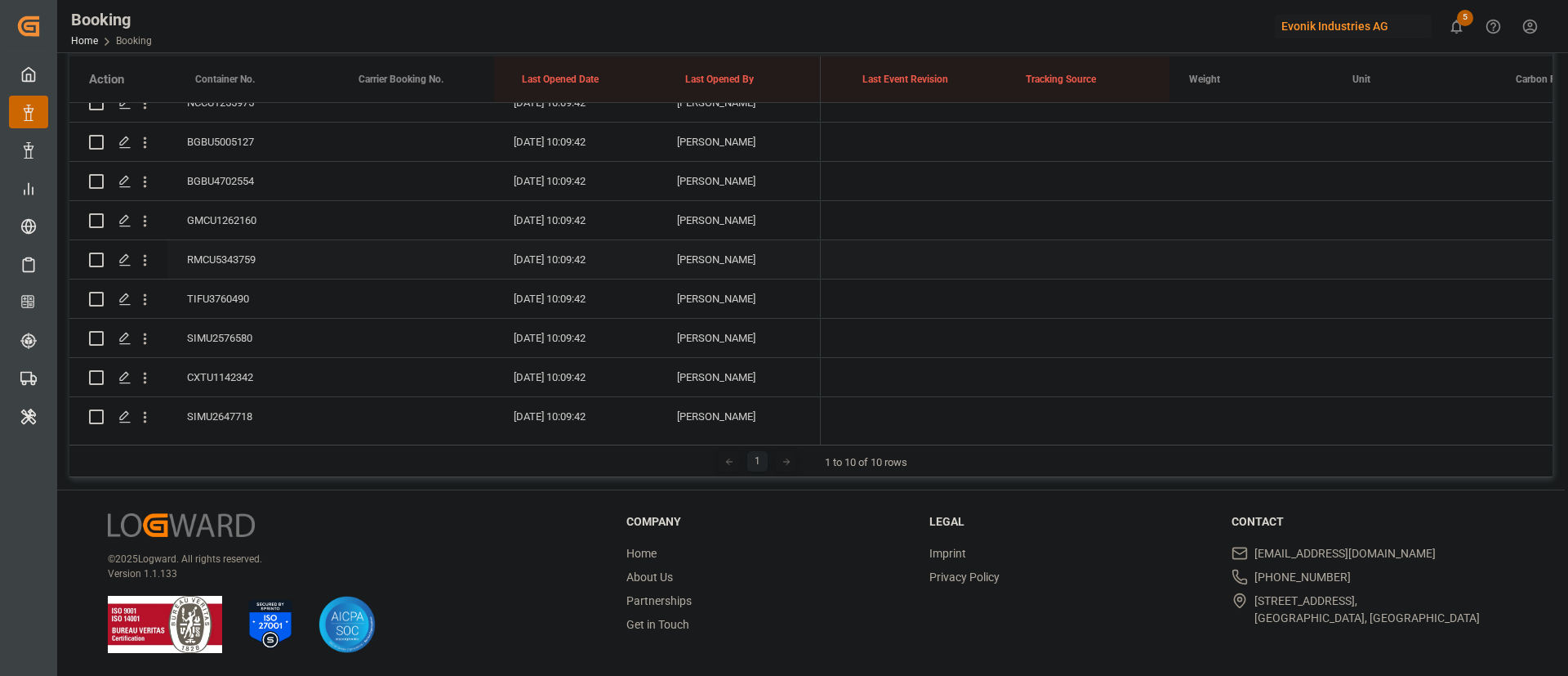
scroll to position [0, 0]
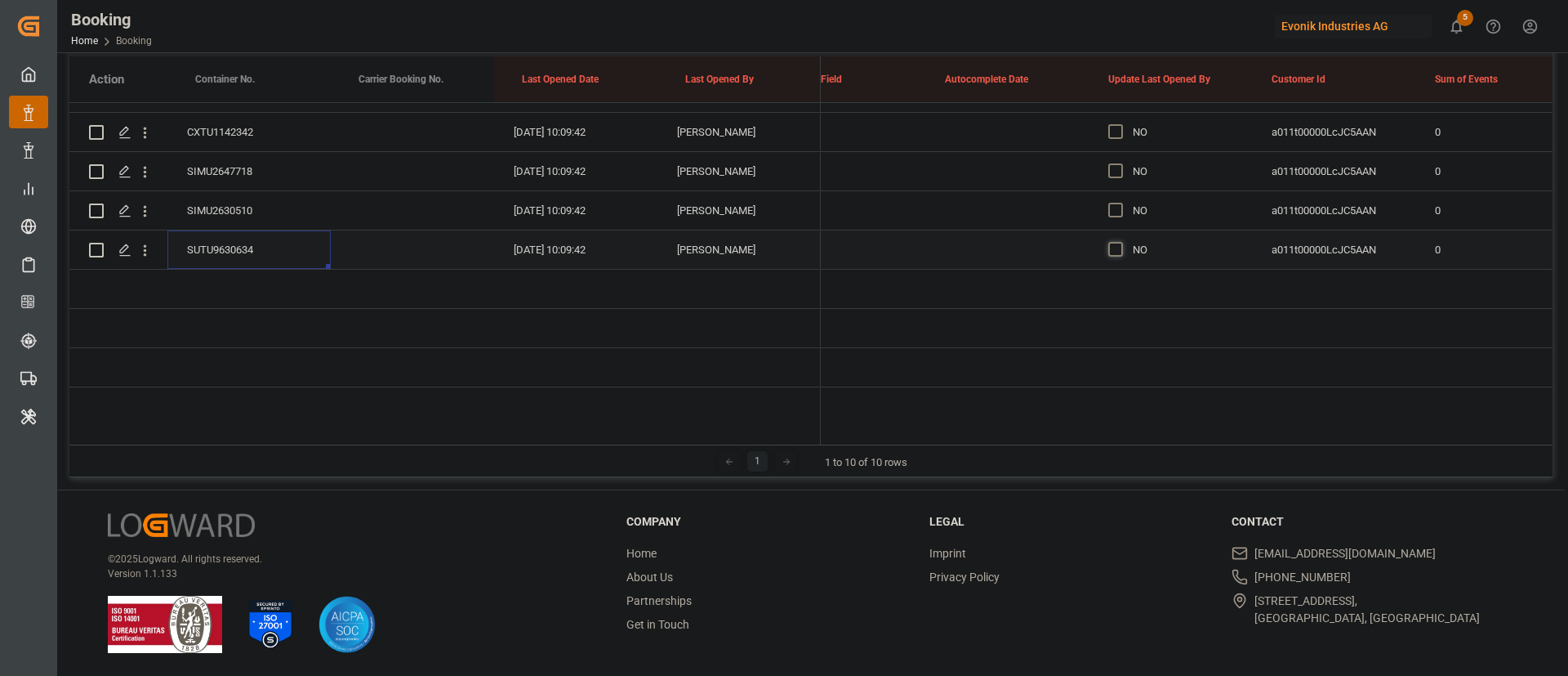
click at [1112, 245] on span "Press SPACE to select this row." at bounding box center [1115, 249] width 14 height 14
click at [1120, 242] on input "Press SPACE to select this row." at bounding box center [1120, 242] width 0 height 0
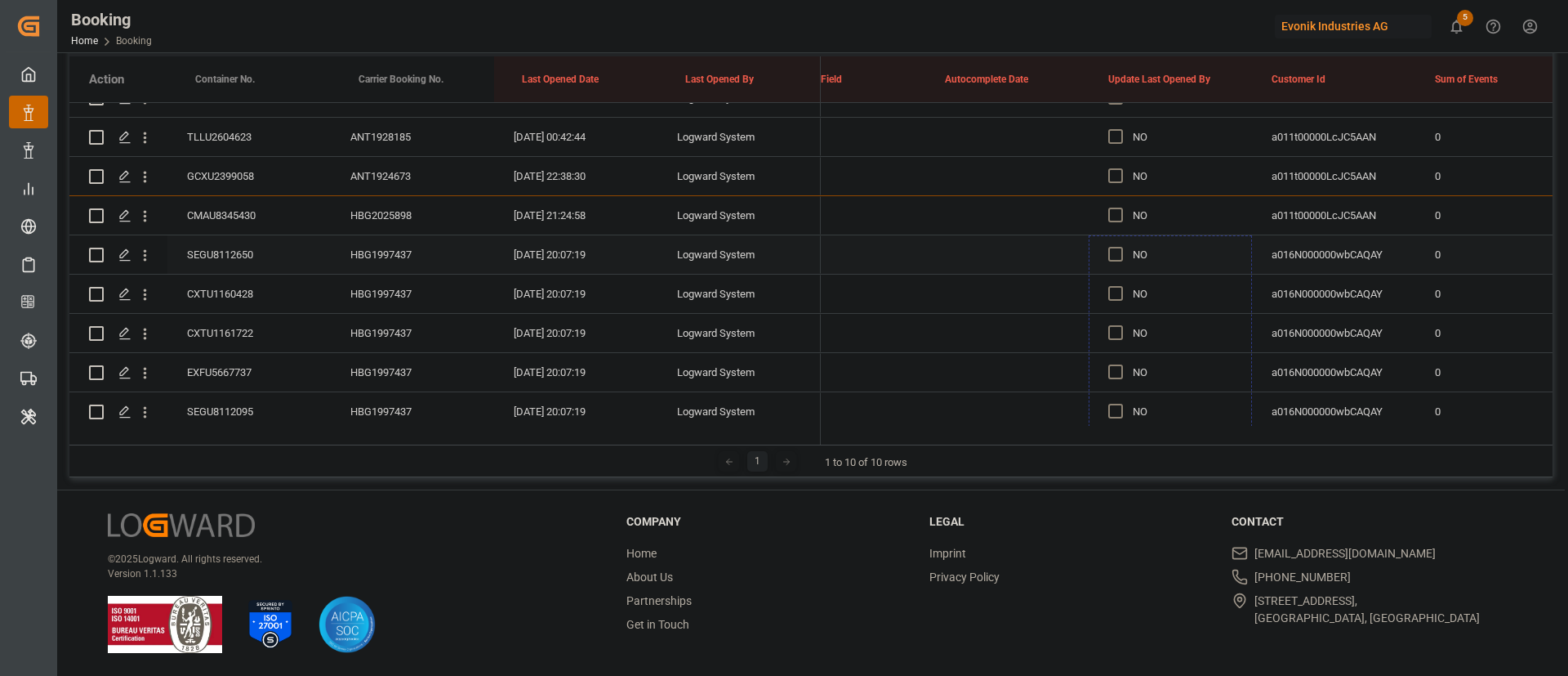
drag, startPoint x: 1248, startPoint y: 267, endPoint x: 1161, endPoint y: 242, distance: 90.5
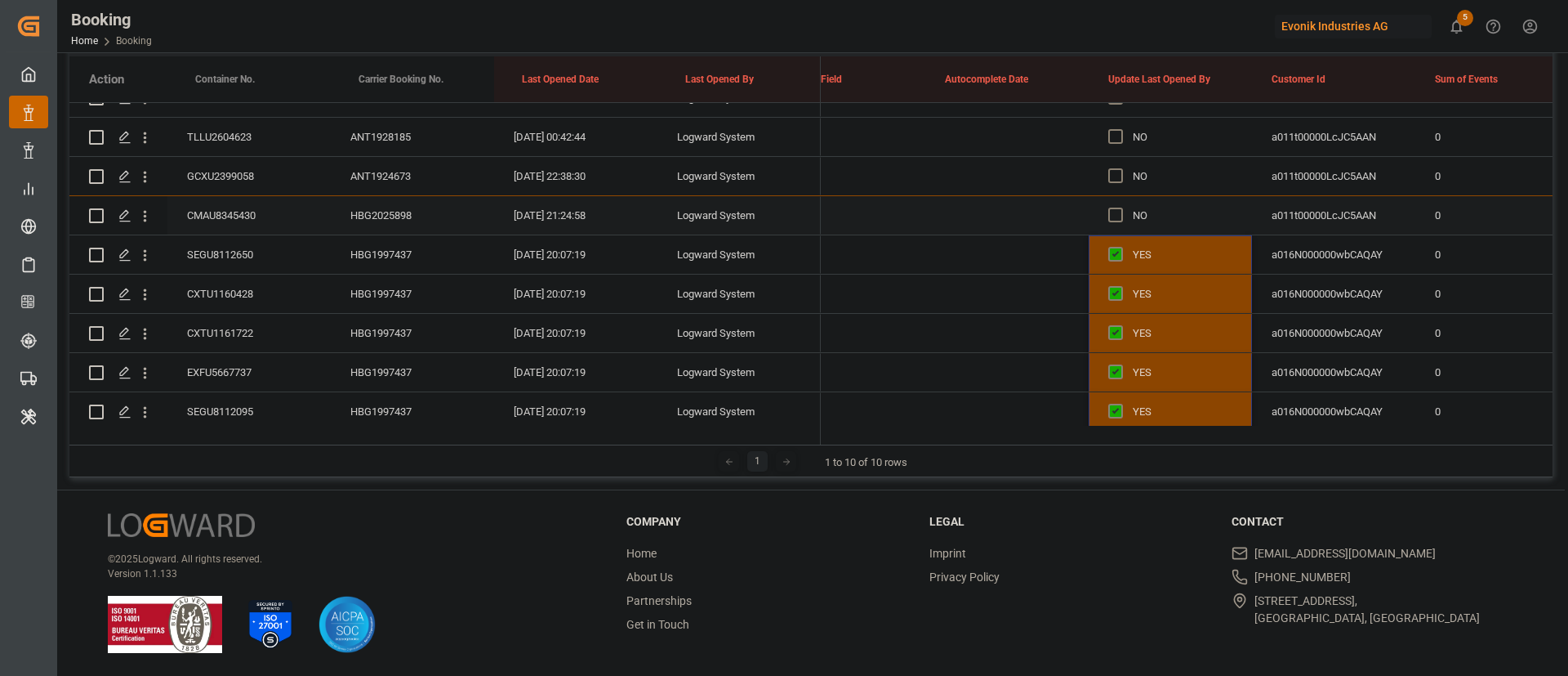
click at [1112, 224] on div "Press SPACE to select this row." at bounding box center [1120, 215] width 24 height 38
click at [1119, 217] on span "Press SPACE to select this row." at bounding box center [1115, 214] width 14 height 14
click at [1120, 208] on input "Press SPACE to select this row." at bounding box center [1120, 208] width 0 height 0
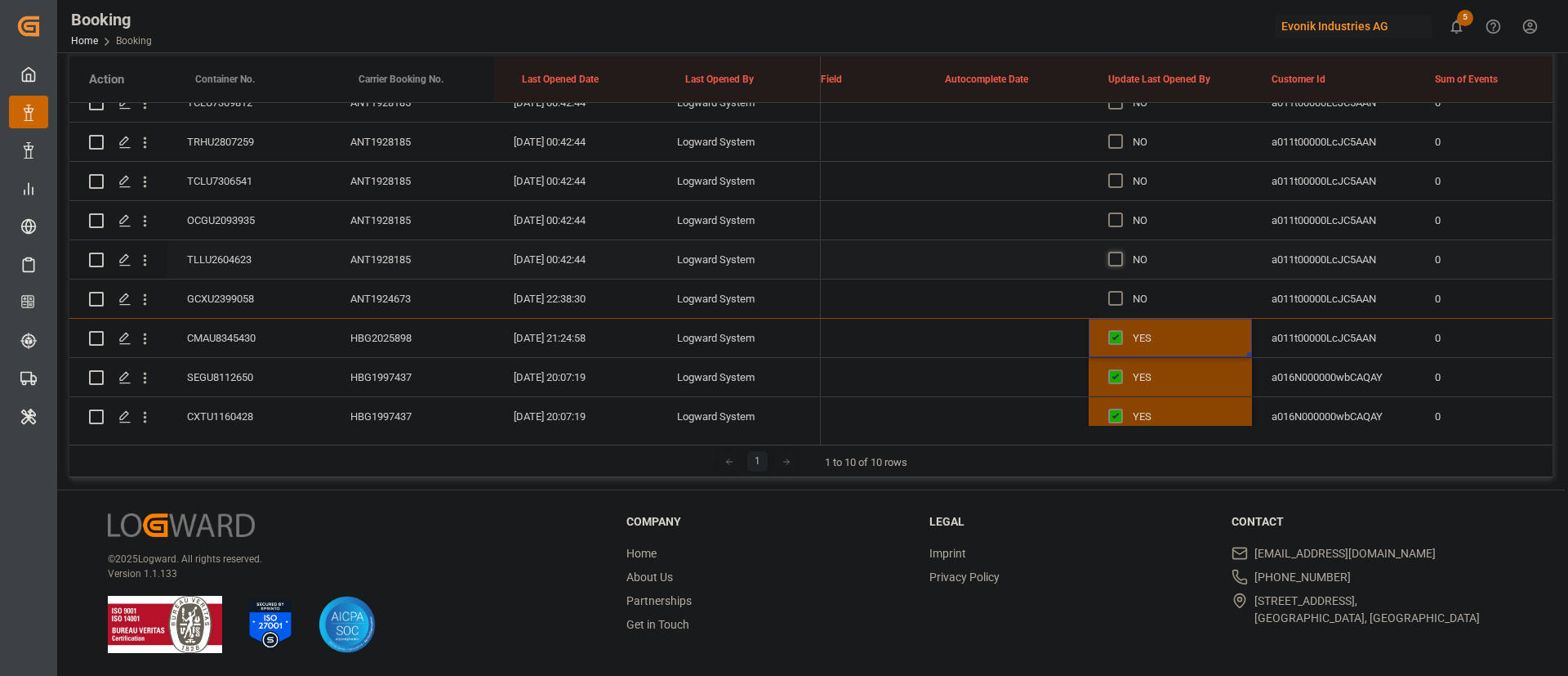
click at [1114, 255] on span "Press SPACE to select this row." at bounding box center [1115, 258] width 14 height 14
click at [1120, 251] on input "Press SPACE to select this row." at bounding box center [1120, 251] width 0 height 0
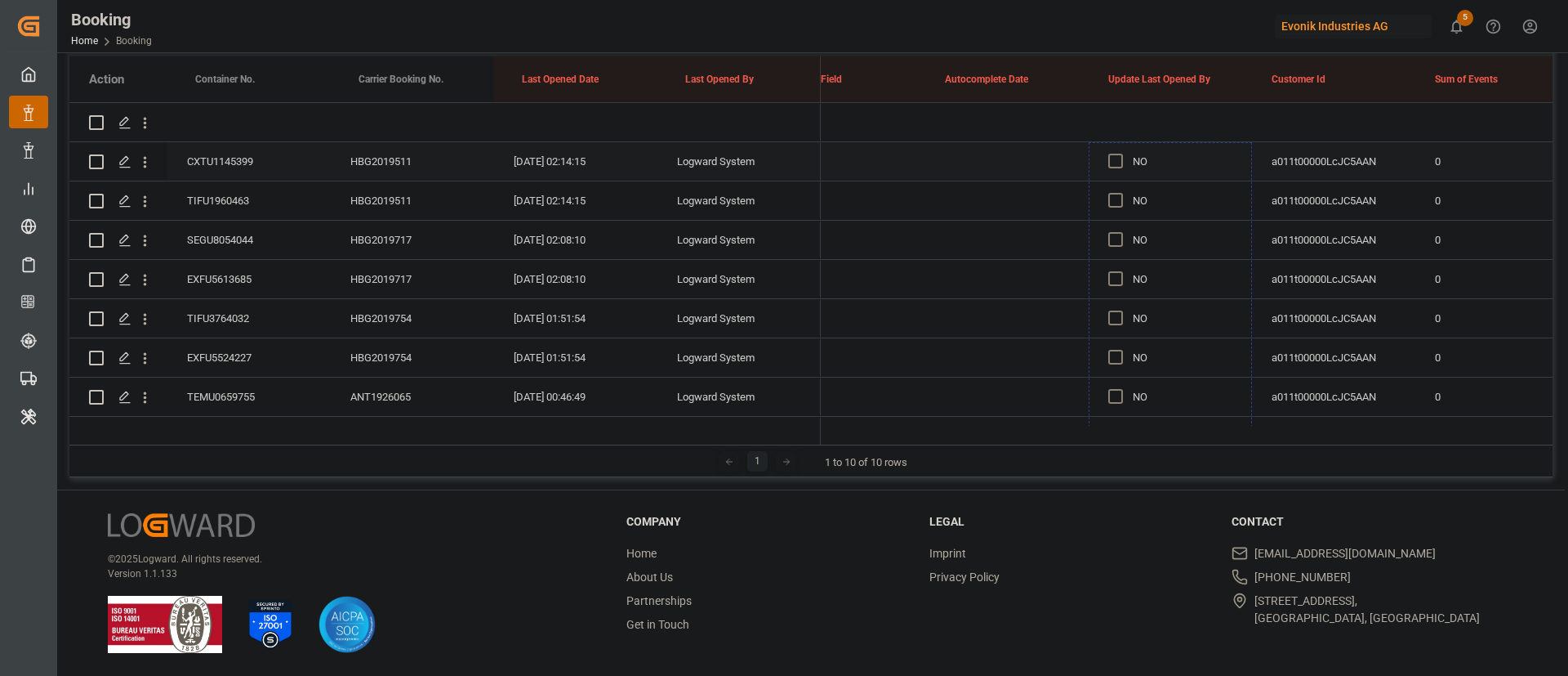
drag, startPoint x: 1250, startPoint y: 277, endPoint x: 1191, endPoint y: 176, distance: 117.0
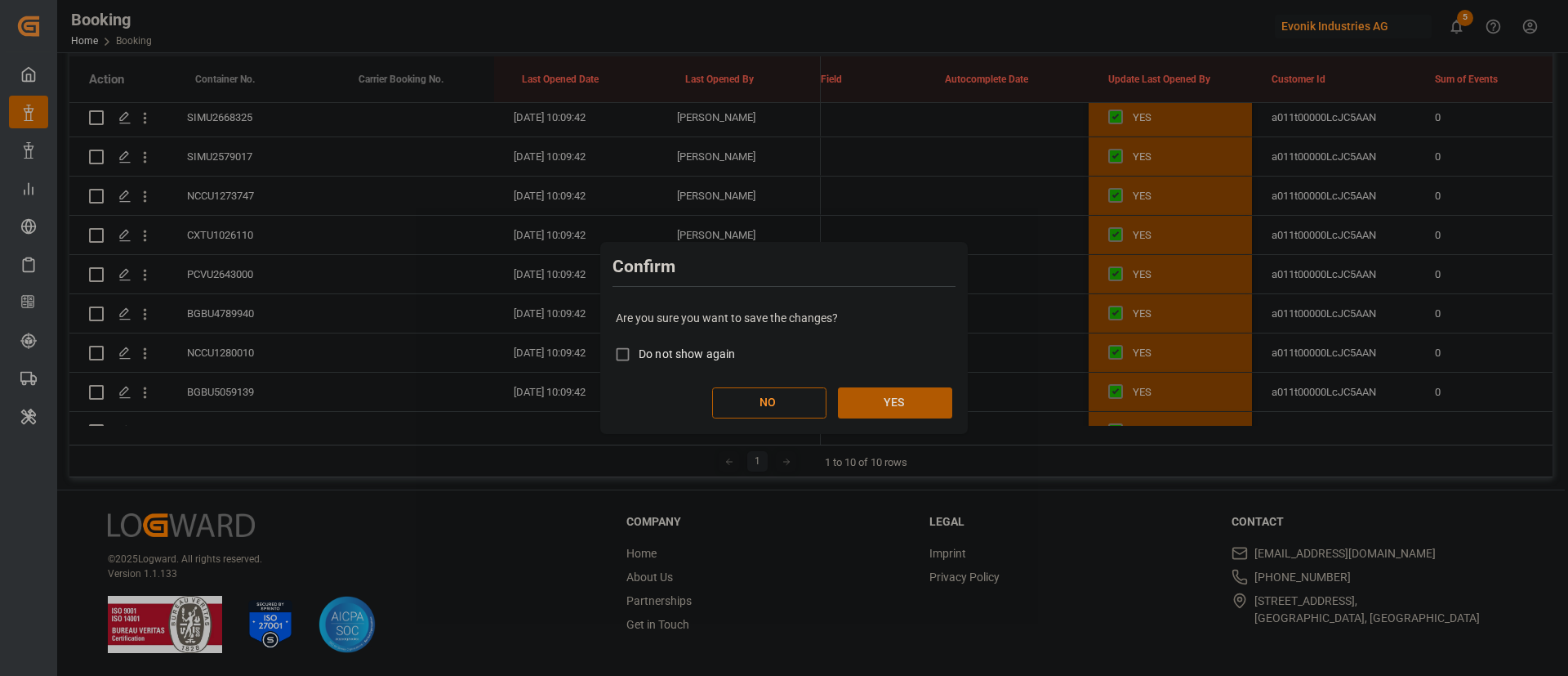
click at [908, 405] on button "YES" at bounding box center [895, 403] width 114 height 31
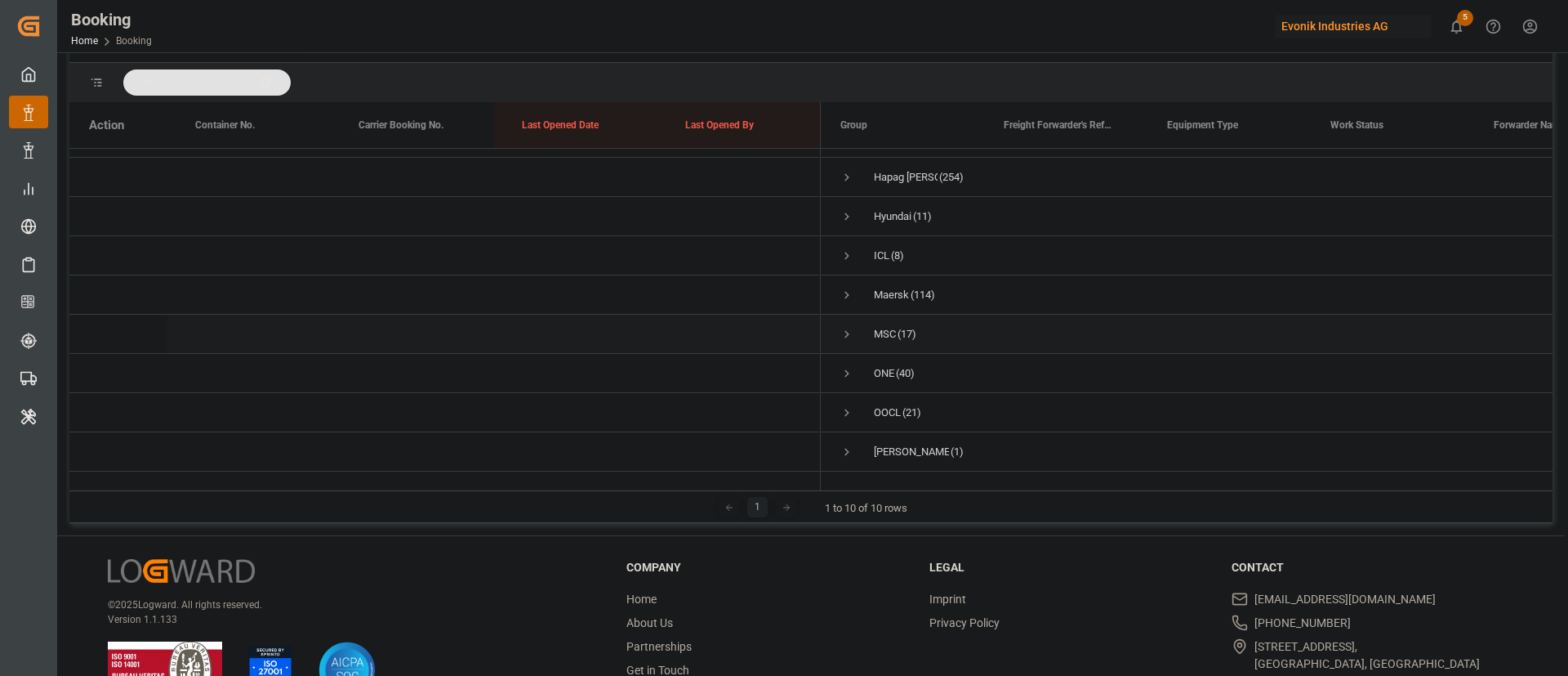
scroll to position [242, 0]
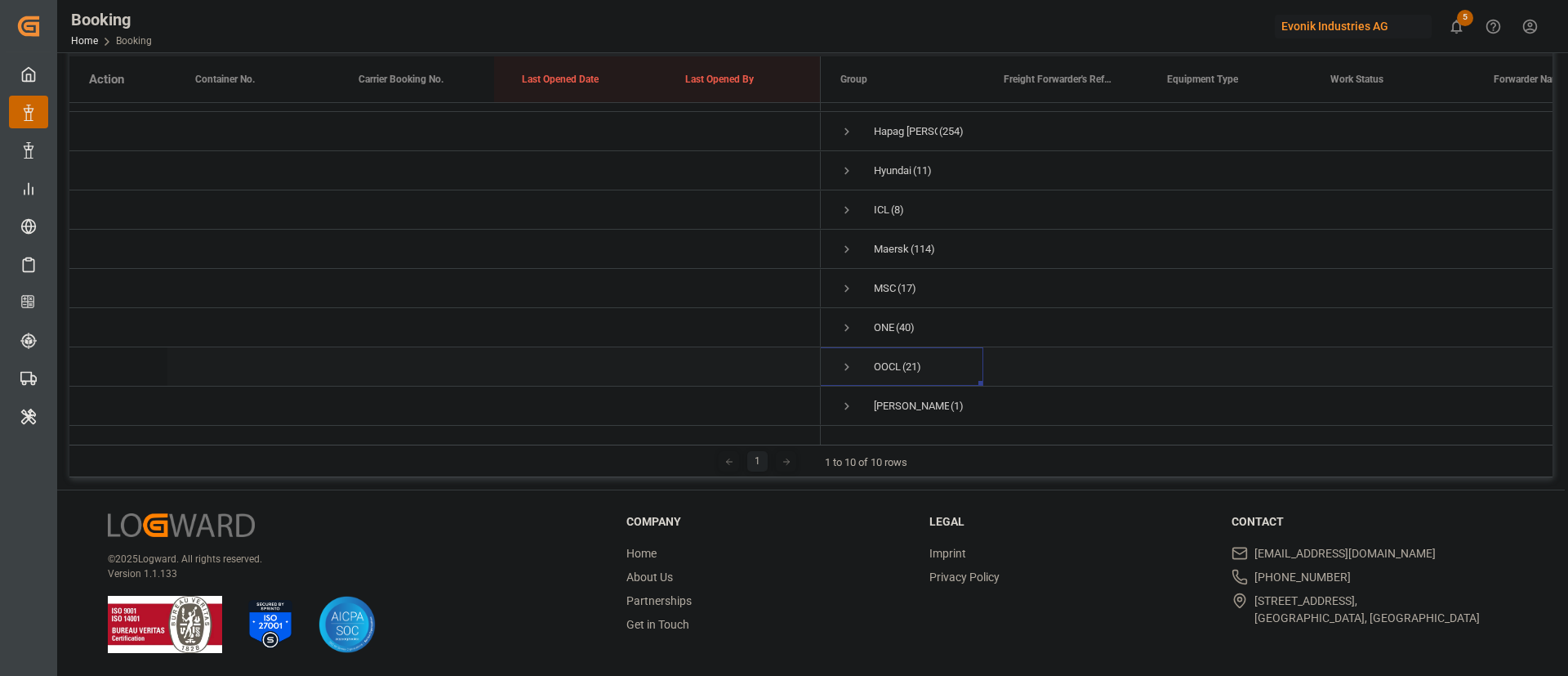
click at [852, 360] on span "Press SPACE to select this row." at bounding box center [846, 367] width 14 height 14
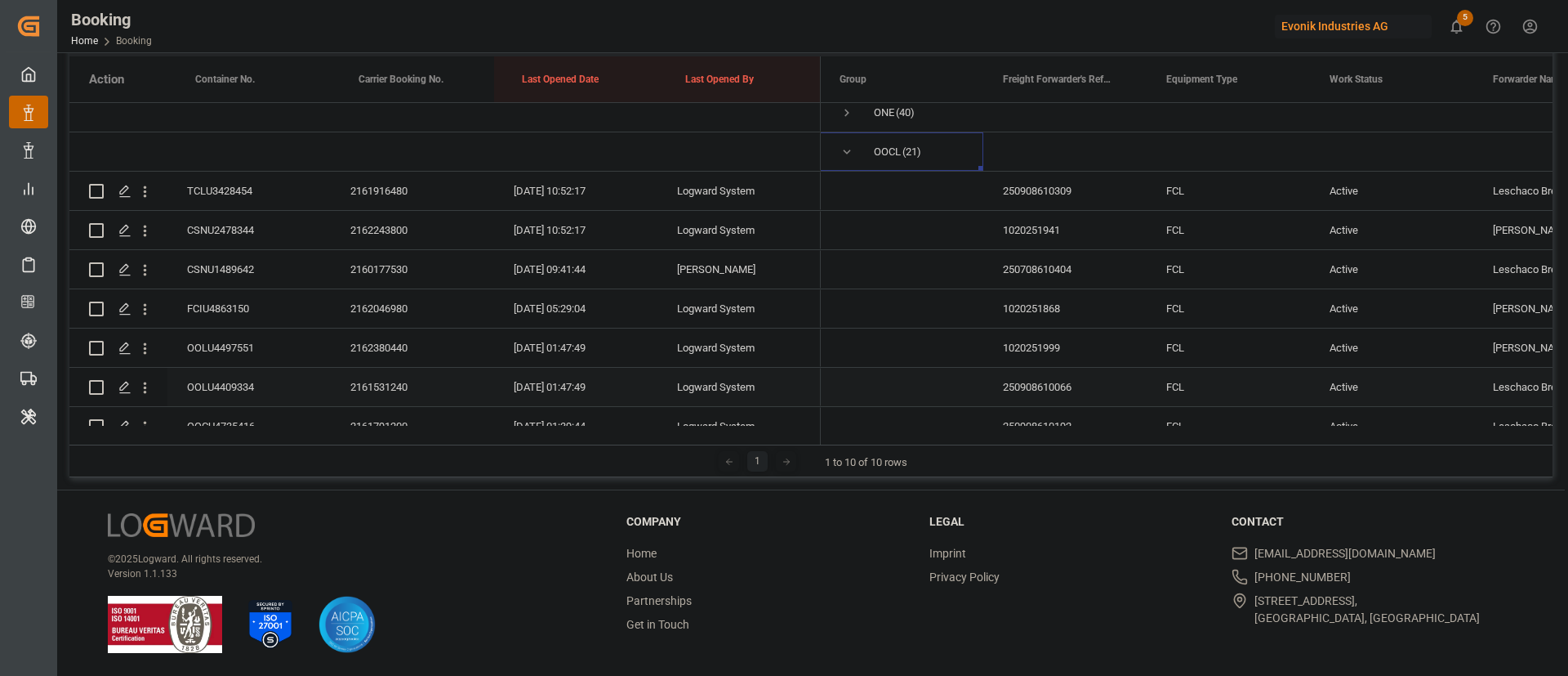
scroll to position [177, 0]
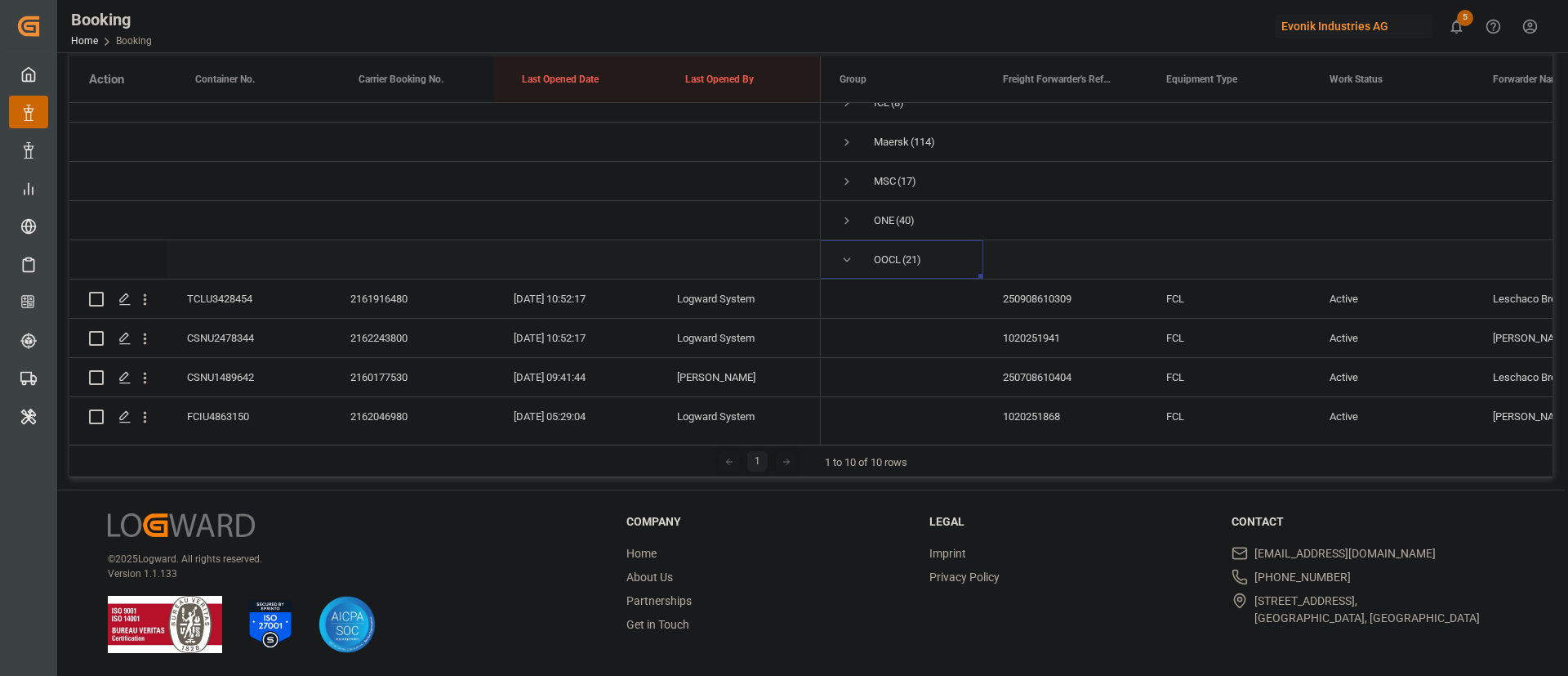
click at [263, 277] on div "Press SPACE to select this row." at bounding box center [249, 260] width 163 height 39
click at [235, 299] on div "TCLU3428454" at bounding box center [249, 298] width 163 height 39
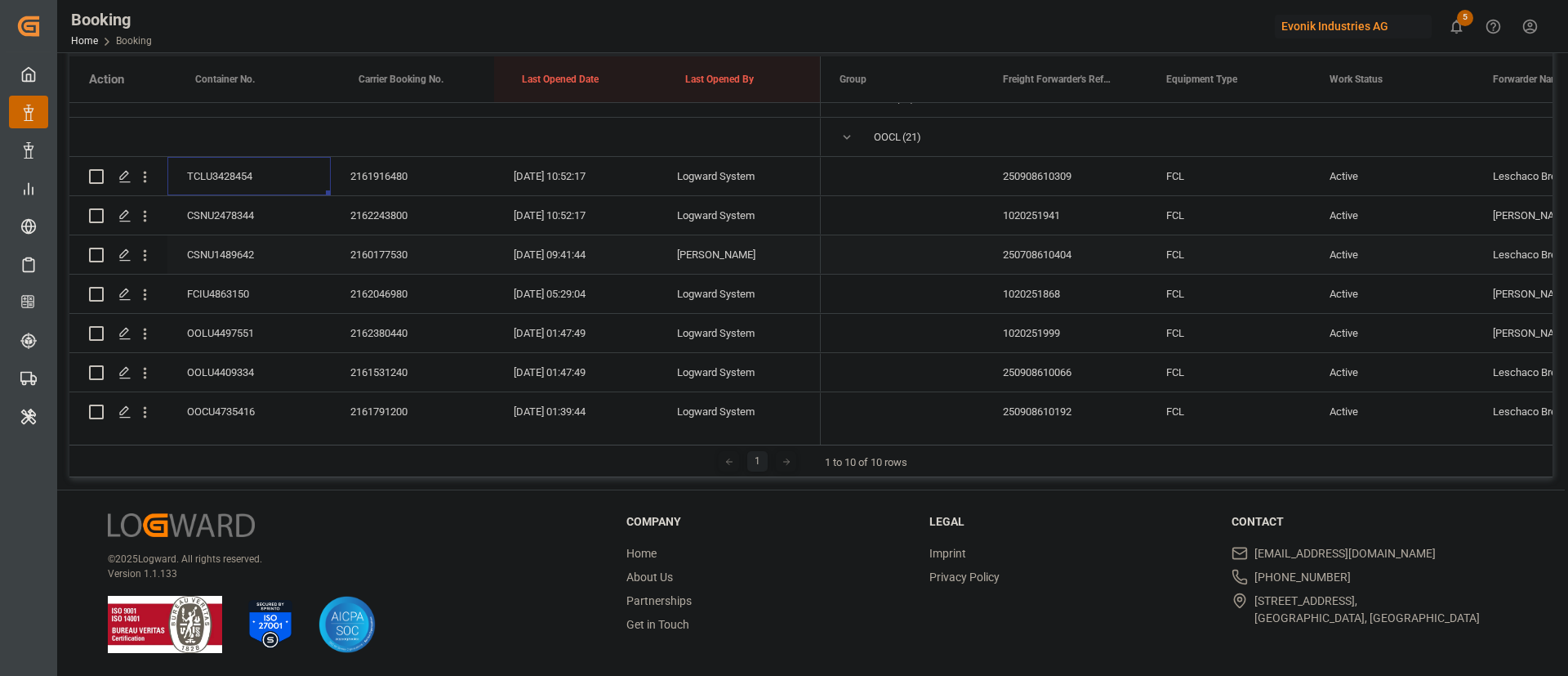
click at [250, 214] on div "CSNU2478344" at bounding box center [249, 215] width 163 height 39
click at [235, 251] on div "CSNU1489642" at bounding box center [249, 255] width 163 height 39
click at [245, 293] on div "FCIU4863150" at bounding box center [249, 293] width 163 height 39
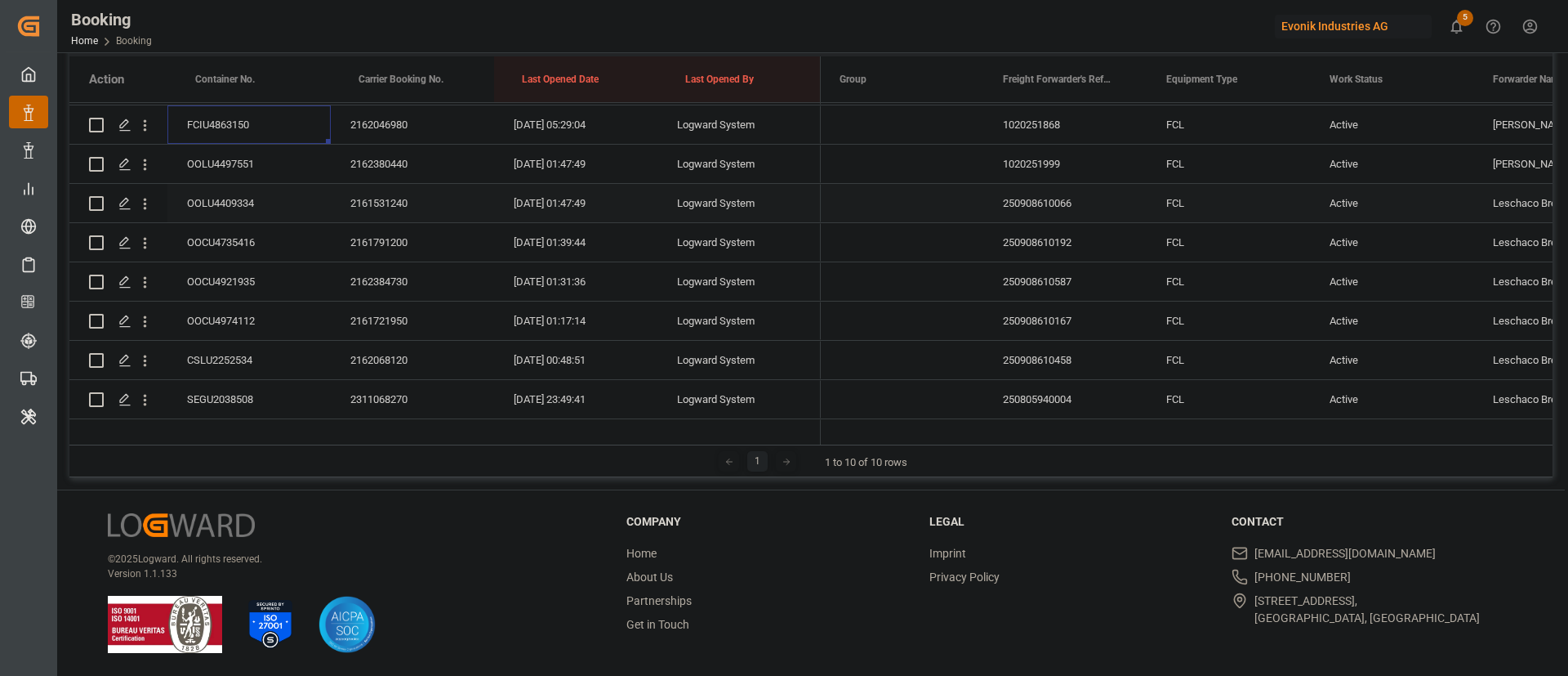
scroll to position [421, 0]
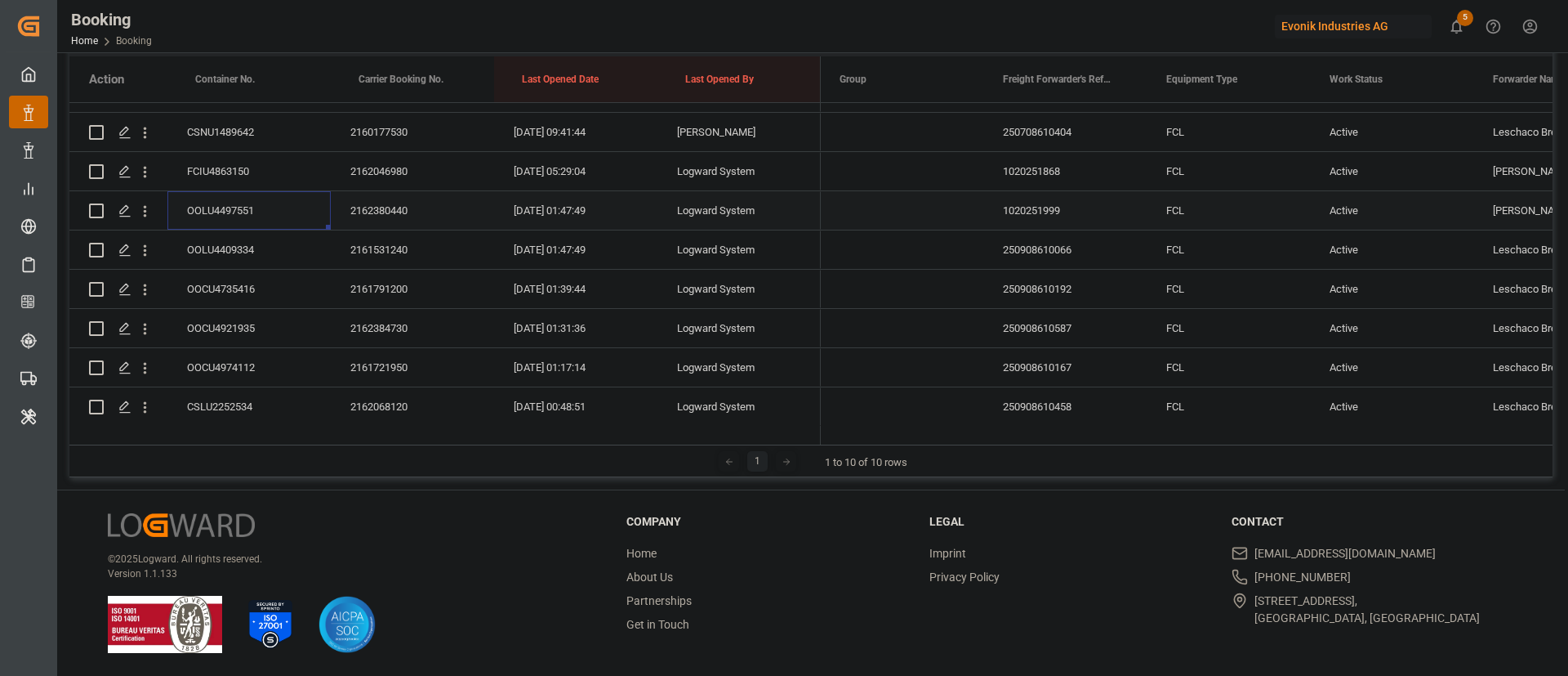
click at [267, 216] on div "OOLU4497551" at bounding box center [249, 210] width 163 height 39
click at [263, 251] on div "OOLU4409334" at bounding box center [249, 250] width 163 height 39
click at [239, 287] on div "OOCU4735416" at bounding box center [249, 289] width 163 height 39
click at [250, 325] on div "OOCU4921935" at bounding box center [249, 328] width 163 height 39
click at [236, 370] on div "OOCU4974112" at bounding box center [249, 367] width 163 height 39
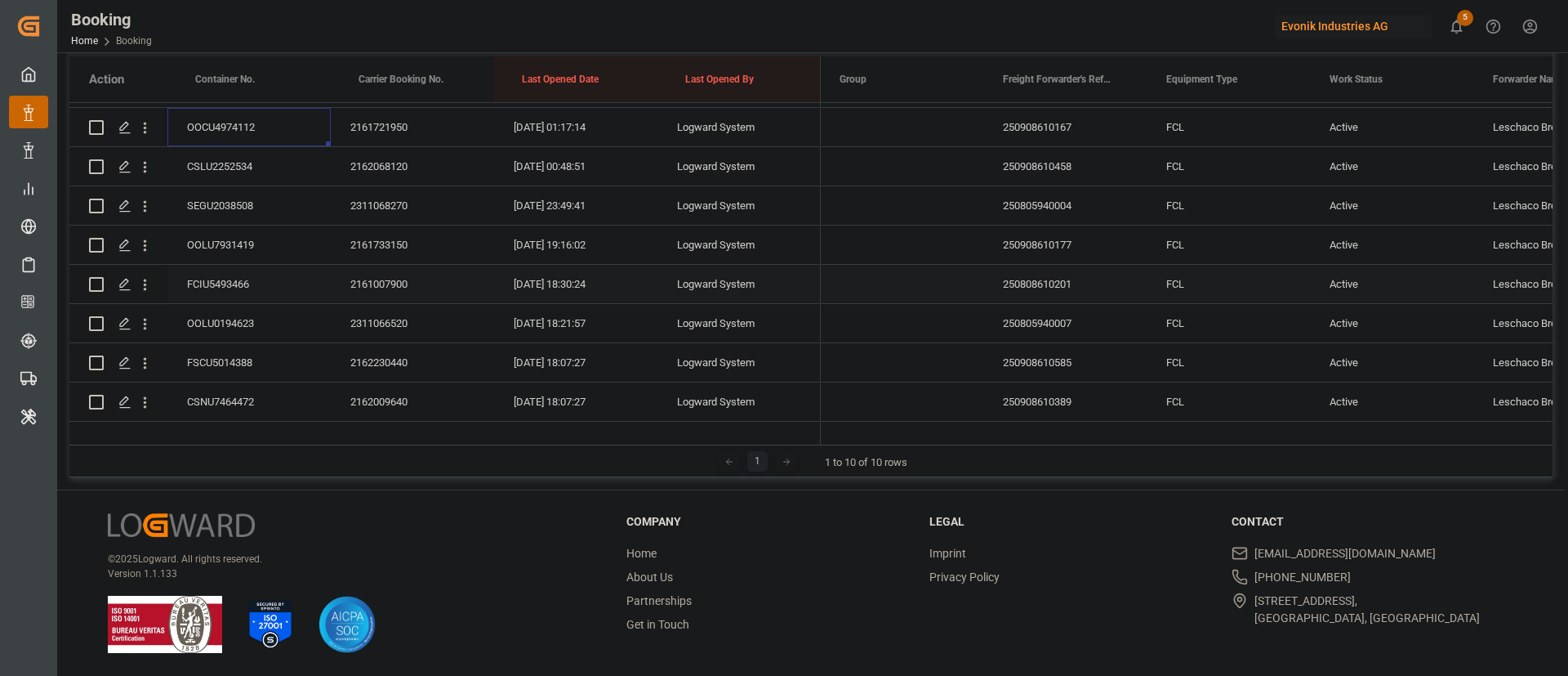
scroll to position [667, 0]
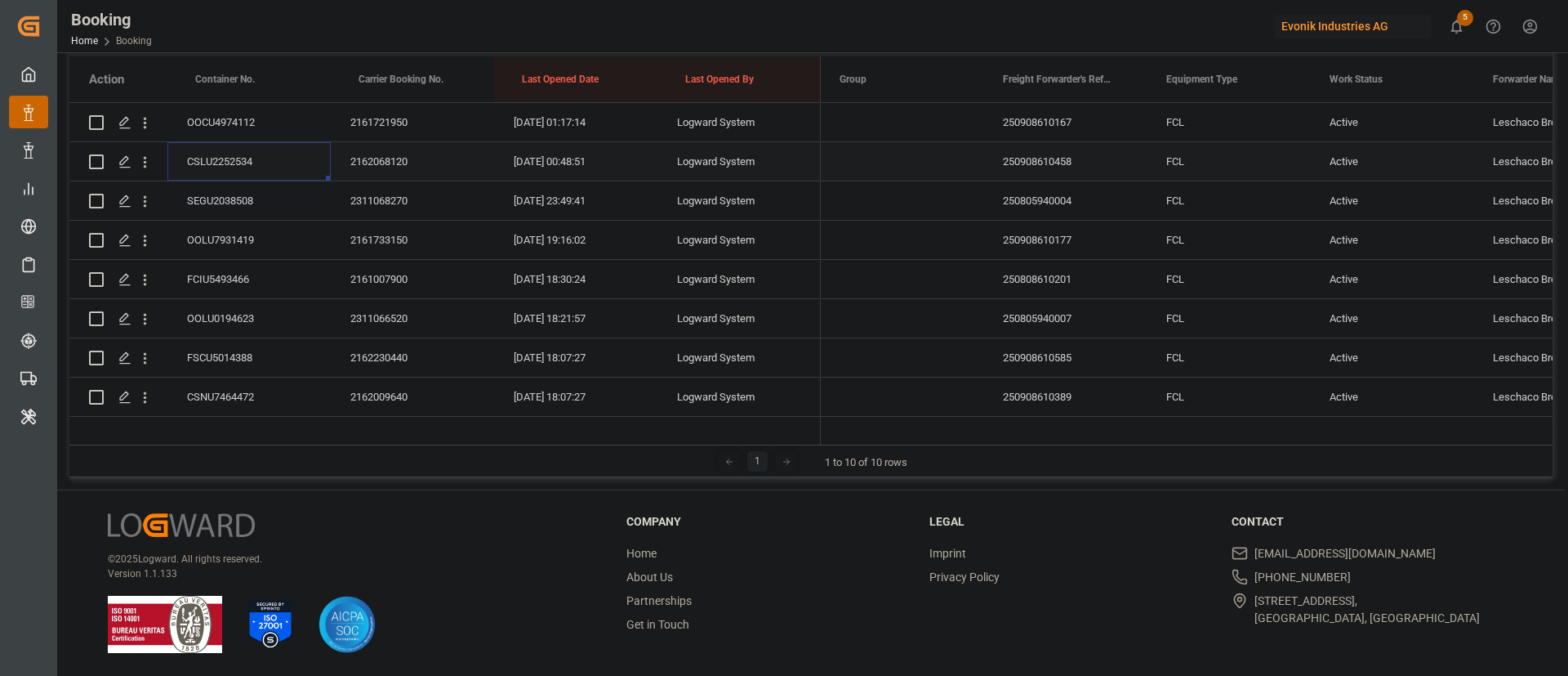
click at [258, 158] on div "CSLU2252534" at bounding box center [249, 161] width 163 height 39
click at [236, 203] on div "SEGU2038508" at bounding box center [249, 201] width 163 height 39
click at [245, 232] on div "OOLU7931419" at bounding box center [249, 240] width 163 height 39
click at [227, 269] on div "FCIU5493466" at bounding box center [249, 279] width 163 height 39
click at [148, 281] on icon "open menu" at bounding box center [145, 280] width 17 height 17
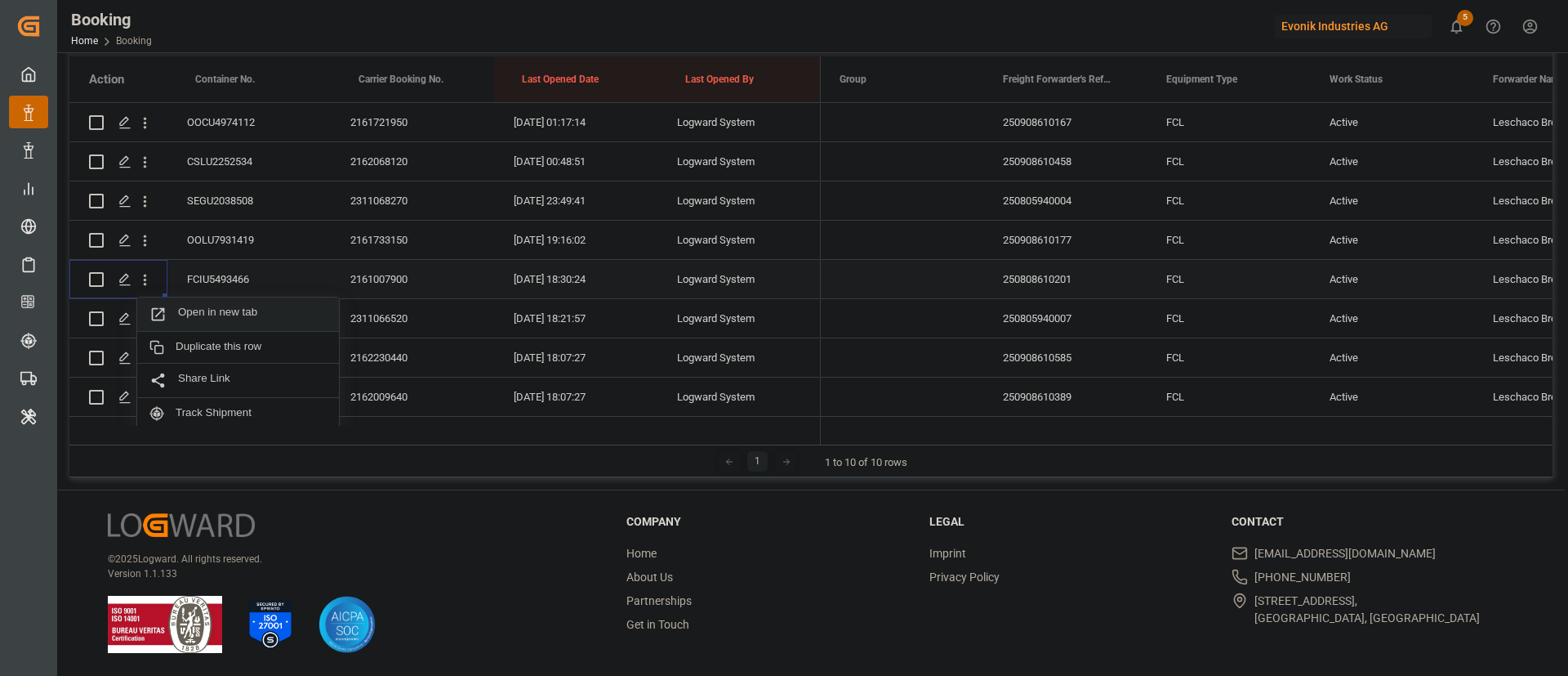
click at [229, 311] on span "Open in new tab" at bounding box center [252, 314] width 149 height 17
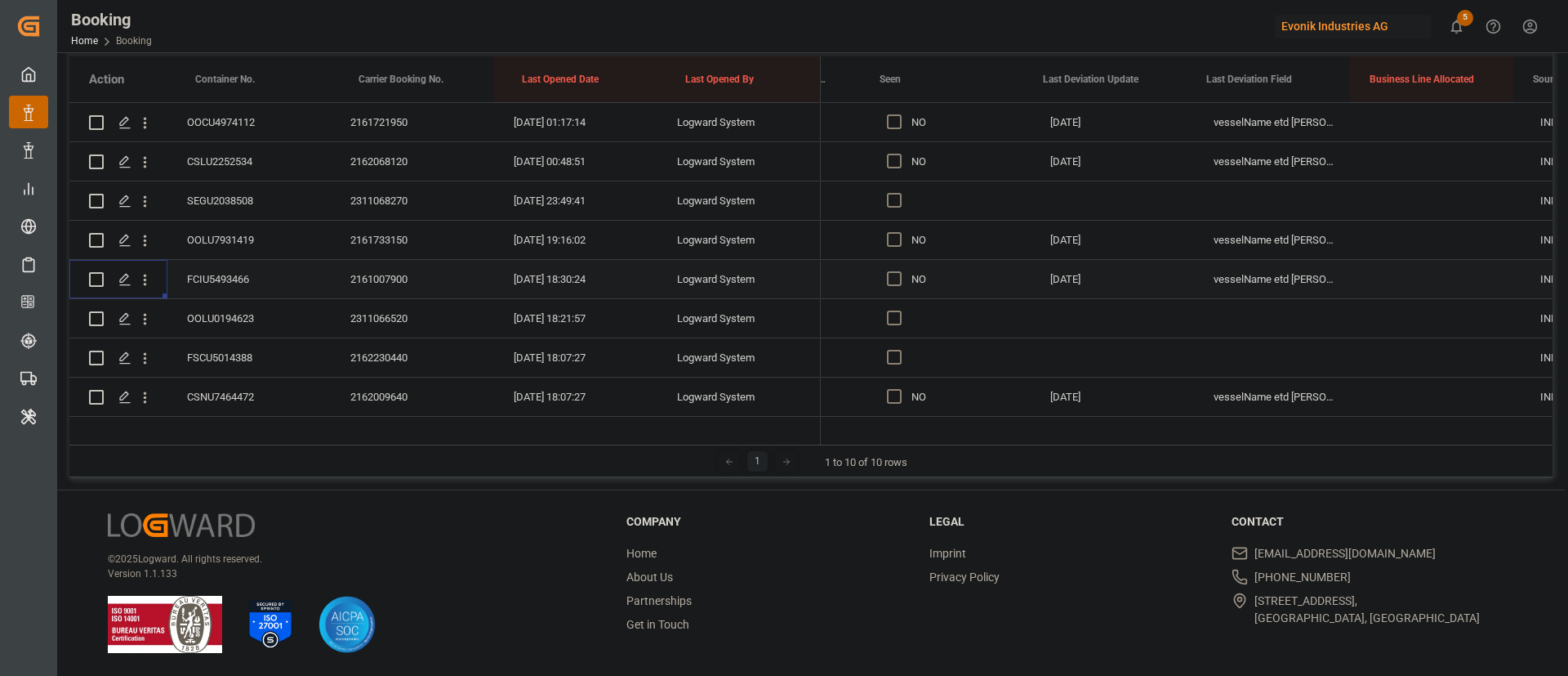
scroll to position [0, 9453]
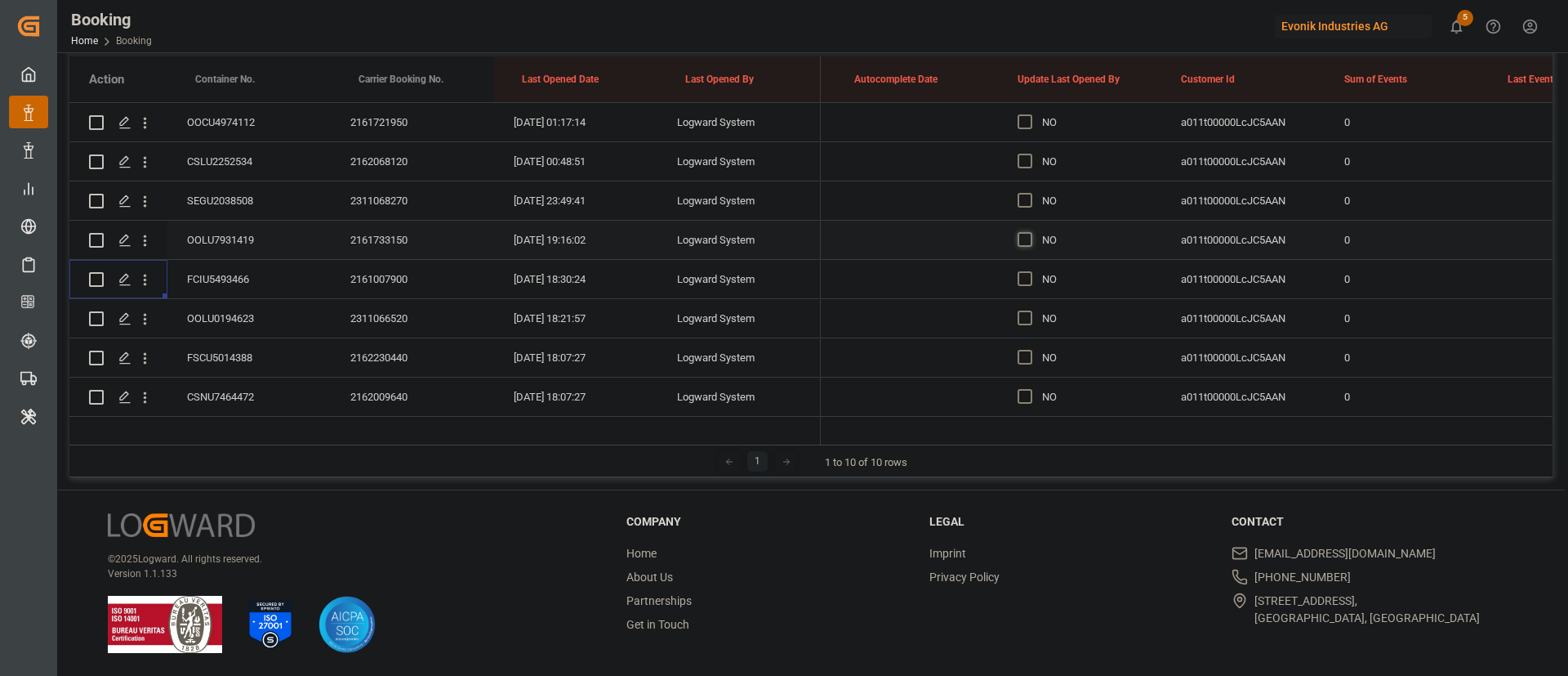
click at [1026, 235] on span "Press SPACE to select this row." at bounding box center [1024, 239] width 14 height 14
click at [1029, 232] on input "Press SPACE to select this row." at bounding box center [1029, 232] width 0 height 0
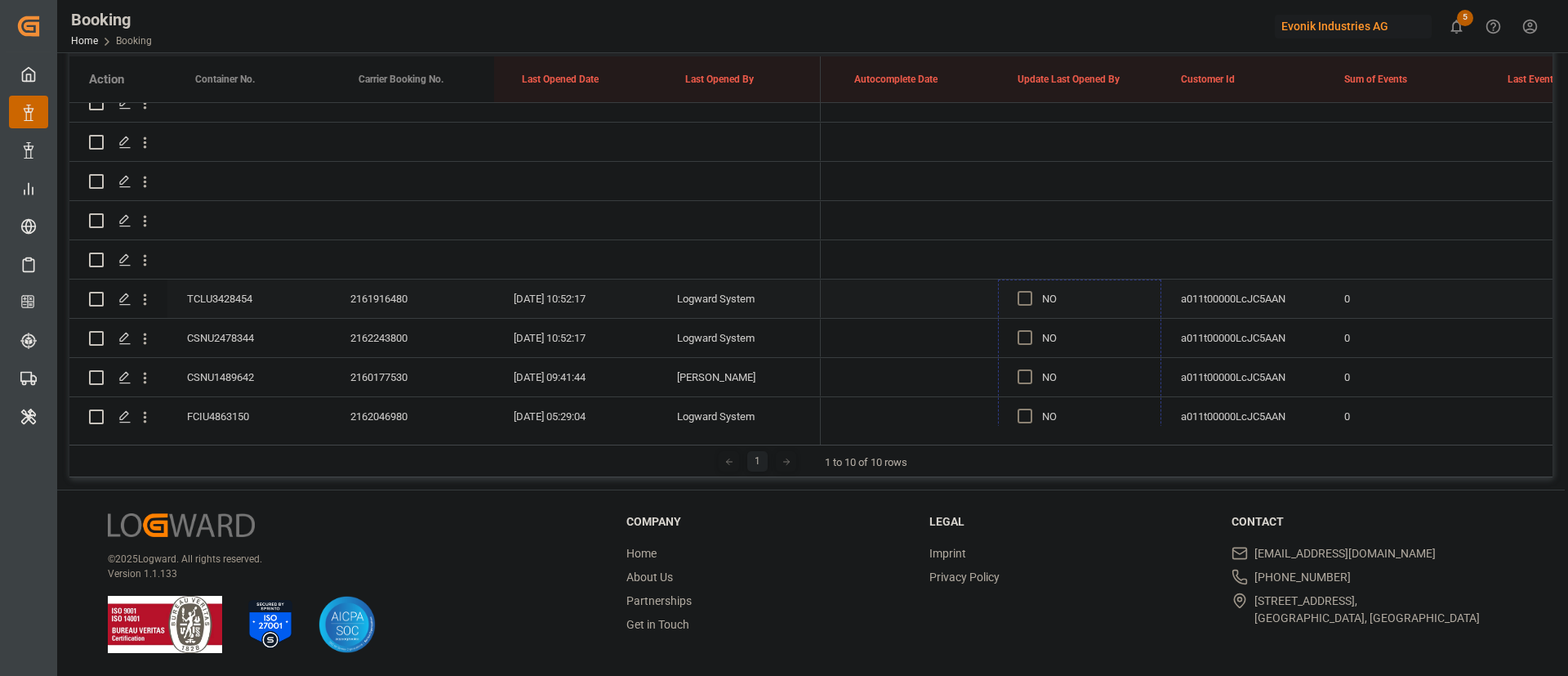
drag, startPoint x: 1160, startPoint y: 256, endPoint x: 1095, endPoint y: 293, distance: 74.8
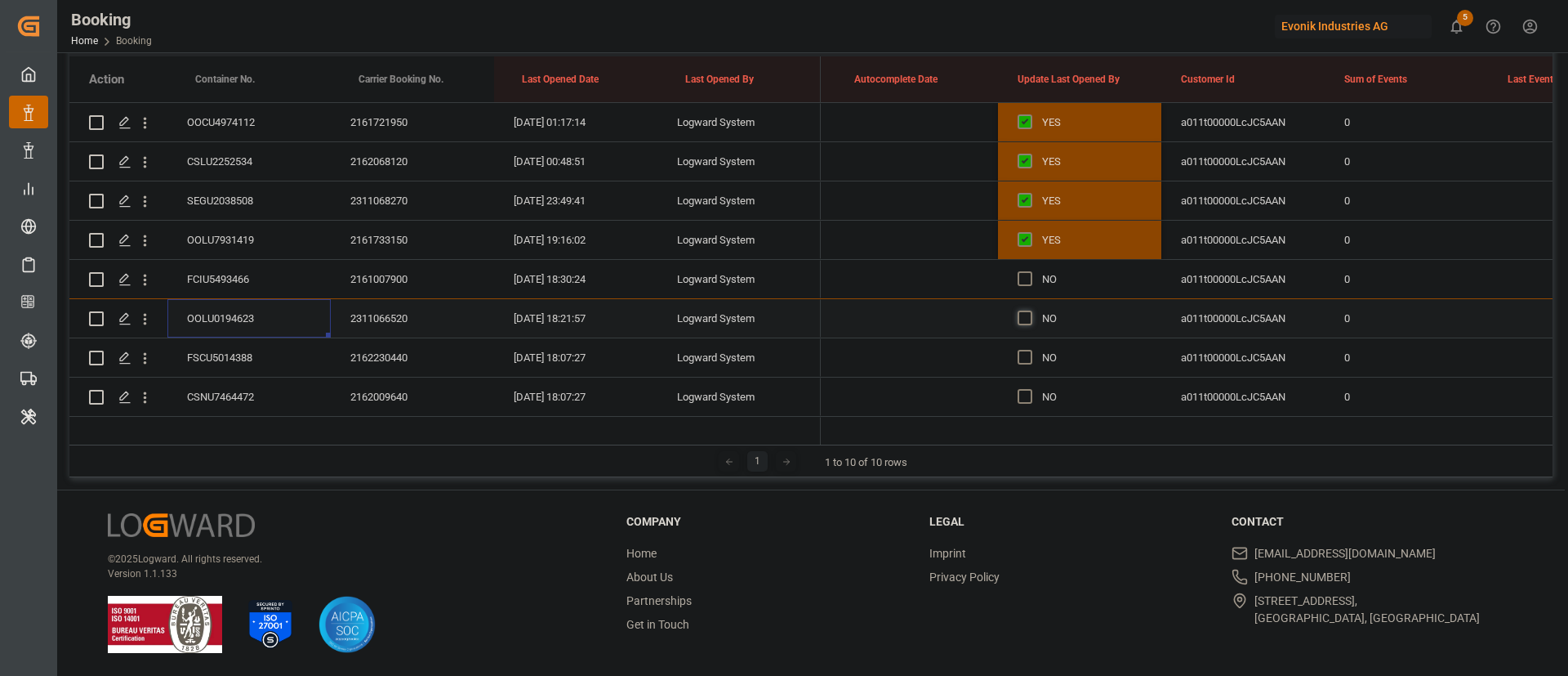
click at [1028, 318] on span "Press SPACE to select this row." at bounding box center [1024, 317] width 14 height 14
click at [1029, 310] on input "Press SPACE to select this row." at bounding box center [1029, 310] width 0 height 0
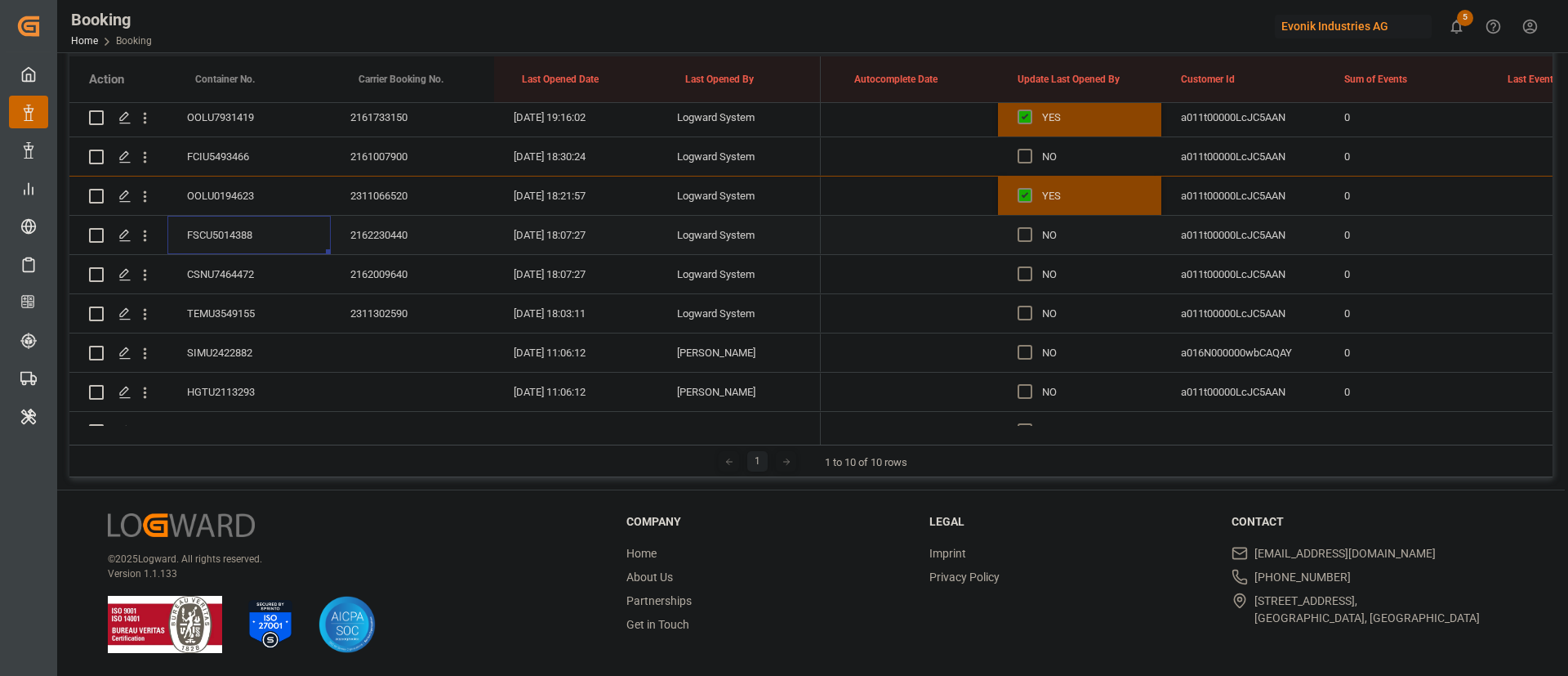
click at [272, 240] on div "FSCU5014388" at bounding box center [249, 235] width 163 height 39
click at [262, 277] on div "CSNU7464472" at bounding box center [249, 274] width 163 height 39
click at [243, 328] on div "TEMU3549155" at bounding box center [249, 314] width 163 height 39
click at [255, 353] on div "SIMU2422882" at bounding box center [249, 352] width 163 height 39
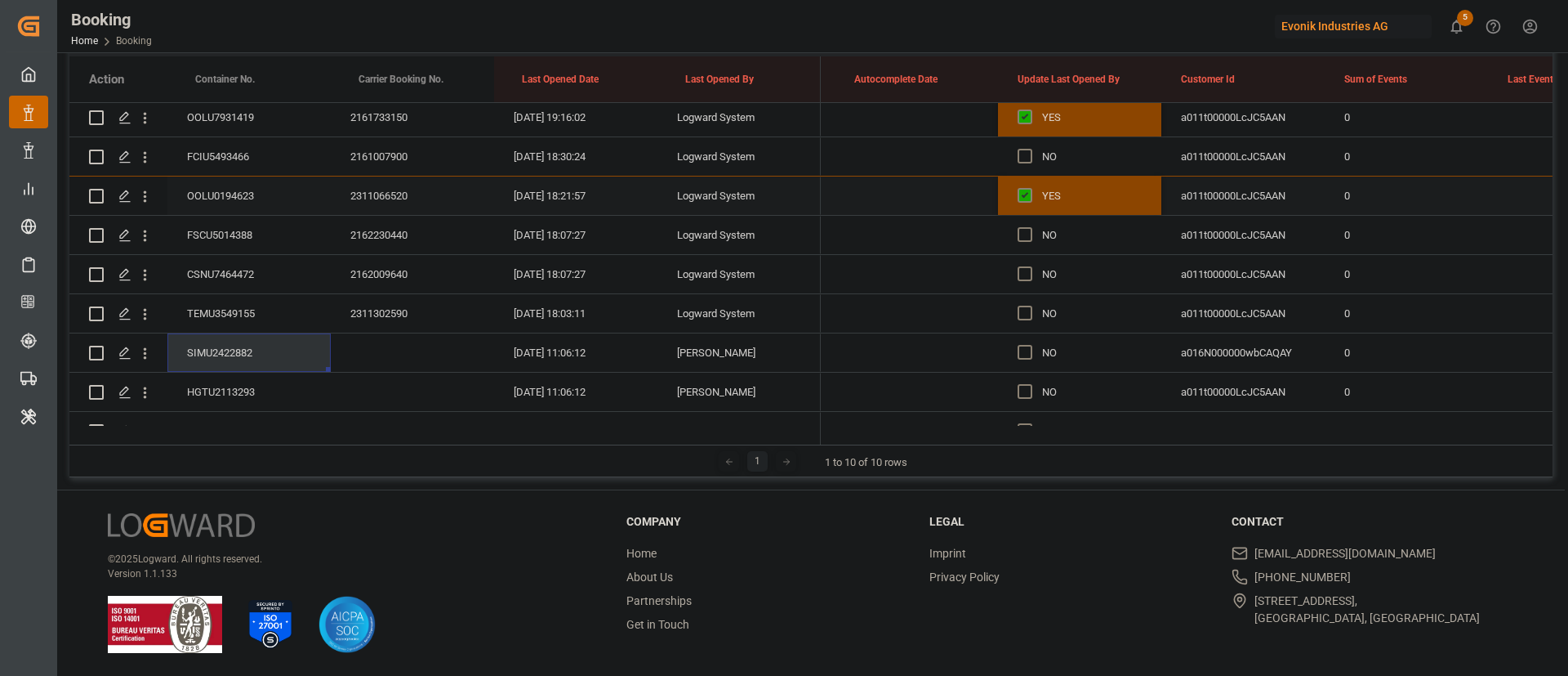
scroll to position [911, 0]
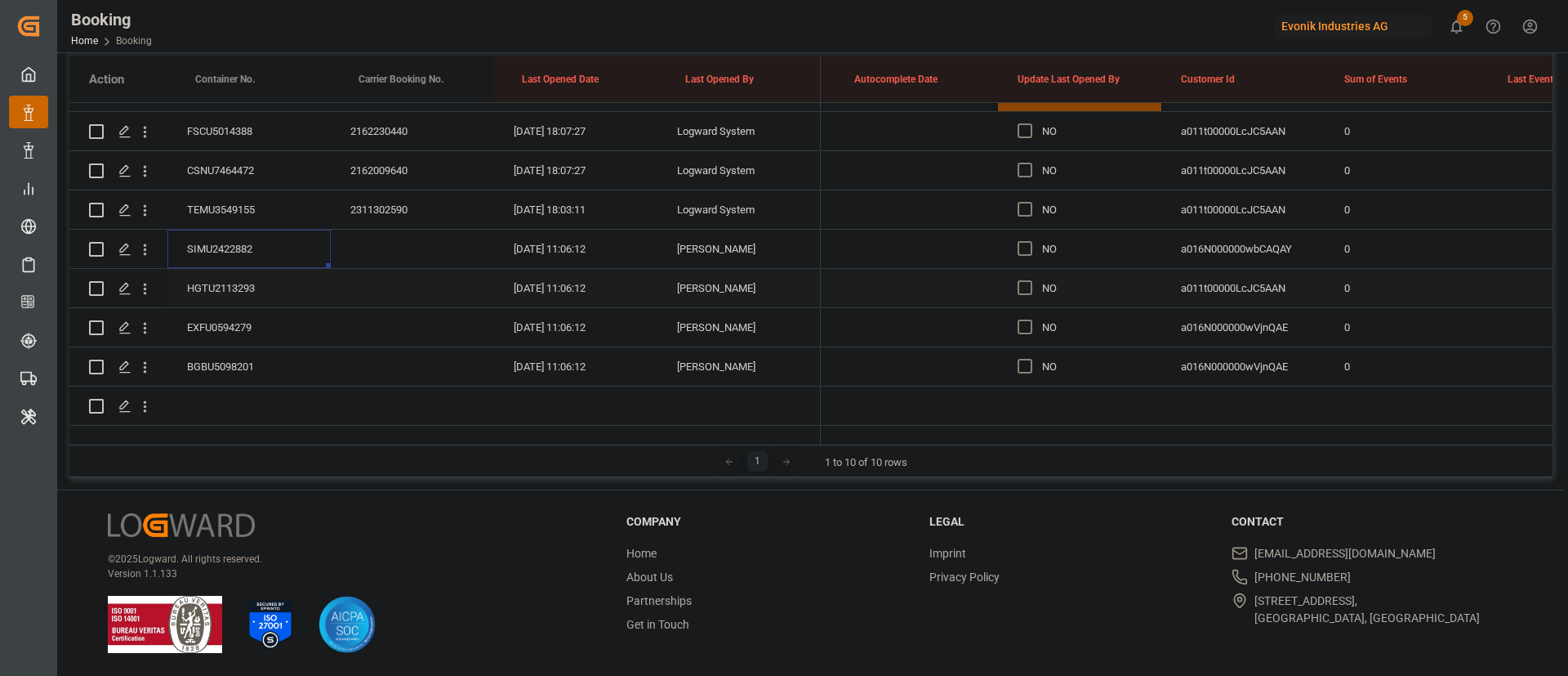
click at [233, 269] on div "HGTU2113293" at bounding box center [249, 288] width 163 height 39
click at [294, 313] on div "EXFU0594279" at bounding box center [249, 327] width 163 height 39
click at [270, 387] on div "Press SPACE to select this row." at bounding box center [249, 406] width 163 height 39
click at [281, 347] on div "BGBU5098201" at bounding box center [249, 367] width 163 height 39
click at [1022, 359] on span "Press SPACE to select this row." at bounding box center [1024, 366] width 14 height 14
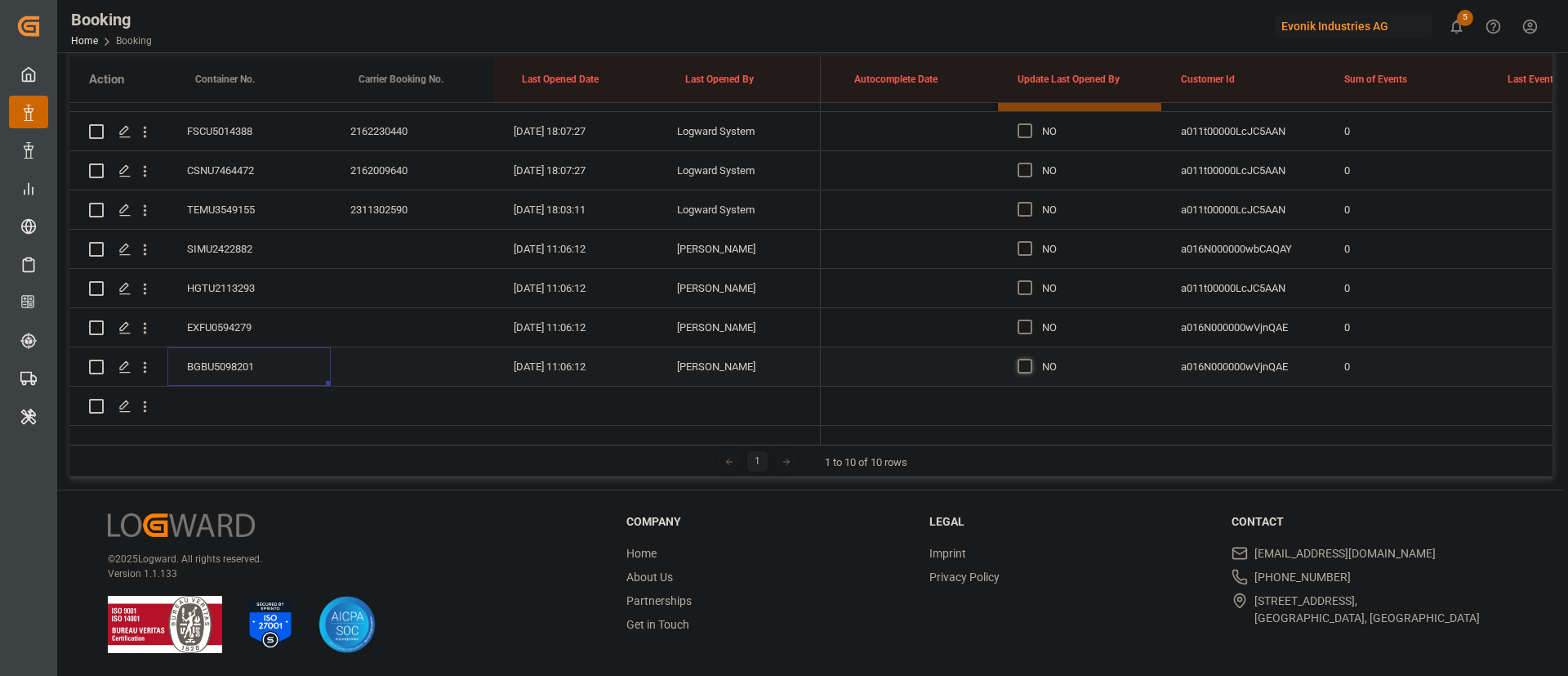
click at [1029, 359] on input "Press SPACE to select this row." at bounding box center [1029, 359] width 0 height 0
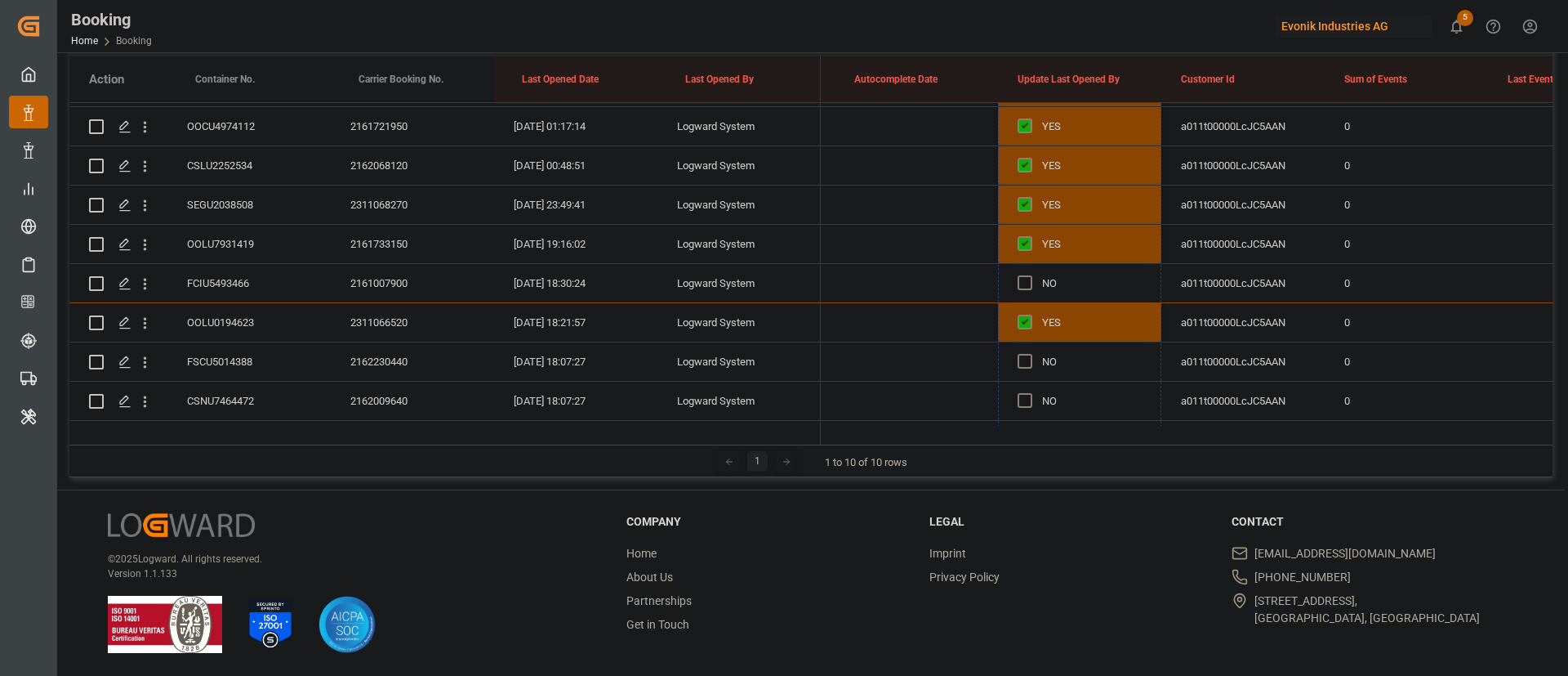
scroll to position [667, 0]
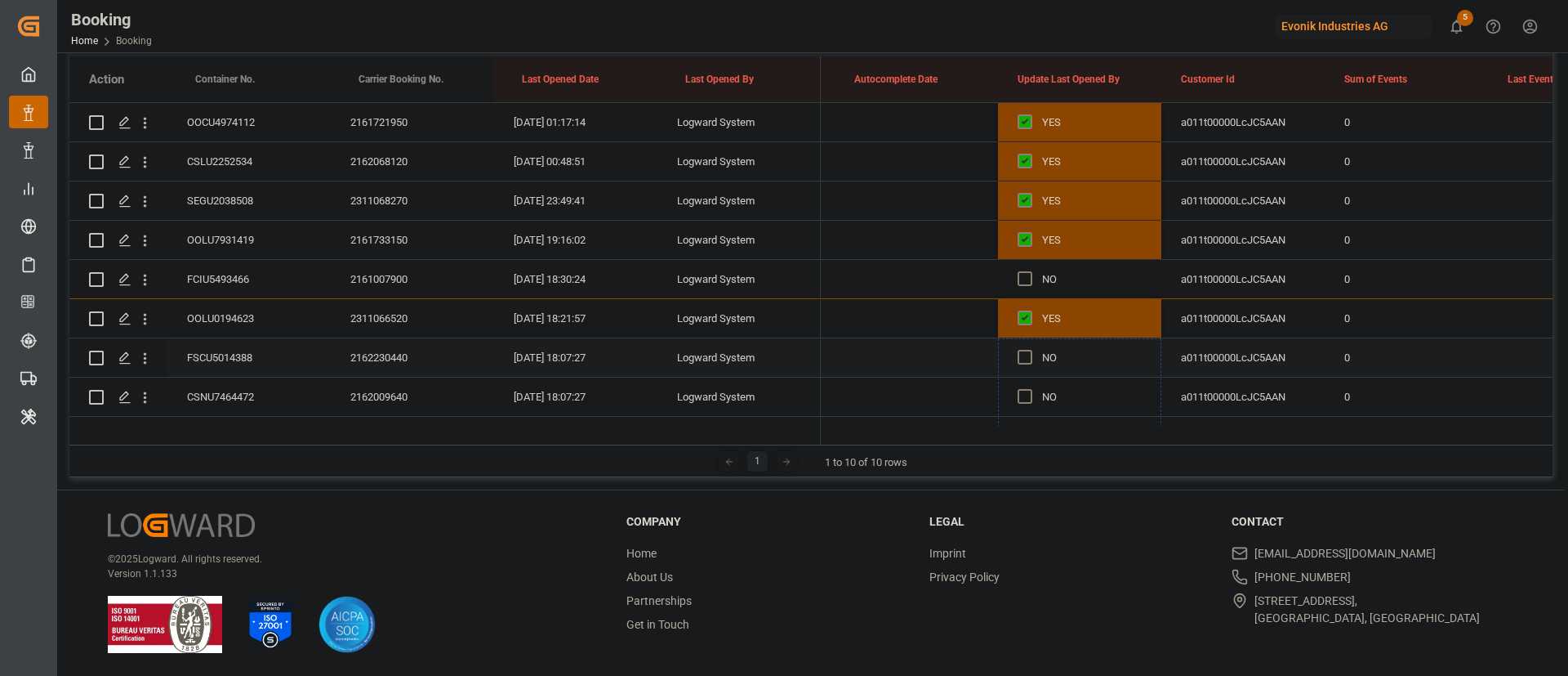
drag, startPoint x: 1156, startPoint y: 362, endPoint x: 1098, endPoint y: 361, distance: 58.0
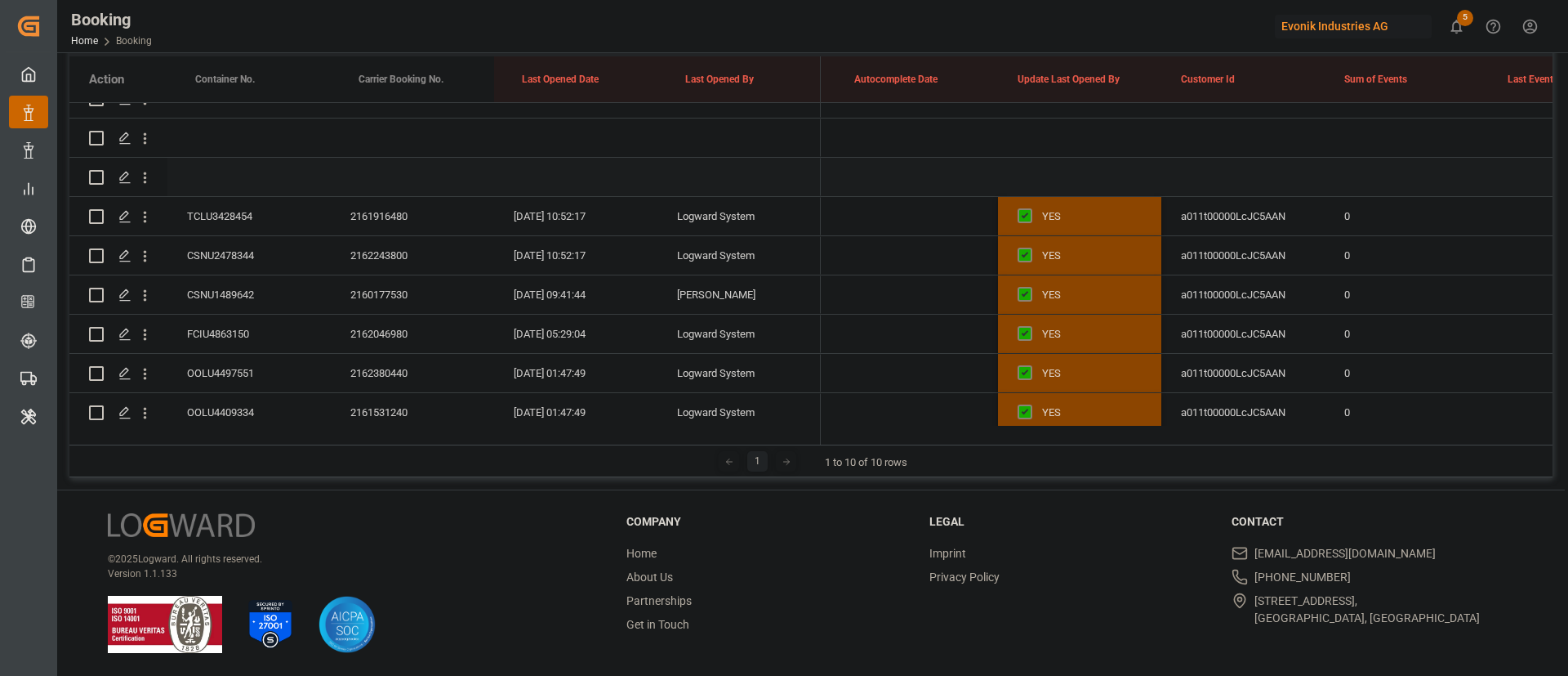
scroll to position [299, 0]
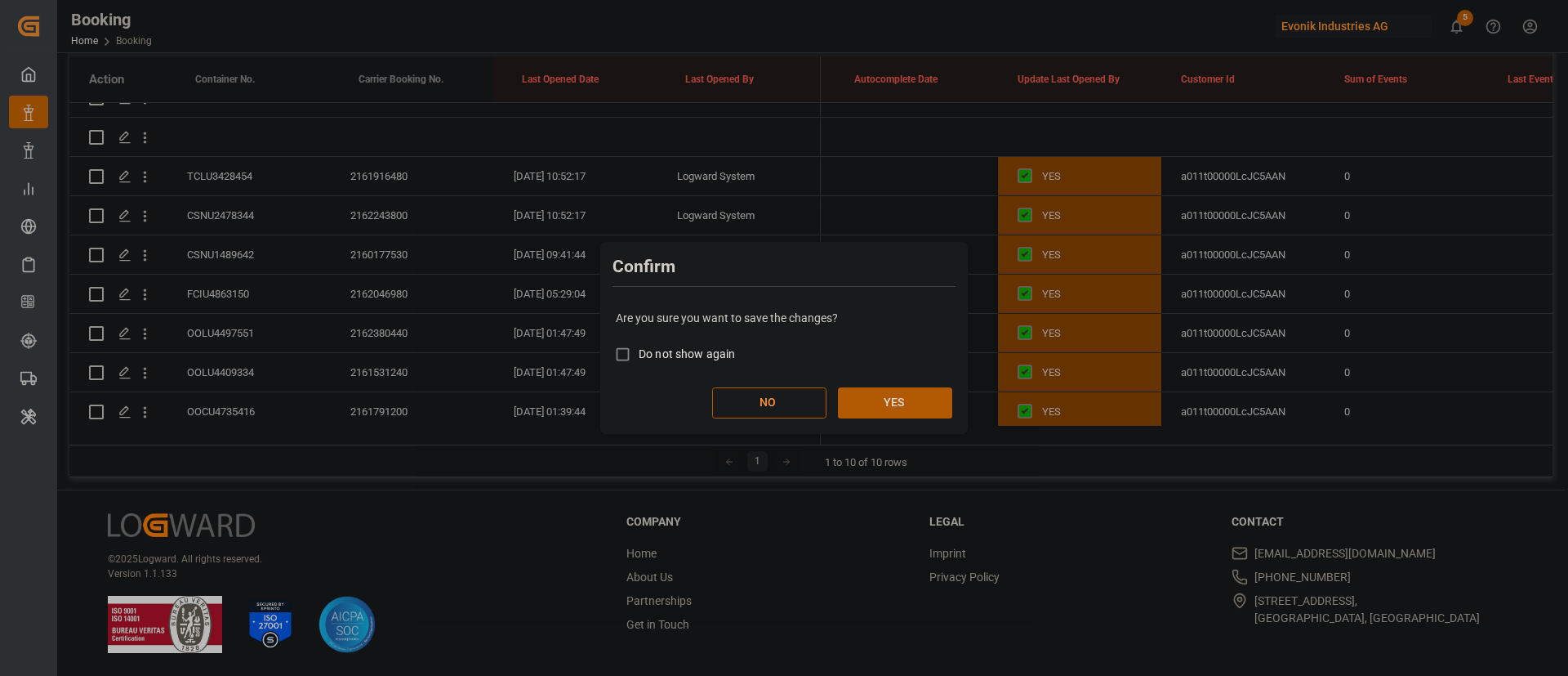
click at [883, 395] on button "YES" at bounding box center [895, 403] width 114 height 31
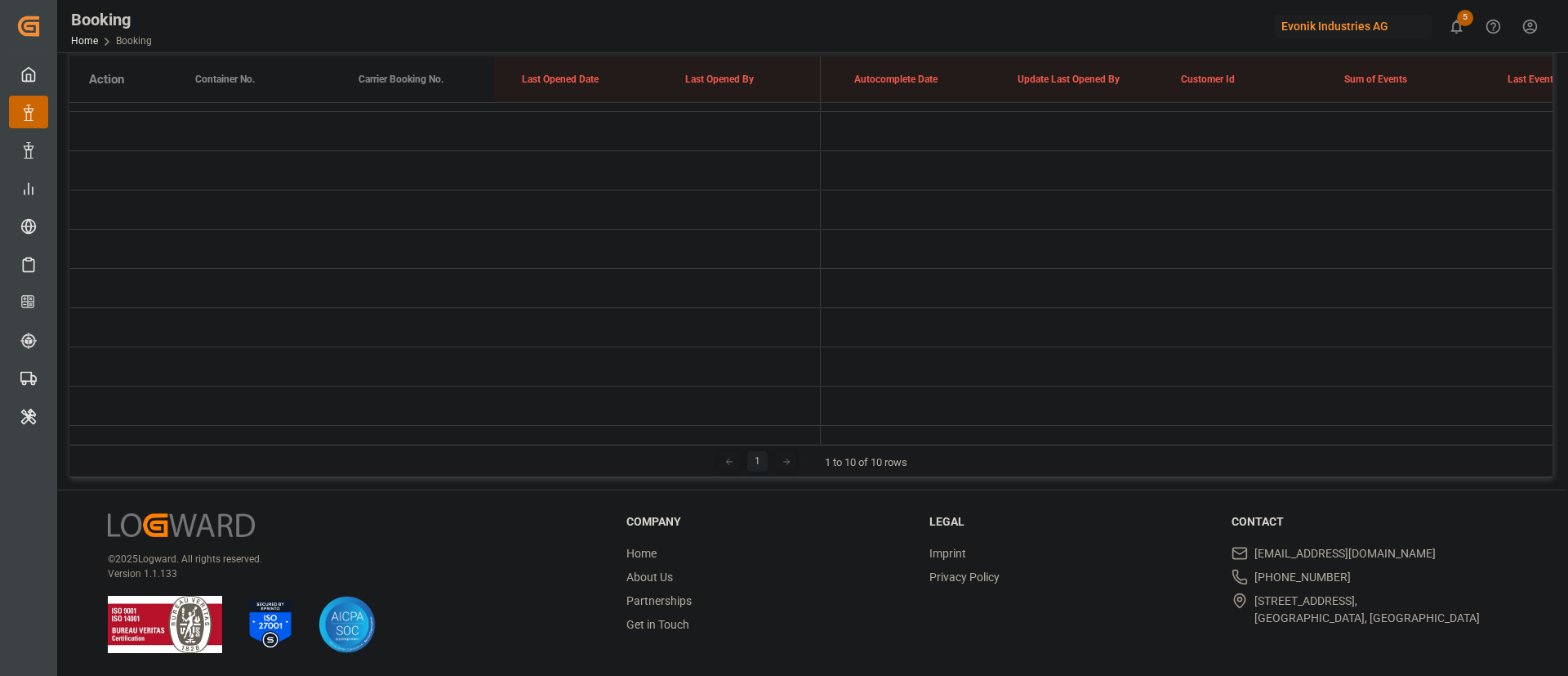
scroll to position [88, 0]
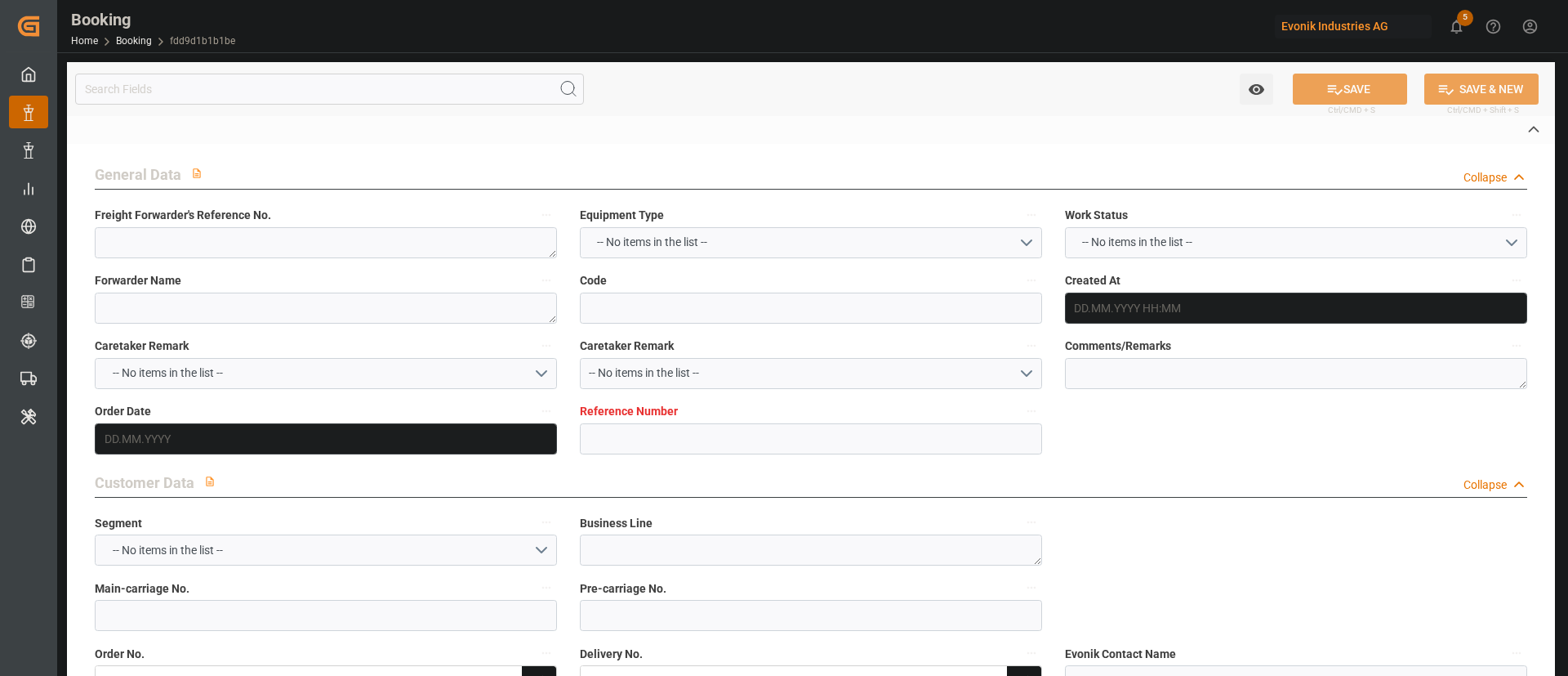
type textarea "250808610201"
type textarea "Leschaco Bremen"
type input "fdd9d1b1b1be"
type input "7001214641"
type textarea "Oxeno"
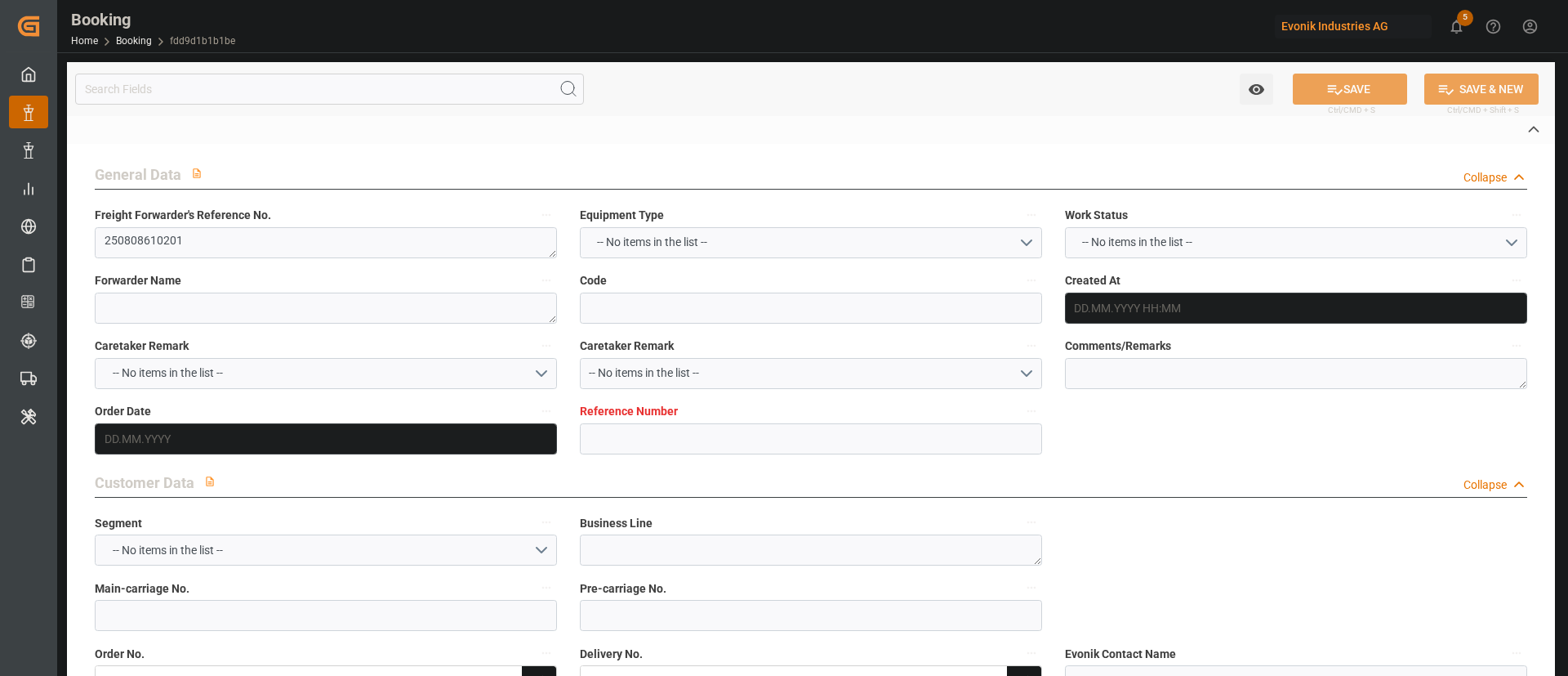
type input "7001214640"
type textarea "[PERSON_NAME][EMAIL_ADDRESS][PERSON_NAME][DOMAIN_NAME]"
type textarea "CIF"
type textarea "[GEOGRAPHIC_DATA], [GEOGRAPHIC_DATA]"
type textarea "Marl"
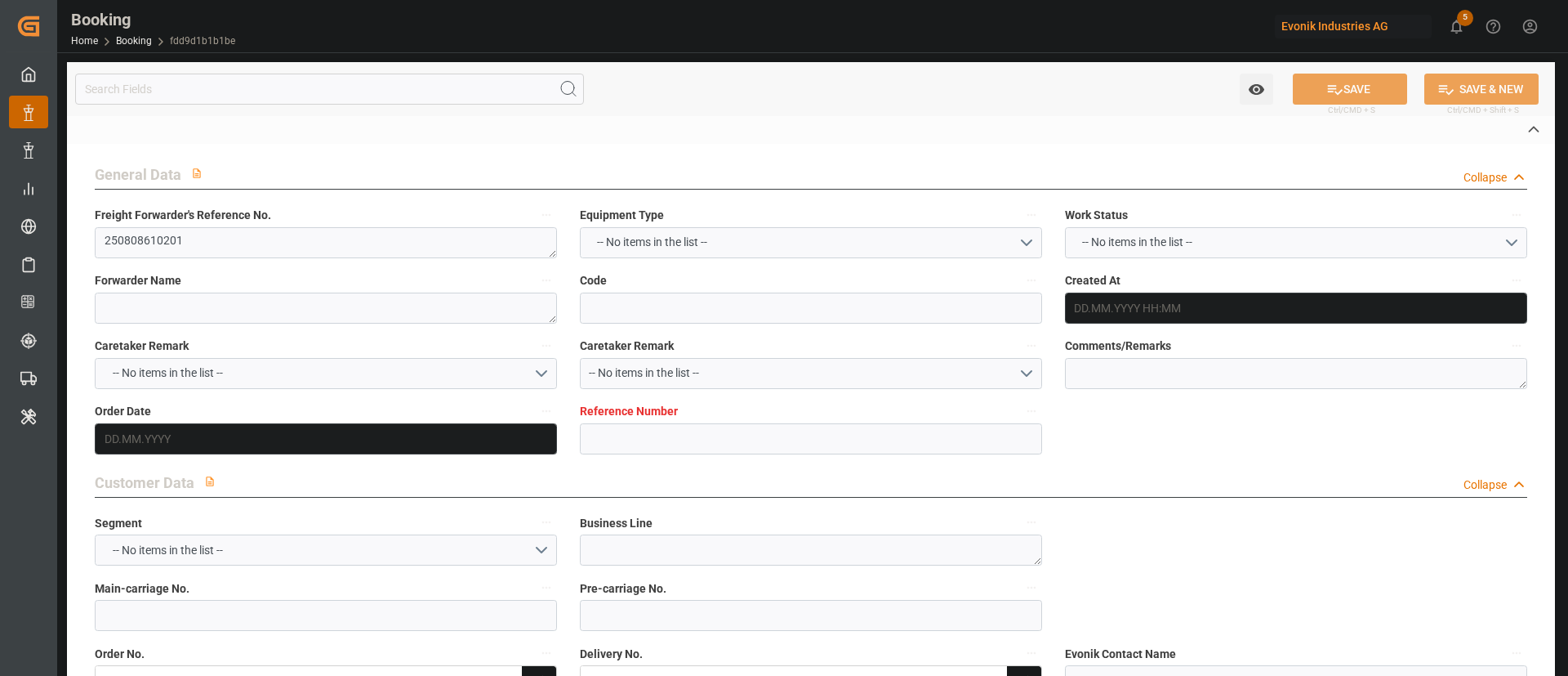
type textarea "FCIU5493466"
type input "COSCO SHIPPING UNIVERSE"
type input "COSCO Shipping Universe"
type input "OOLU"
type textarea "2161007900"
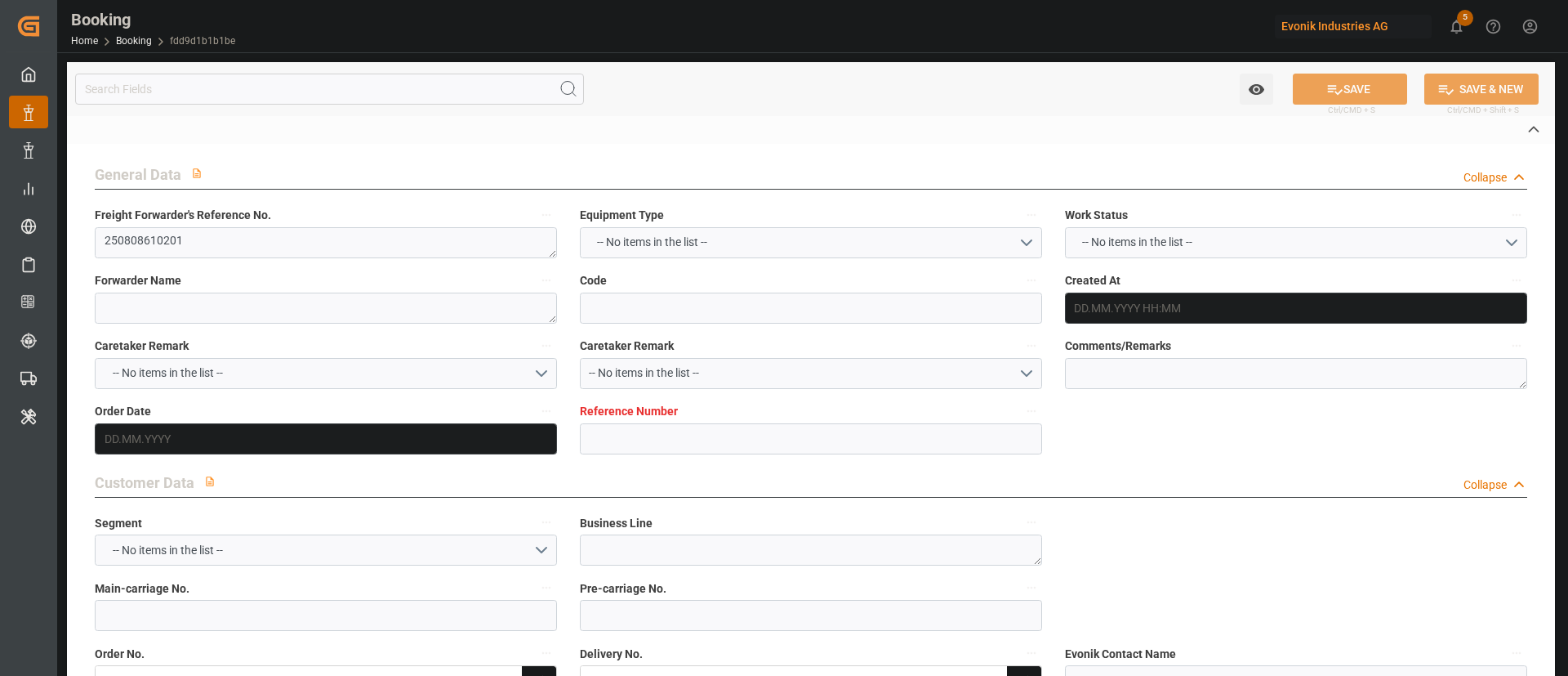
type input "[GEOGRAPHIC_DATA]"
type input "Busan"
type input "SHANGHAI PT"
type textarea "vesselName etd [PERSON_NAME]"
type textarea "INPUT_Evonik_Seeburger_IFTMIN_1003071042_20250820122657206.edi"
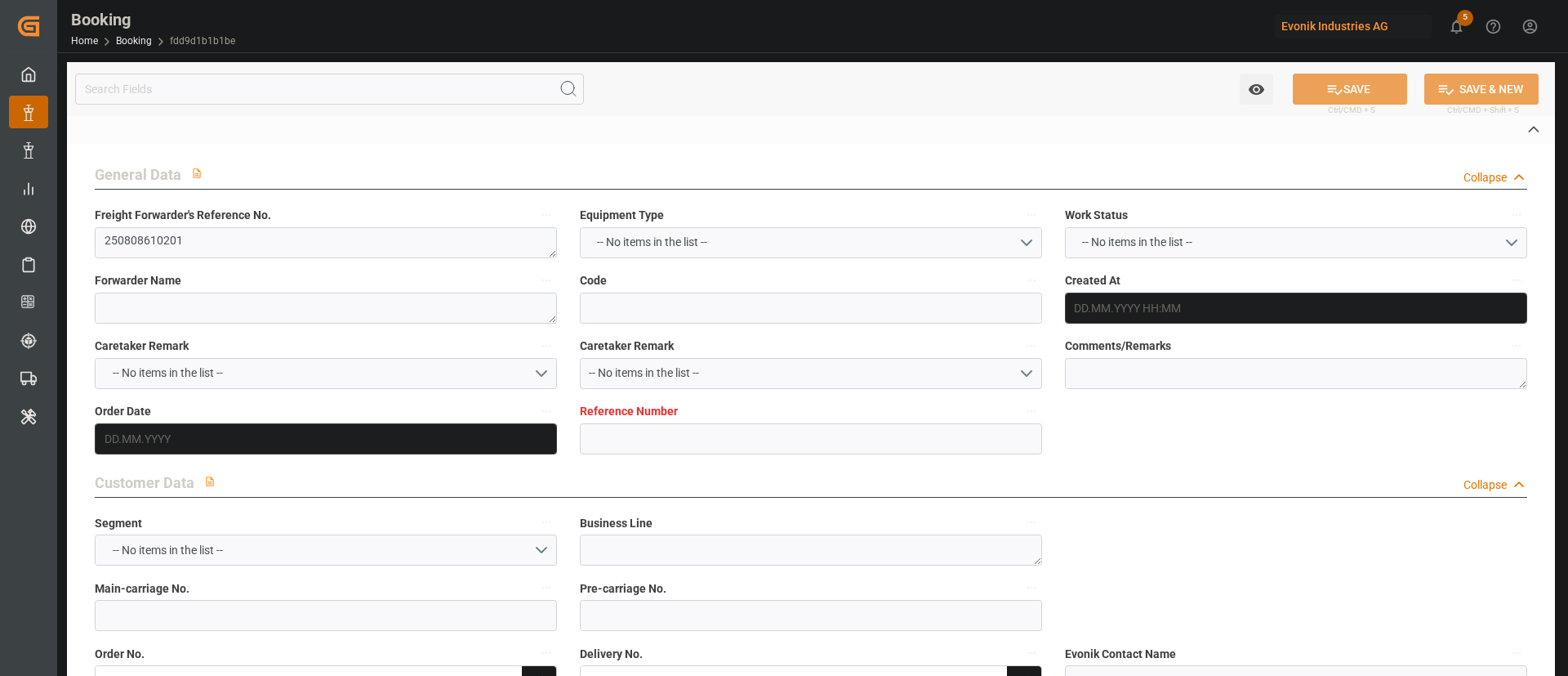
type textarea "NWC/[GEOGRAPHIC_DATA] [GEOGRAPHIC_DATA] Continent / [GEOGRAPHIC_DATA]"
type textarea "INPUT_Evonik_Seeburger_IFTMIN_1002927825_20250707084831152.edi,INPUT_Evonik_See…"
type textarea "1003071042"
type textarea "Logward System"
type textarea "businessLine-"
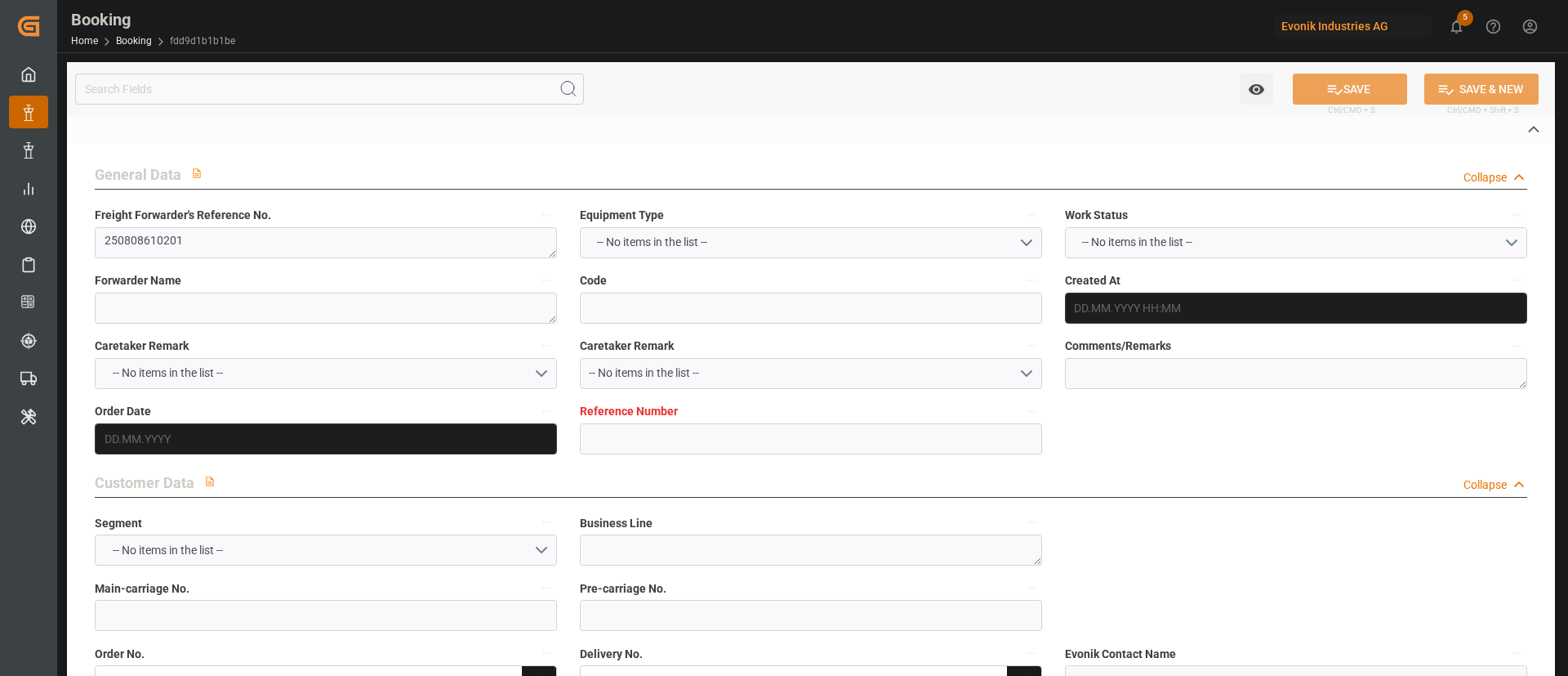
type textarea "IFTMIN"
type textarea "a011t00000LcJC5AAN"
type textarea "Yes"
type input "ANTWERPEN"
type input "BUSAN"
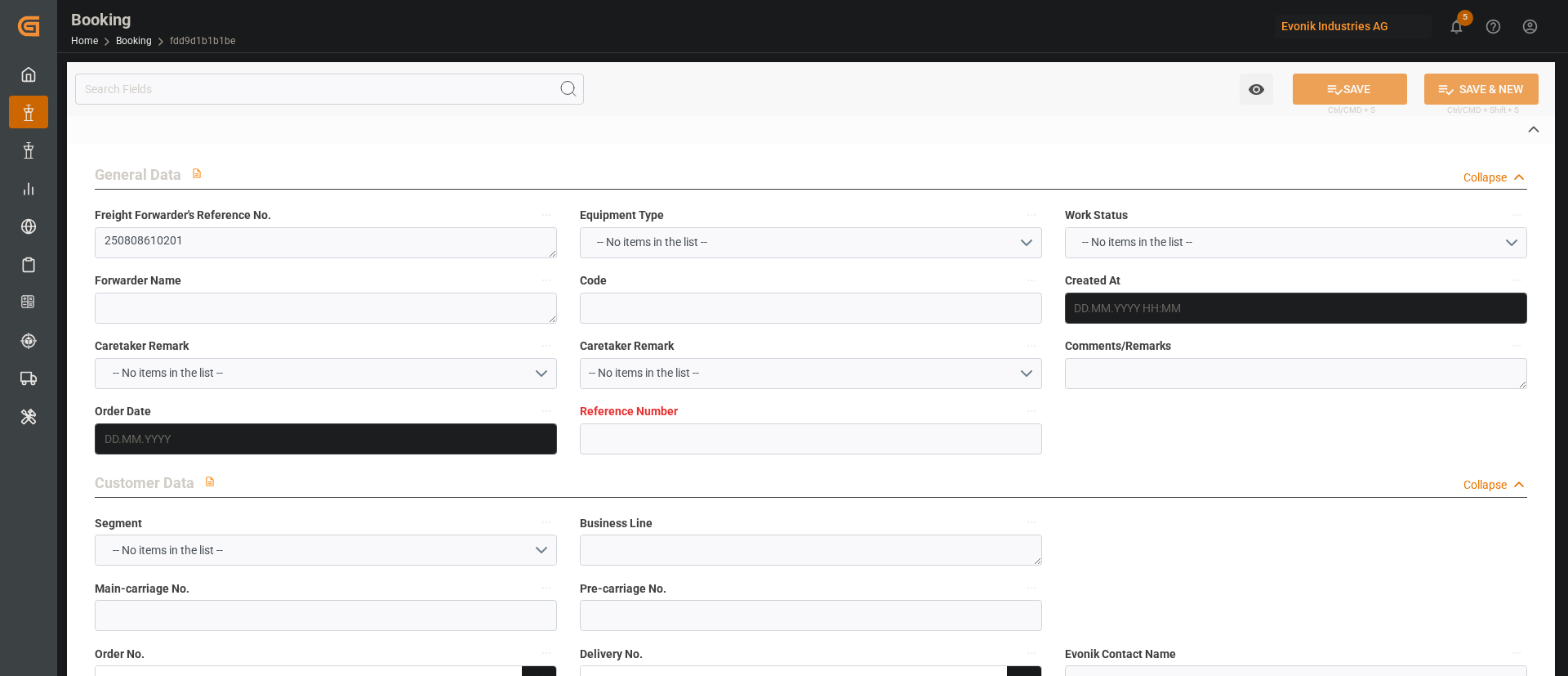
type input "032E"
type input "VESSEL"
type input "NORTHERN JUVENILE"
type input "3PGSEE"
type input "TRUCK"
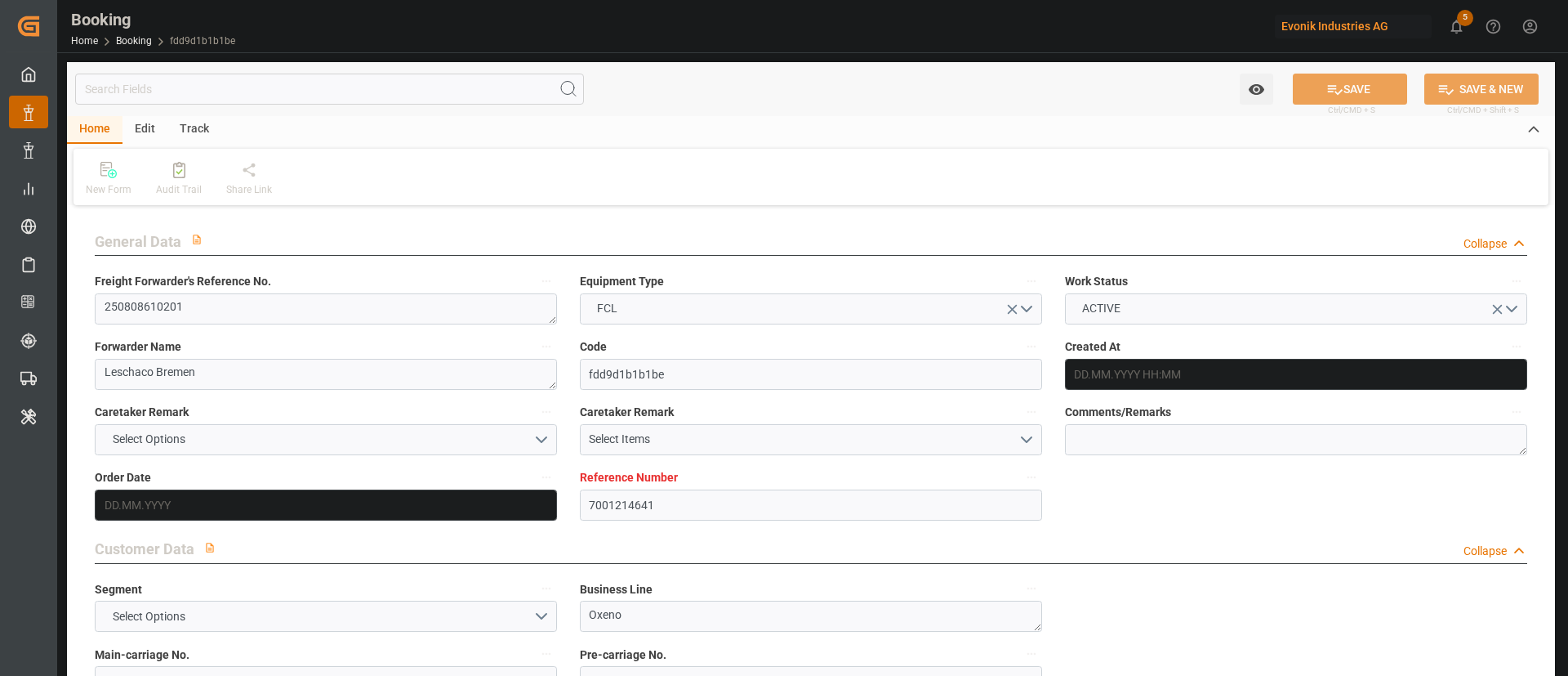
type input "7001214641"
type input "9795610"
type input "OOCL"
type input "Orient Overseas Container Line Ltd"
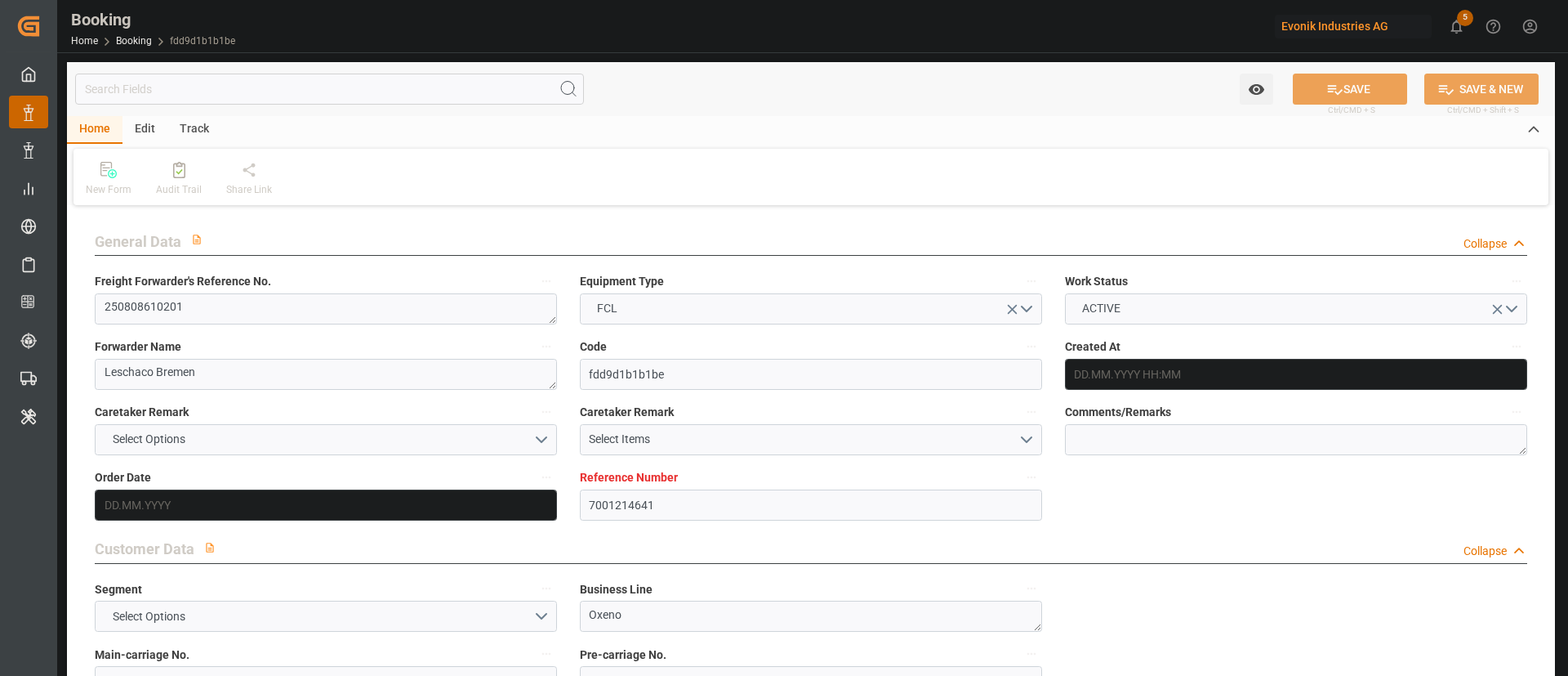
type input "BEANR"
type input "KRPUS"
type input "46"
type input "CNSHG"
type input "0"
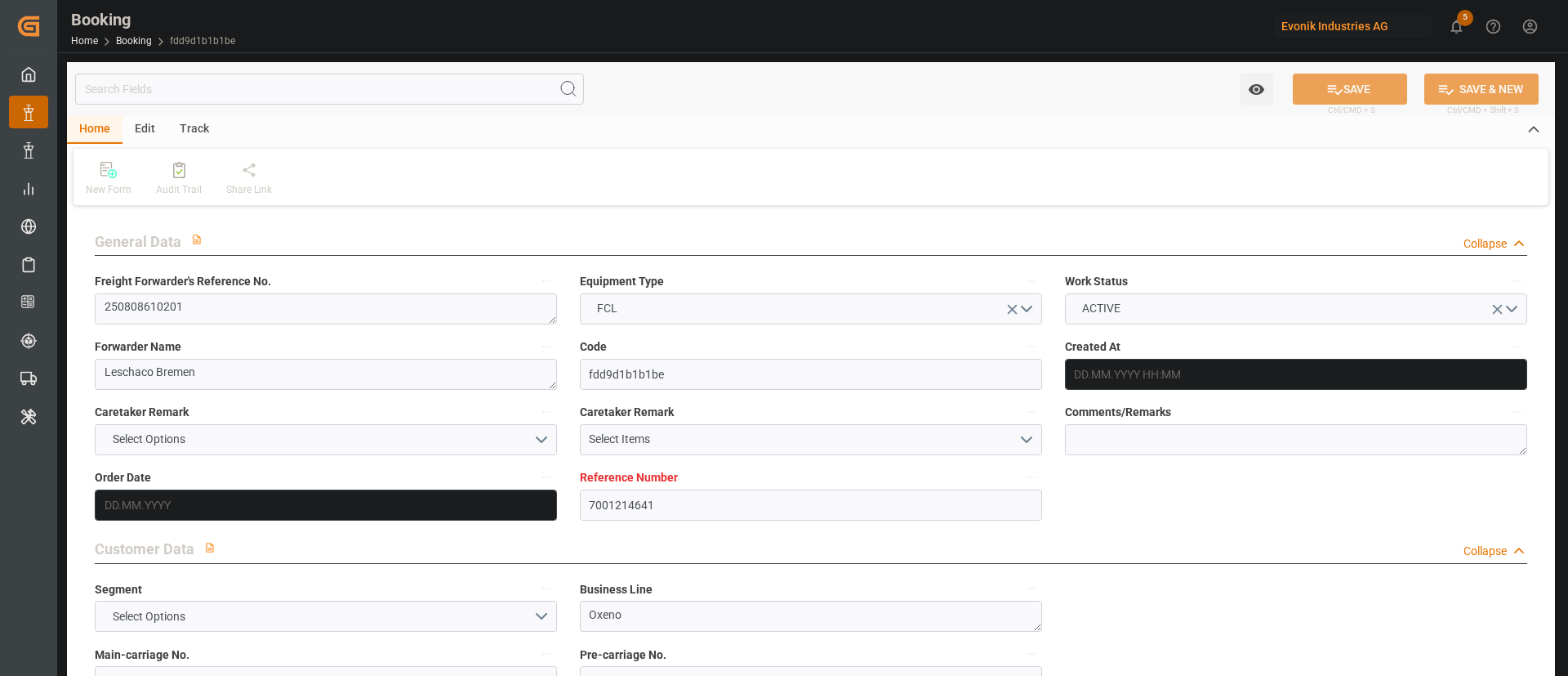
type input "BEANR"
type input "KRPUS"
type input "9450349"
type input "07.07.2025 06:49"
type input "[DATE]"
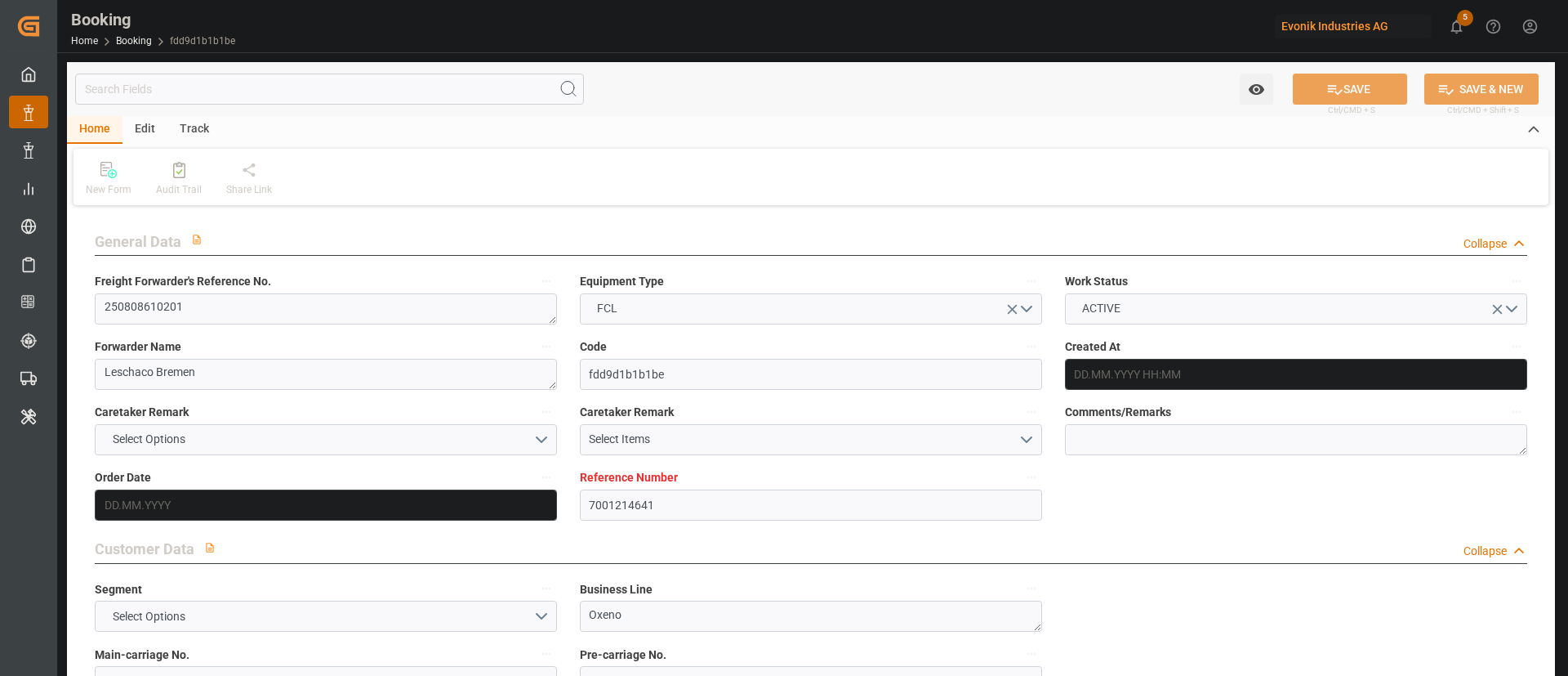
type input "28.09.2025"
type input "[DATE]"
type input "18.08.2025 00:00"
type input "18.08.2025 16:11"
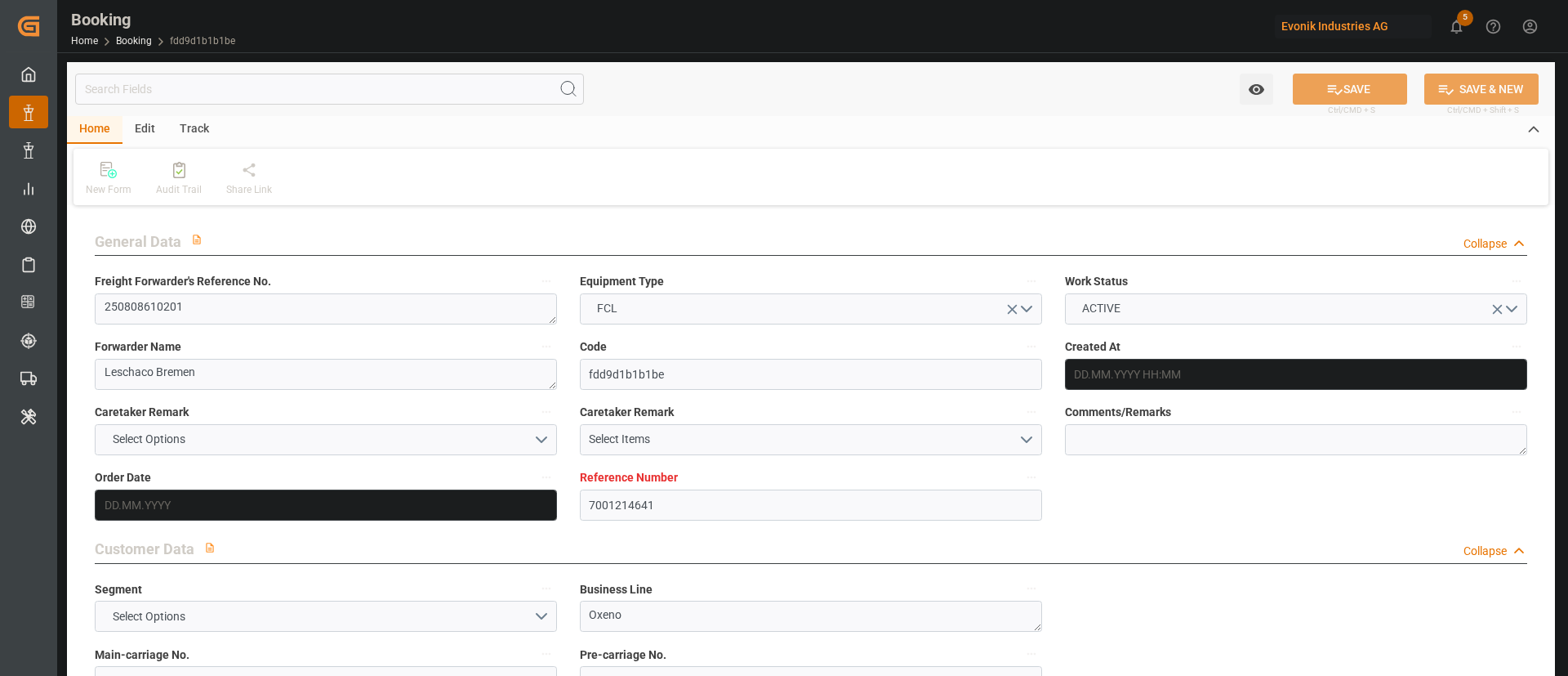
type input "14.08.2025 20:50"
type input "03.10.2025 12:00"
type input "06.10.2025 00:00"
type input "03.10.2025 00:00"
type input "23.09.2025 08:00"
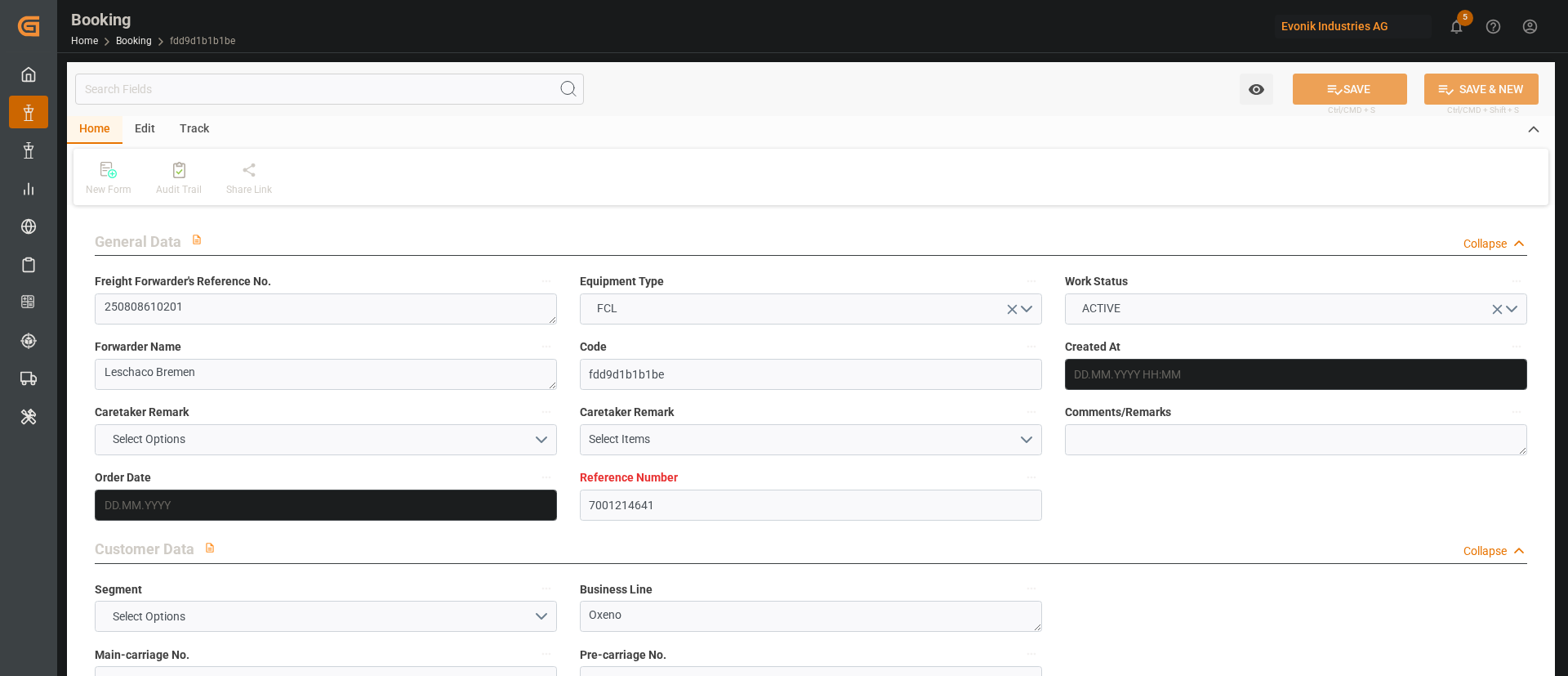
type input "23.09.2025 00:00"
type input "23.09.2025 08:32"
type input "28.09.2025 12:30"
type input "02.10.2025 00:00"
type input "28.09.2025 13:14"
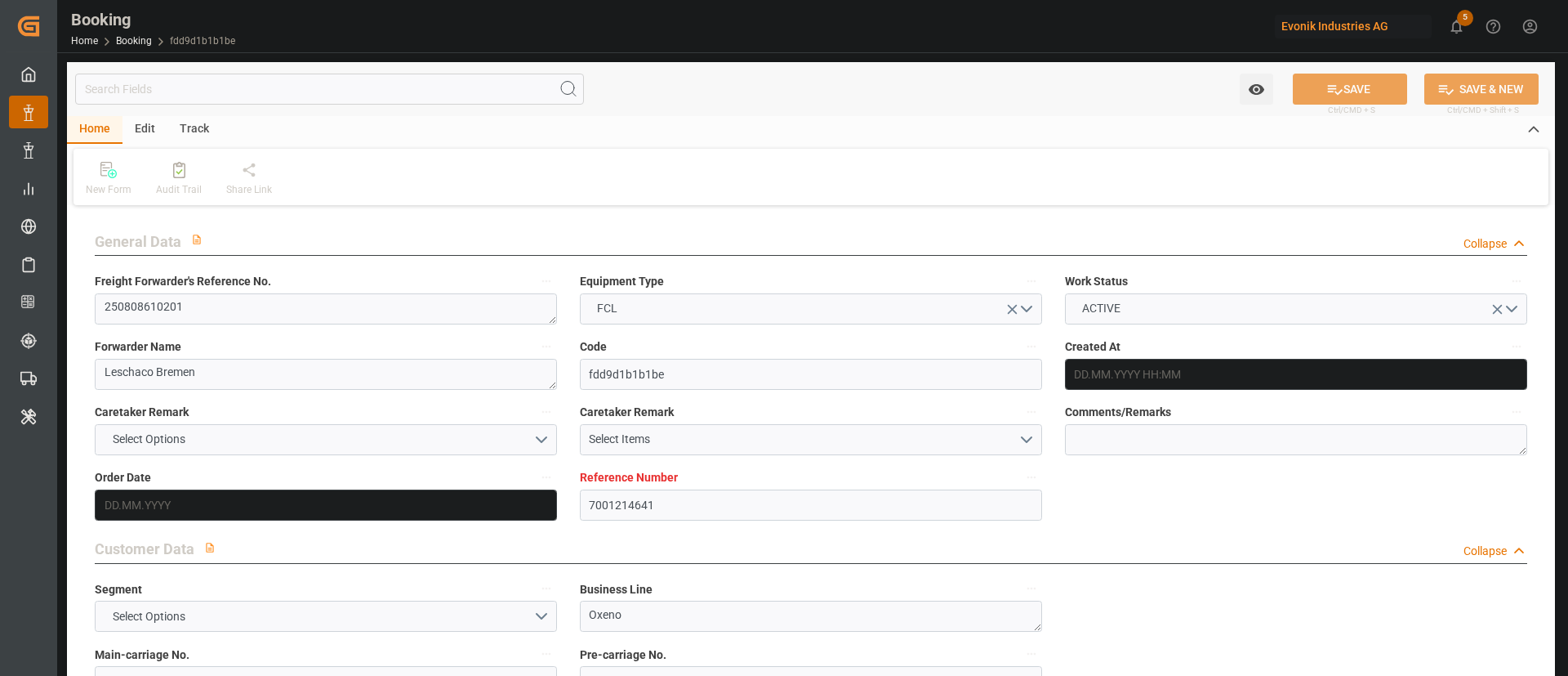
type input "13.10.2025 09:41"
type input "[DATE]"
type input "13.10.2025 18:30"
type input "13.10.2025"
type input "16.08.2025 22:46"
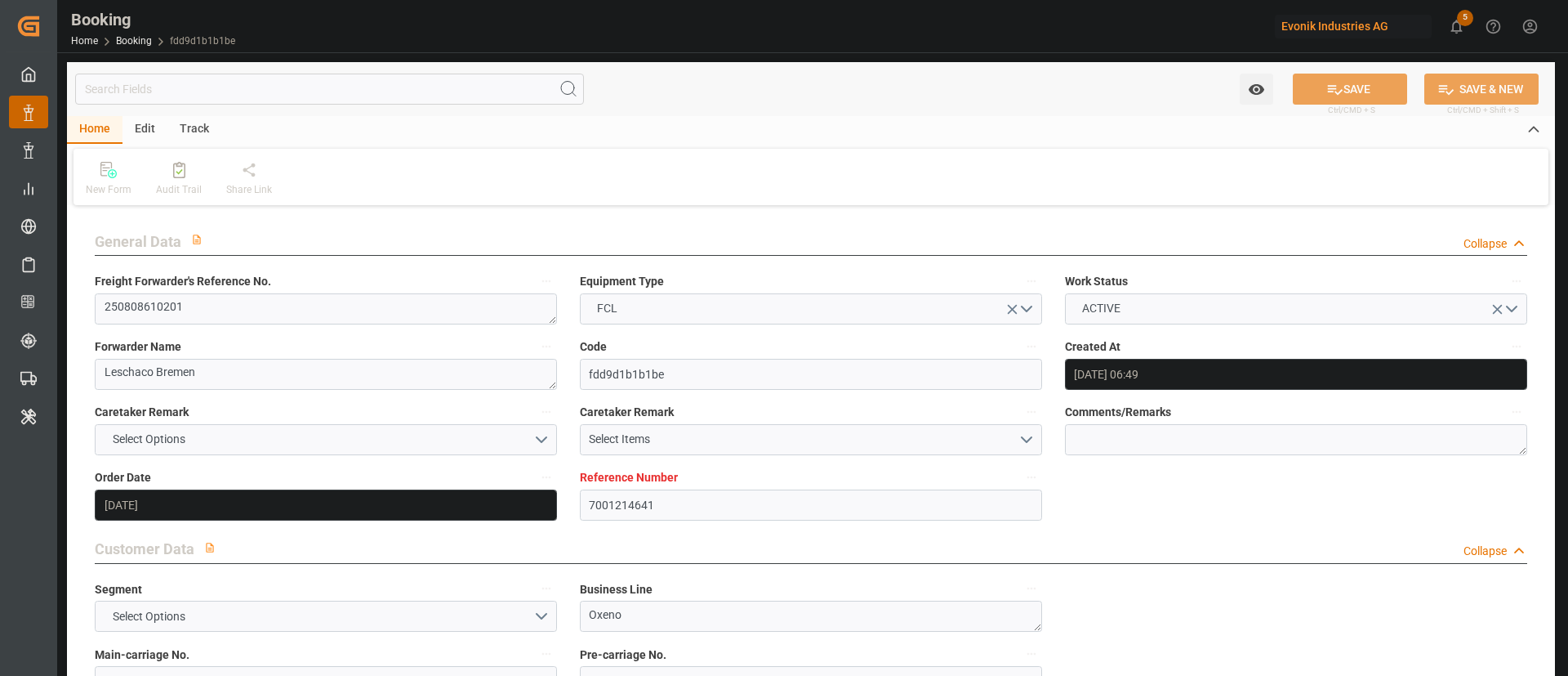
type input "18.08.2025 16:53"
type input "23.09.2025 08:00"
type input "23.09.2025 07:47"
type input "23.09.2025 16:37"
type input "23.09.2025 22:27"
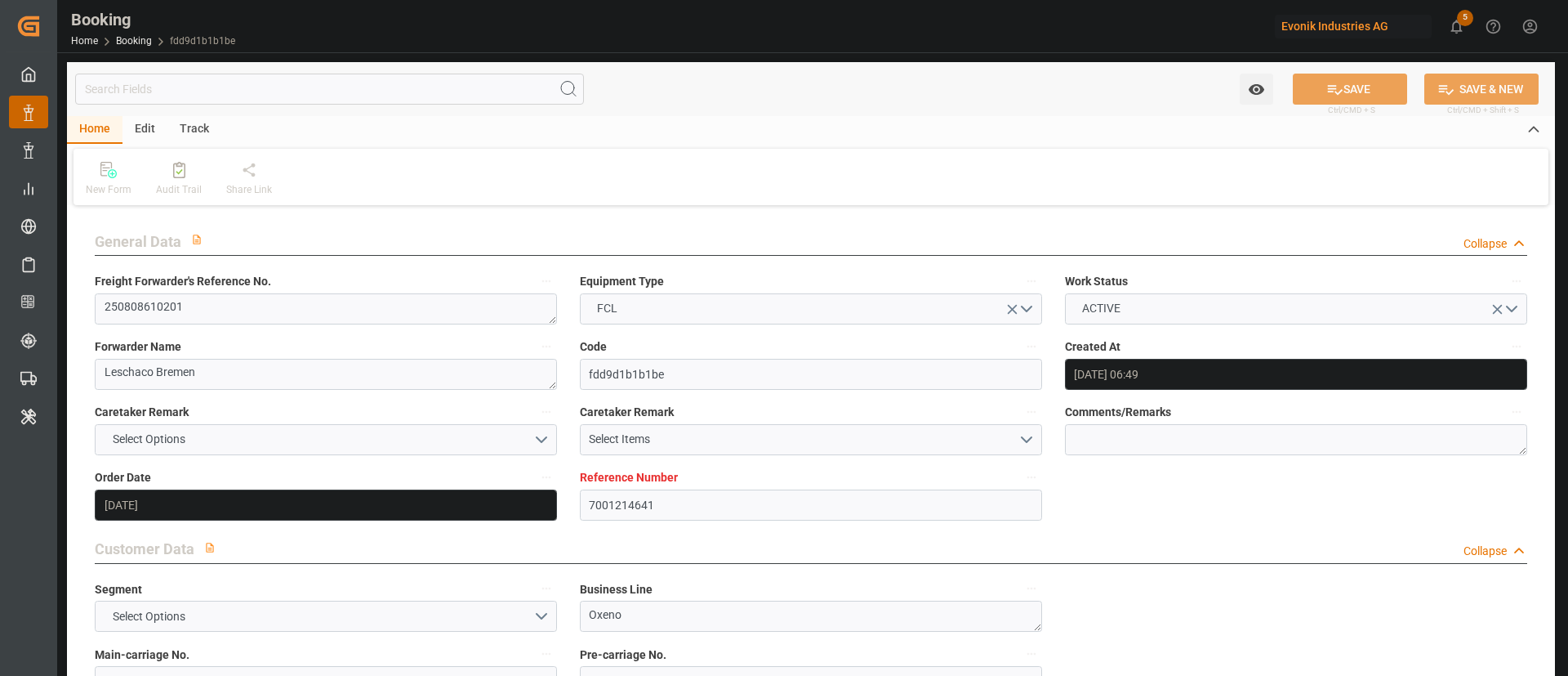
type input "28.09.2025 02:02"
type input "28.09.2025 12:30"
type input "28.09.2025 13:40"
type input "03.10.2025 12:00"
type input "03.10.2025 13:13"
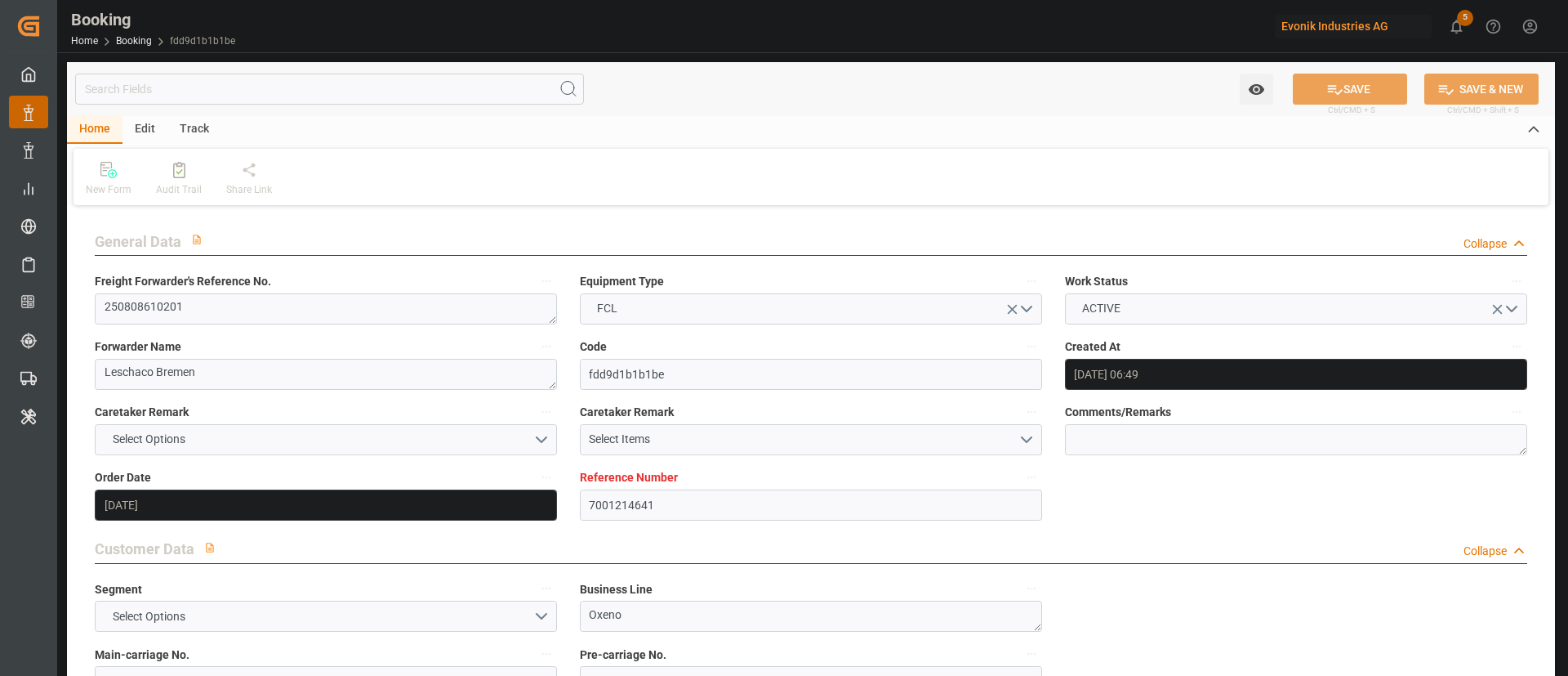
type input "04.10.2025 02:32"
type input "04.10.2025 02:11"
type input "08.10.2025 02:11"
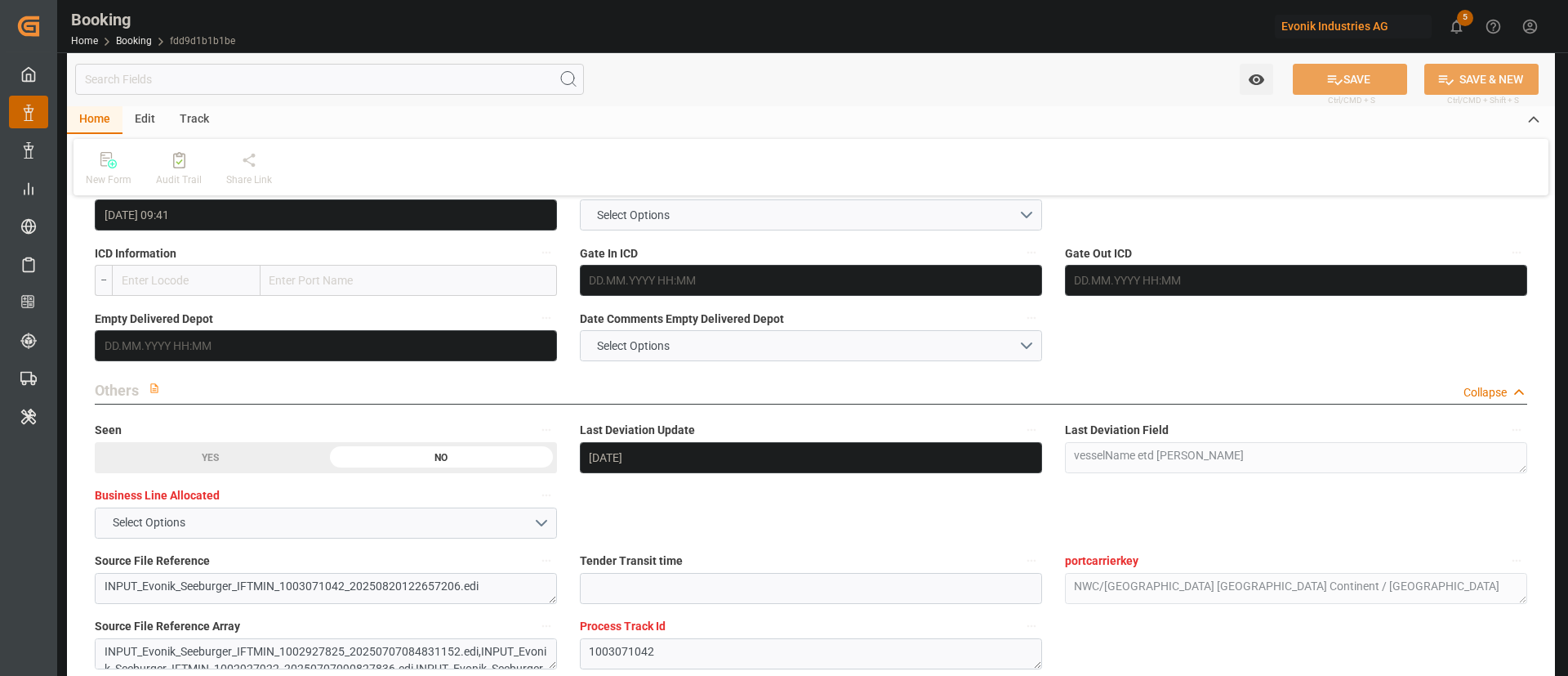
scroll to position [2451, 0]
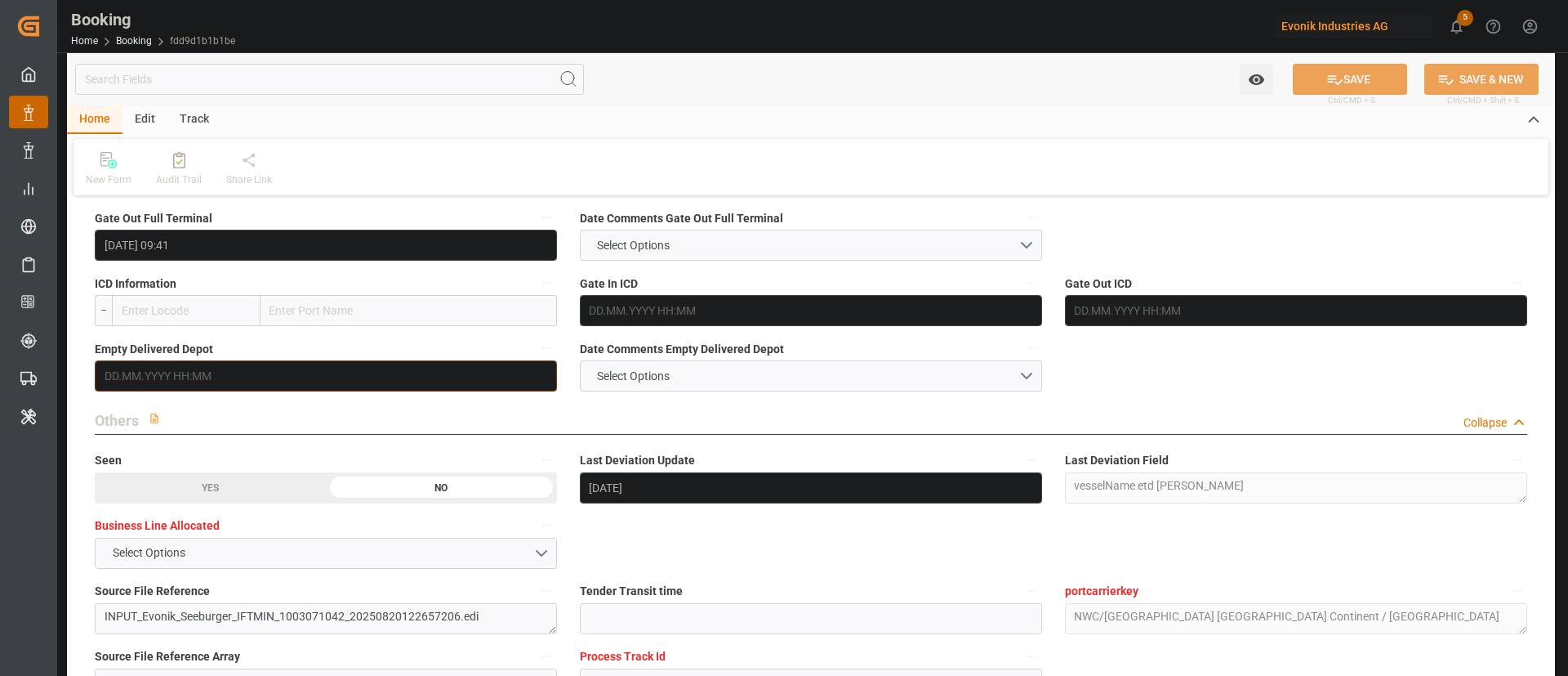
click at [202, 367] on input "text" at bounding box center [326, 376] width 462 height 31
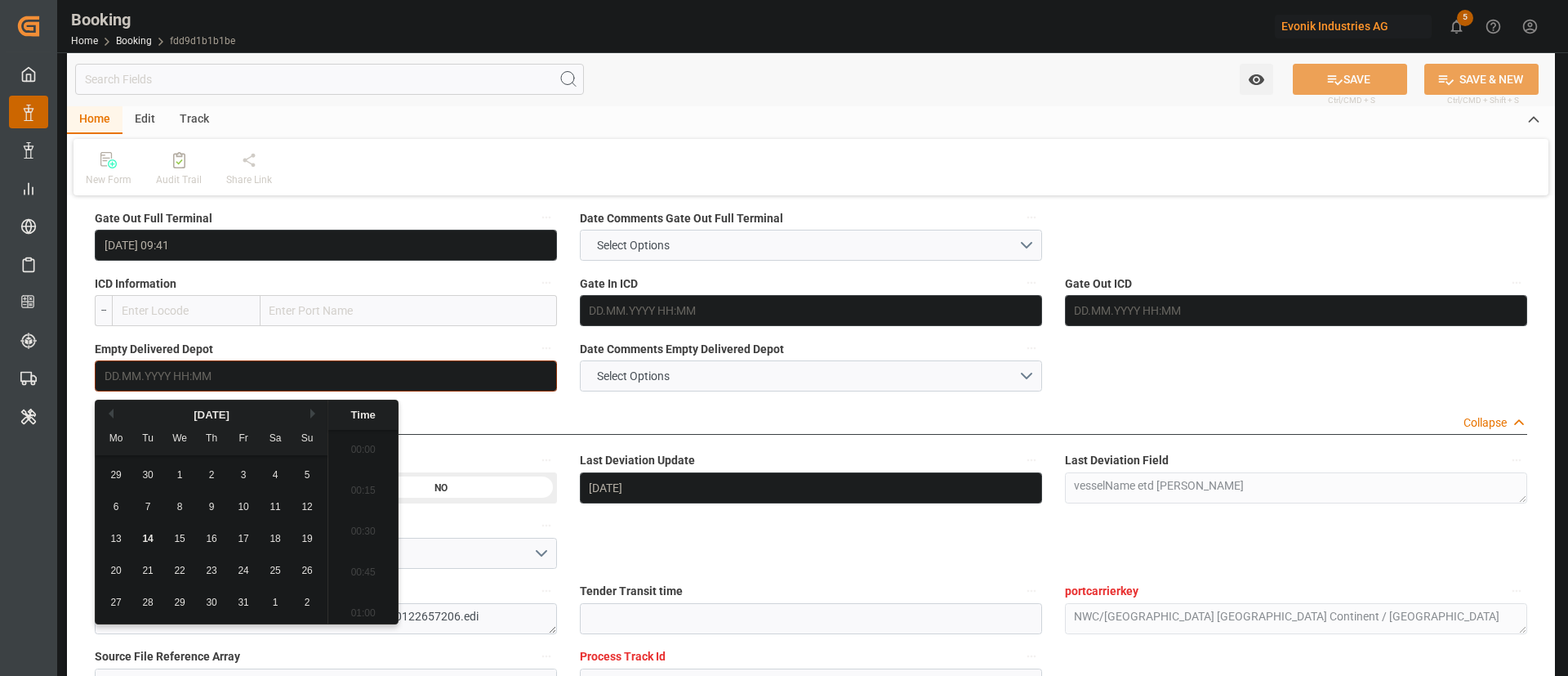
scroll to position [2620, 0]
click at [145, 535] on span "14" at bounding box center [147, 539] width 11 height 12
type input "14.10.2025 00:00"
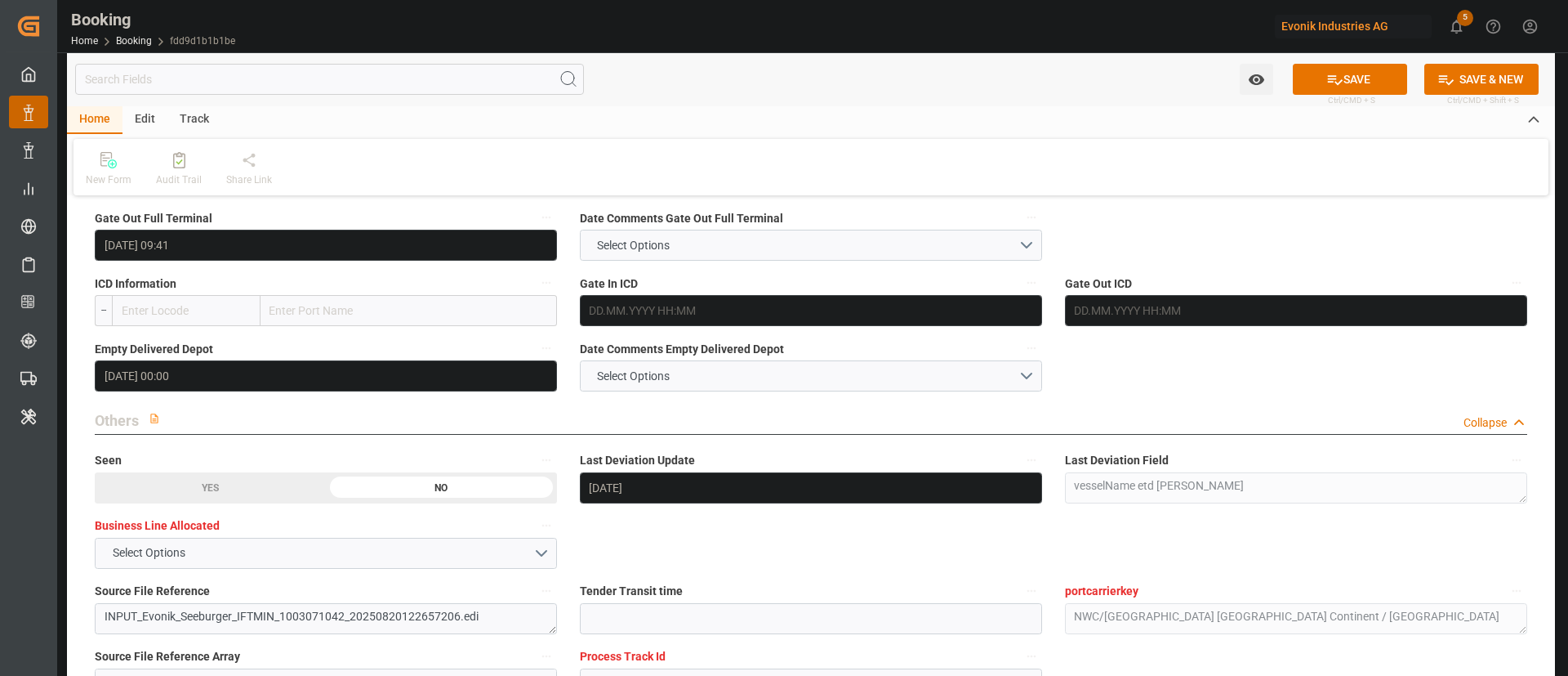
click at [1360, 69] on button "SAVE" at bounding box center [1350, 79] width 114 height 31
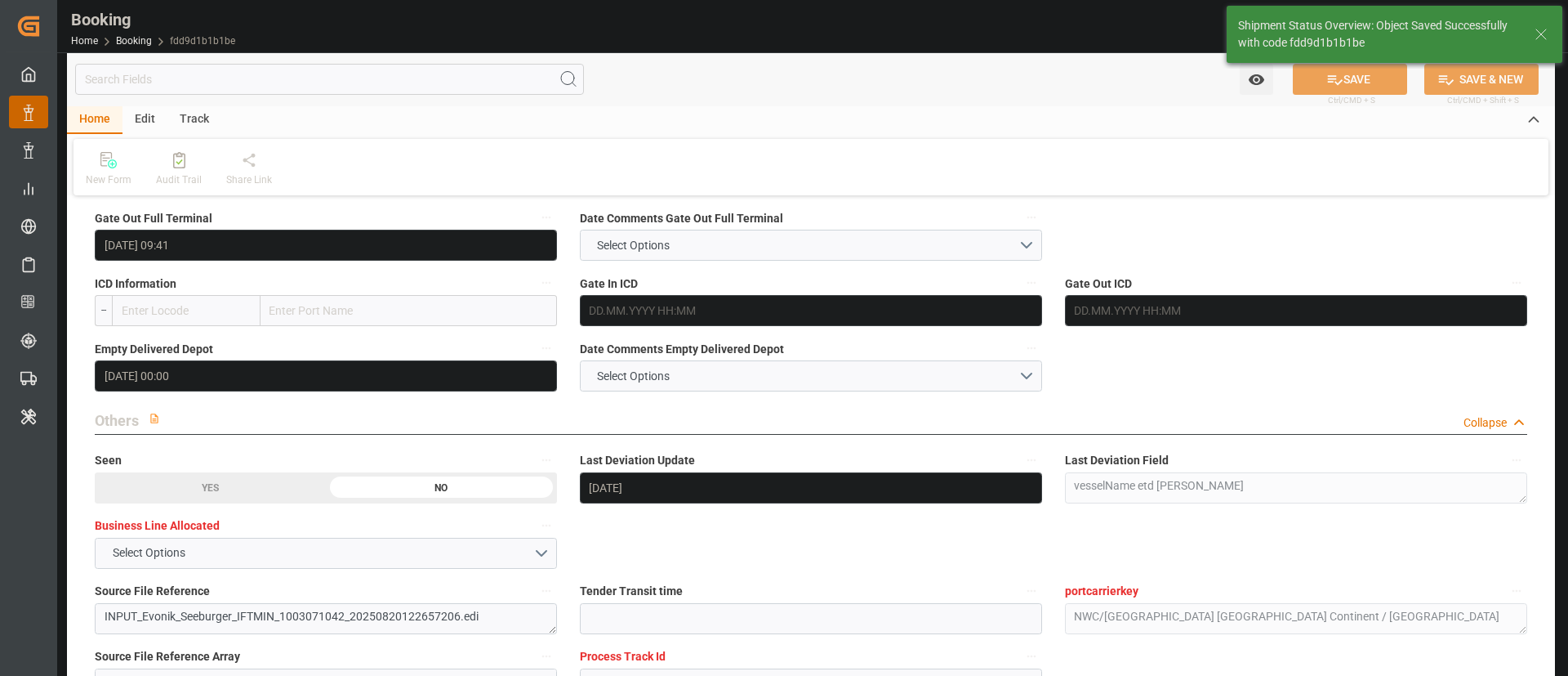
type textarea "Kiran Hari"
type input "14.10.2025 11:12"
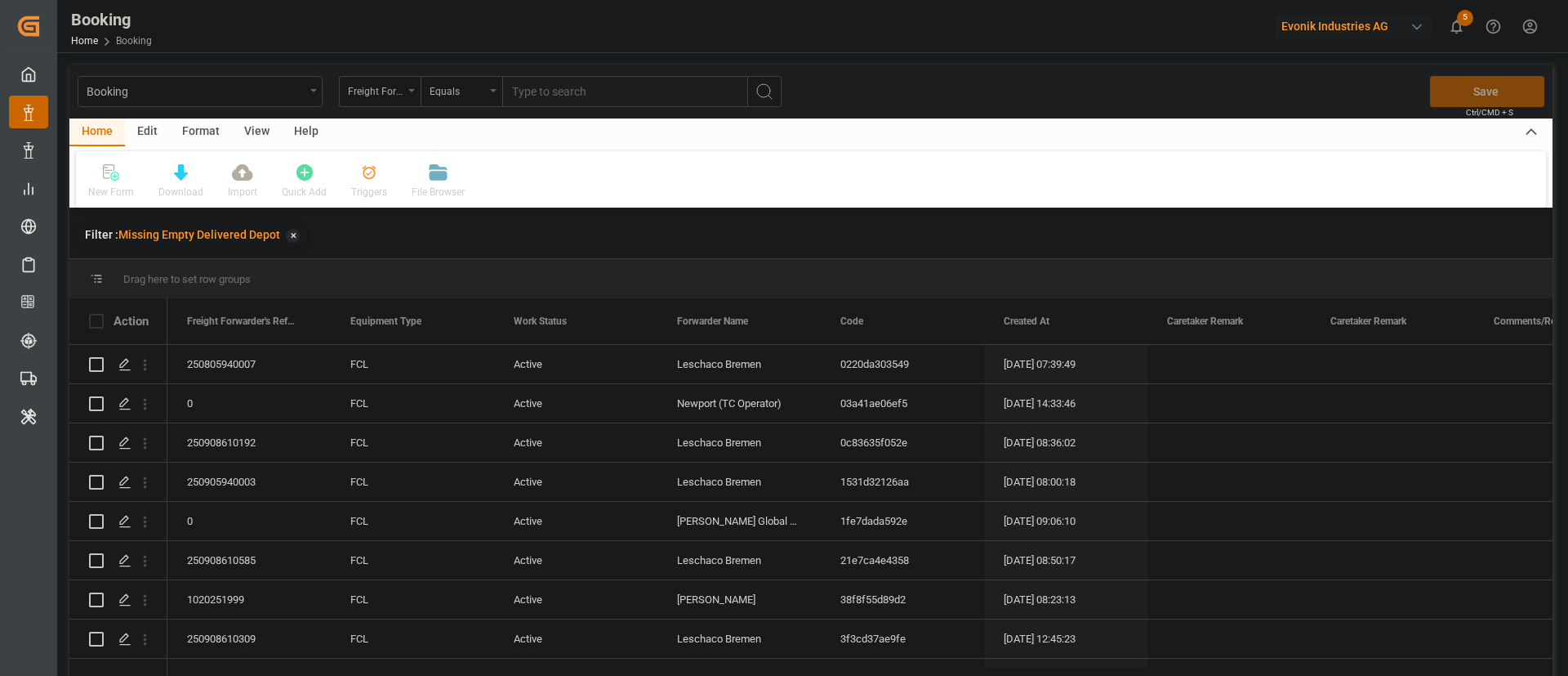
click at [253, 134] on div "View" at bounding box center [256, 132] width 50 height 28
click at [107, 183] on div "Default" at bounding box center [103, 181] width 56 height 36
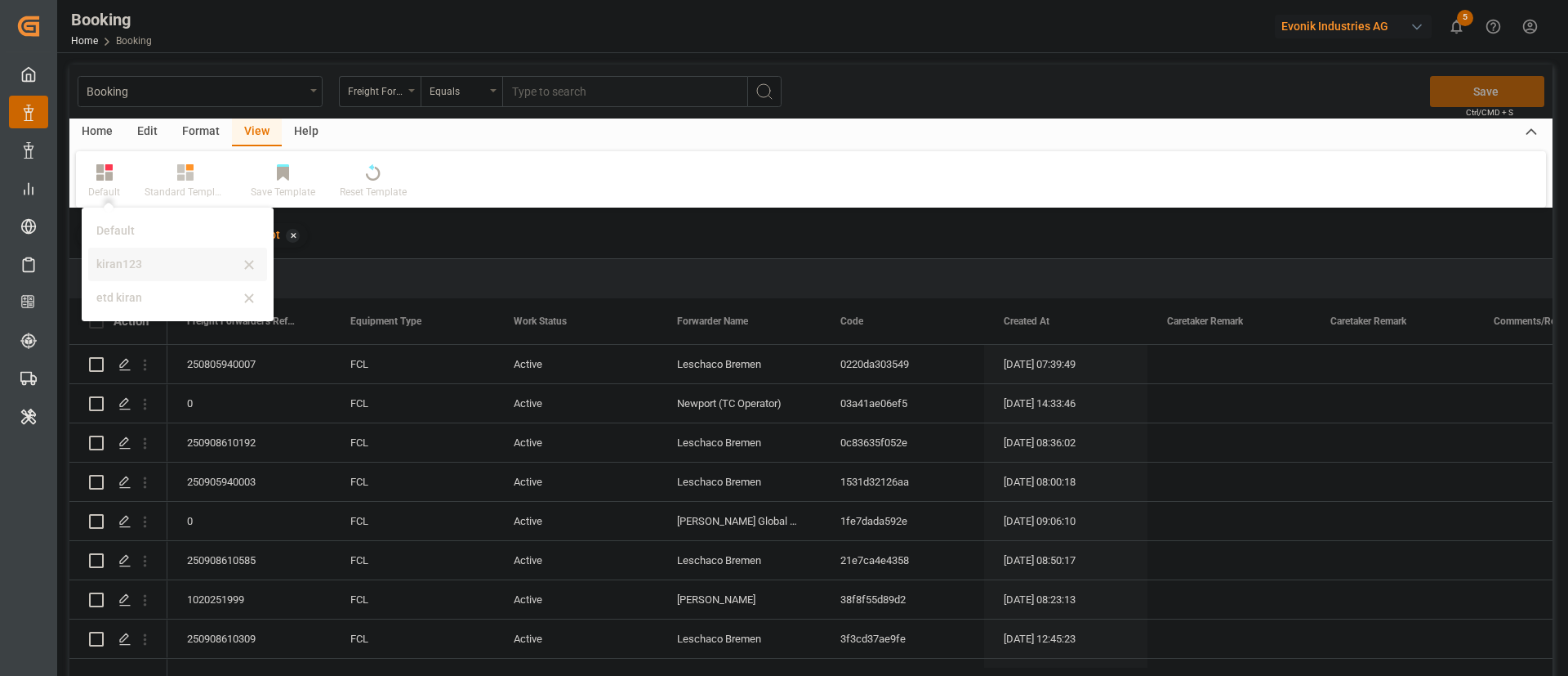
click at [121, 271] on div "kiran123" at bounding box center [168, 264] width 143 height 17
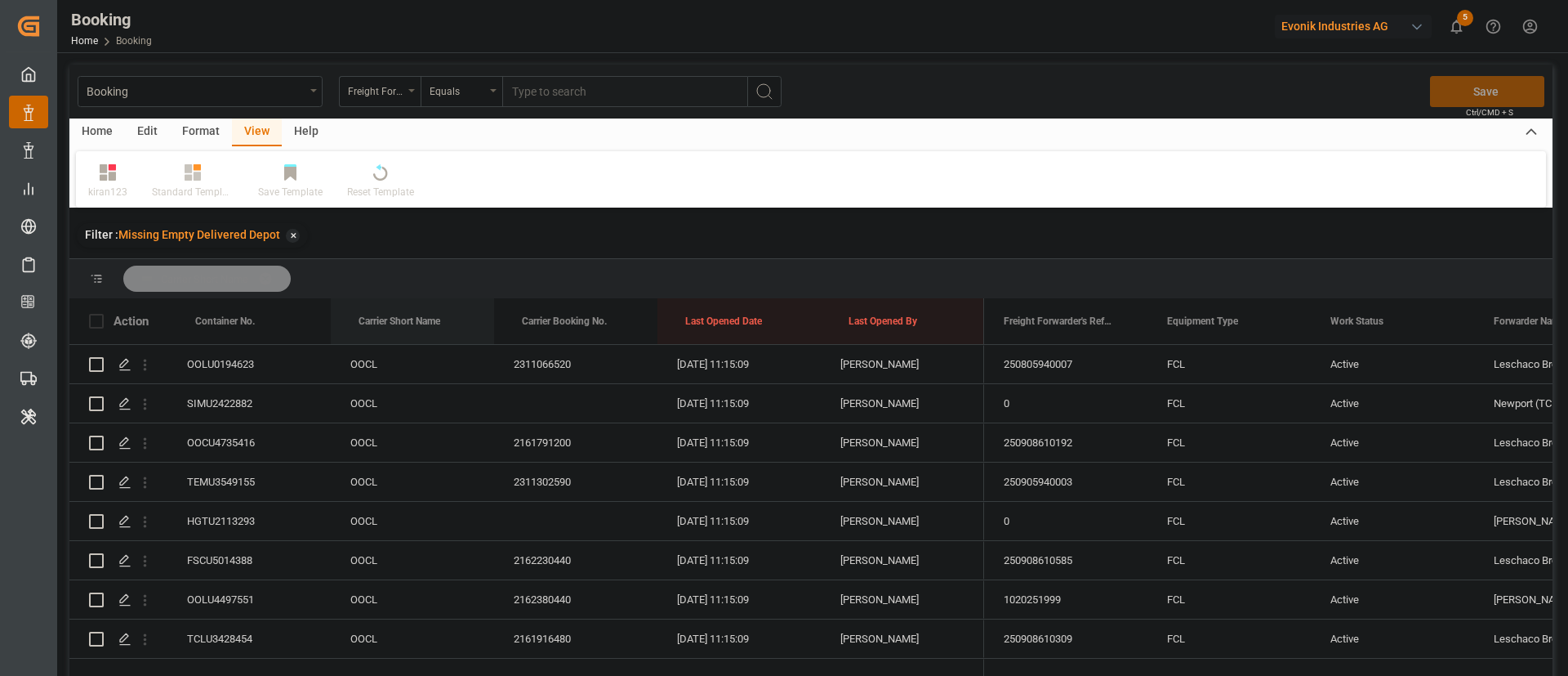
drag, startPoint x: 403, startPoint y: 319, endPoint x: 424, endPoint y: 291, distance: 35.0
